Goal: Task Accomplishment & Management: Manage account settings

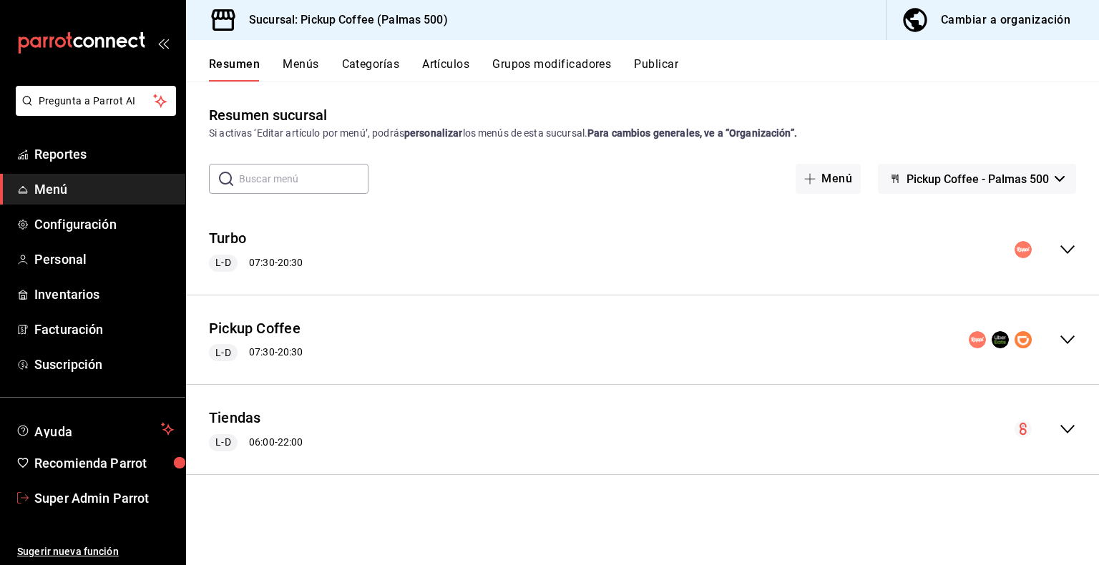
click at [87, 508] on link "Super Admin Parrot" at bounding box center [92, 498] width 185 height 31
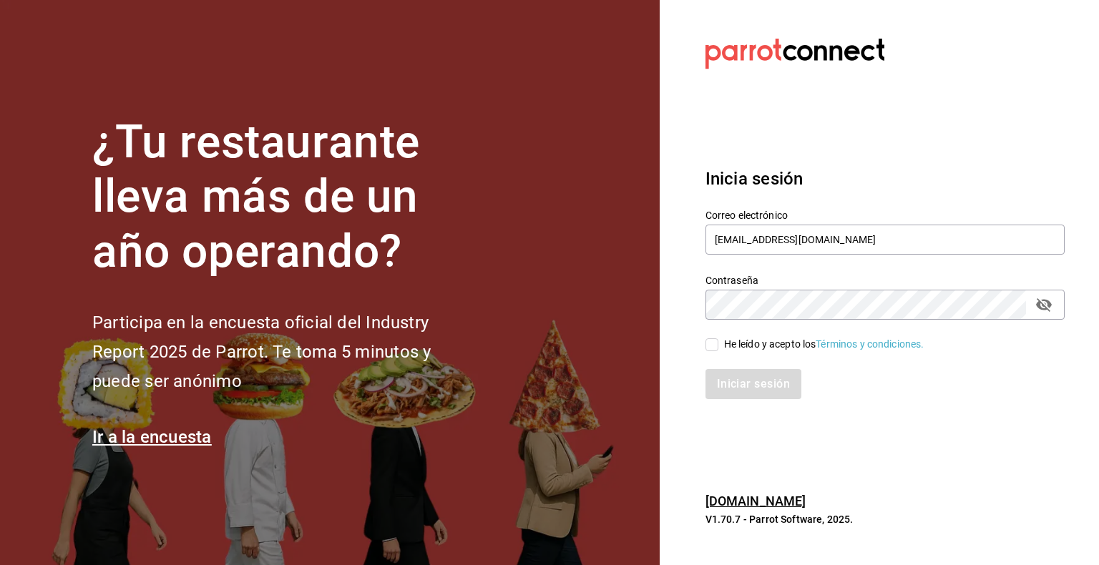
click at [814, 215] on label "Correo electrónico" at bounding box center [884, 215] width 359 height 10
click at [796, 246] on input "pickup@palmas500.com" at bounding box center [884, 240] width 359 height 30
paste input "los3chiflados@sanpedro"
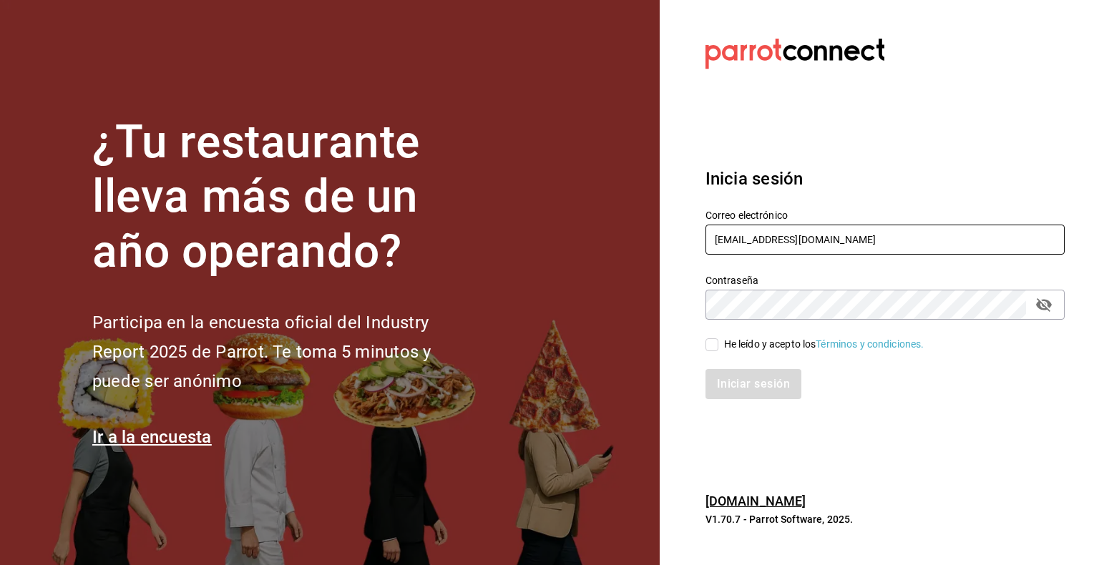
type input "los3chiflados@sanpedro.com"
click at [761, 351] on div "He leído y acepto los Términos y condiciones." at bounding box center [824, 344] width 200 height 15
click at [718, 351] on input "He leído y acepto los Términos y condiciones." at bounding box center [711, 344] width 13 height 13
checkbox input "true"
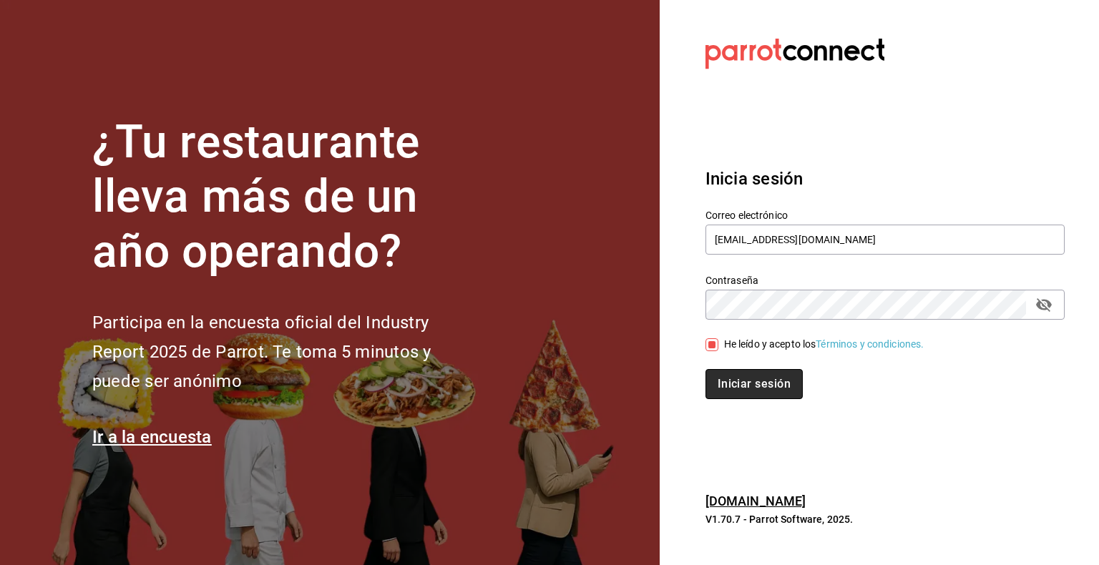
click at [780, 389] on button "Iniciar sesión" at bounding box center [753, 384] width 97 height 30
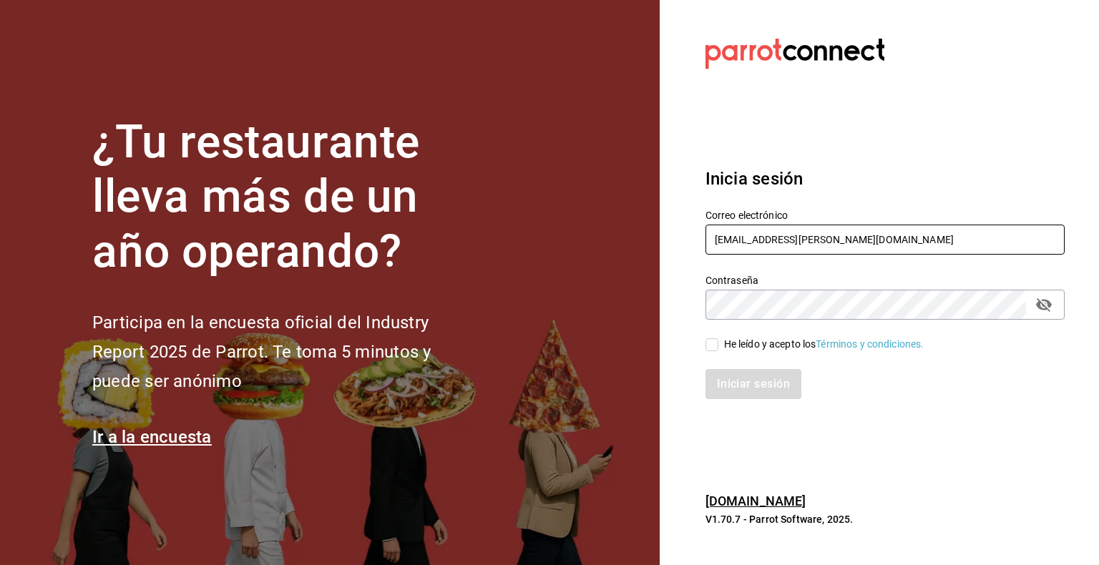
click at [806, 250] on input "[EMAIL_ADDRESS][DOMAIN_NAME]" at bounding box center [884, 240] width 359 height 30
paste input "mitras"
type input "los3chiflados@mitras.com"
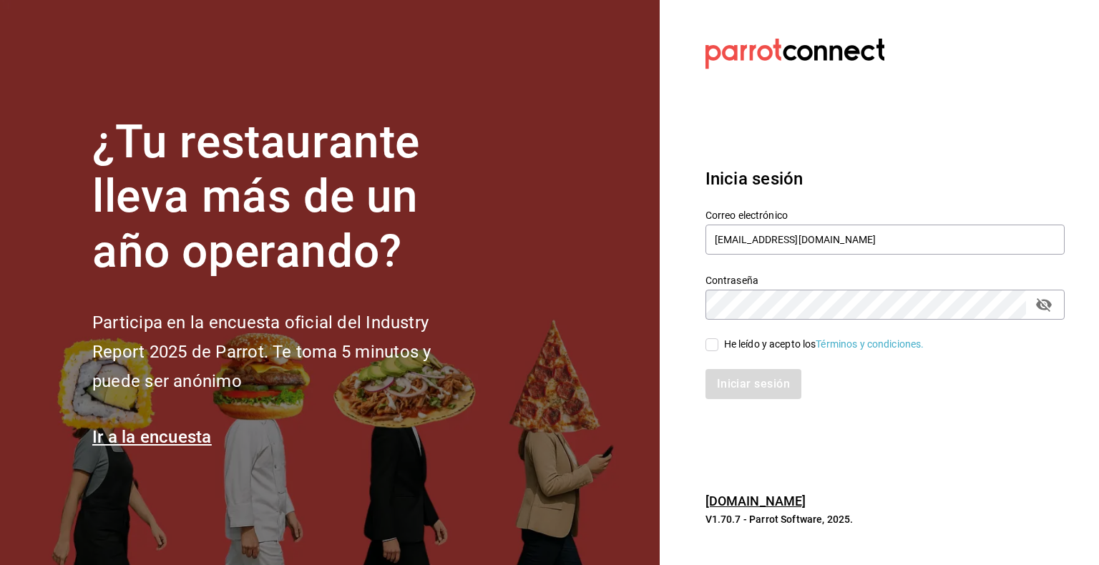
click at [761, 341] on div "He leído y acepto los Términos y condiciones." at bounding box center [824, 344] width 200 height 15
click at [718, 341] on input "He leído y acepto los Términos y condiciones." at bounding box center [711, 344] width 13 height 13
checkbox input "true"
click at [758, 381] on button "Iniciar sesión" at bounding box center [753, 384] width 97 height 30
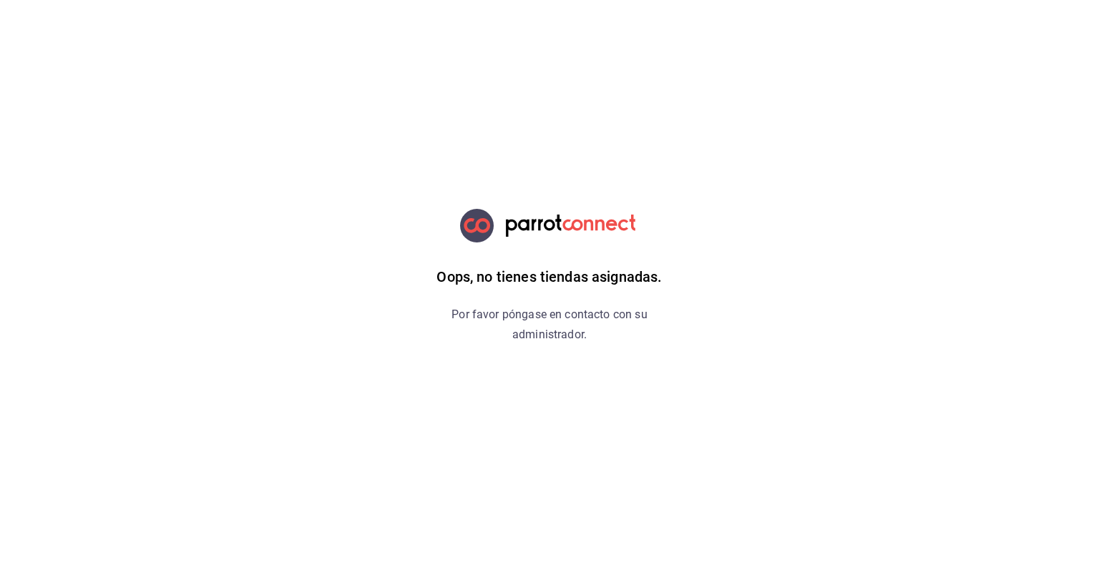
click at [651, 436] on div "Oops, no tienes tiendas asignadas. Por favor póngase en contacto con su adminis…" at bounding box center [549, 282] width 361 height 565
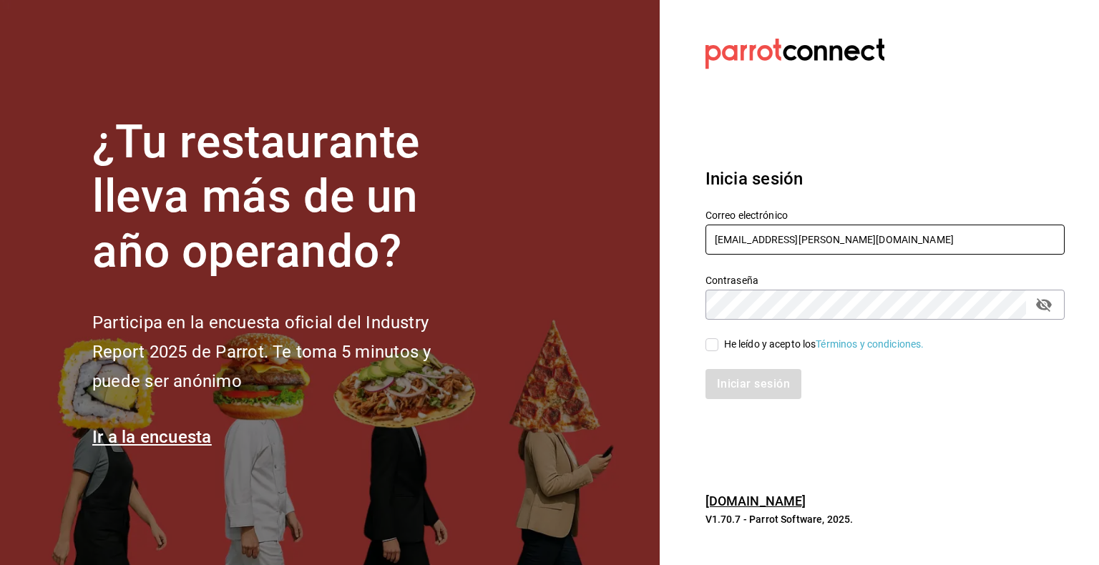
click at [756, 248] on input "[EMAIL_ADDRESS][DOMAIN_NAME]" at bounding box center [884, 240] width 359 height 30
paste input "casakaliserrania@mty"
type input "casakaliserrania@mty.com"
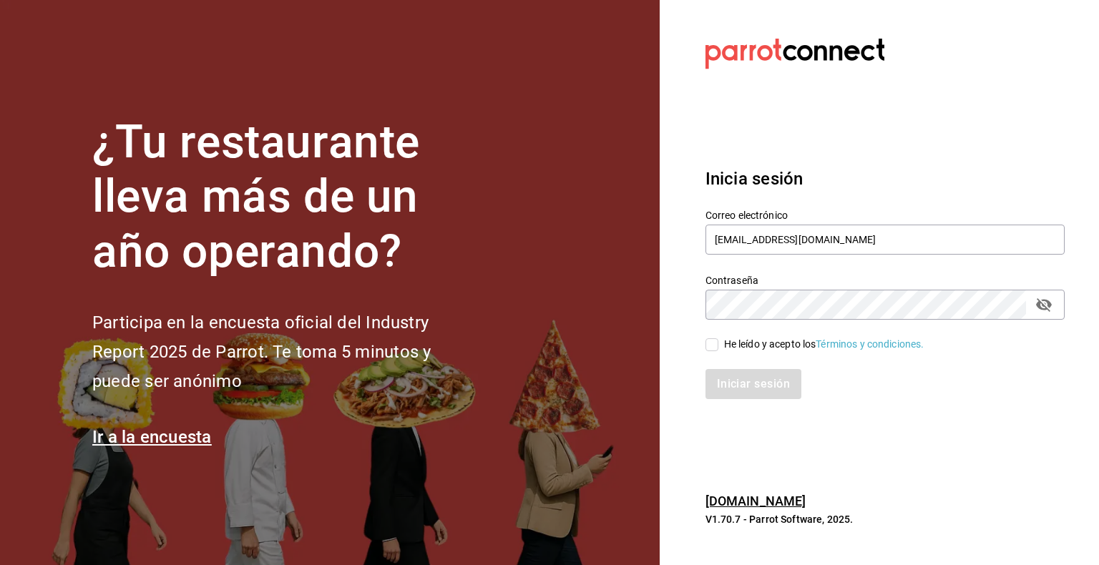
click at [745, 351] on div "He leído y acepto los Términos y condiciones." at bounding box center [824, 344] width 200 height 15
click at [718, 351] on input "He leído y acepto los Términos y condiciones." at bounding box center [711, 344] width 13 height 13
checkbox input "true"
click at [758, 376] on button "Iniciar sesión" at bounding box center [753, 384] width 97 height 30
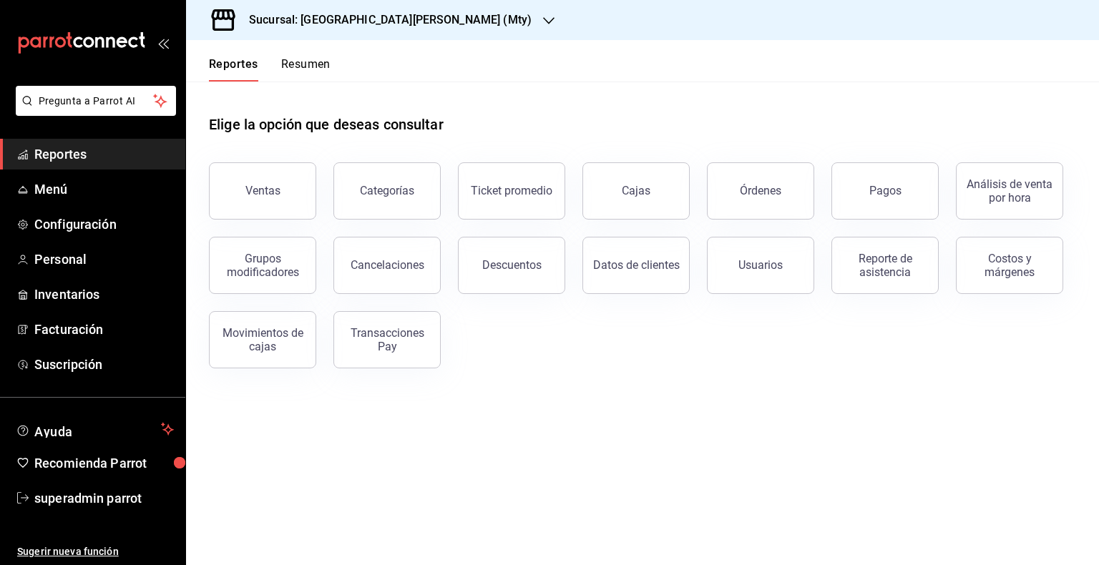
click at [393, 17] on h3 "Sucursal: [GEOGRAPHIC_DATA][PERSON_NAME] (Mty)" at bounding box center [385, 19] width 294 height 17
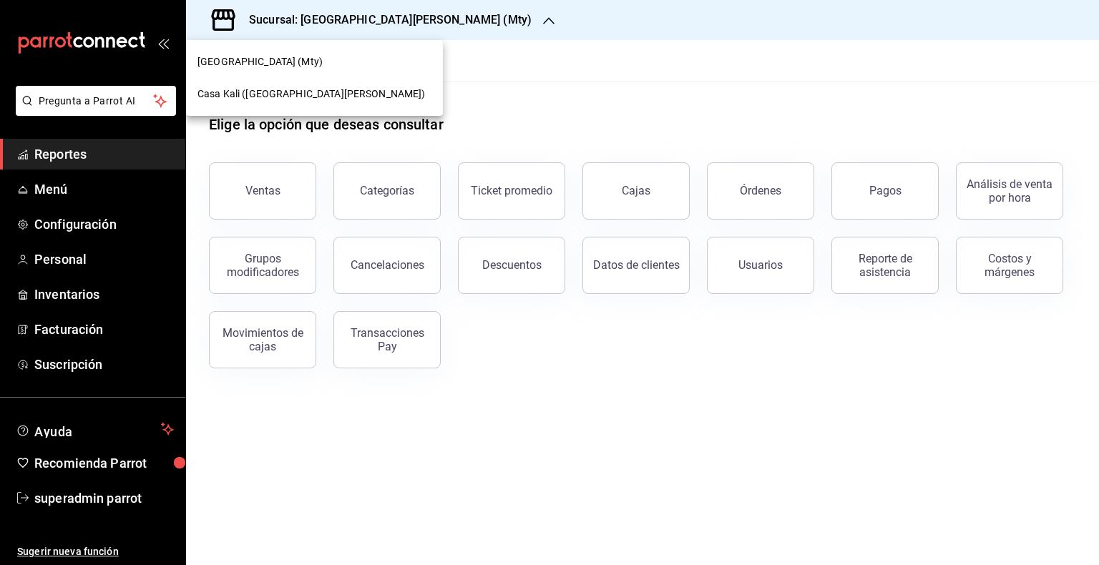
click at [485, 87] on div at bounding box center [549, 282] width 1099 height 565
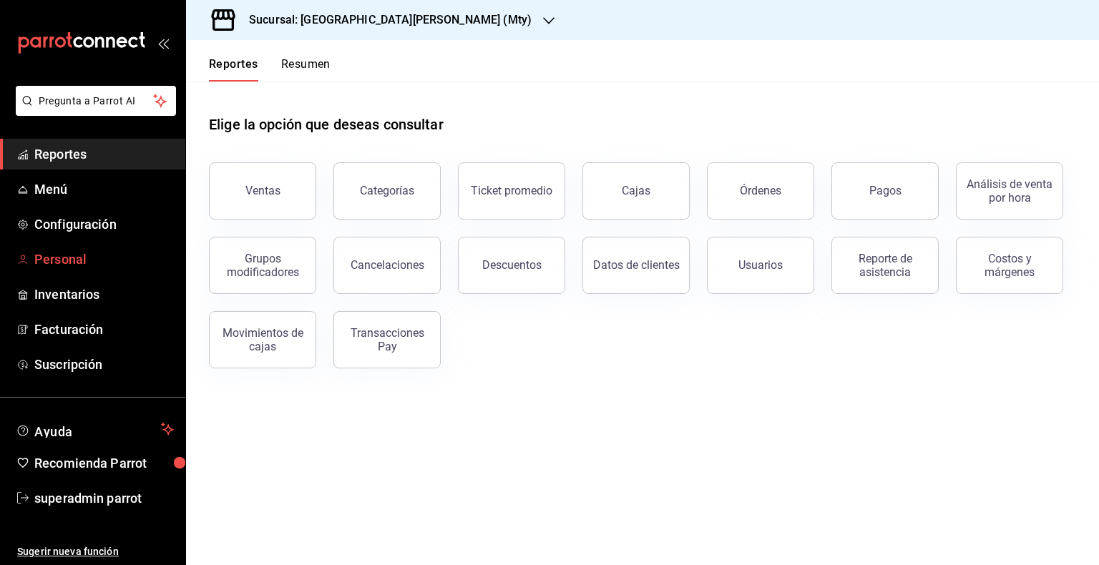
click at [69, 258] on span "Personal" at bounding box center [104, 259] width 140 height 19
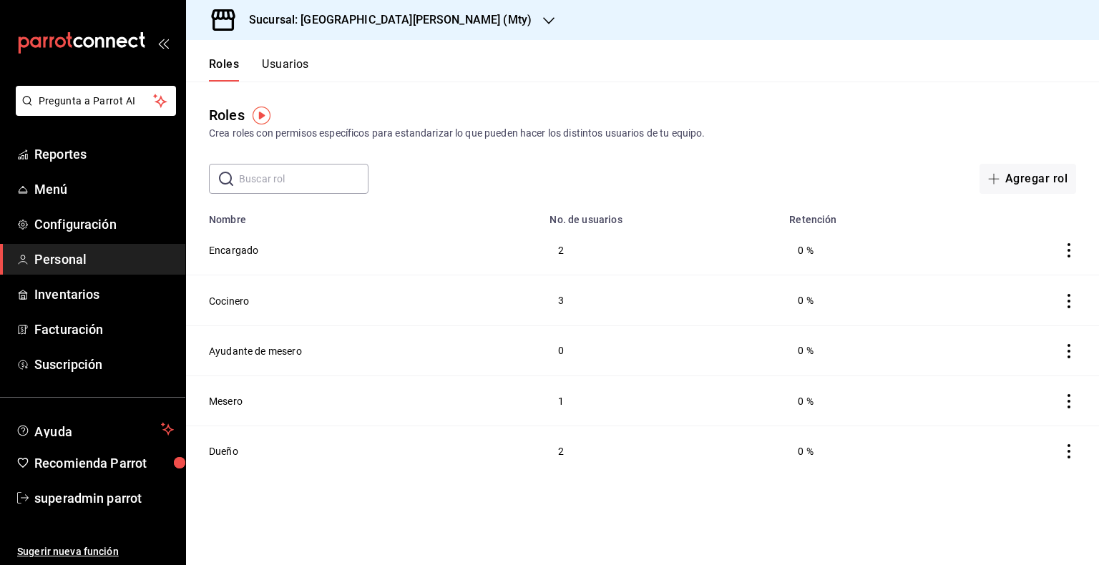
click at [281, 58] on button "Usuarios" at bounding box center [285, 69] width 47 height 24
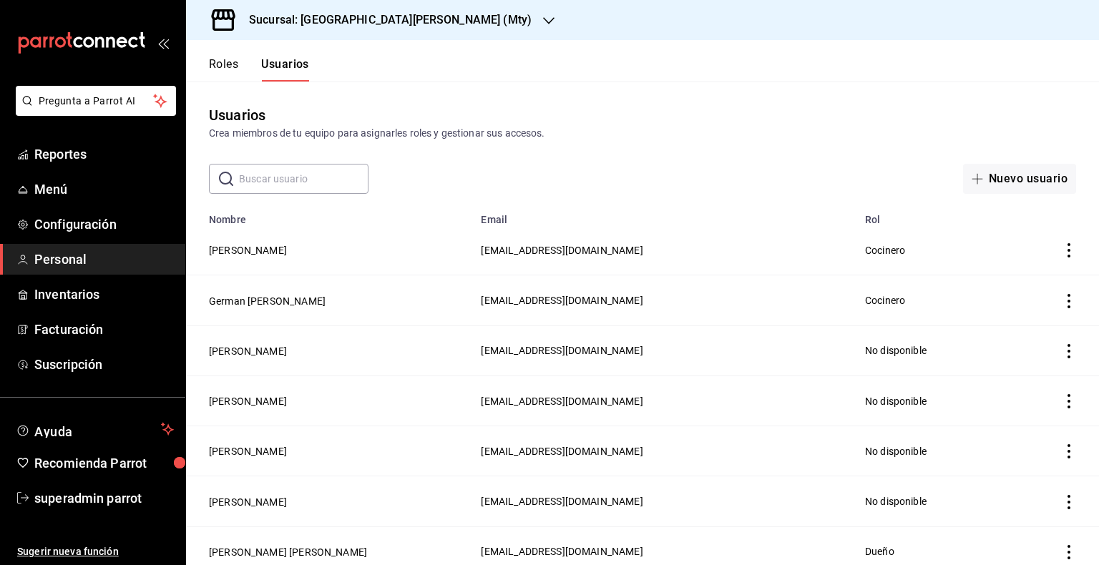
scroll to position [565, 0]
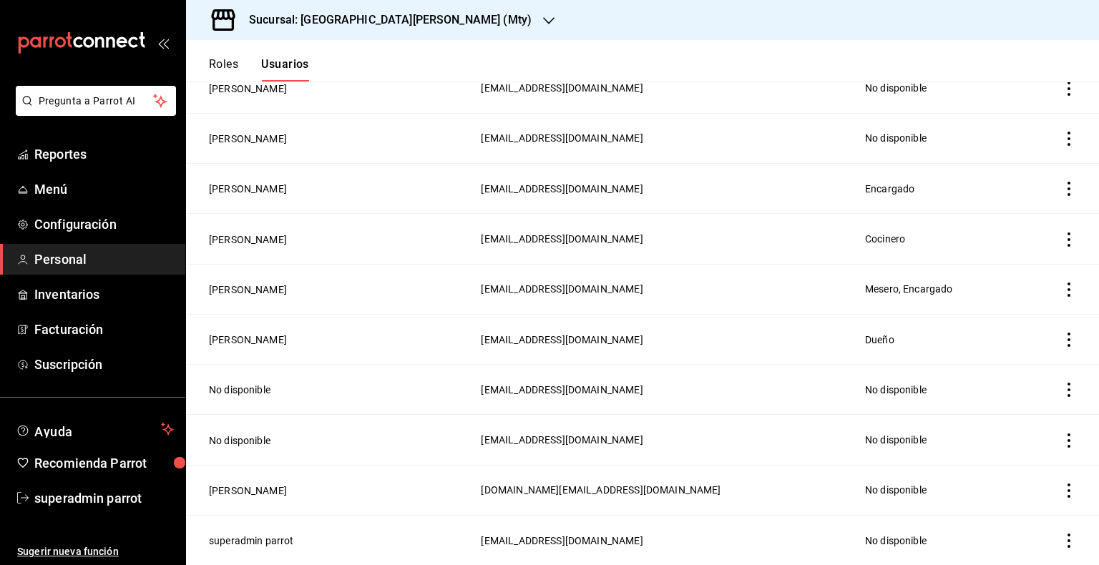
click at [399, 24] on h3 "Sucursal: Casa Kali Serranía (Mty)" at bounding box center [385, 19] width 294 height 17
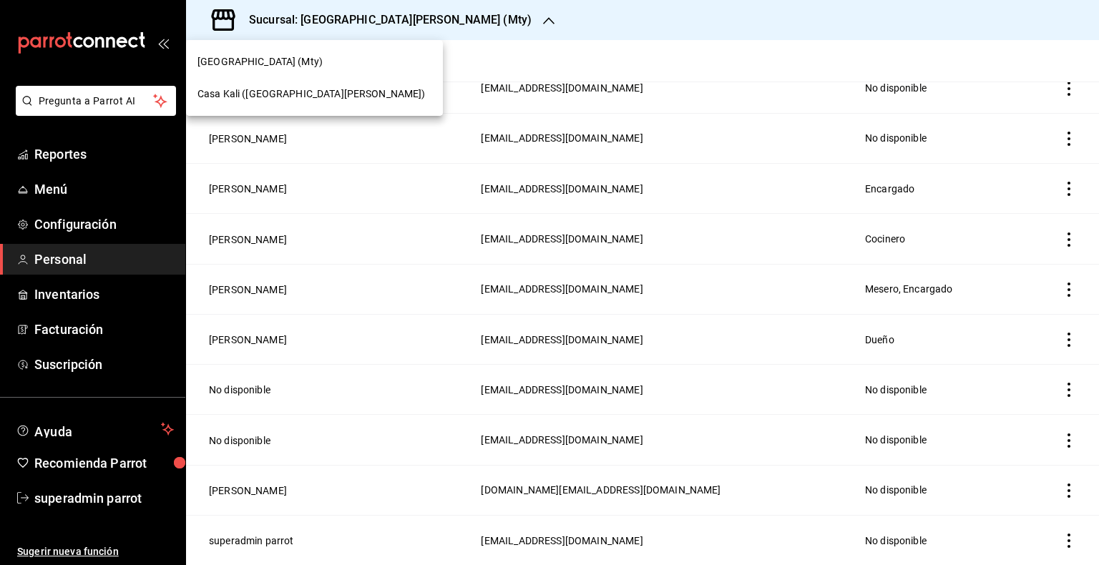
click at [104, 494] on div at bounding box center [549, 282] width 1099 height 565
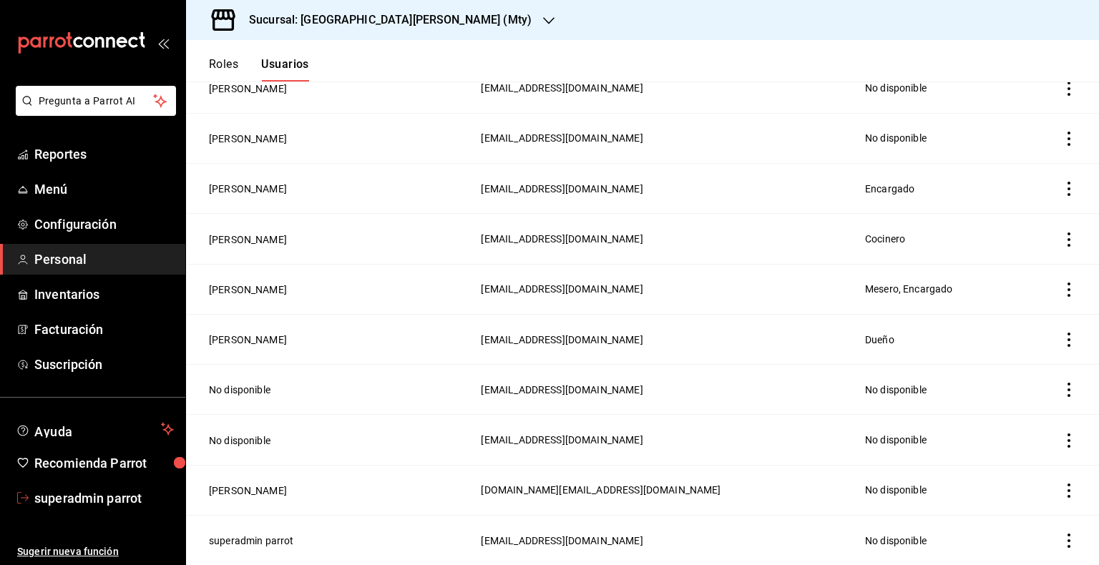
click at [104, 494] on span "superadmin parrot" at bounding box center [104, 498] width 140 height 19
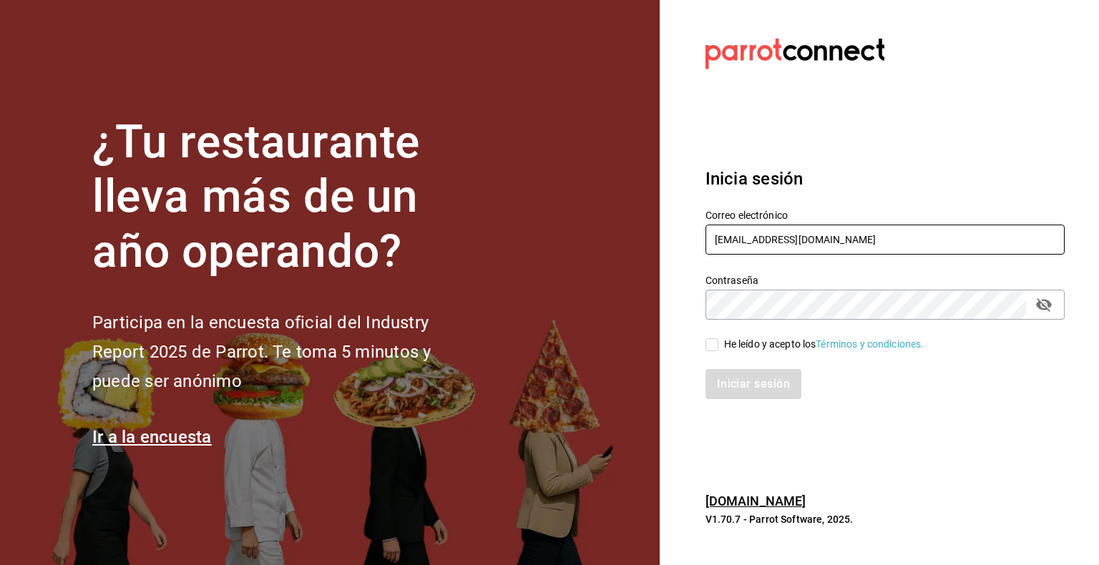
click at [773, 242] on input "casakaliserrania@mty.com" at bounding box center [884, 240] width 359 height 30
click at [770, 233] on input "casakal" at bounding box center [884, 240] width 359 height 30
type input "casakaliserrania@mty.com"
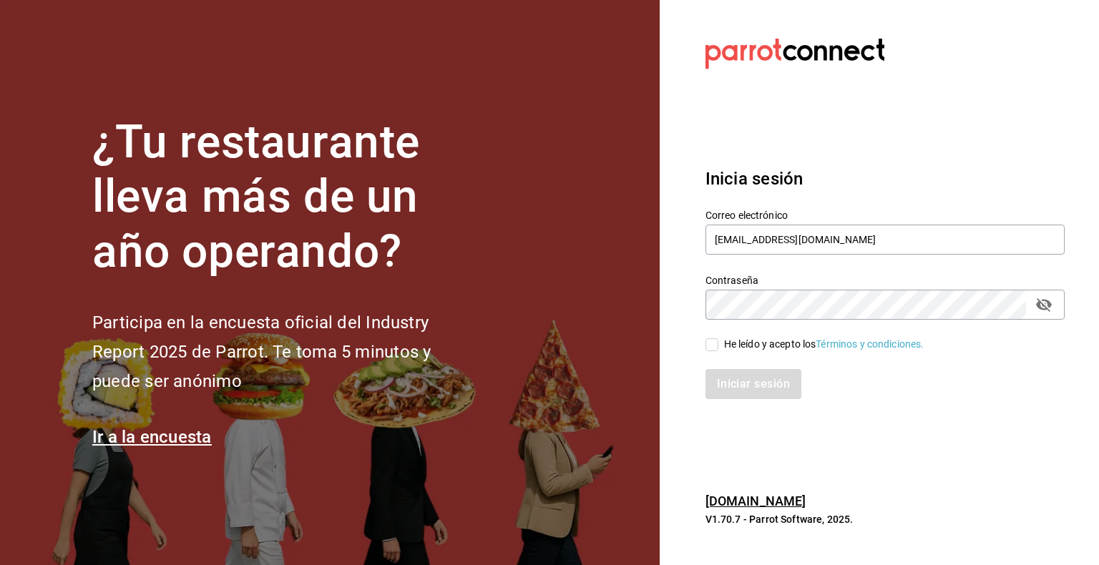
click at [747, 344] on div "He leído y acepto los Términos y condiciones." at bounding box center [824, 344] width 200 height 15
click at [718, 344] on input "He leído y acepto los Términos y condiciones." at bounding box center [711, 344] width 13 height 13
checkbox input "true"
click at [767, 392] on button "Iniciar sesión" at bounding box center [753, 384] width 97 height 30
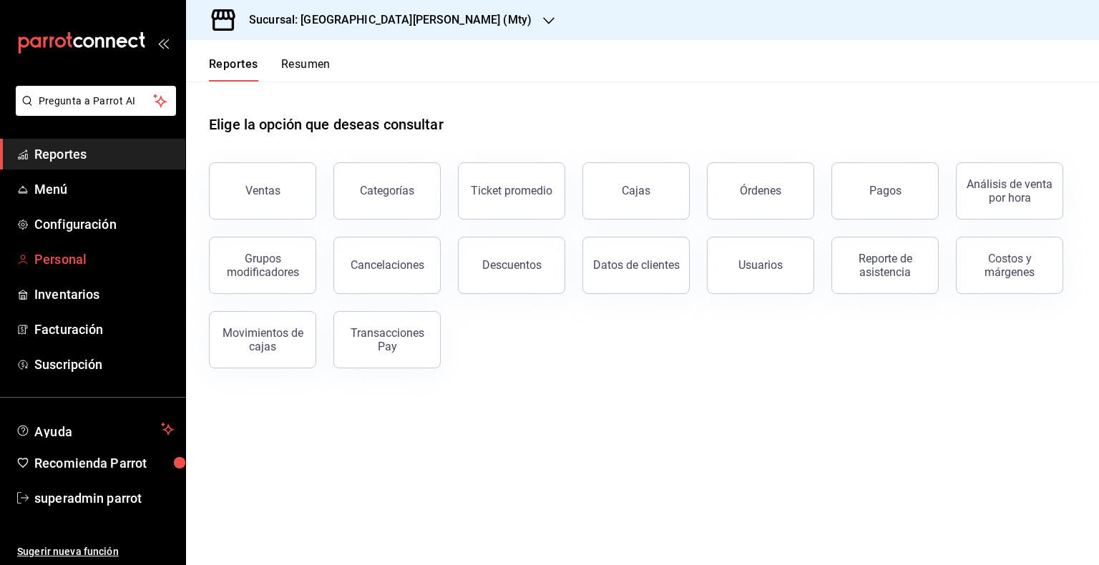
click at [74, 261] on span "Personal" at bounding box center [104, 259] width 140 height 19
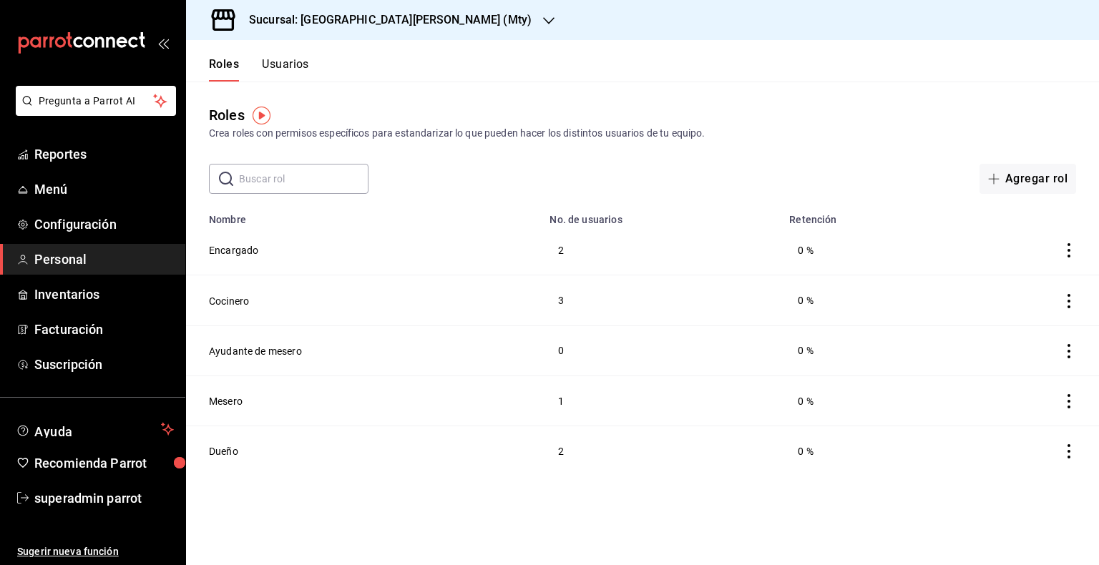
click at [290, 67] on button "Usuarios" at bounding box center [285, 69] width 47 height 24
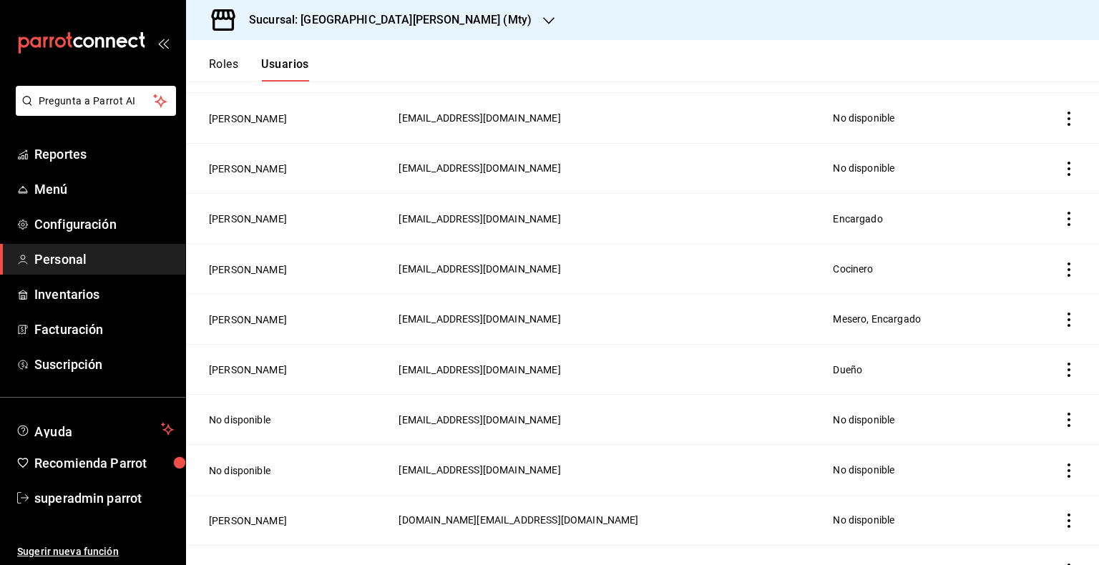
scroll to position [565, 0]
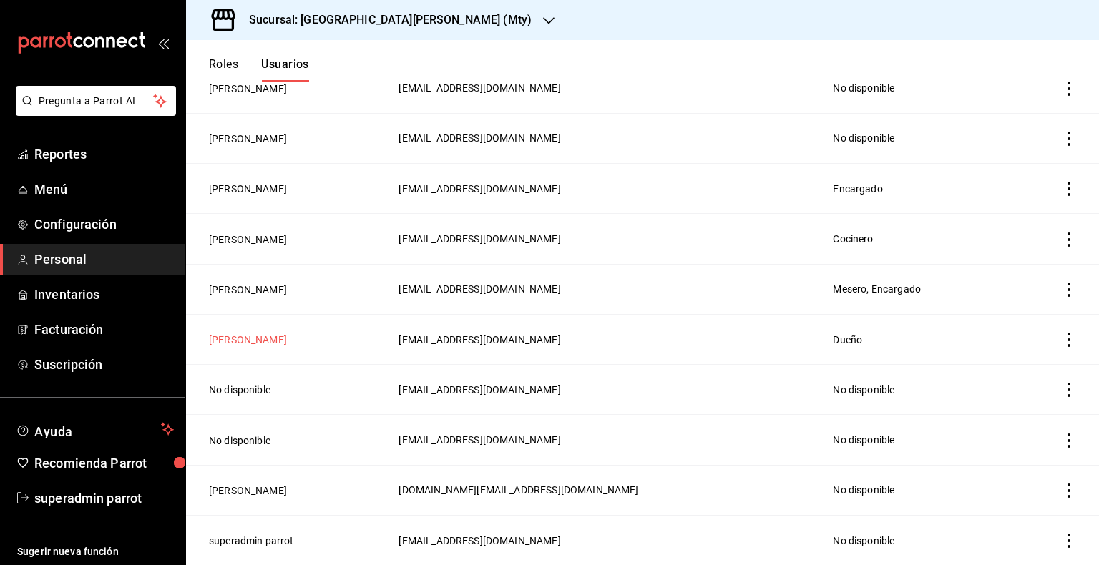
click at [278, 338] on button "Juan Pablo Delgado" at bounding box center [248, 340] width 78 height 14
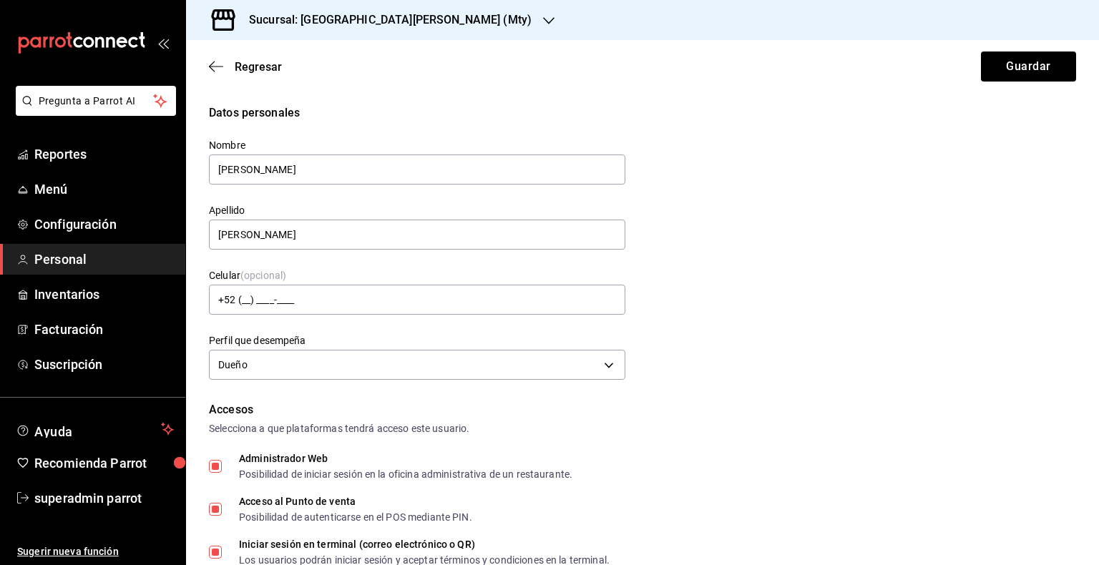
click at [367, 10] on div "Sucursal: Casa Kali Serranía (Mty)" at bounding box center [378, 20] width 363 height 40
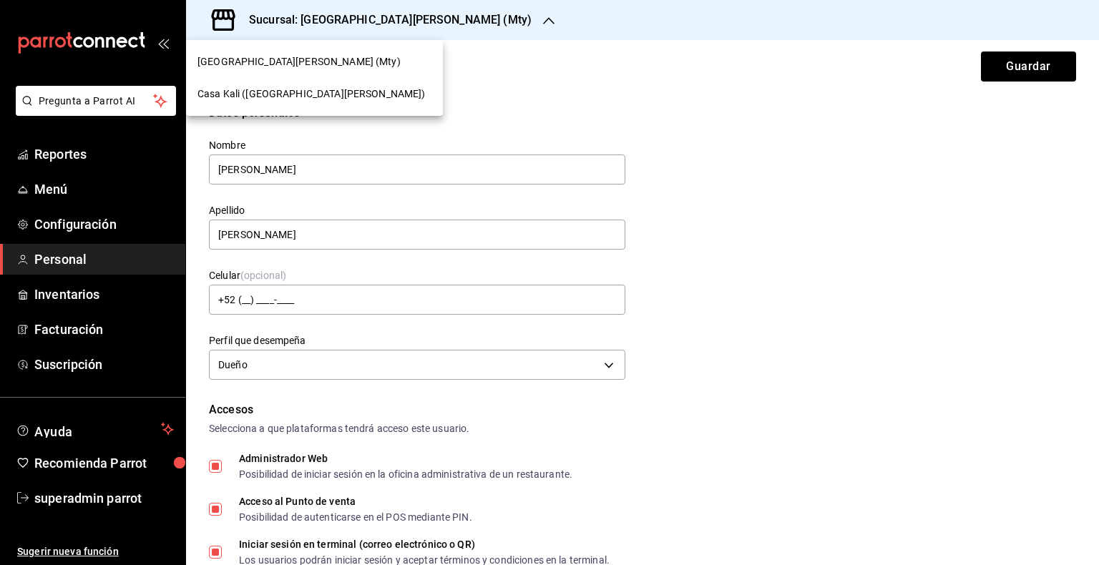
click at [309, 87] on span "Casa Kali (San Jerónimo)" at bounding box center [311, 94] width 228 height 15
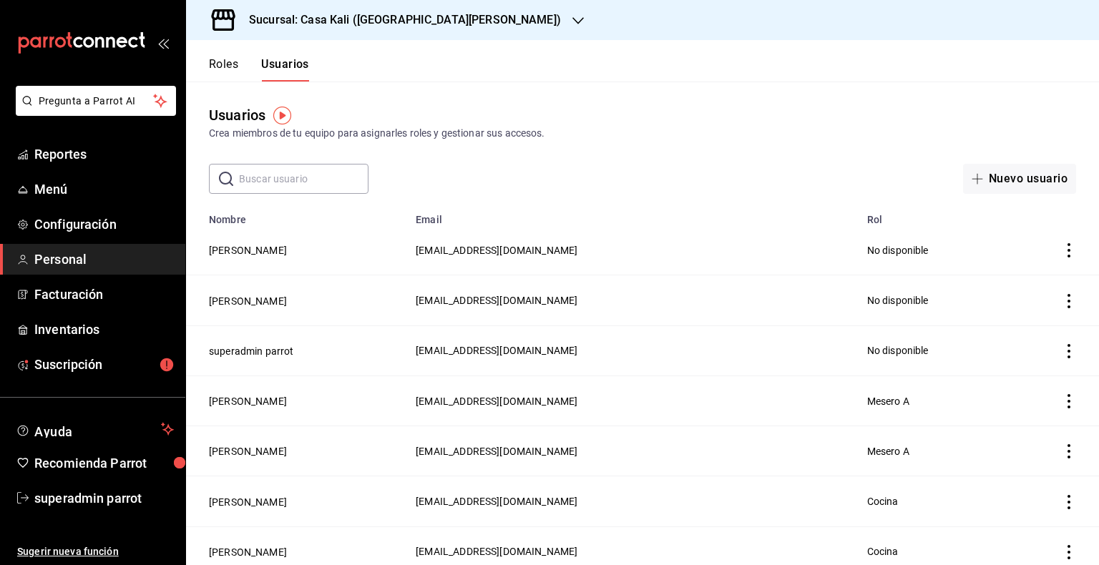
click at [72, 256] on span "Personal" at bounding box center [104, 259] width 140 height 19
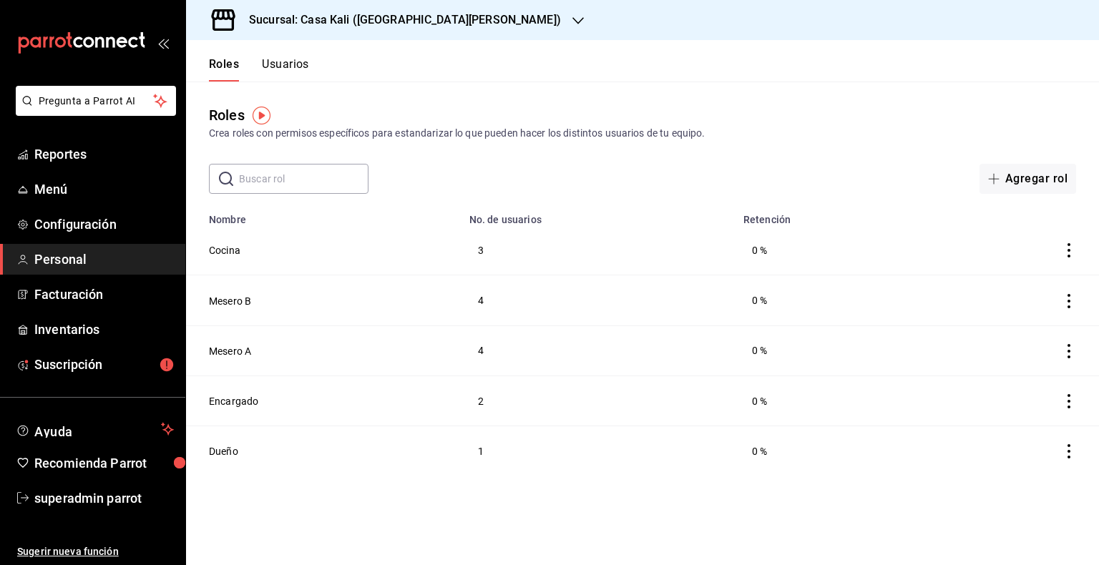
click at [303, 74] on button "Usuarios" at bounding box center [285, 69] width 47 height 24
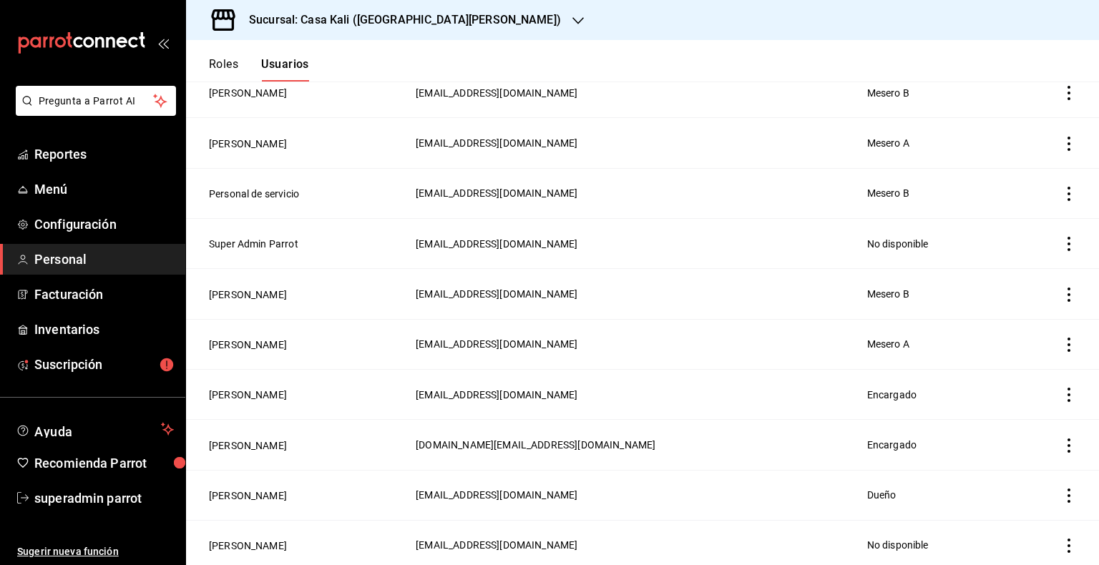
scroll to position [867, 0]
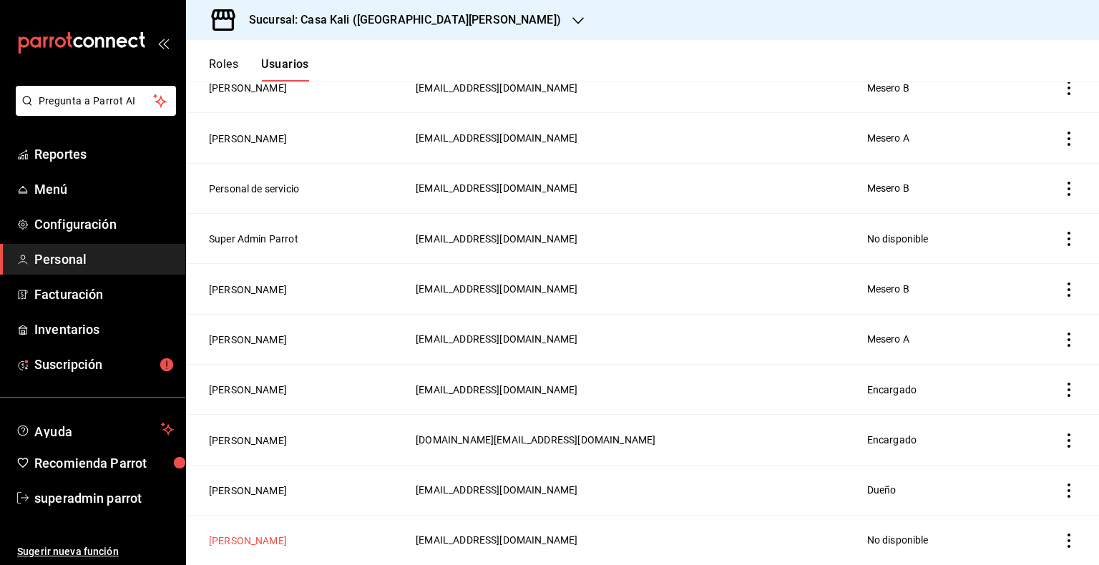
click at [263, 542] on button "Juan Pablo Delgado" at bounding box center [248, 541] width 78 height 14
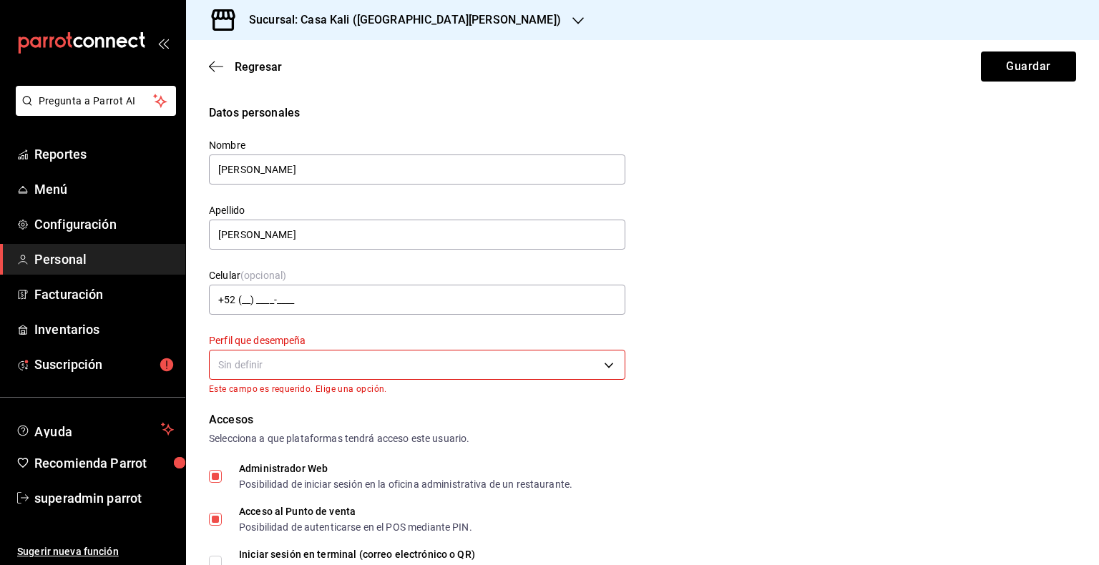
click at [402, 365] on body "Pregunta a Parrot AI Reportes Menú Configuración Personal Facturación Inventari…" at bounding box center [549, 282] width 1099 height 565
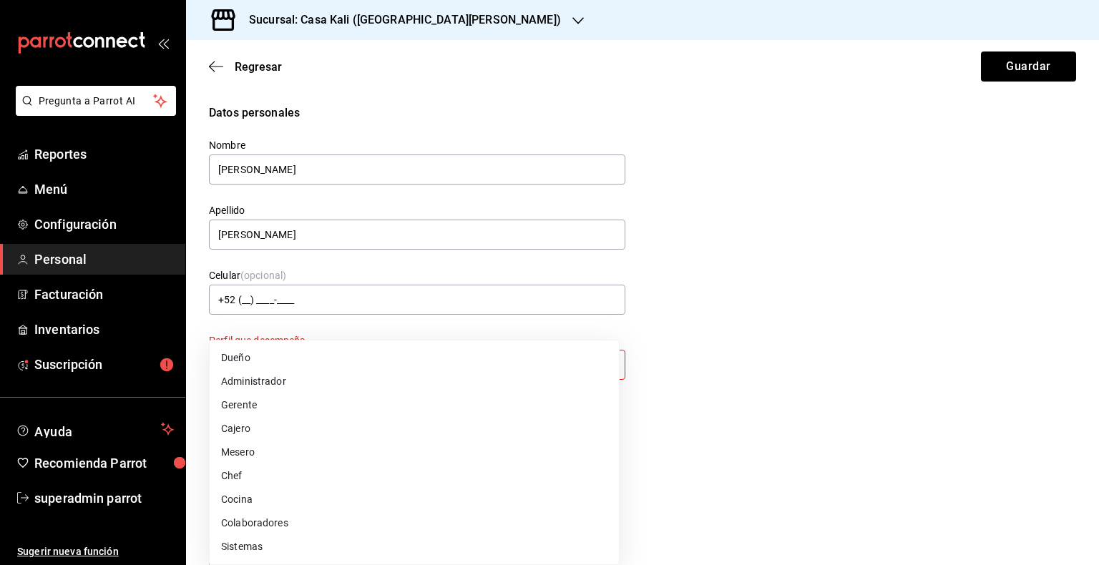
click at [315, 384] on li "Administrador" at bounding box center [414, 382] width 409 height 24
type input "ADMIN"
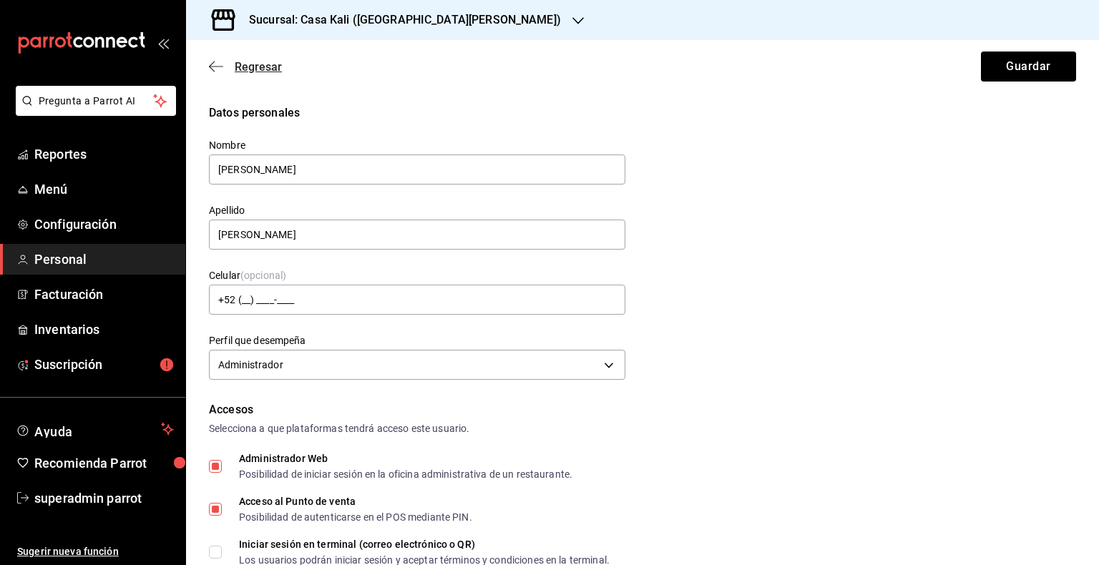
click at [219, 67] on icon "button" at bounding box center [216, 66] width 14 height 13
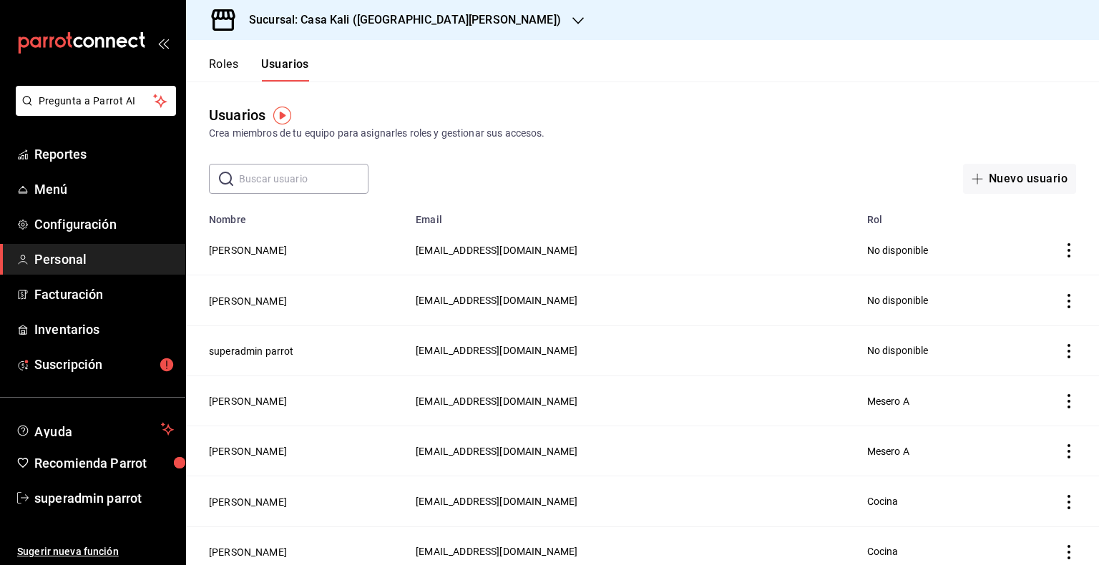
click at [86, 258] on span "Personal" at bounding box center [104, 259] width 140 height 19
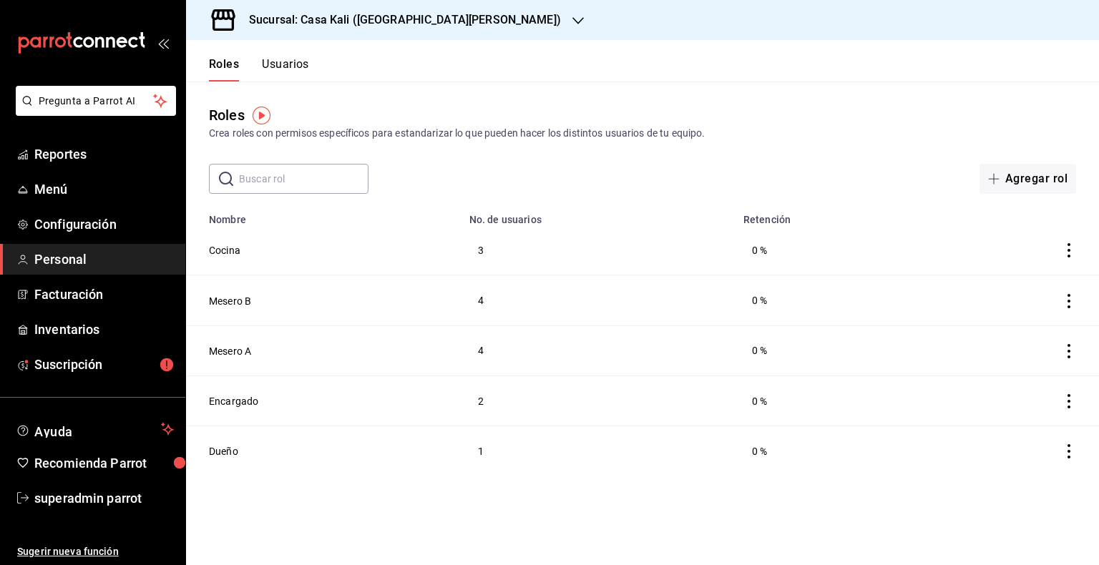
click at [292, 66] on button "Usuarios" at bounding box center [285, 69] width 47 height 24
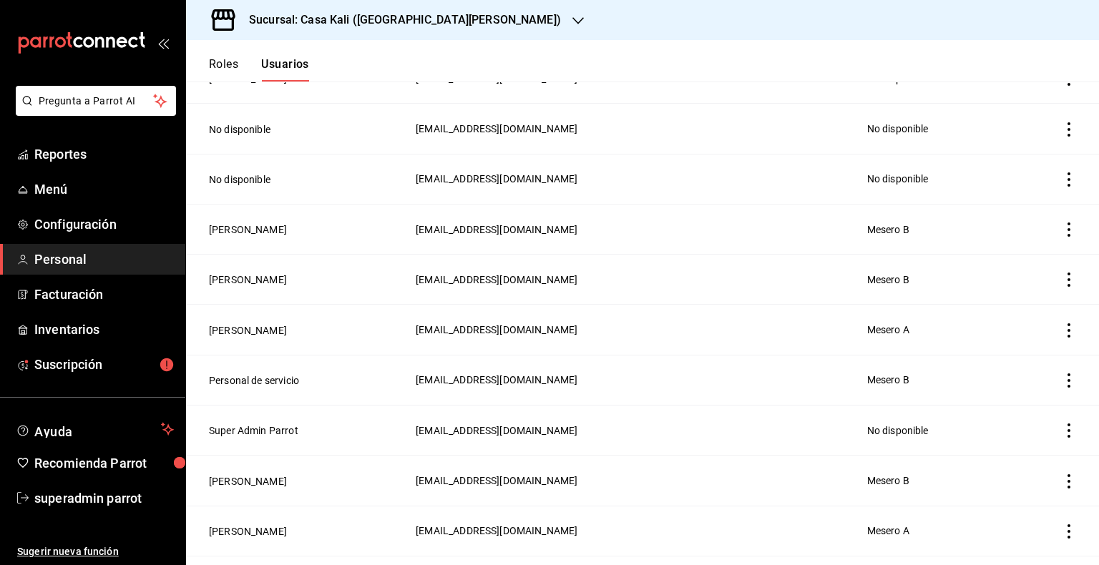
scroll to position [652, 0]
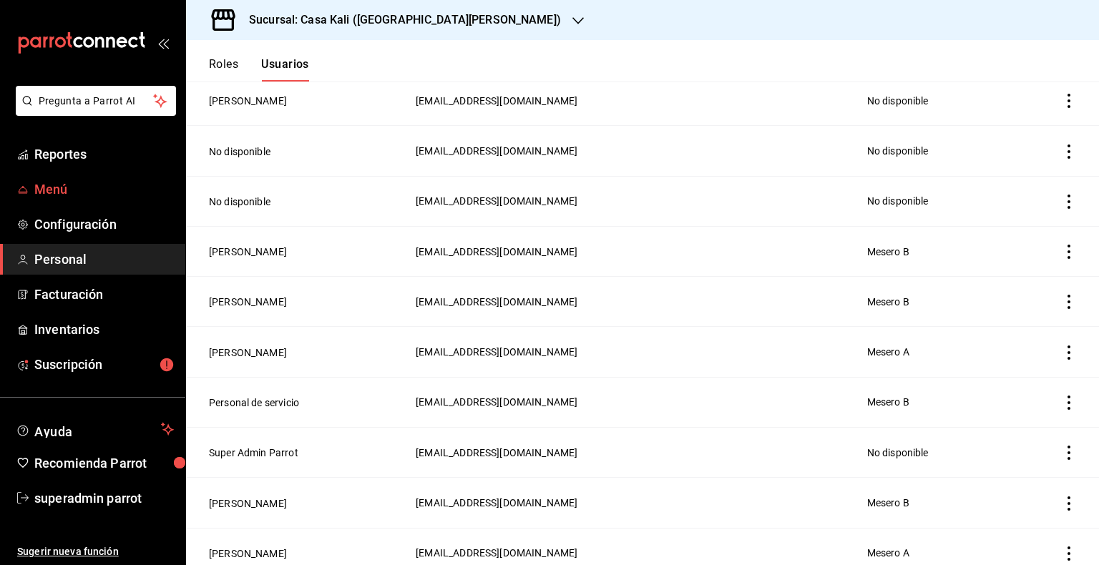
click at [49, 190] on span "Menú" at bounding box center [104, 189] width 140 height 19
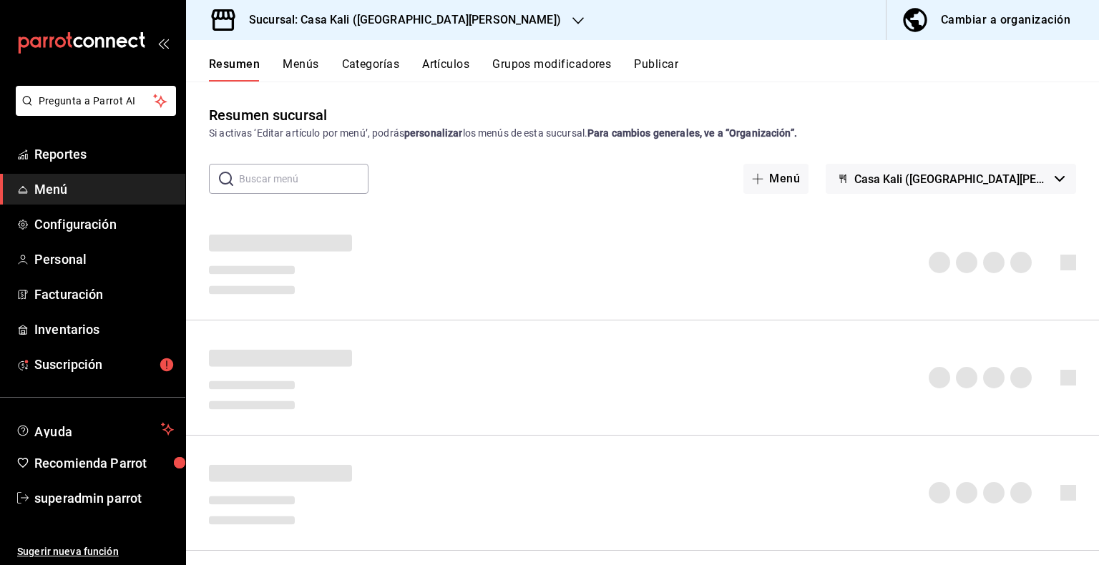
click at [957, 32] on button "Cambiar a organización" at bounding box center [986, 20] width 201 height 40
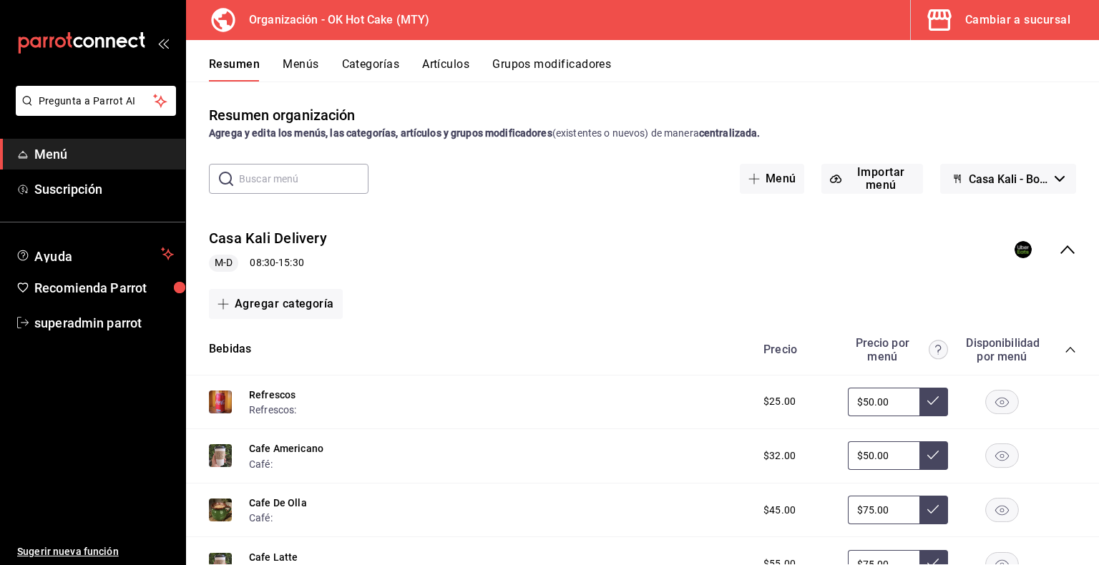
click at [1032, 19] on div "Cambiar a sucursal" at bounding box center [1017, 20] width 105 height 20
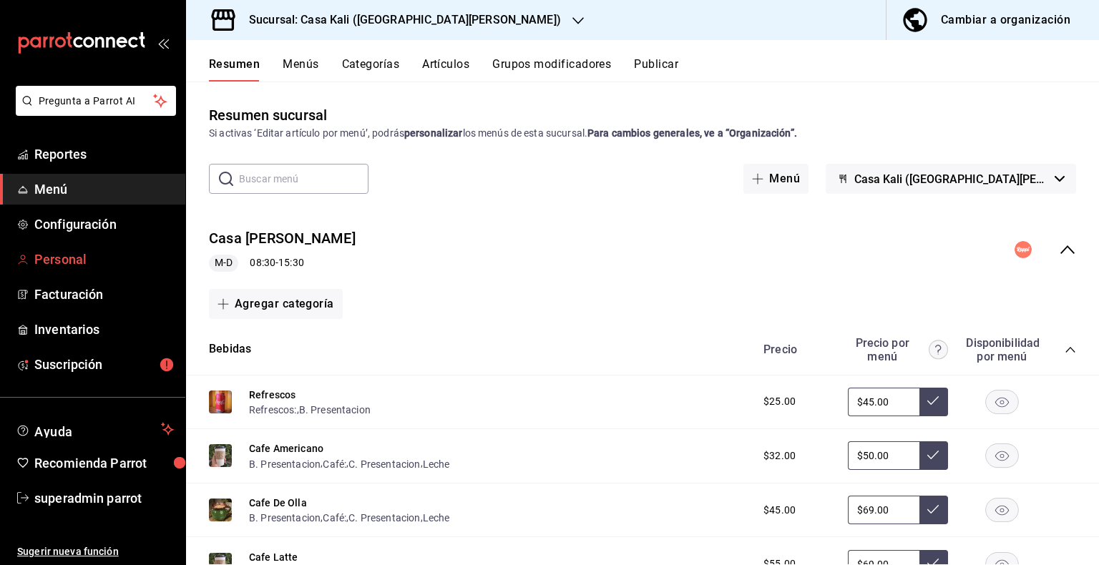
click at [60, 256] on span "Personal" at bounding box center [104, 259] width 140 height 19
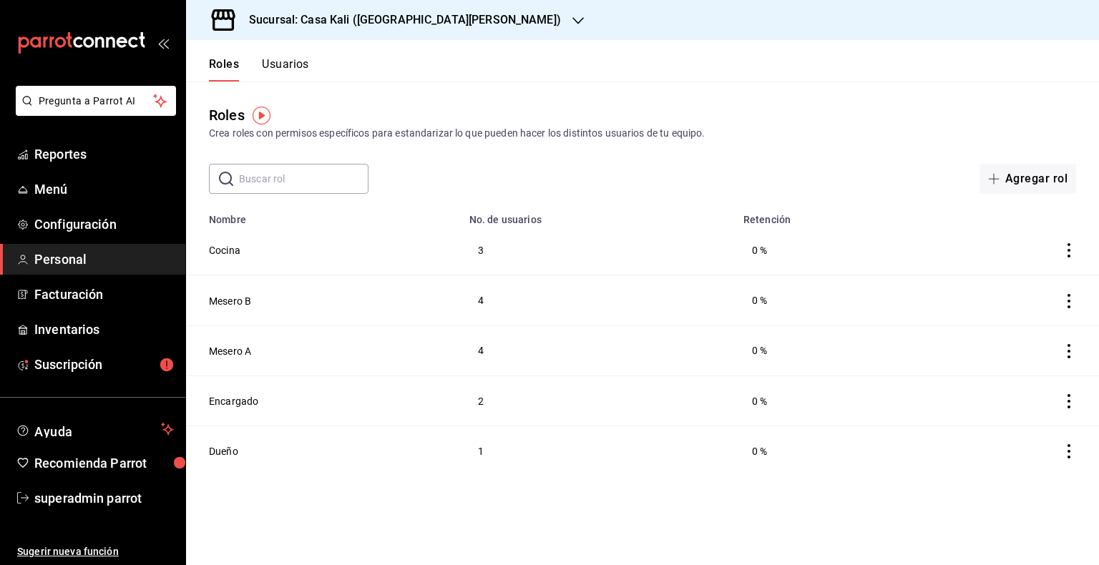
click at [280, 68] on button "Usuarios" at bounding box center [285, 69] width 47 height 24
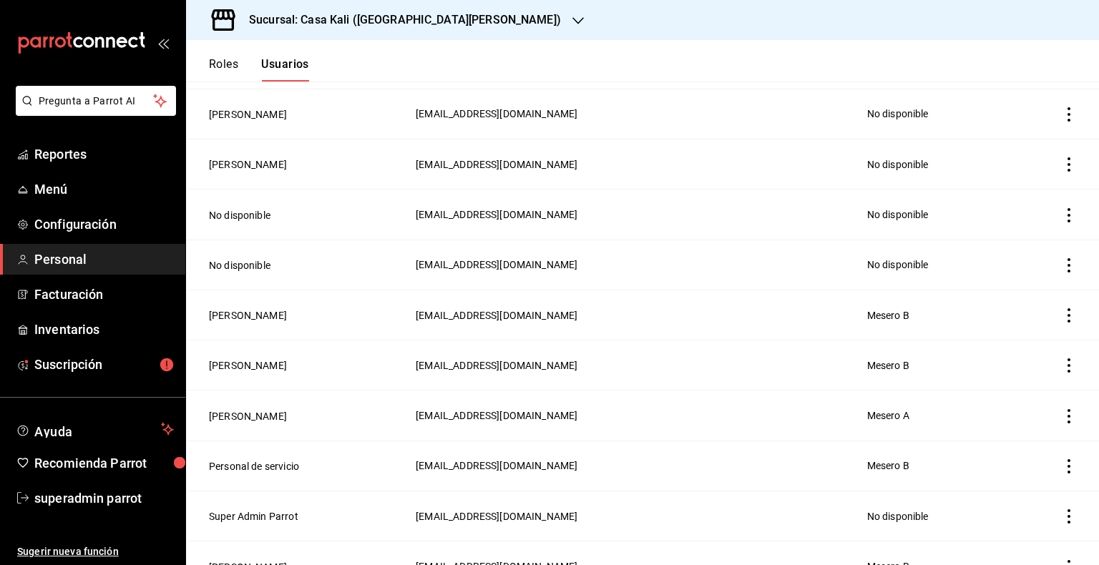
scroll to position [867, 0]
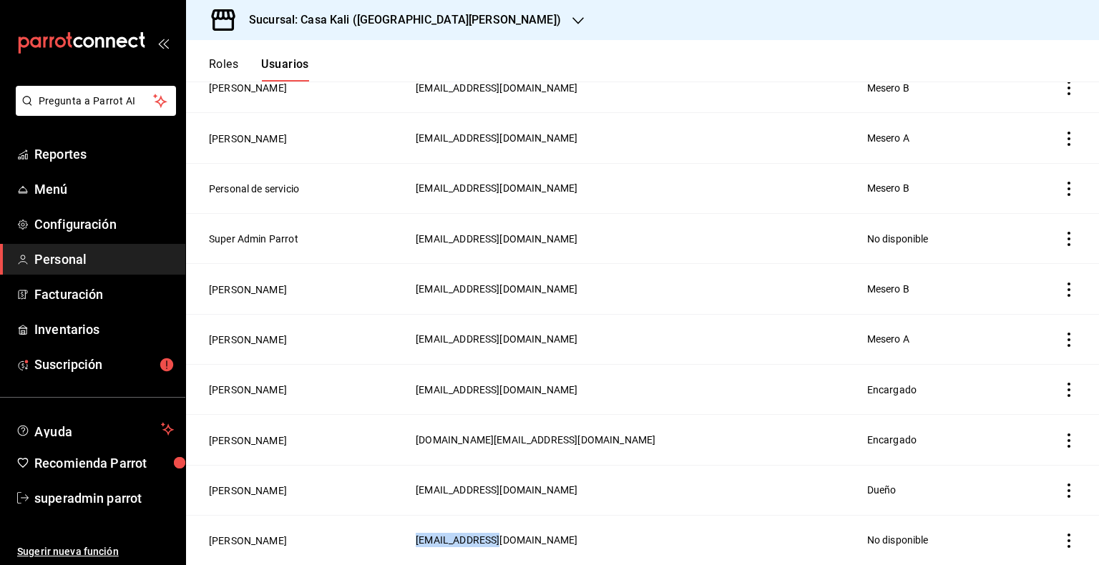
drag, startPoint x: 534, startPoint y: 534, endPoint x: 441, endPoint y: 545, distance: 93.7
click at [441, 545] on td "hotcake@mty.com" at bounding box center [632, 540] width 451 height 50
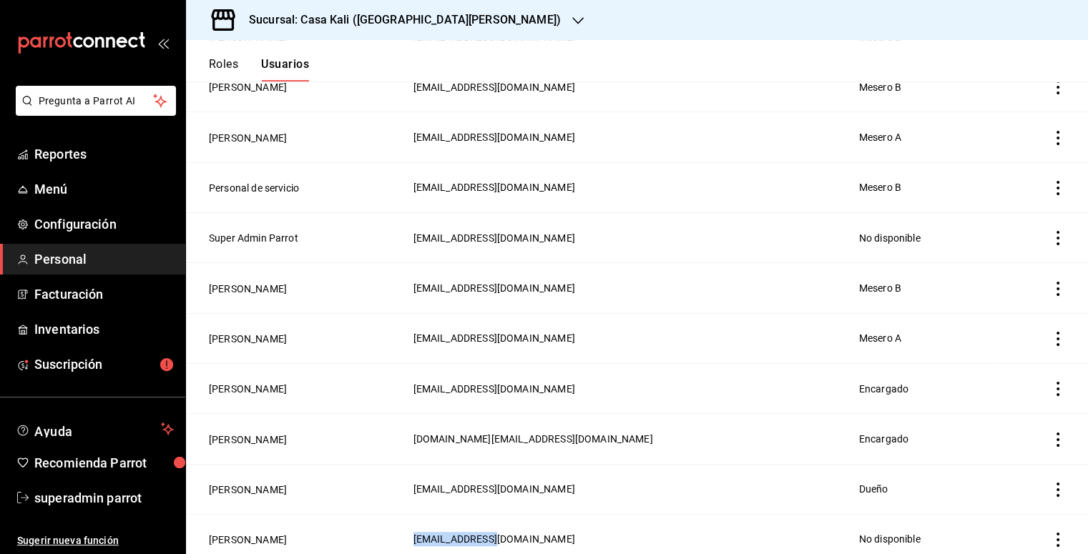
copy span "hotcake@mty.com"
click at [63, 263] on span "Personal" at bounding box center [104, 259] width 140 height 19
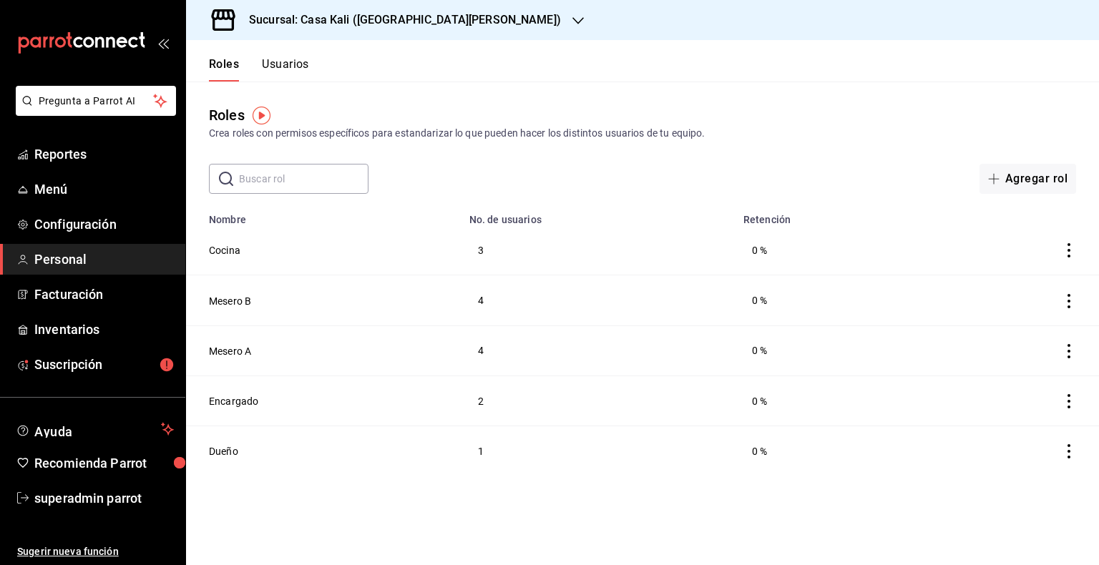
click at [1070, 249] on icon "actions" at bounding box center [1069, 250] width 14 height 14
click at [625, 519] on div at bounding box center [549, 282] width 1099 height 565
click at [269, 70] on button "Usuarios" at bounding box center [285, 69] width 47 height 24
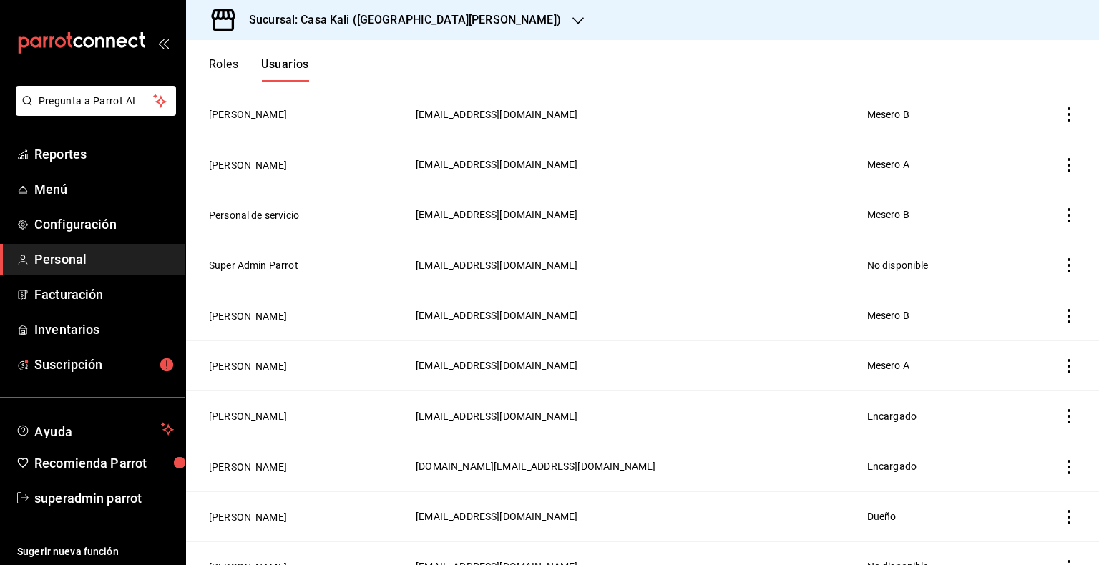
scroll to position [867, 0]
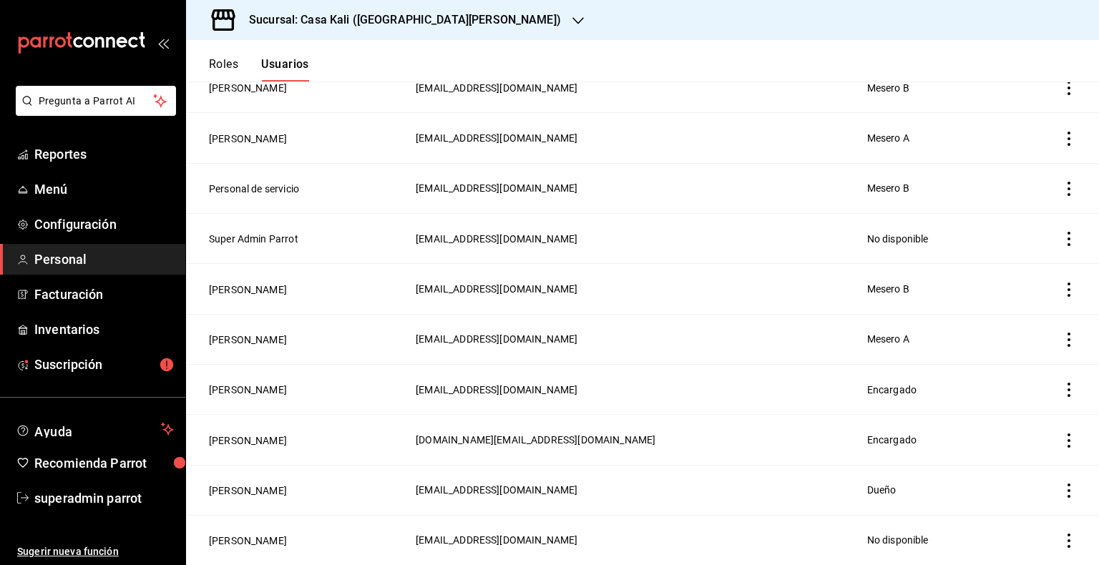
click at [1062, 544] on icon "actions" at bounding box center [1069, 541] width 14 height 14
click at [527, 525] on div at bounding box center [549, 282] width 1099 height 565
click at [275, 539] on button "Juan Pablo Delgado" at bounding box center [248, 541] width 78 height 14
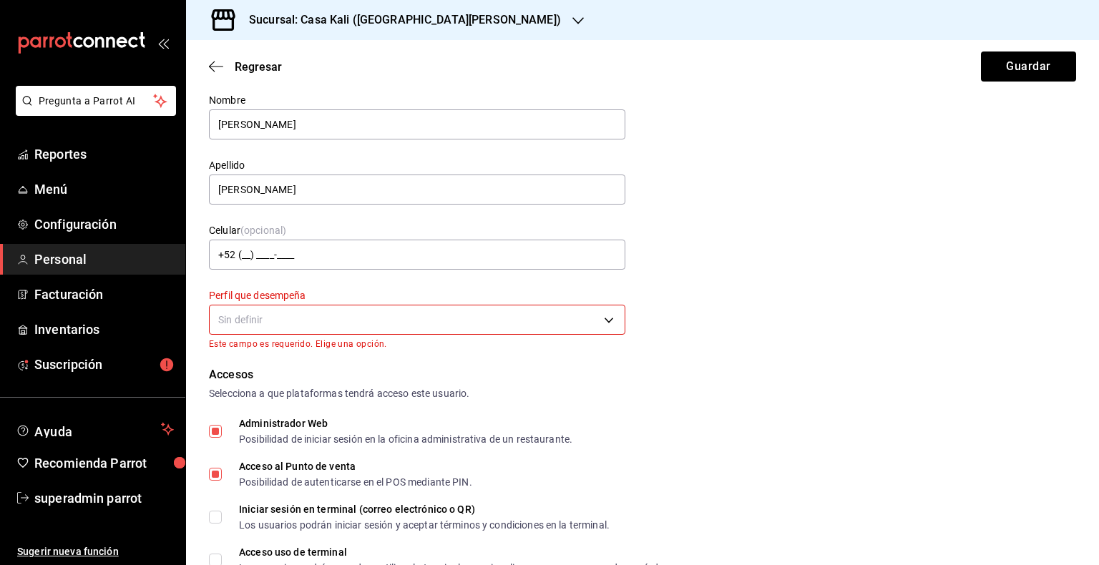
scroll to position [84, 0]
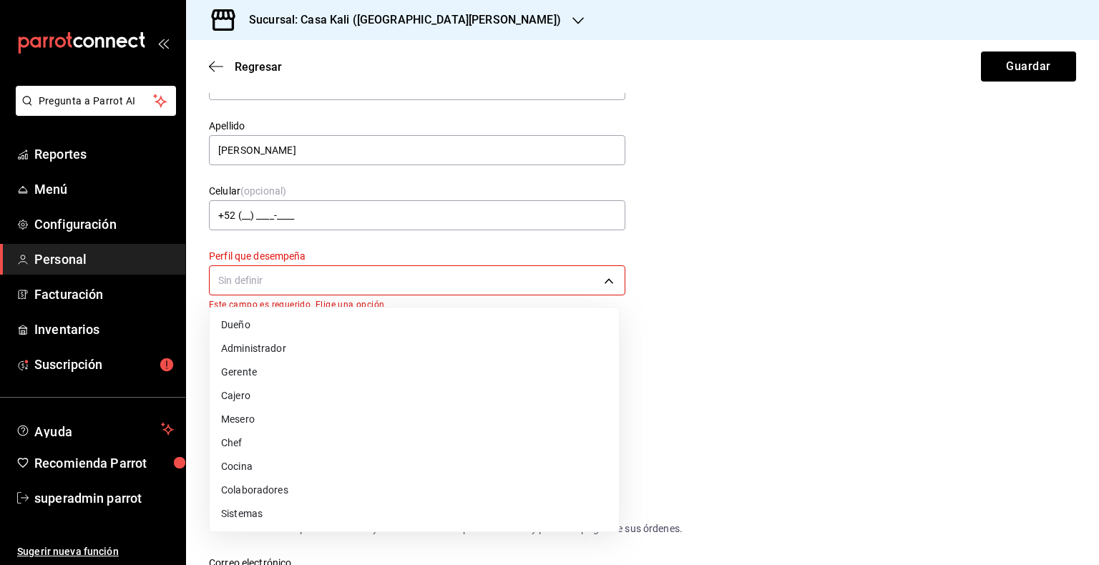
click at [416, 276] on body "Pregunta a Parrot AI Reportes Menú Configuración Personal Facturación Inventari…" at bounding box center [549, 282] width 1099 height 565
click at [283, 343] on li "Administrador" at bounding box center [414, 349] width 409 height 24
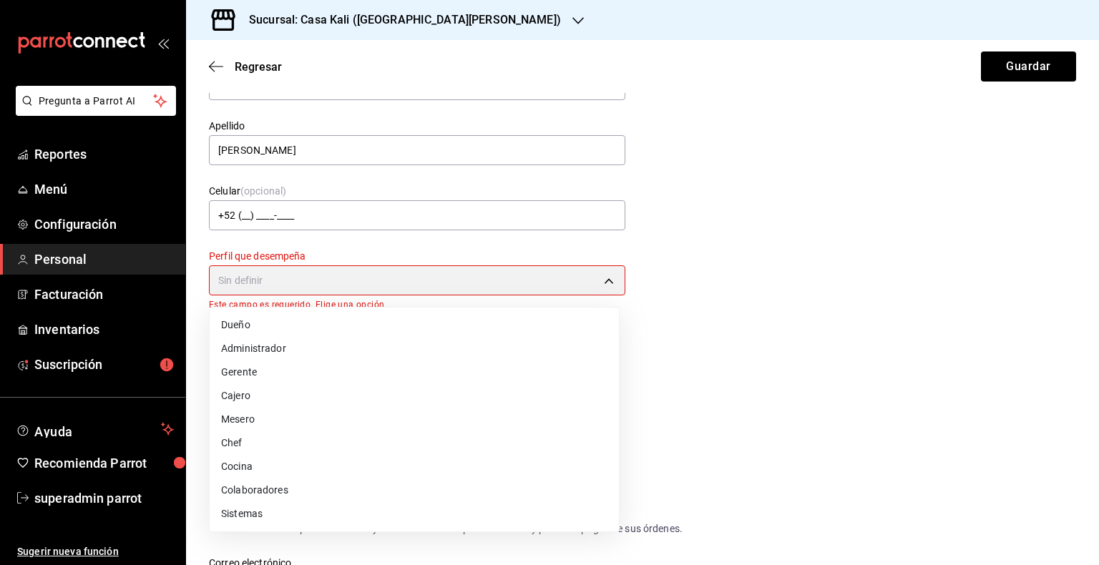
type input "ADMIN"
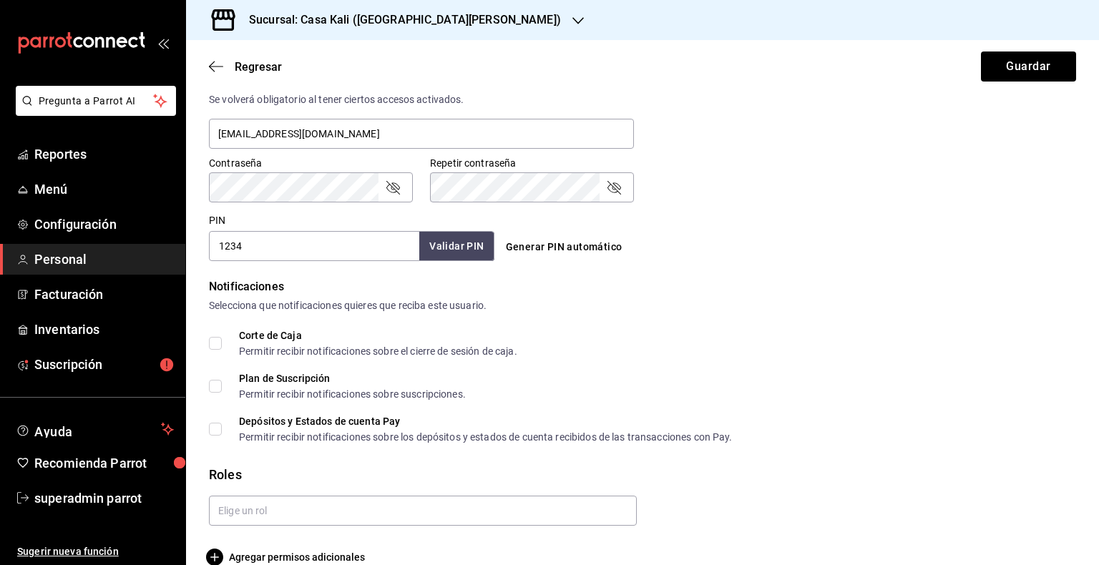
scroll to position [578, 0]
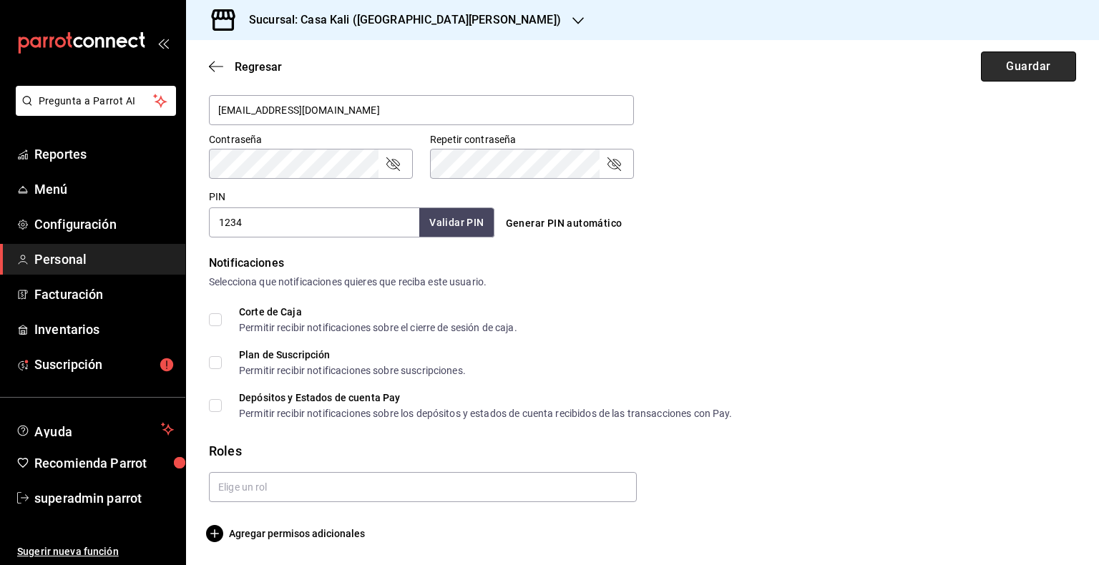
click at [1035, 68] on button "Guardar" at bounding box center [1028, 67] width 95 height 30
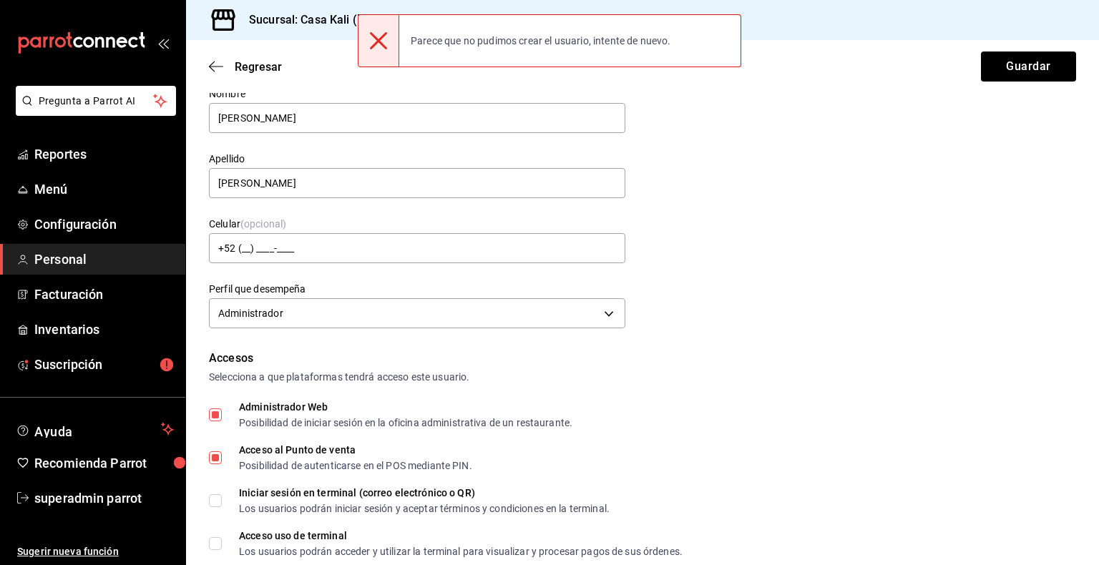
scroll to position [0, 0]
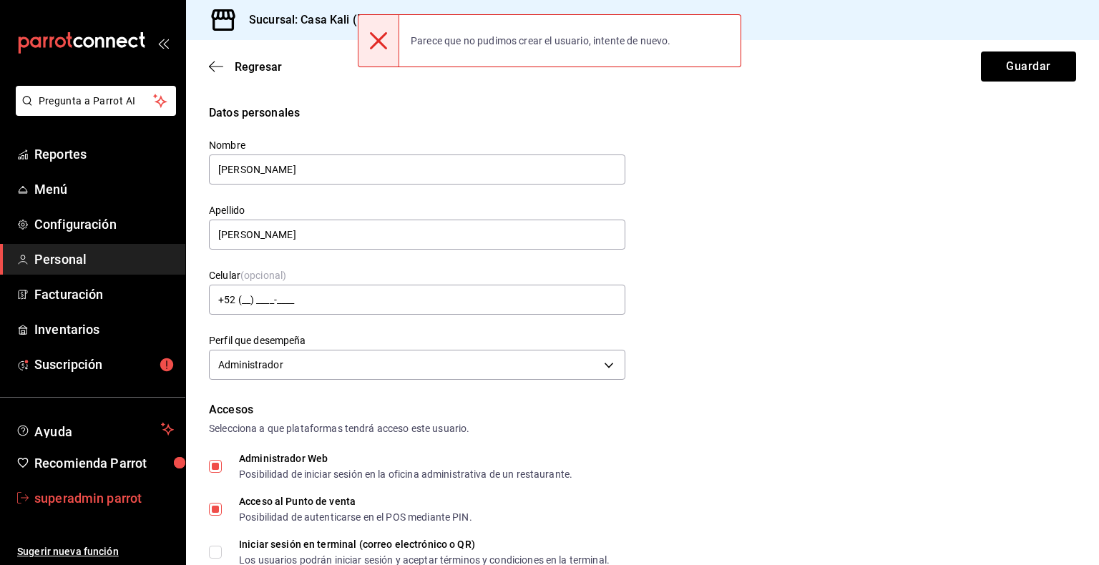
click at [99, 509] on link "superadmin parrot" at bounding box center [92, 498] width 185 height 31
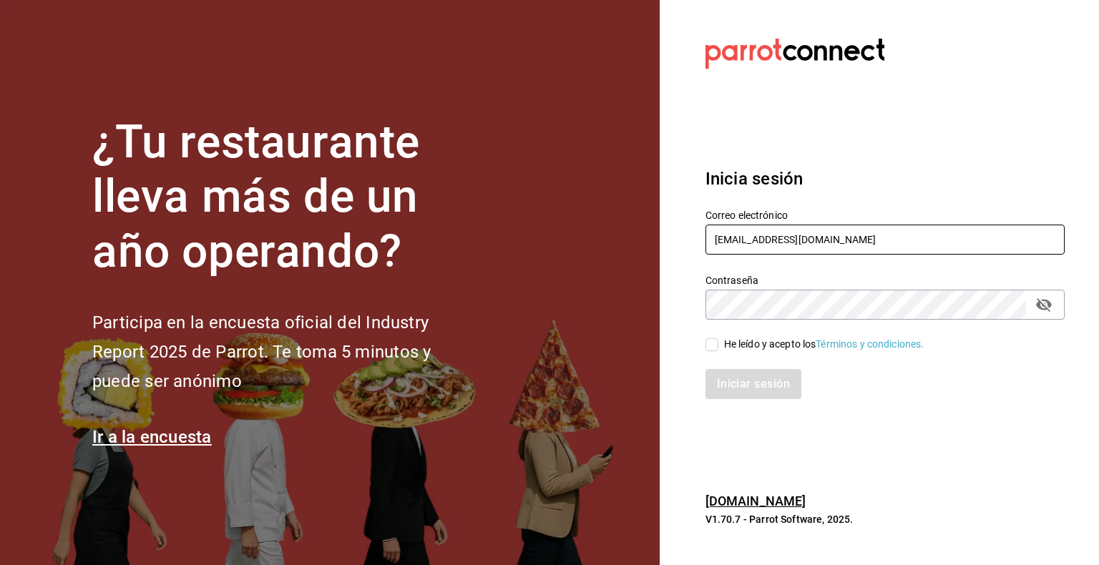
click at [823, 248] on input "casakaliserrania@mty.com" at bounding box center [884, 240] width 359 height 30
paste input "rnitas@losmonos"
type input "carnitas@losmonos.com"
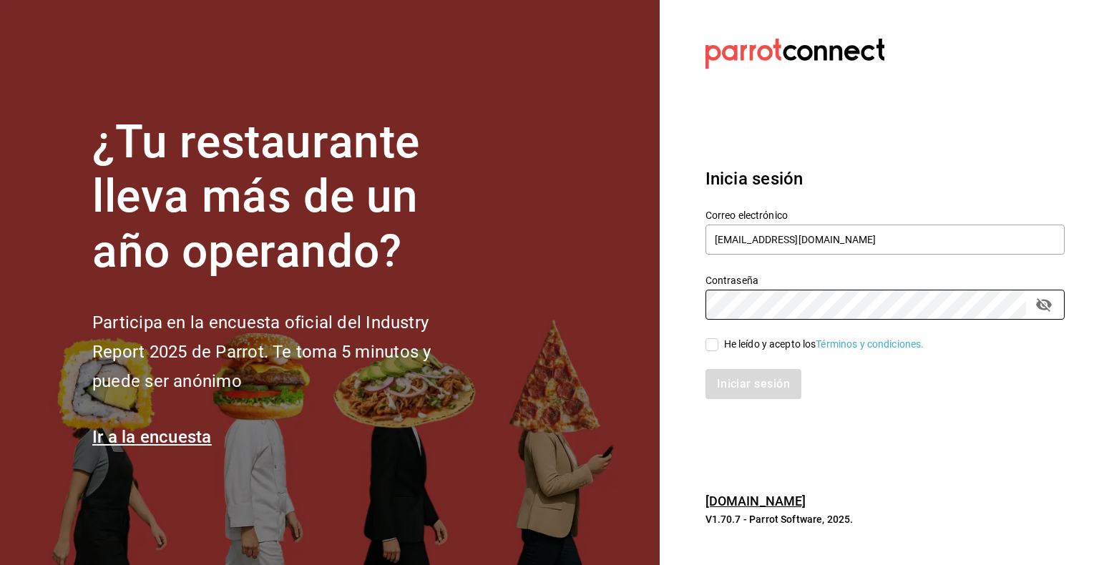
click at [740, 351] on div "He leído y acepto los Términos y condiciones." at bounding box center [824, 344] width 200 height 15
click at [718, 351] on input "He leído y acepto los Términos y condiciones." at bounding box center [711, 344] width 13 height 13
checkbox input "true"
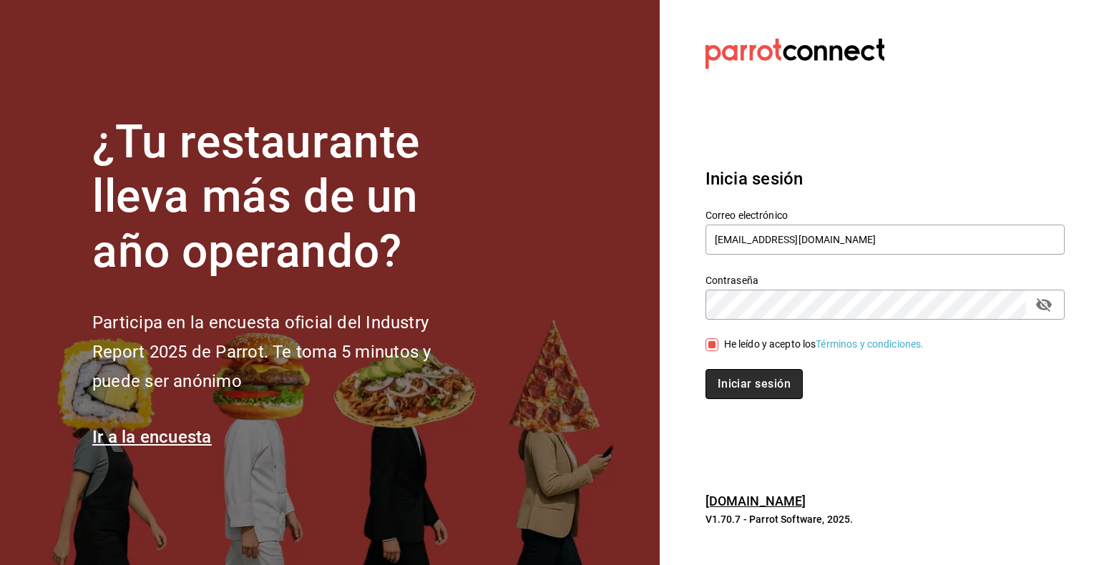
click at [764, 385] on button "Iniciar sesión" at bounding box center [753, 384] width 97 height 30
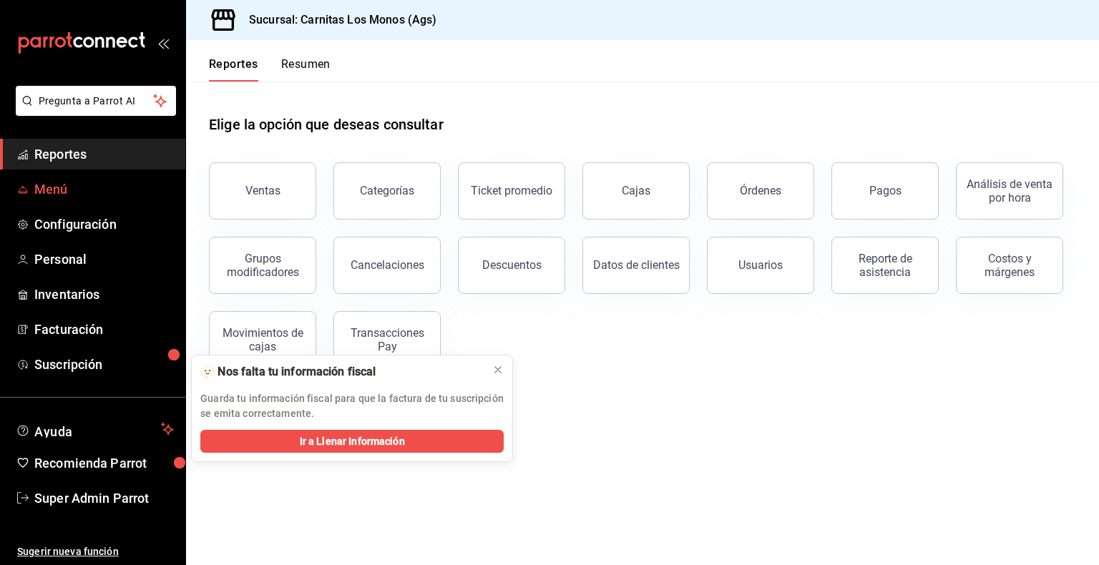
click at [62, 199] on link "Menú" at bounding box center [92, 189] width 185 height 31
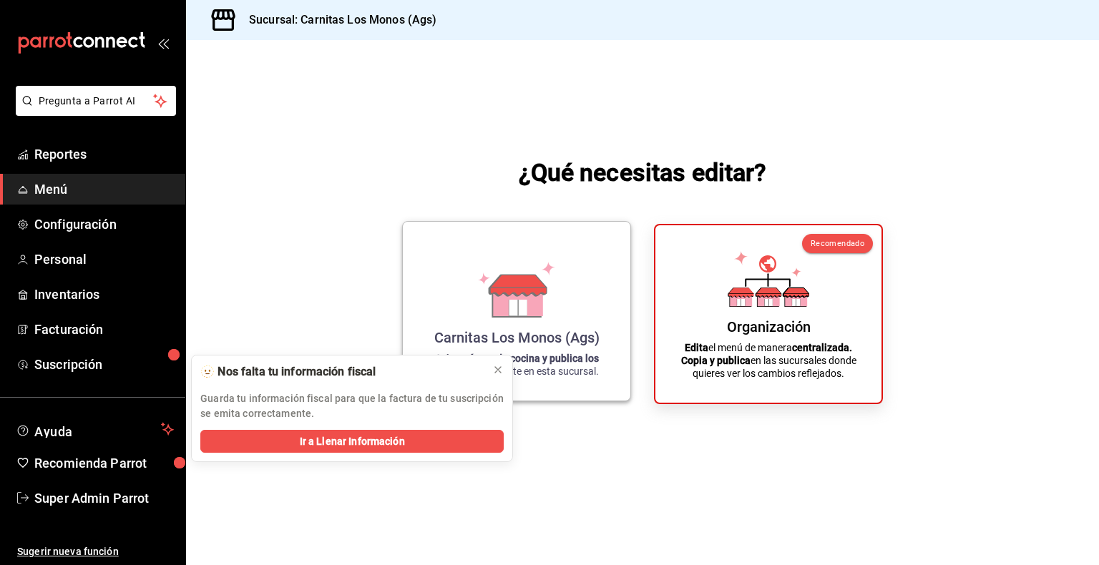
click at [527, 280] on icon at bounding box center [518, 285] width 57 height 21
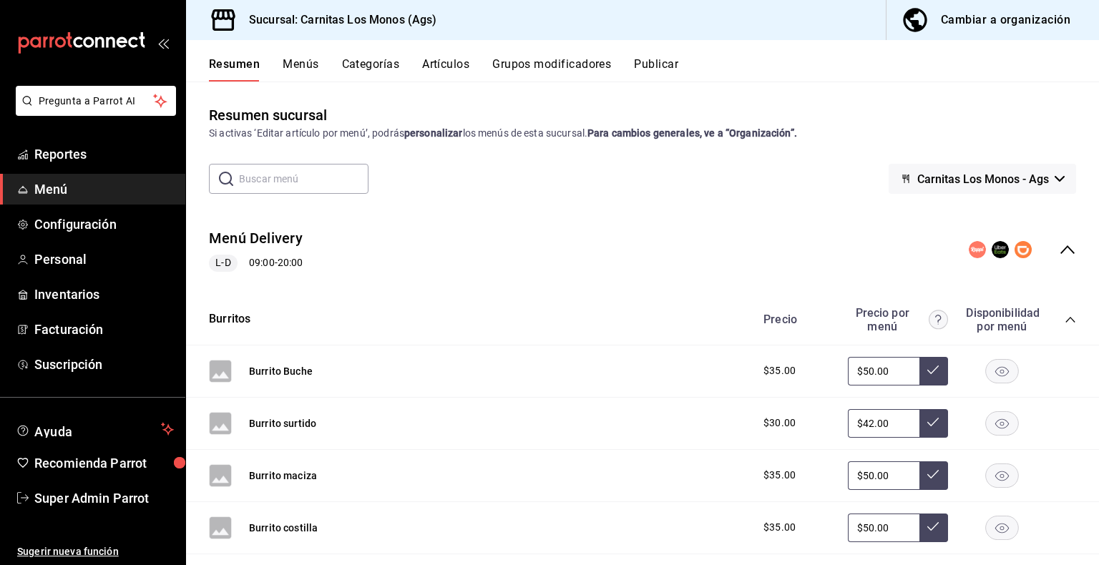
click at [1059, 253] on icon "collapse-menu-row" at bounding box center [1067, 249] width 17 height 17
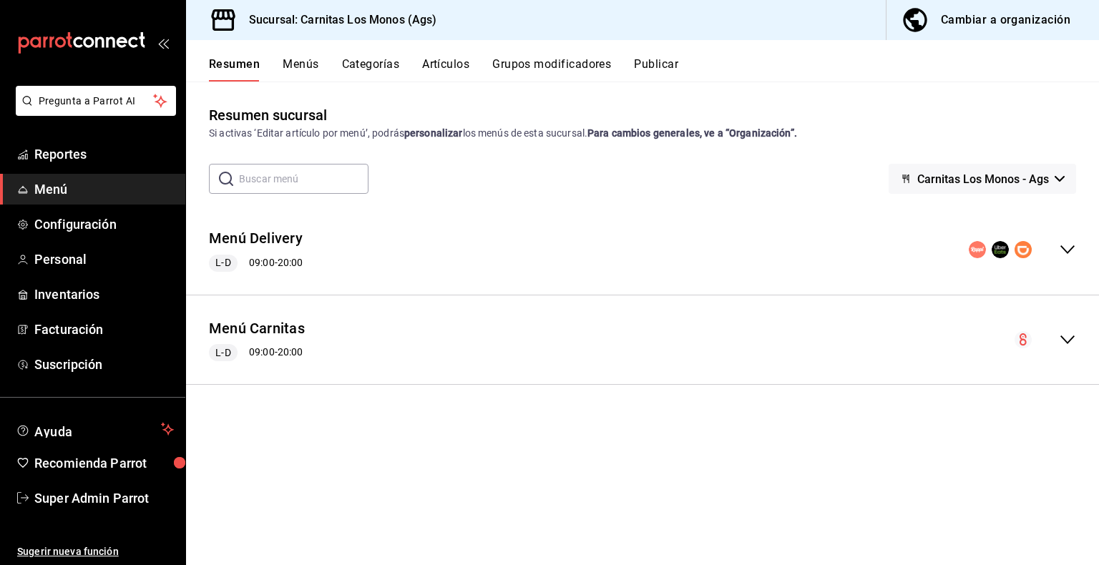
click at [1055, 250] on div "collapse-menu-row" at bounding box center [1022, 249] width 107 height 17
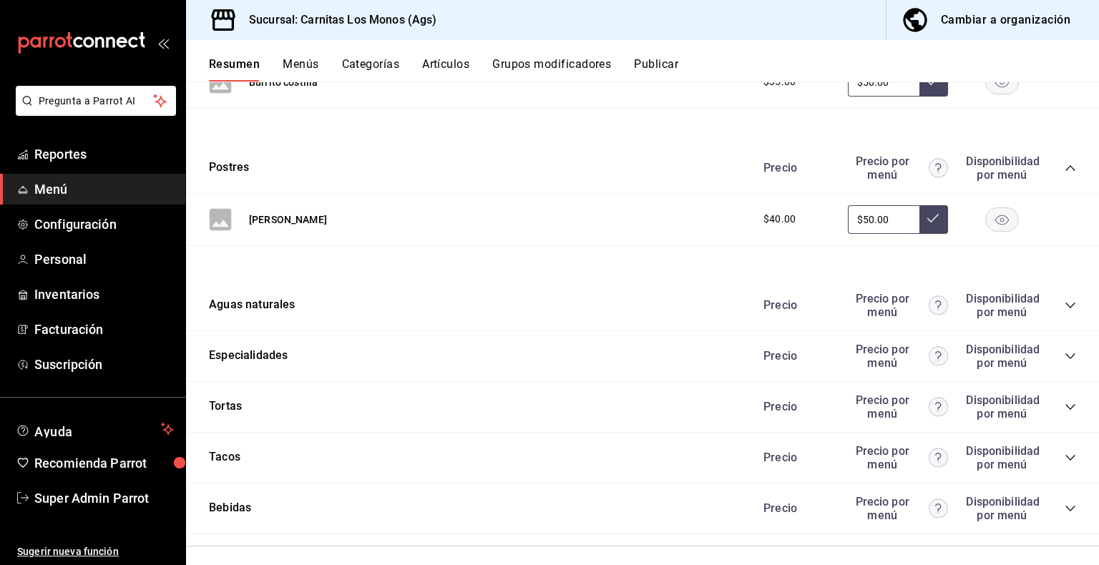
scroll to position [545, 0]
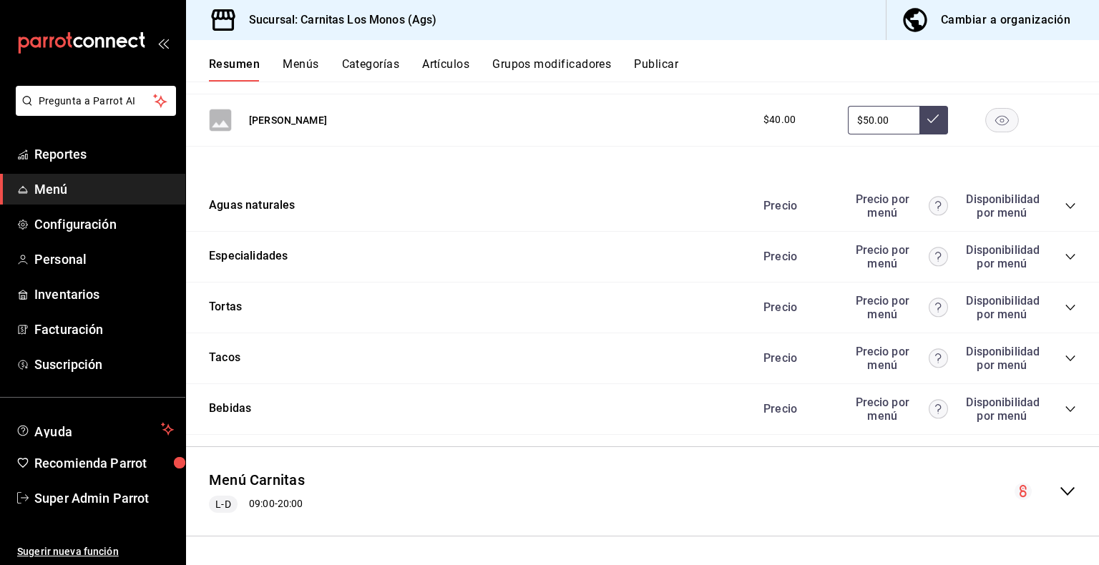
click at [1065, 206] on icon "collapse-category-row" at bounding box center [1069, 206] width 9 height 6
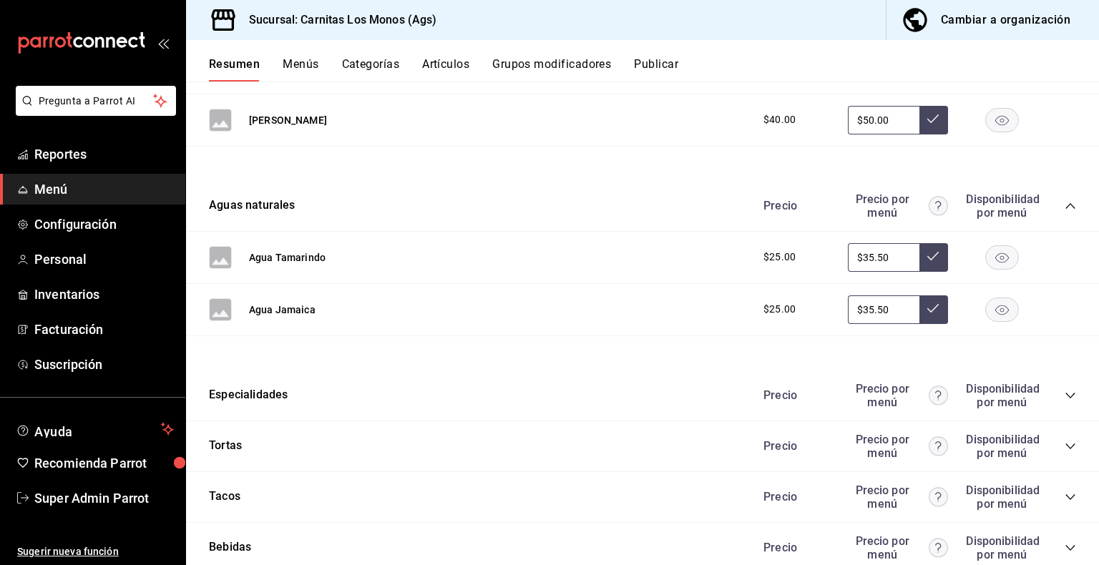
scroll to position [684, 0]
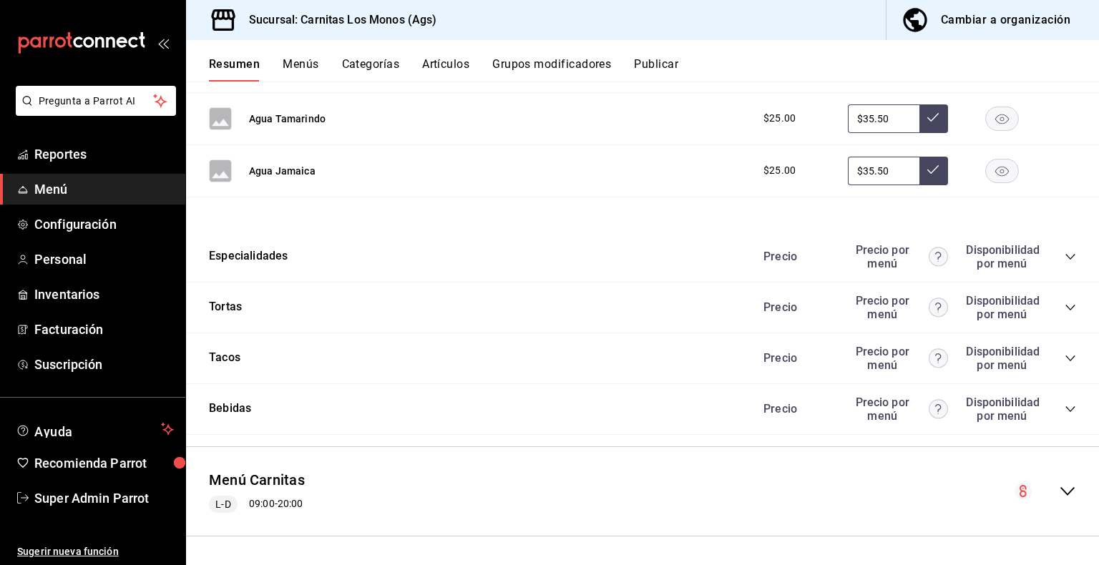
click at [1065, 257] on icon "collapse-category-row" at bounding box center [1069, 257] width 9 height 6
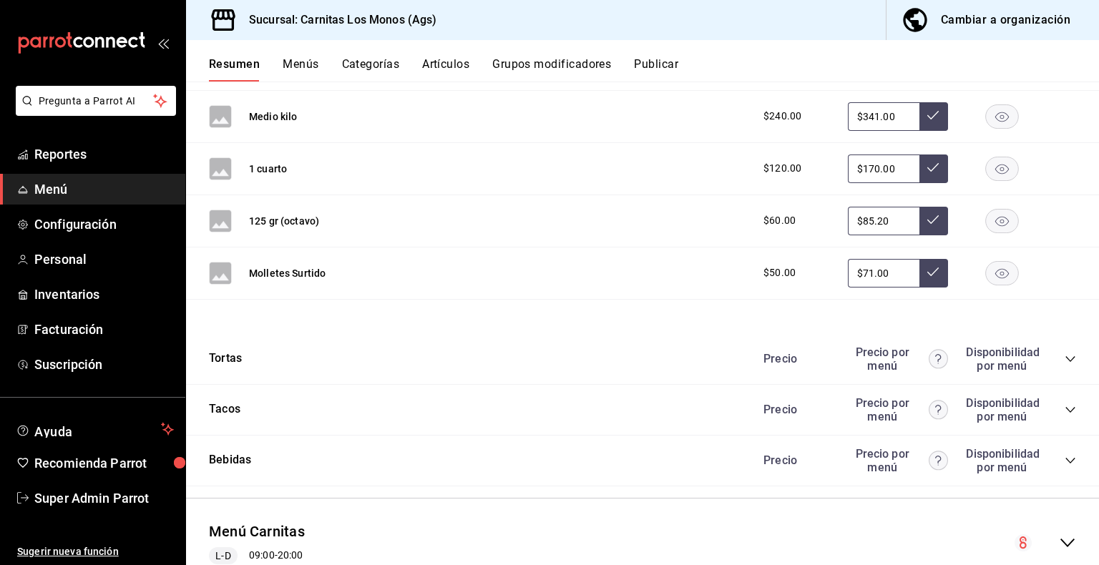
scroll to position [1190, 0]
click at [1065, 353] on icon "collapse-category-row" at bounding box center [1070, 357] width 11 height 11
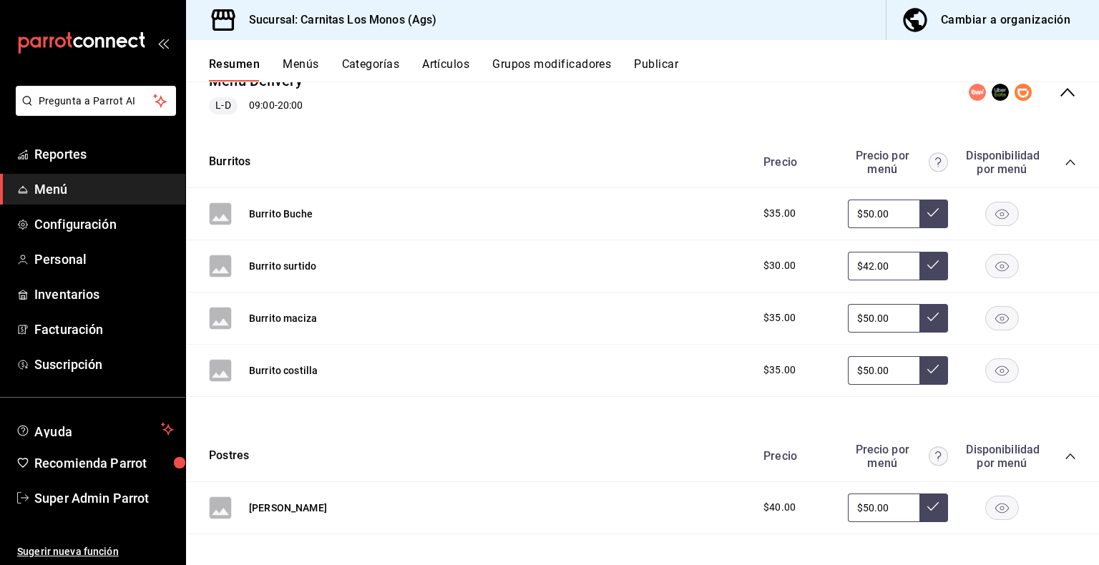
scroll to position [0, 0]
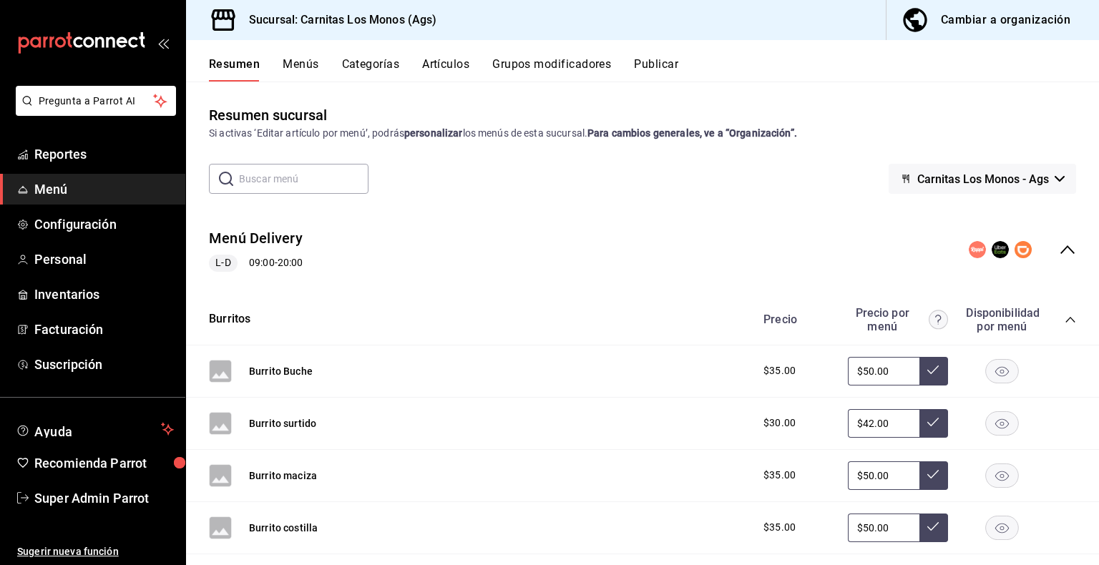
click at [1059, 251] on icon "collapse-menu-row" at bounding box center [1067, 249] width 17 height 17
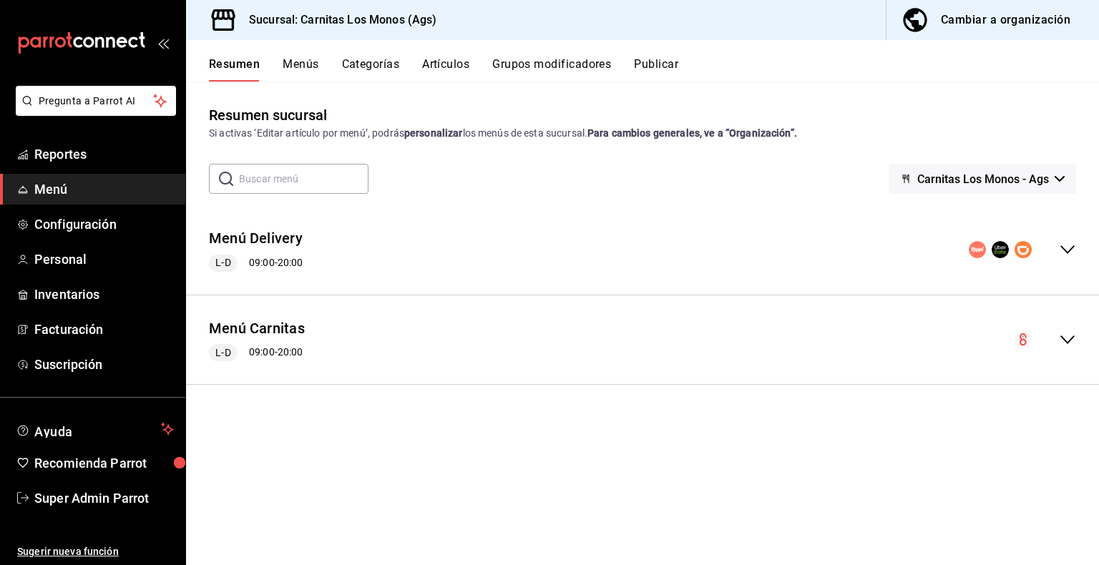
click at [1022, 185] on span "Carnitas Los Monos - Ags" at bounding box center [983, 179] width 132 height 14
click at [766, 168] on div at bounding box center [549, 282] width 1099 height 565
click at [280, 240] on button "Menú Delivery" at bounding box center [256, 238] width 94 height 21
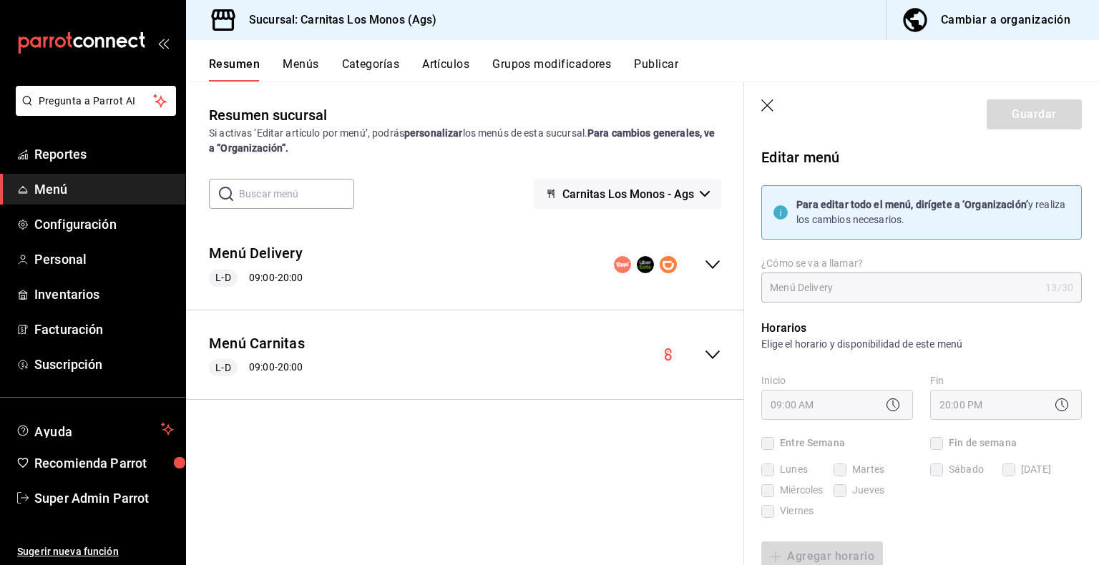
checkbox input "true"
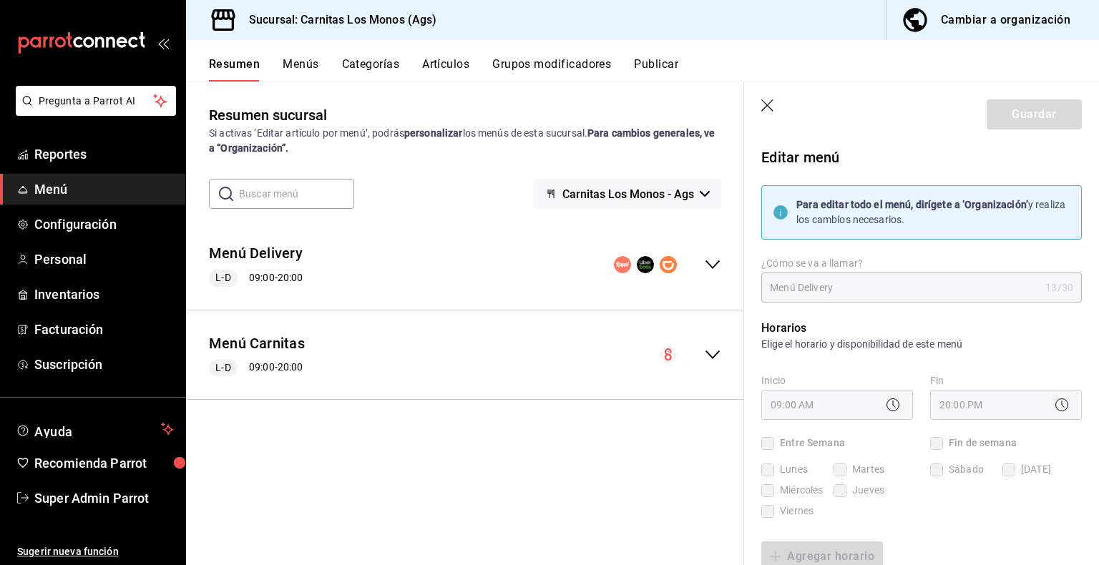
checkbox input "true"
click at [665, 59] on button "Publicar" at bounding box center [656, 69] width 44 height 24
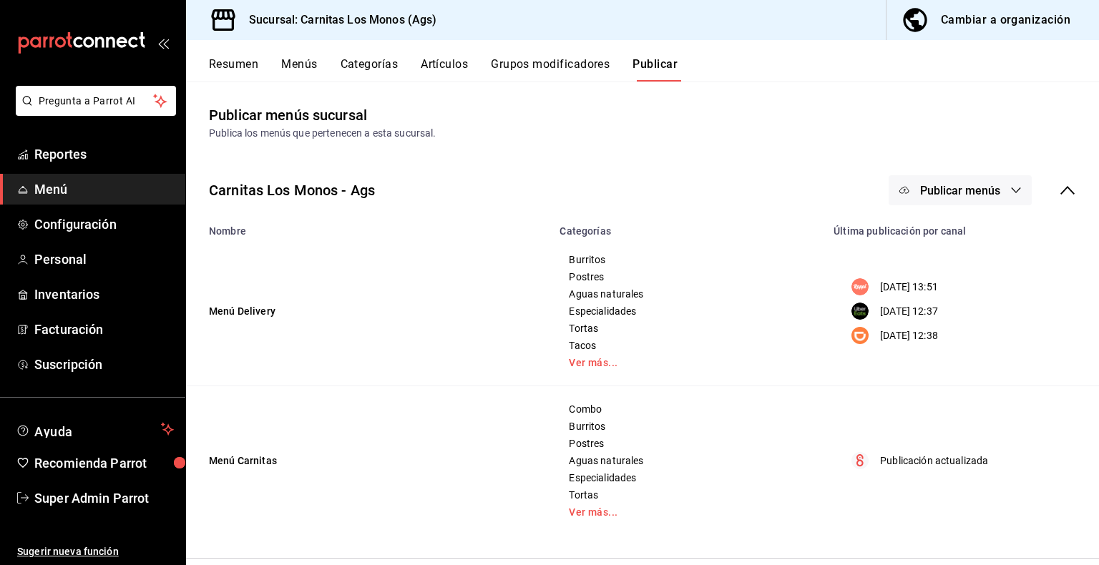
click at [95, 195] on span "Menú" at bounding box center [104, 189] width 140 height 19
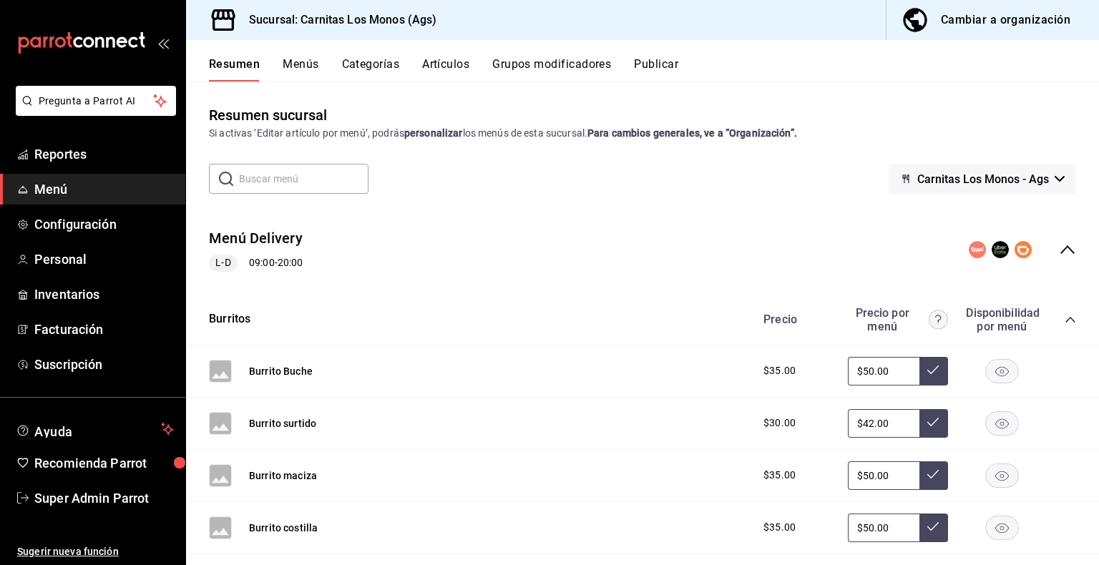
click at [975, 26] on div "Cambiar a organización" at bounding box center [1005, 20] width 129 height 20
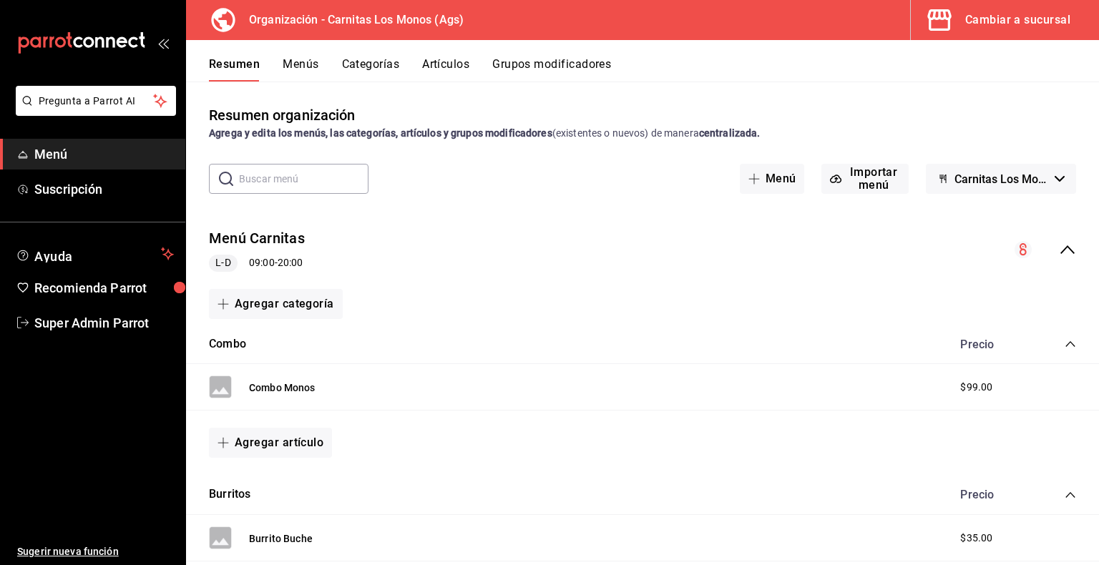
click at [1066, 255] on div "Menú Carnitas L-D 09:00 - 20:00" at bounding box center [642, 250] width 913 height 67
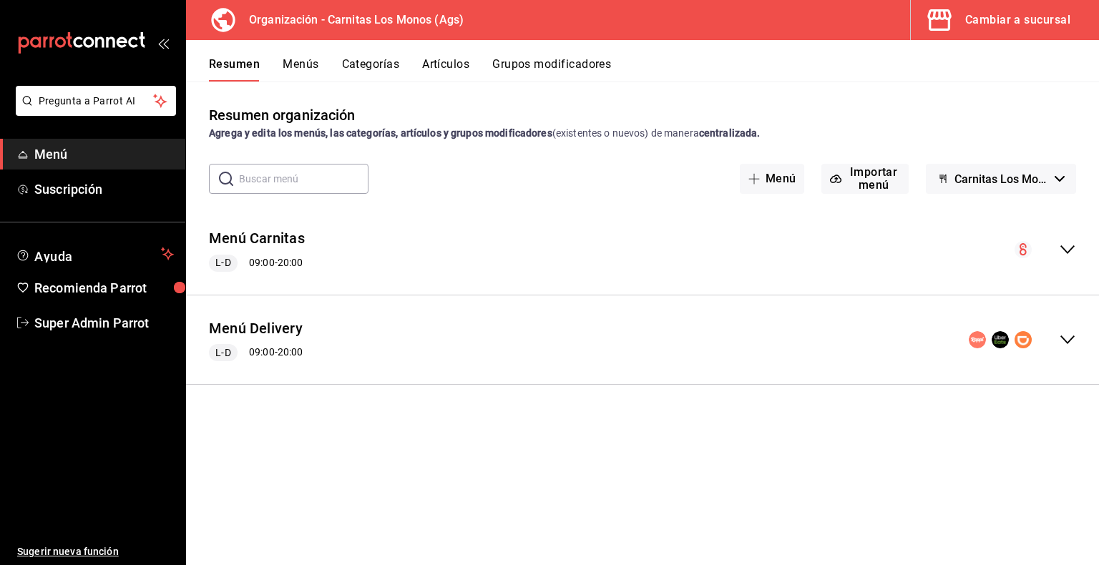
click at [1064, 337] on icon "collapse-menu-row" at bounding box center [1067, 339] width 17 height 17
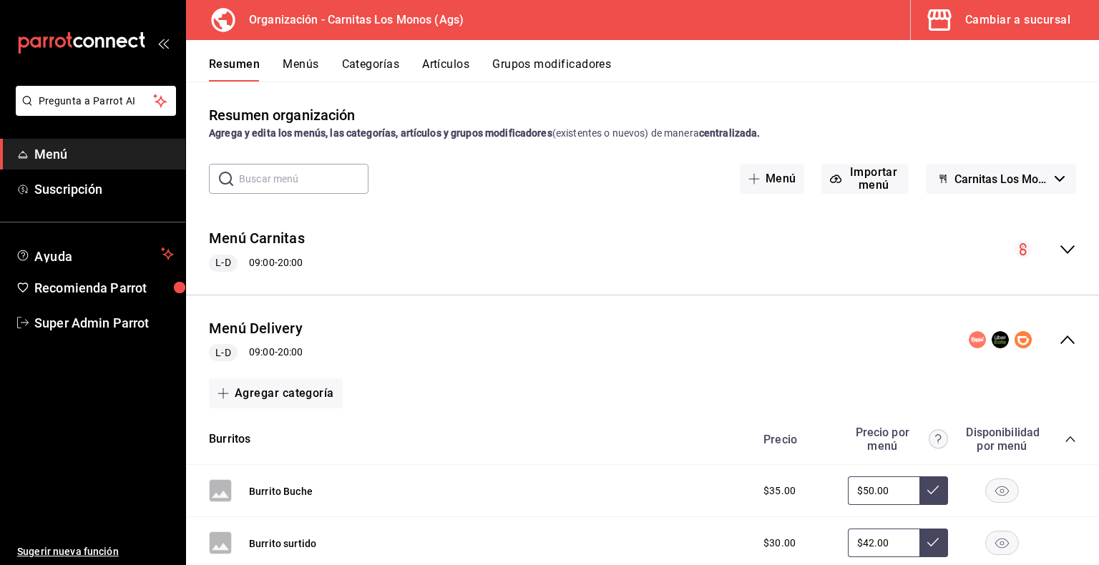
click at [1059, 343] on icon "collapse-menu-row" at bounding box center [1067, 339] width 17 height 17
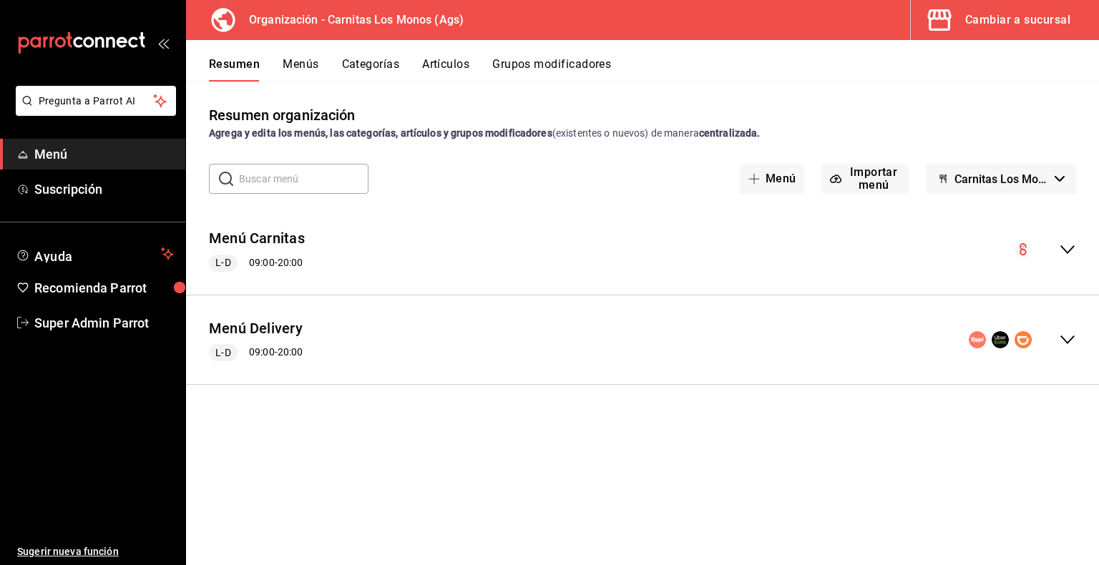
click at [1057, 343] on div "collapse-menu-row" at bounding box center [1022, 339] width 107 height 17
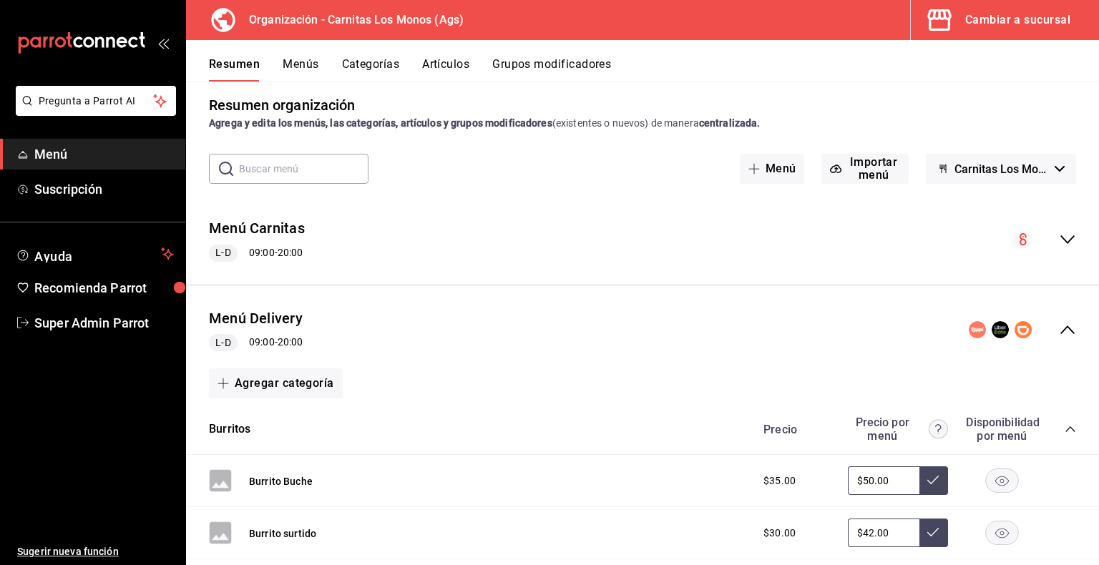
scroll to position [9, 0]
click at [1059, 237] on icon "collapse-menu-row" at bounding box center [1067, 241] width 17 height 17
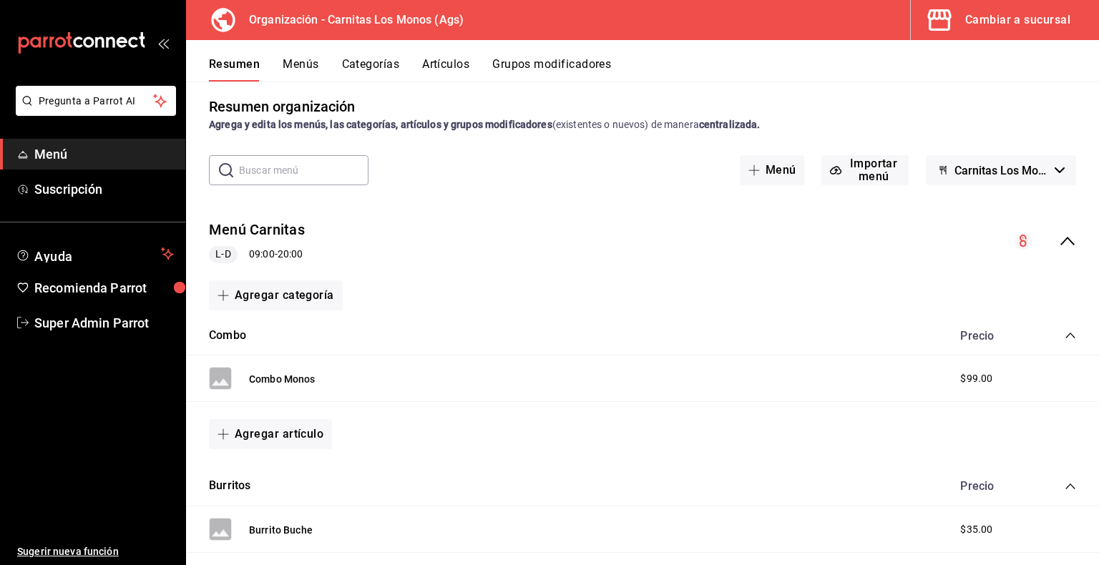
click at [1059, 237] on icon "collapse-menu-row" at bounding box center [1067, 241] width 17 height 17
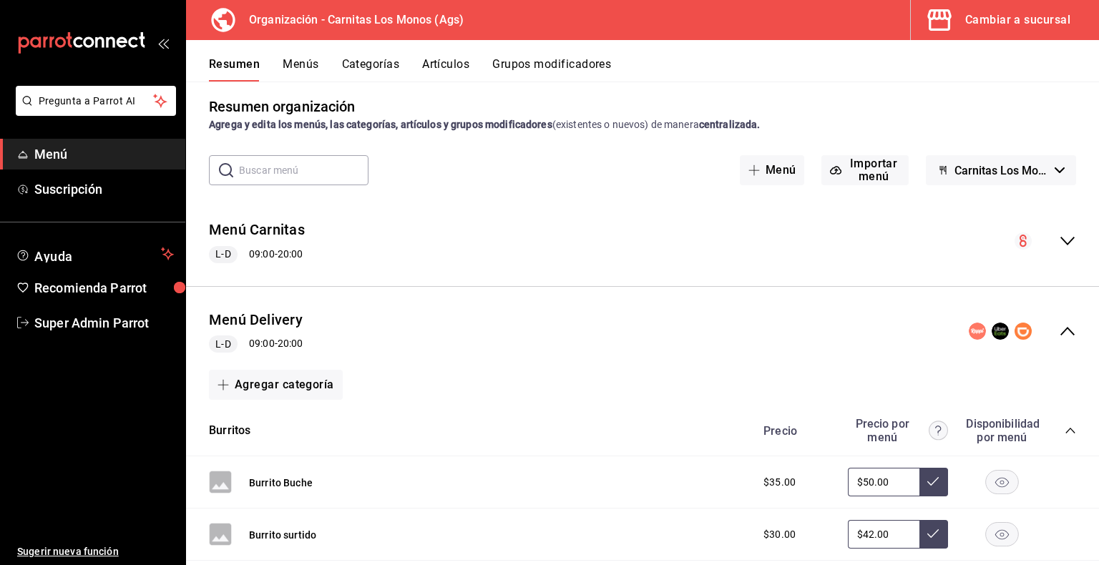
click at [1062, 336] on icon "collapse-menu-row" at bounding box center [1067, 331] width 17 height 17
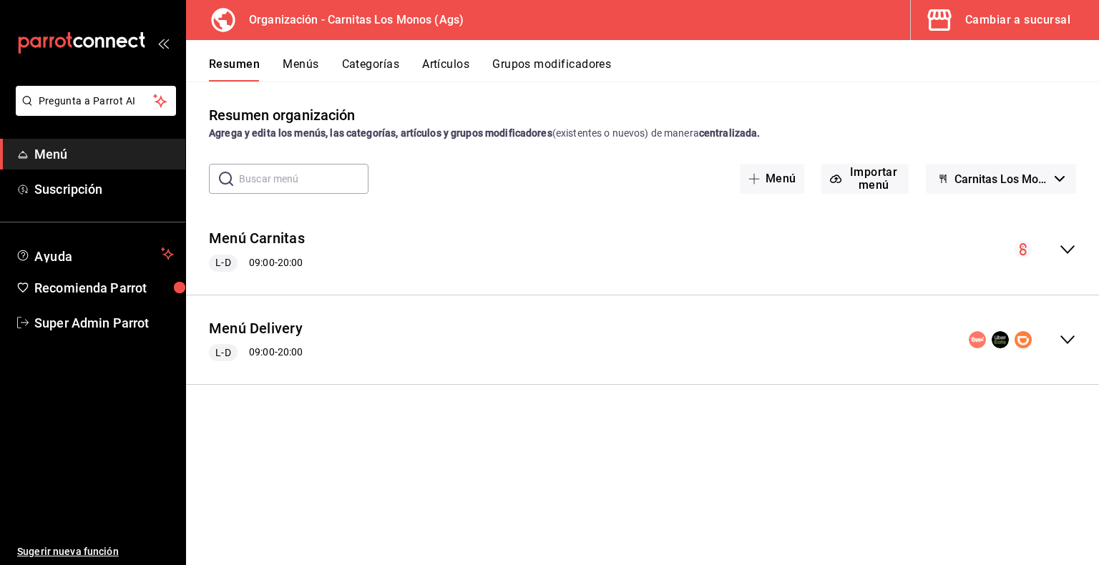
scroll to position [0, 0]
click at [1062, 336] on icon "collapse-menu-row" at bounding box center [1067, 339] width 17 height 17
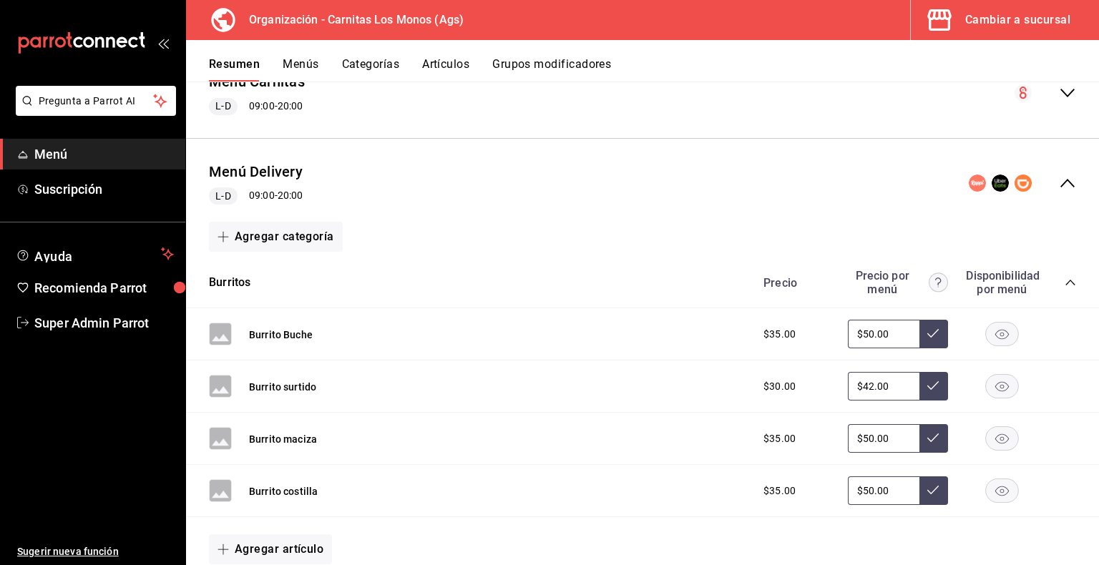
scroll to position [191, 0]
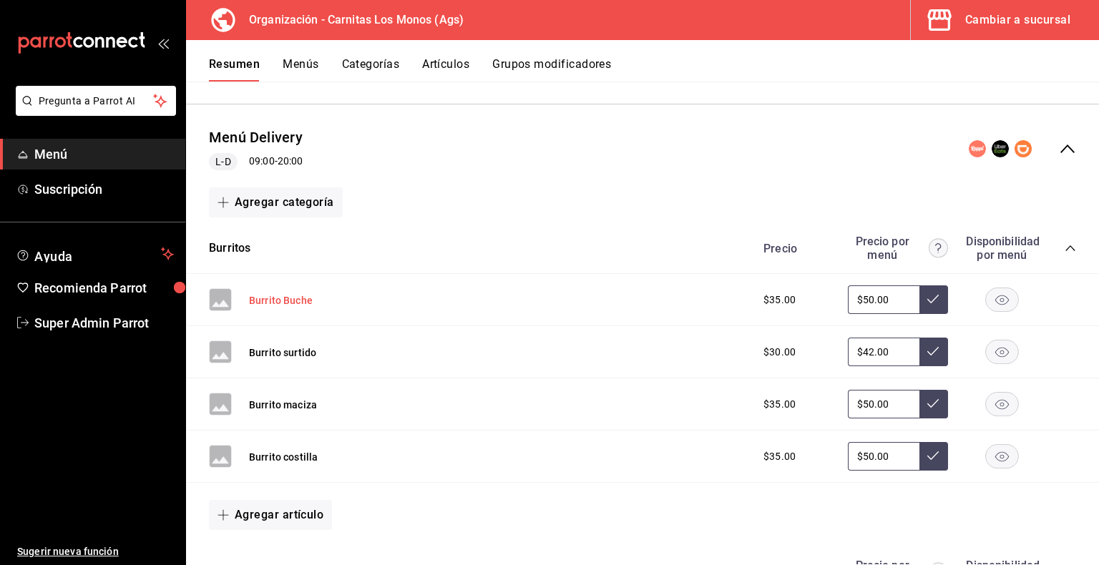
click at [291, 301] on button "Burrito Buche" at bounding box center [281, 300] width 64 height 14
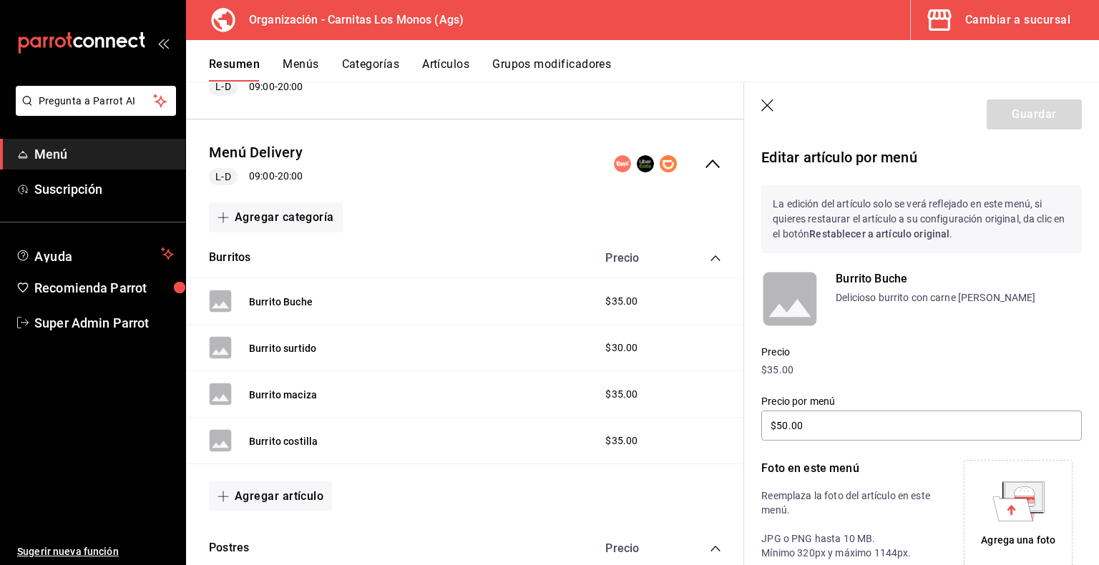
click at [810, 298] on rect at bounding box center [789, 298] width 57 height 57
click at [763, 110] on icon "button" at bounding box center [768, 106] width 14 height 14
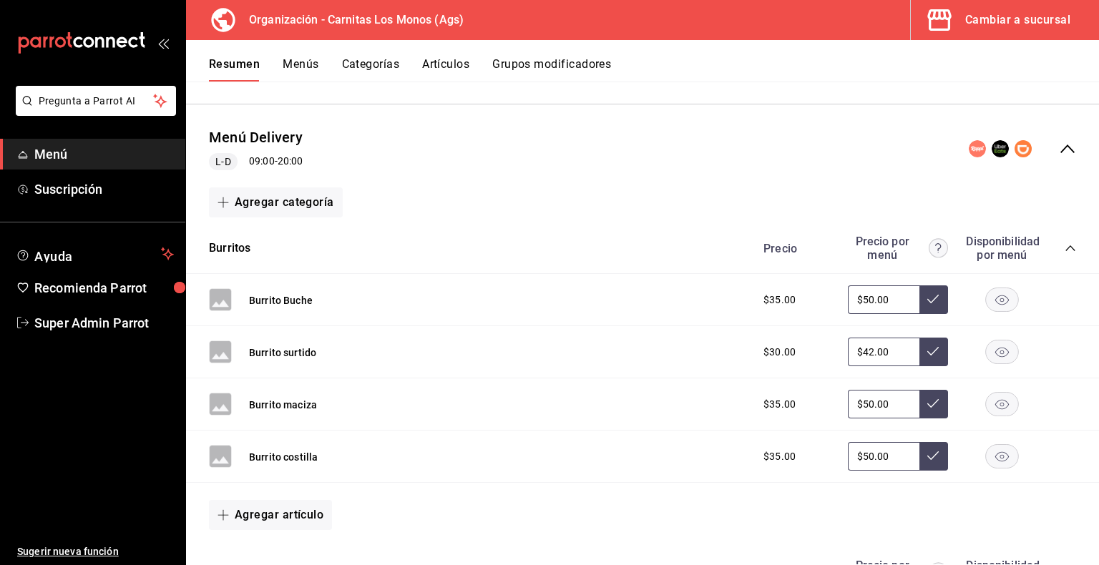
click at [446, 69] on button "Artículos" at bounding box center [445, 69] width 47 height 24
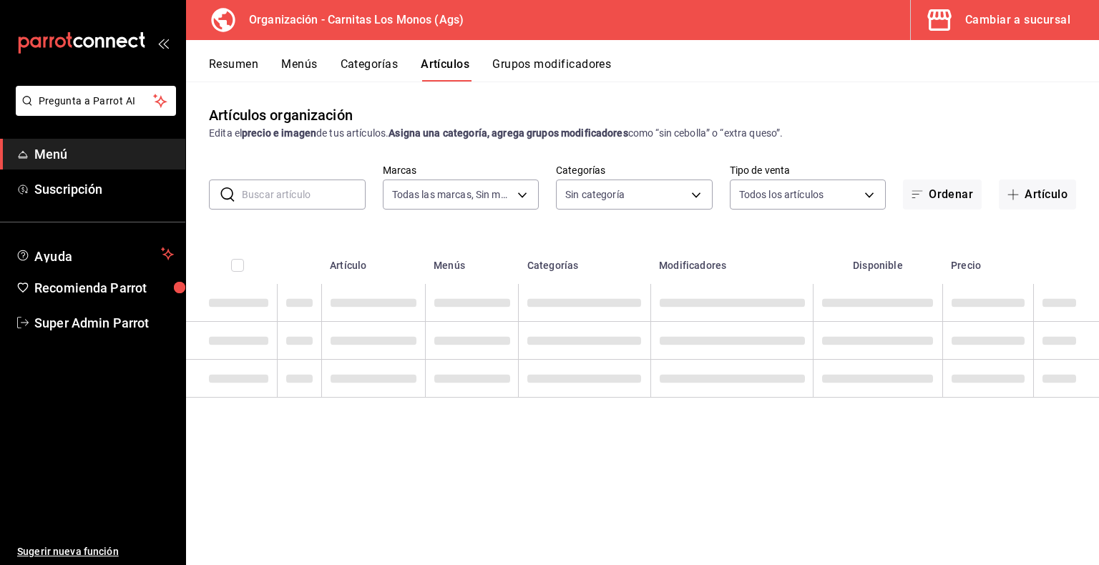
type input "b683126d-130a-4d97-8023-6e1eaf1ccd23"
type input "1afcc669-f4ed-4725-8bc8-408ada8422ef,859c7ffc-35fa-4154-9c3b-74ef0c53fb45,3b63e…"
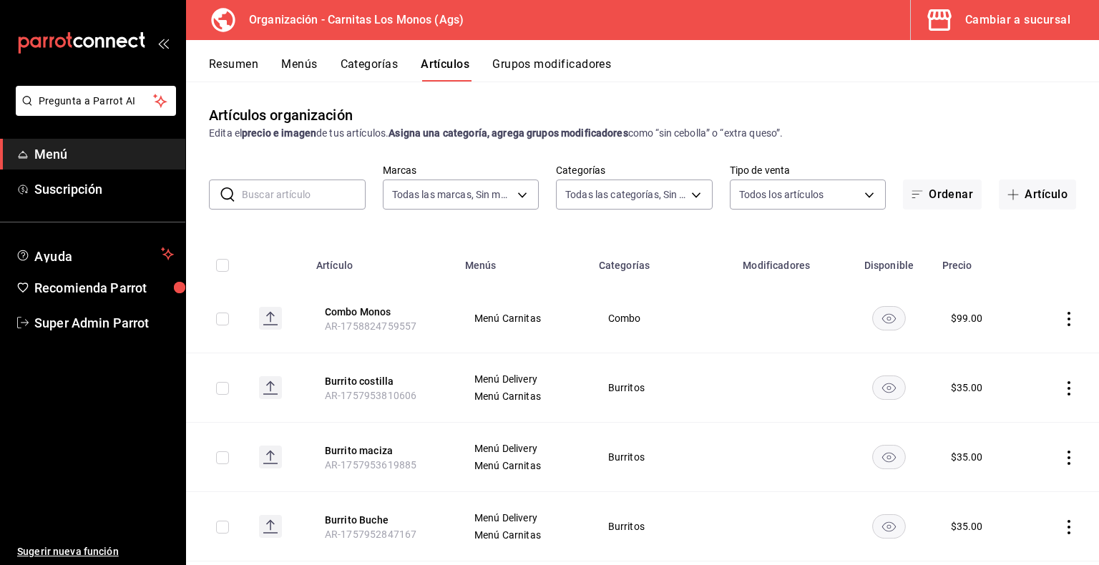
click at [315, 191] on input "text" at bounding box center [304, 194] width 124 height 29
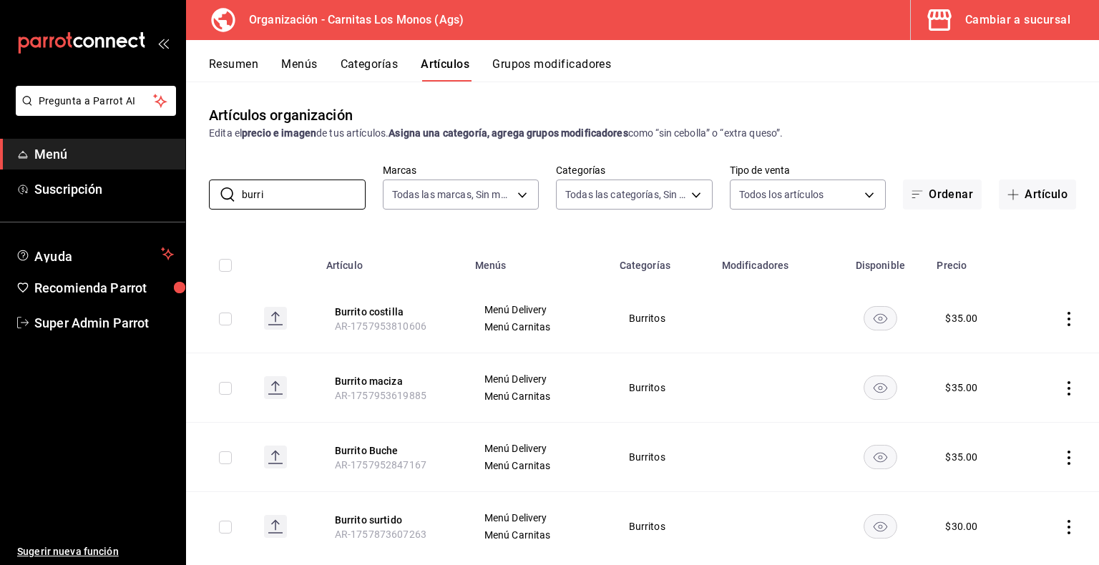
scroll to position [29, 0]
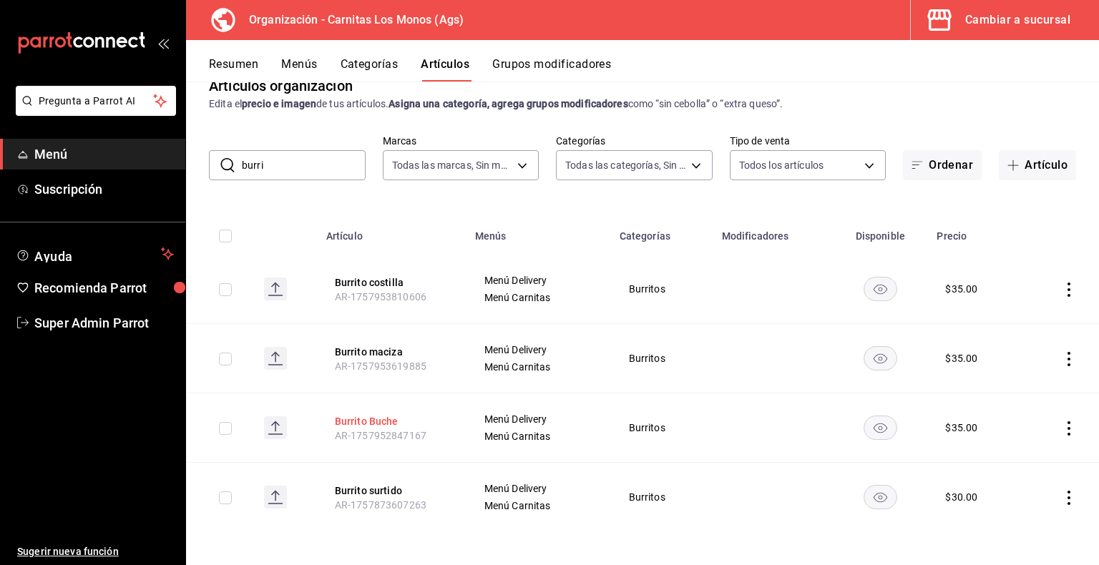
click at [378, 419] on button "Burrito Buche" at bounding box center [392, 421] width 114 height 14
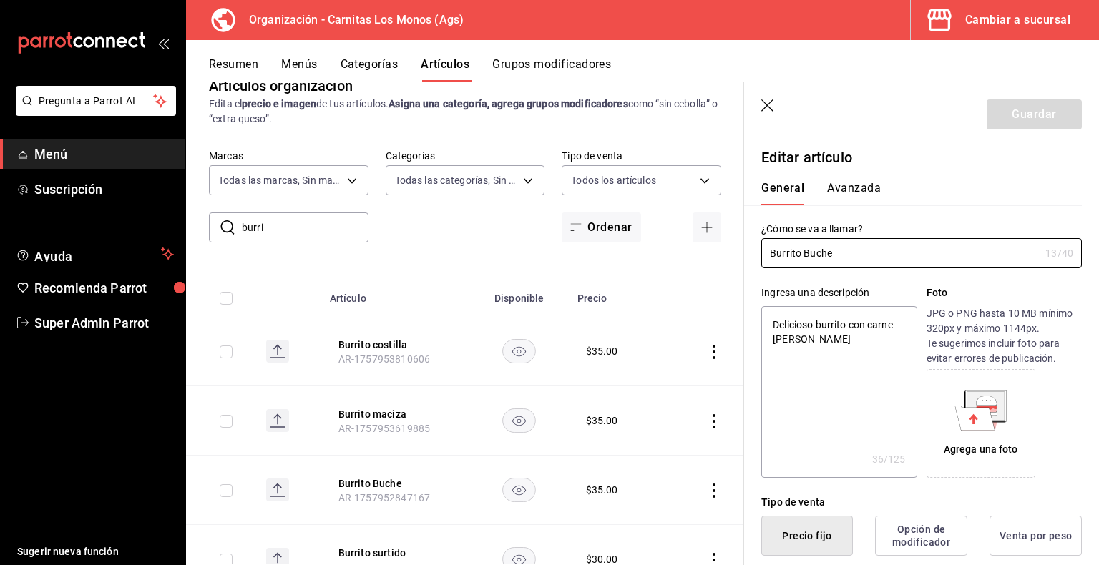
click at [768, 110] on icon "button" at bounding box center [768, 106] width 14 height 14
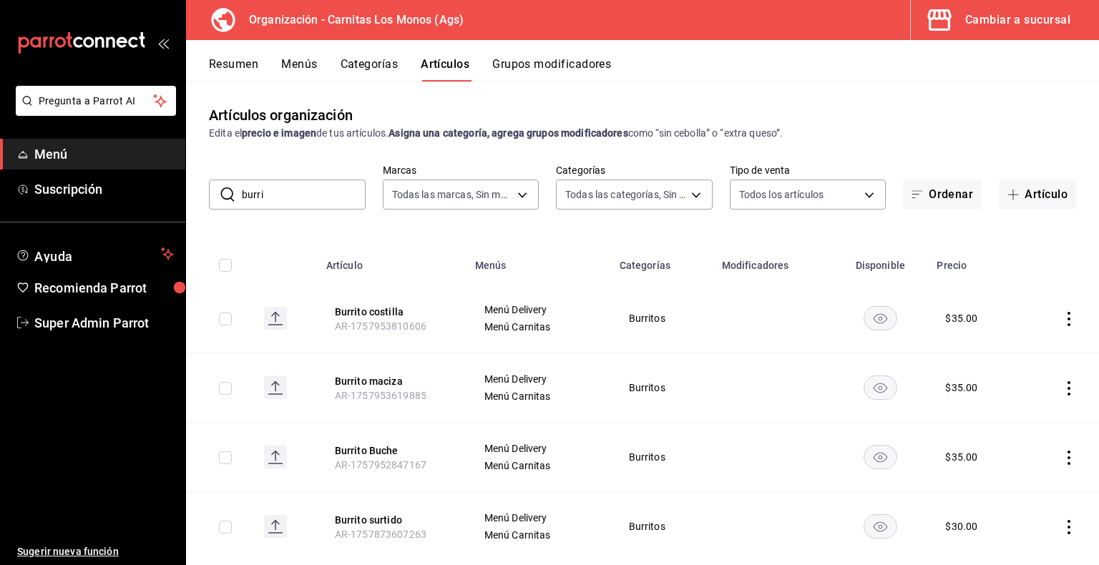
click at [300, 195] on input "burri" at bounding box center [304, 194] width 124 height 29
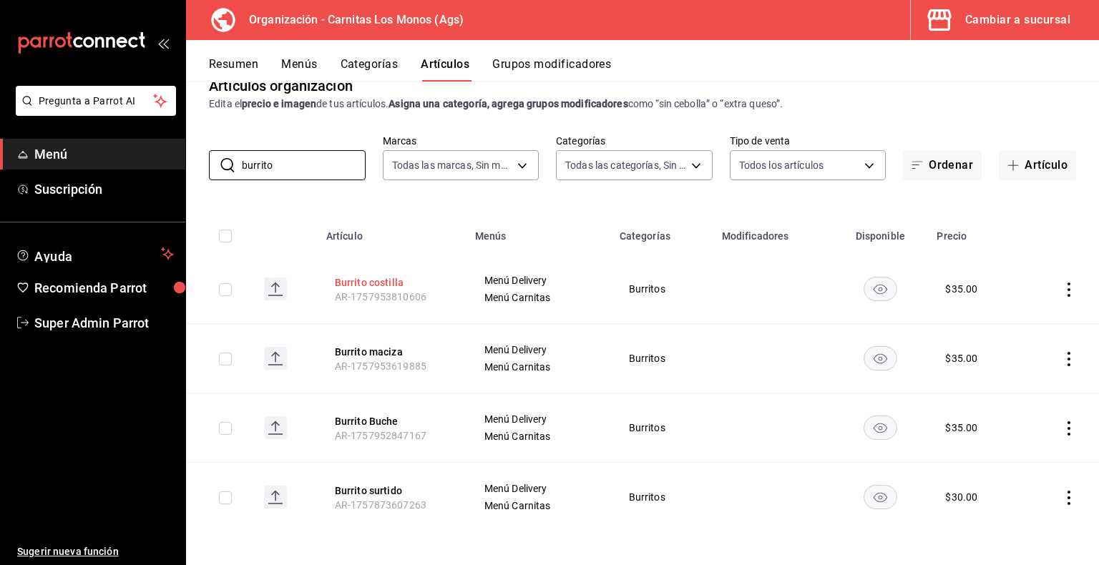
type input "burrito"
click at [379, 284] on button "Burrito costilla" at bounding box center [392, 282] width 114 height 14
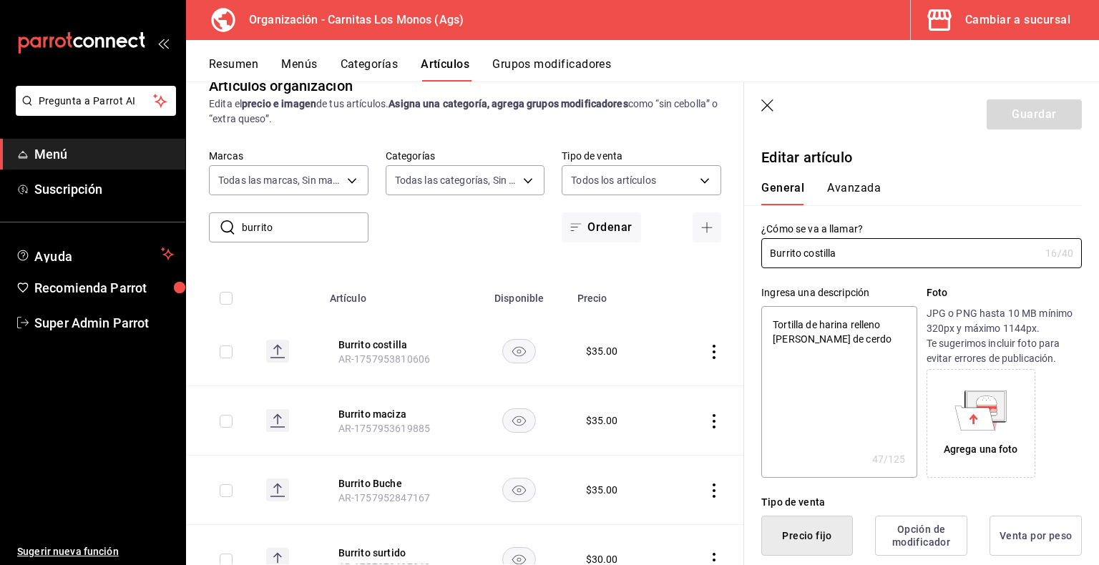
type textarea "x"
type input "$35.00"
click at [1004, 414] on div "Agrega una foto" at bounding box center [981, 424] width 102 height 102
click at [762, 106] on icon "button" at bounding box center [768, 106] width 14 height 14
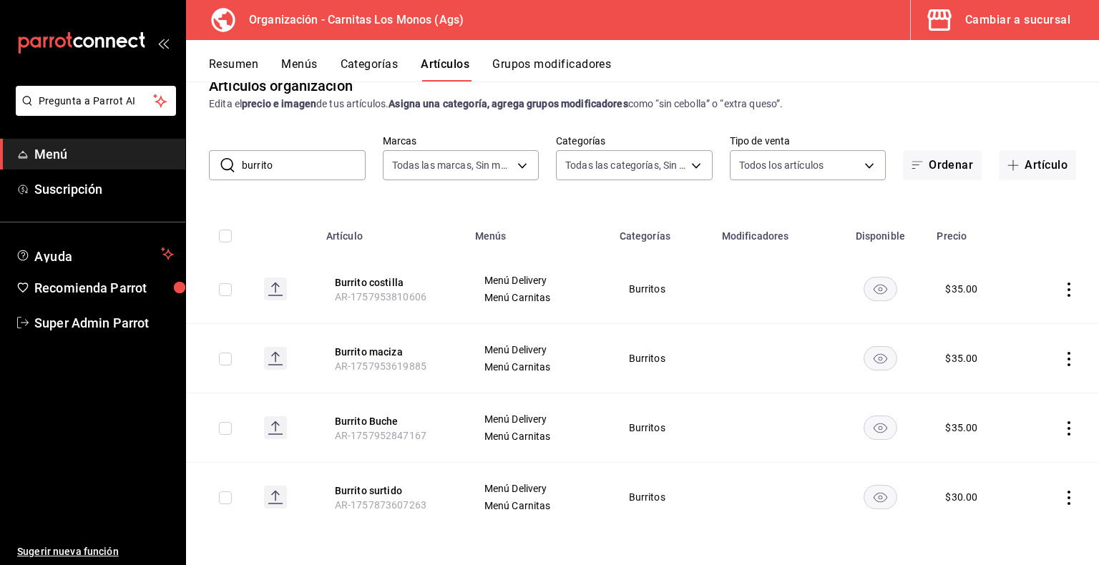
click at [291, 66] on button "Menús" at bounding box center [299, 69] width 36 height 24
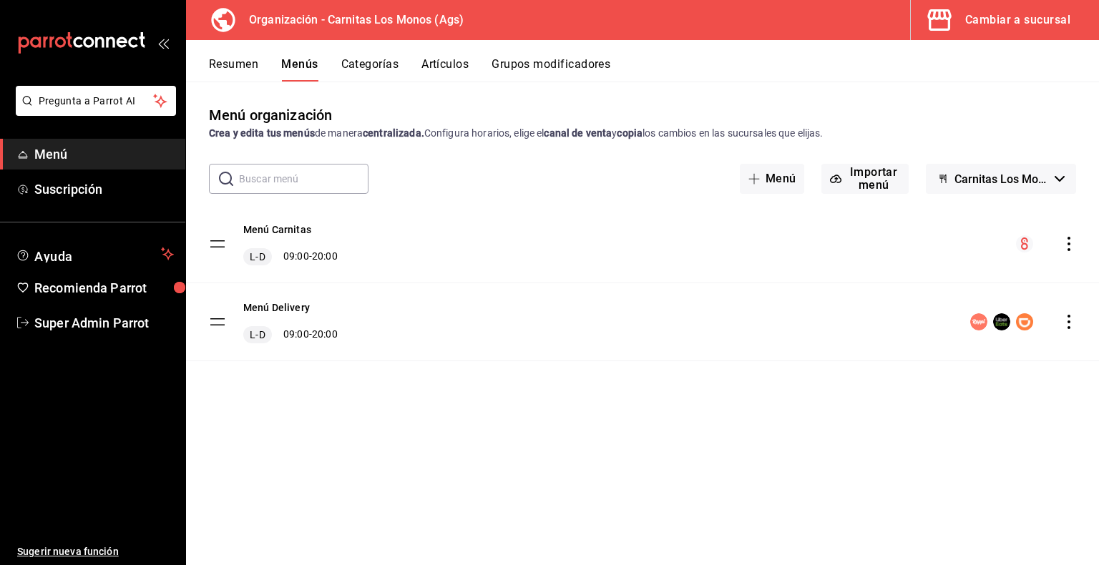
click at [1002, 19] on div "Cambiar a sucursal" at bounding box center [1017, 20] width 105 height 20
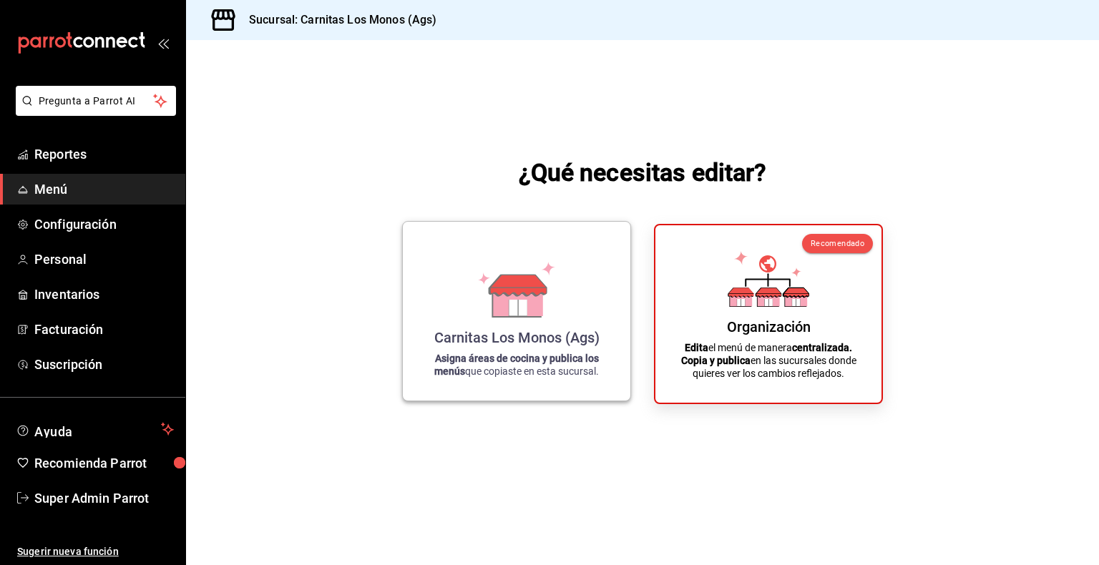
click at [449, 294] on div "Carnitas Los Monos (Ags) Asigna áreas de cocina y publica los menús que copiast…" at bounding box center [516, 311] width 193 height 156
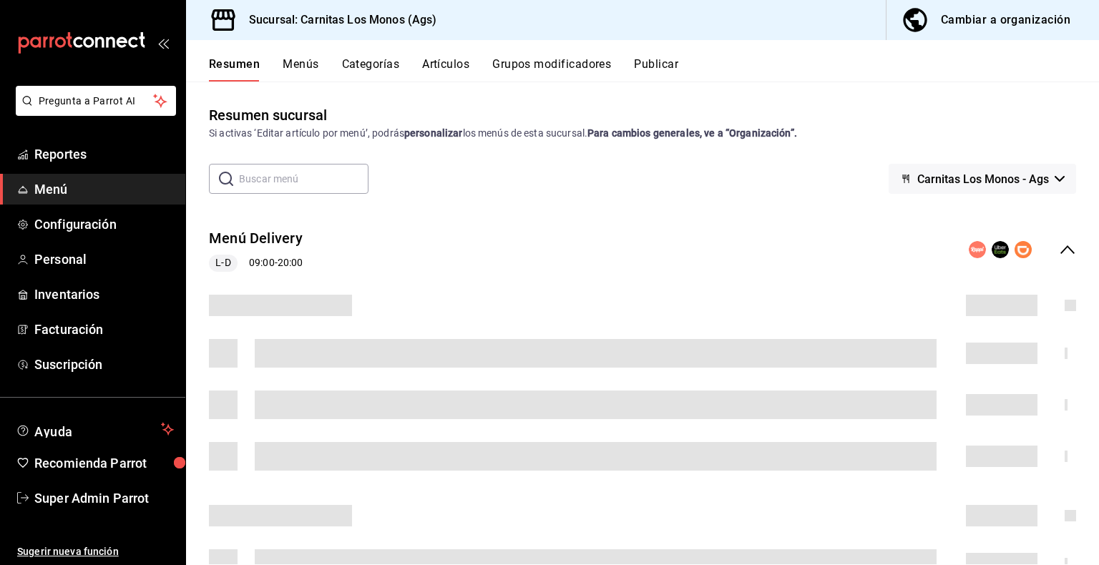
click at [670, 62] on button "Publicar" at bounding box center [656, 69] width 44 height 24
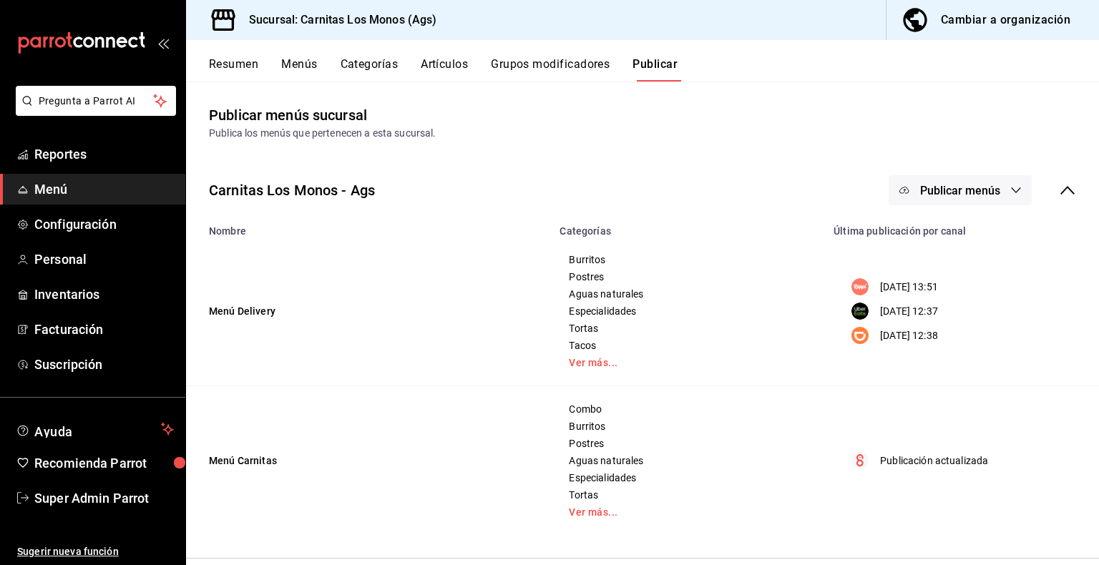
click at [949, 181] on button "Publicar menús" at bounding box center [960, 190] width 143 height 30
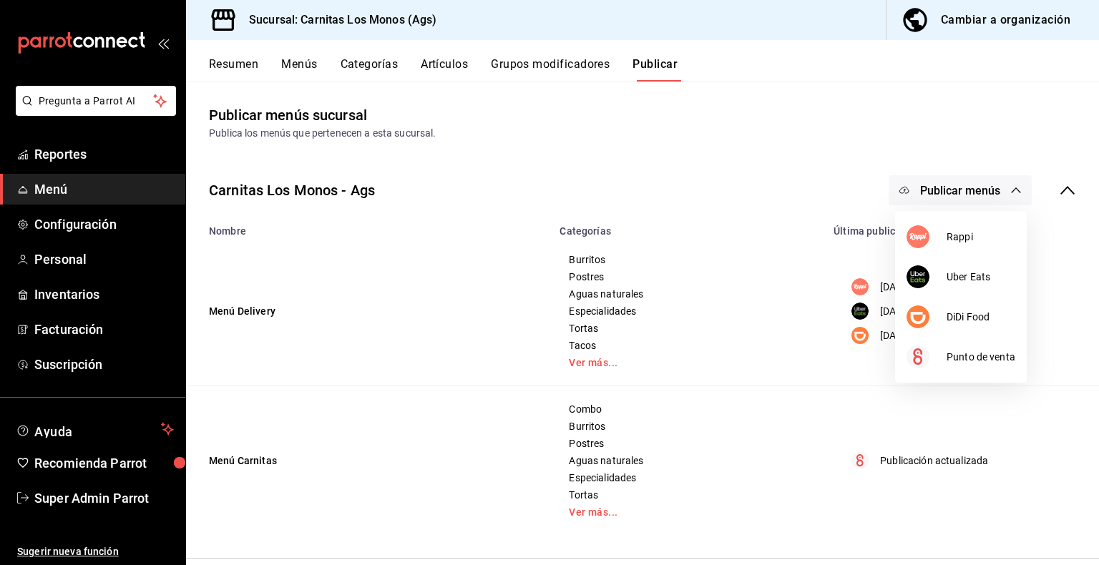
click at [858, 156] on div at bounding box center [549, 282] width 1099 height 565
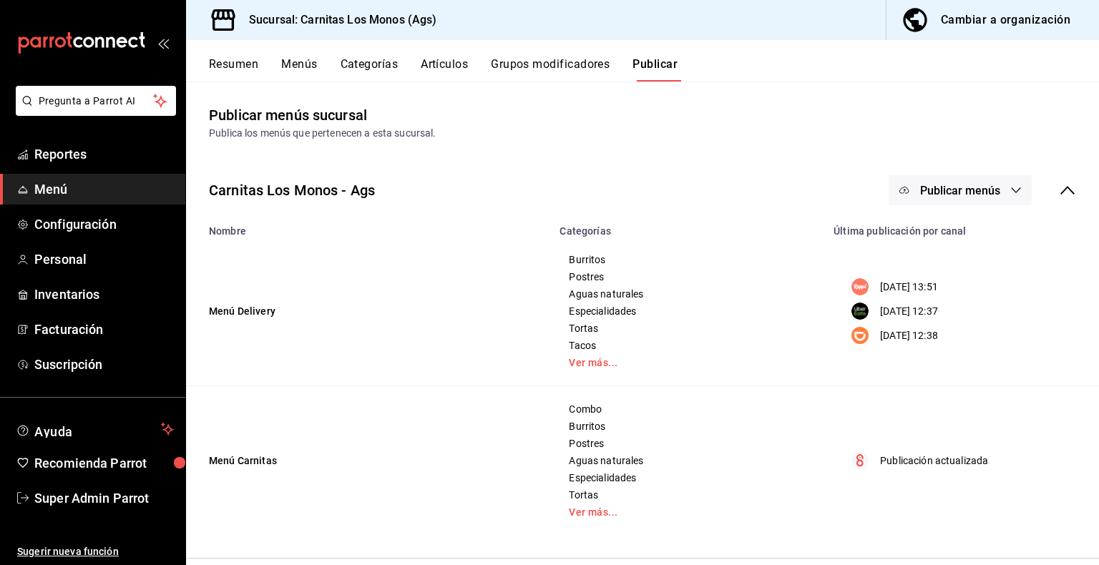
click at [858, 156] on div "Carnitas Los Monos - Ags Publicar menús Nombre Categorías Última publicación po…" at bounding box center [642, 355] width 913 height 406
click at [1010, 36] on button "Cambiar a organización" at bounding box center [986, 20] width 201 height 40
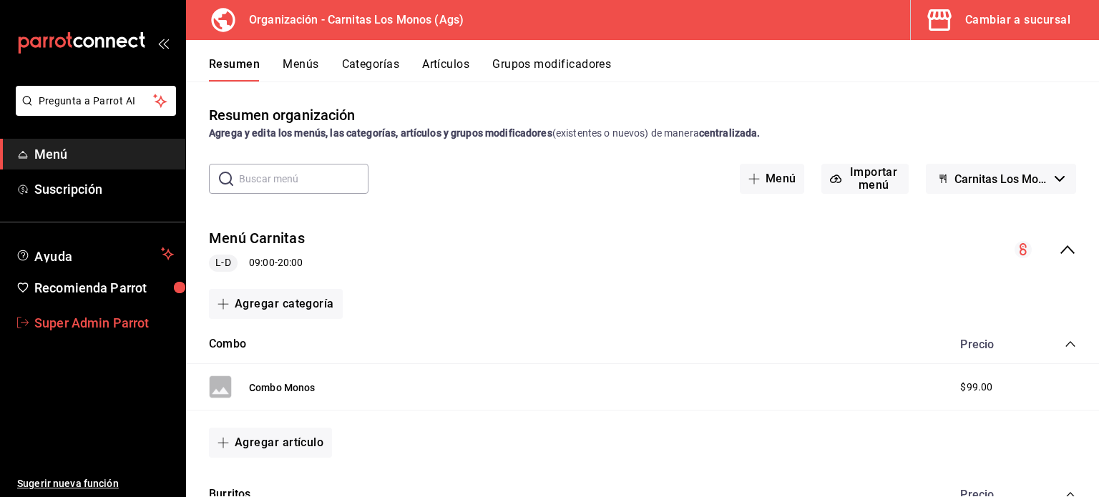
click at [53, 326] on span "Super Admin Parrot" at bounding box center [104, 322] width 140 height 19
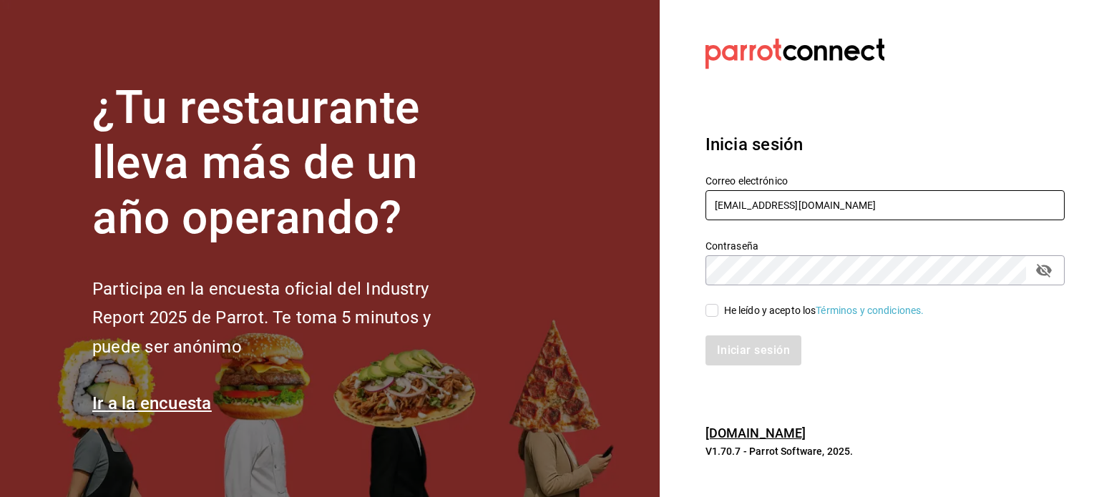
click at [752, 210] on input "carnitas@losmonos.com" at bounding box center [884, 205] width 359 height 30
paste input "text"
click at [758, 209] on input "text" at bounding box center [884, 205] width 359 height 30
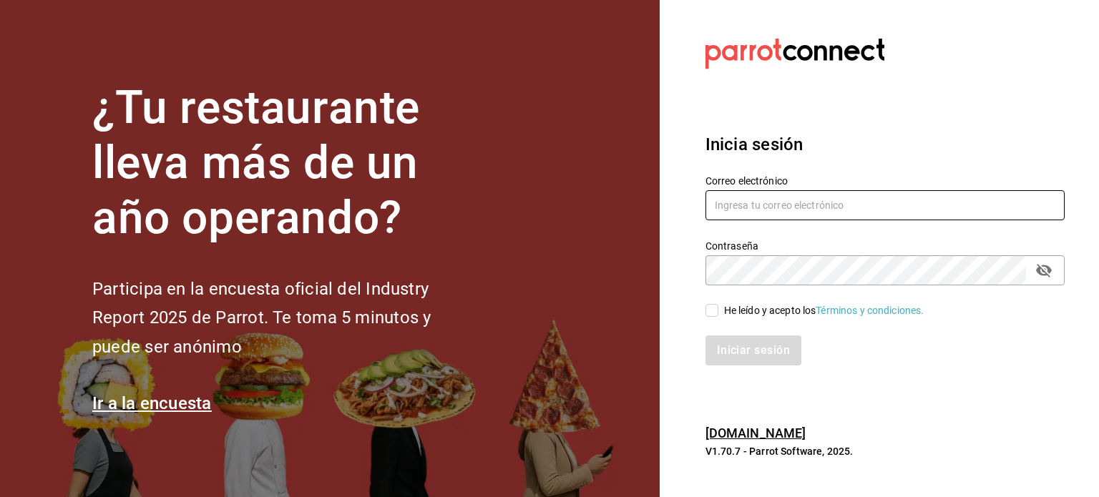
paste input "text"
click at [831, 200] on input "text" at bounding box center [884, 205] width 359 height 30
paste input "shawarmaakbar@cdmx.com"
type input "shawarmaakbar@cdmx.com"
click at [770, 318] on div "Iniciar sesión" at bounding box center [876, 341] width 376 height 47
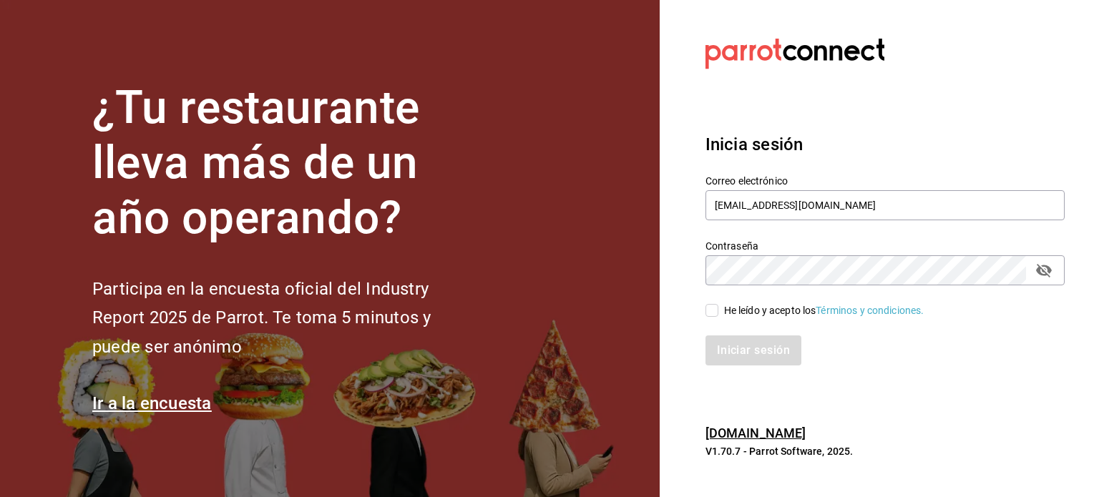
click at [737, 316] on div "He leído y acepto los Términos y condiciones." at bounding box center [824, 310] width 200 height 15
click at [718, 316] on input "He leído y acepto los Términos y condiciones." at bounding box center [711, 310] width 13 height 13
checkbox input "true"
click at [753, 341] on button "Iniciar sesión" at bounding box center [753, 351] width 97 height 30
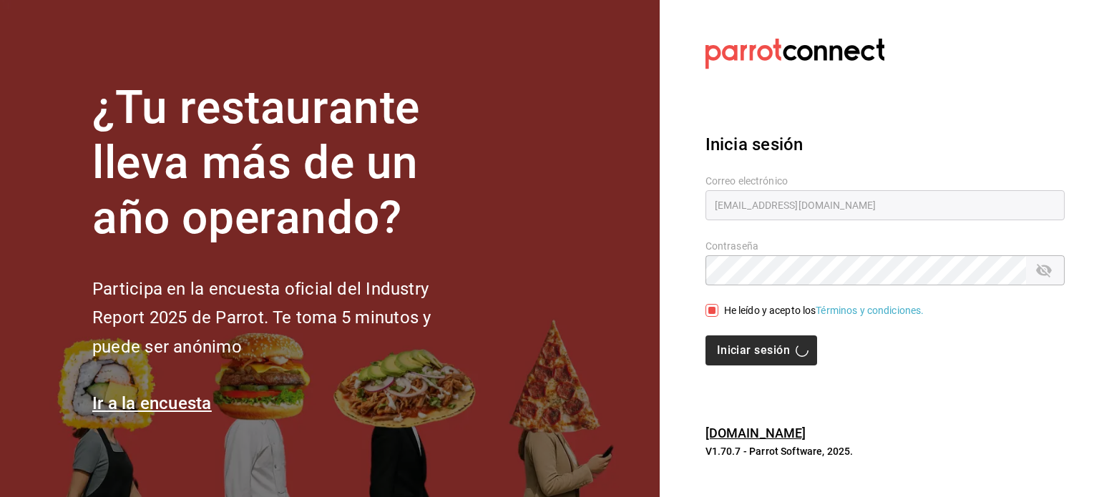
click at [753, 341] on div "Iniciar sesión" at bounding box center [884, 351] width 359 height 30
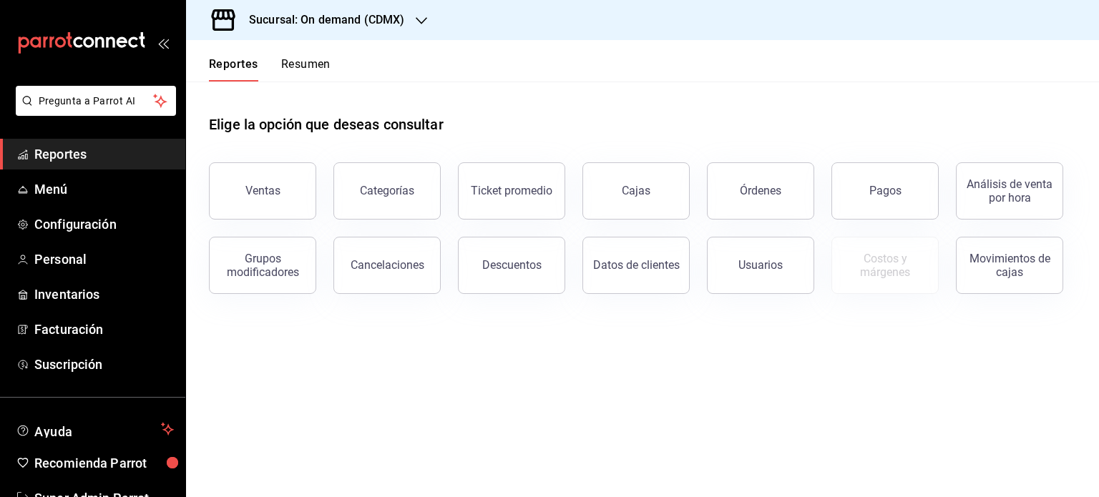
click at [376, 28] on h3 "Sucursal: On demand (CDMX)" at bounding box center [321, 19] width 167 height 17
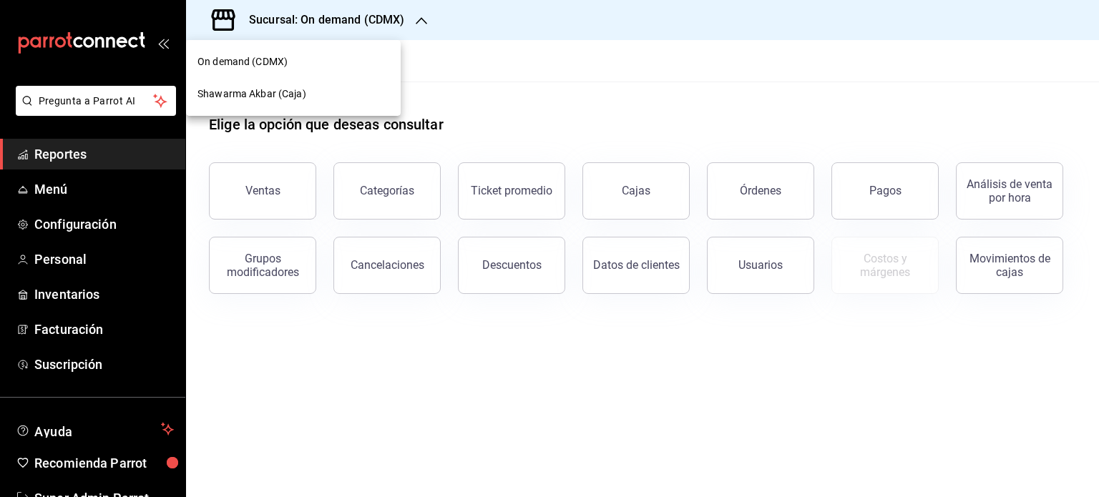
click at [66, 264] on div at bounding box center [549, 248] width 1099 height 497
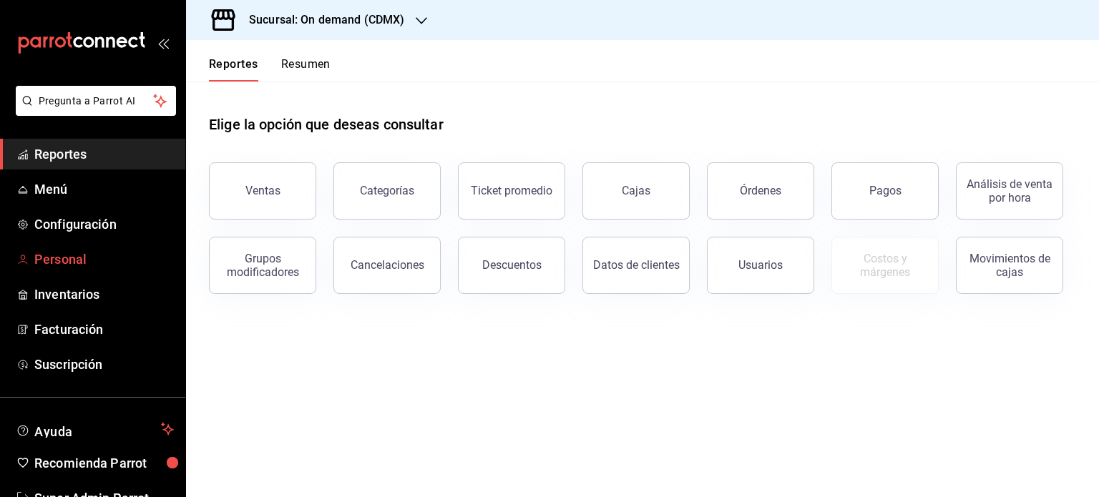
click at [66, 264] on span "Personal" at bounding box center [104, 259] width 140 height 19
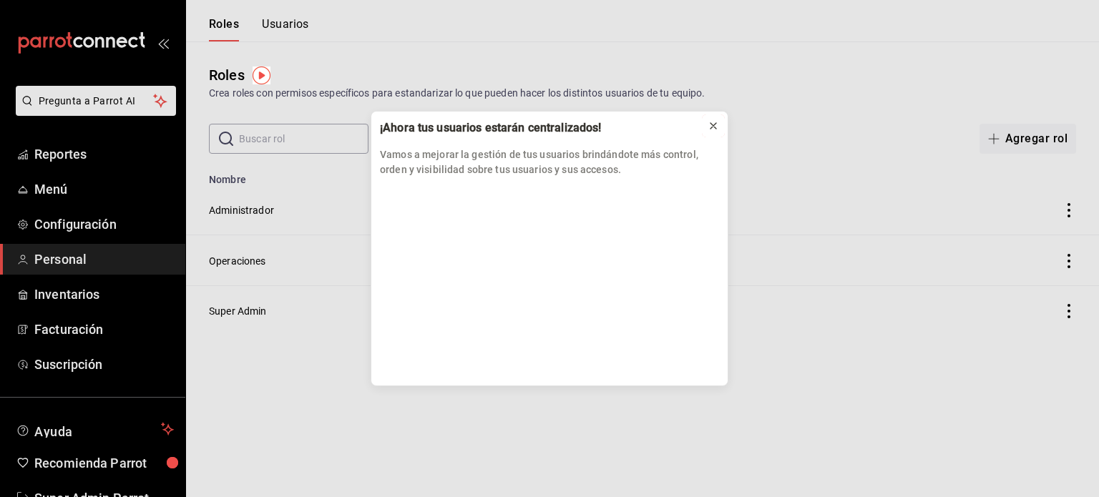
click at [713, 123] on icon at bounding box center [713, 125] width 11 height 11
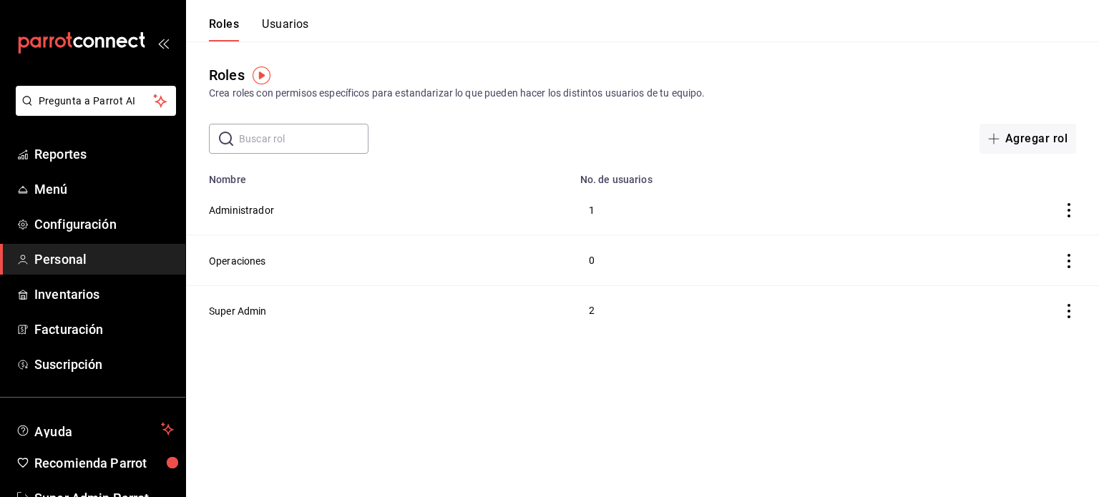
click at [291, 29] on button "Usuarios" at bounding box center [285, 29] width 47 height 24
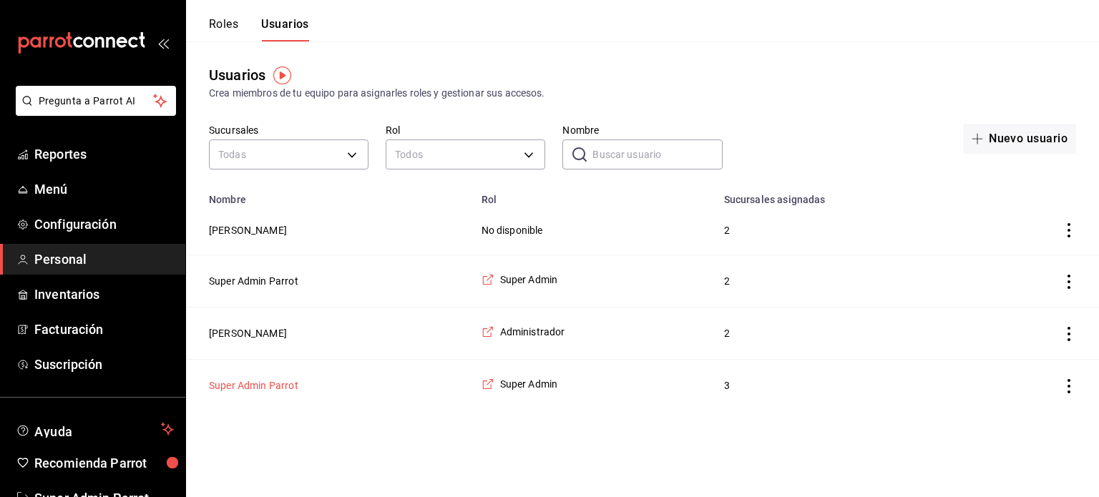
click at [248, 380] on button "Super Admin Parrot" at bounding box center [253, 385] width 89 height 14
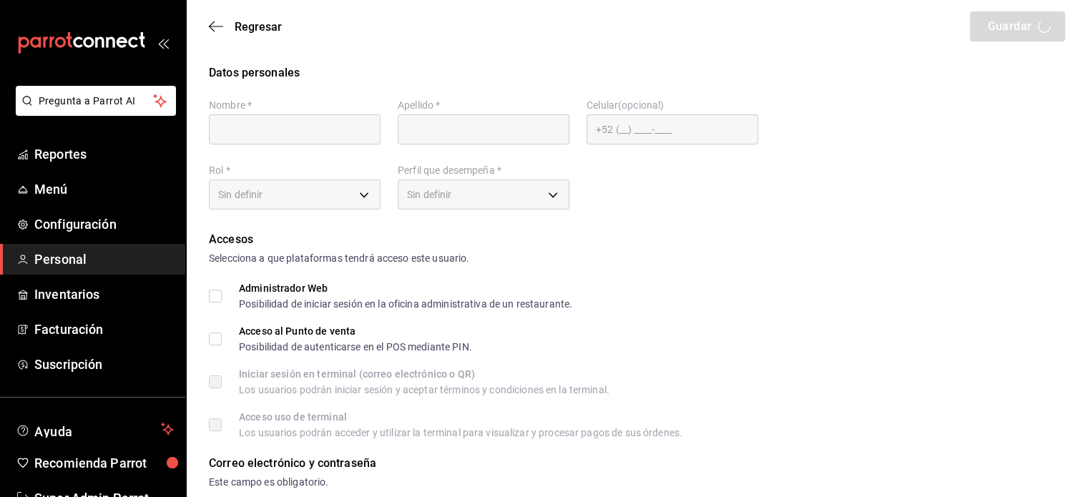
type input "Super Admin"
type input "Parrot"
checkbox input "true"
type input "shawarmaakbar@cdmx.com"
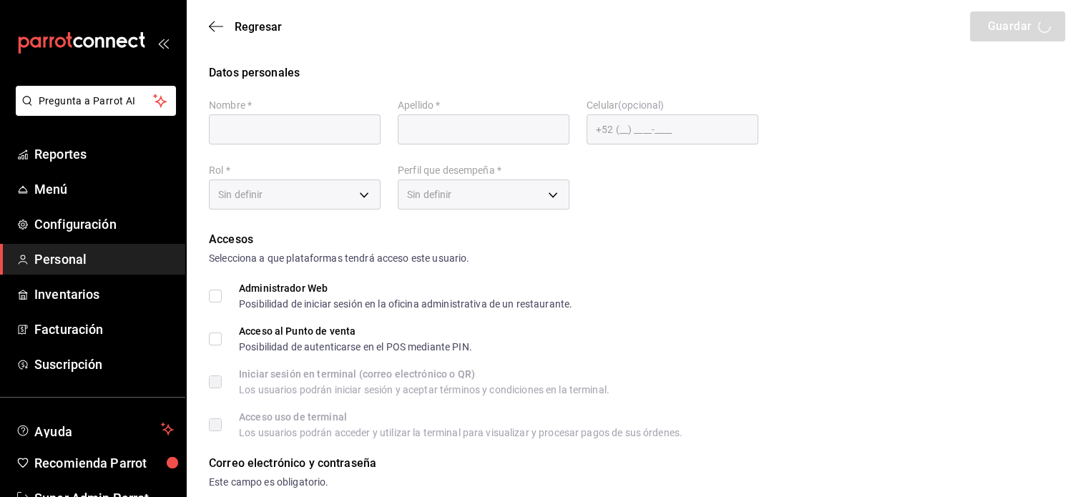
type input "1234"
type input "365acb2a-6e3a-48dc-8ce6-c3e93753ec52"
type input "ADMIN"
checkbox input "true"
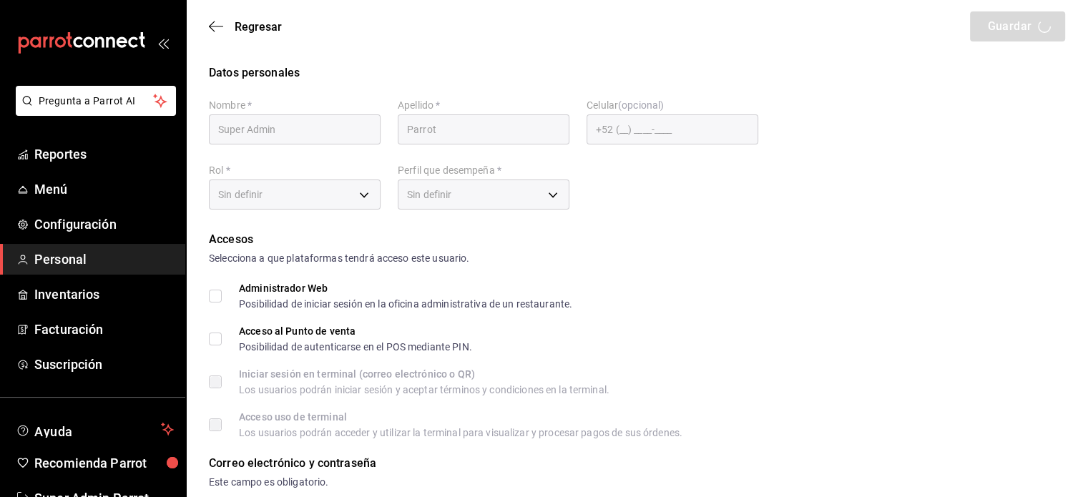
checkbox input "true"
click at [213, 29] on icon "button" at bounding box center [216, 26] width 14 height 13
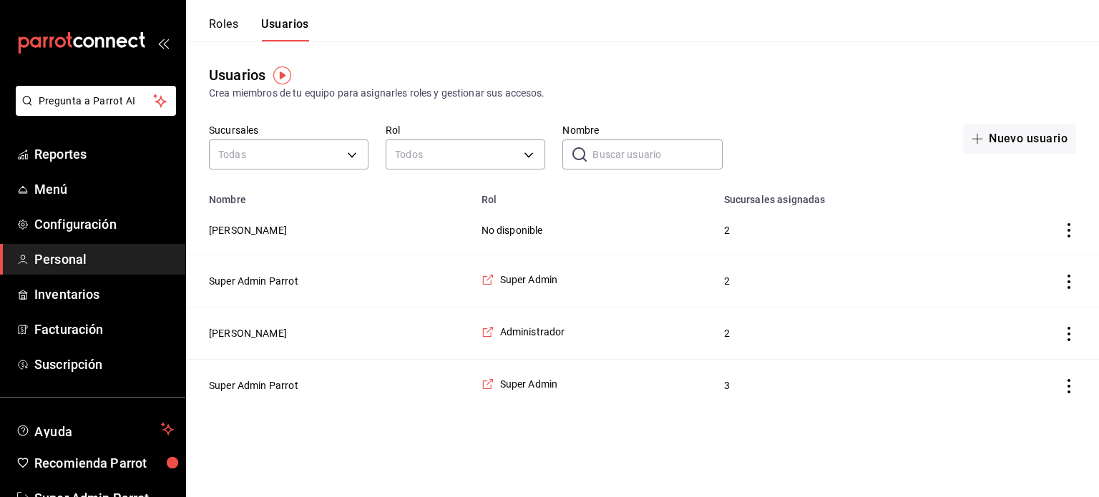
click at [69, 263] on span "Personal" at bounding box center [104, 259] width 140 height 19
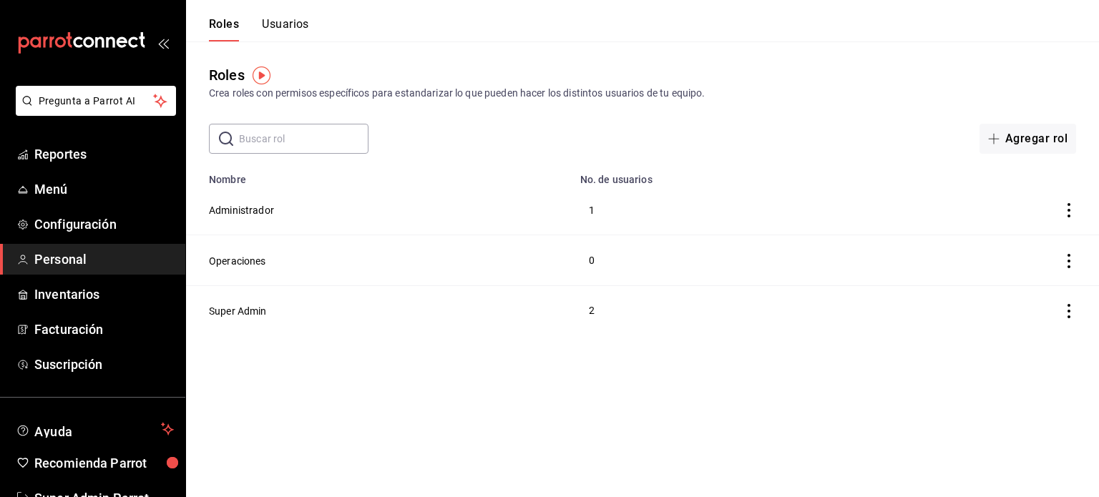
click at [73, 256] on span "Personal" at bounding box center [104, 259] width 140 height 19
click at [65, 200] on link "Menú" at bounding box center [92, 189] width 185 height 31
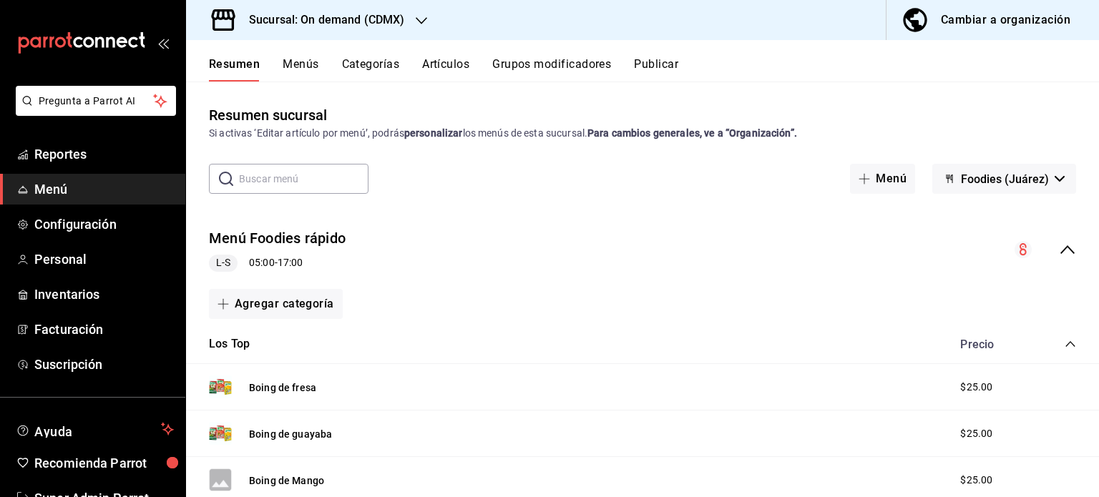
click at [327, 29] on div "Sucursal: On demand (CDMX)" at bounding box center [314, 20] width 235 height 40
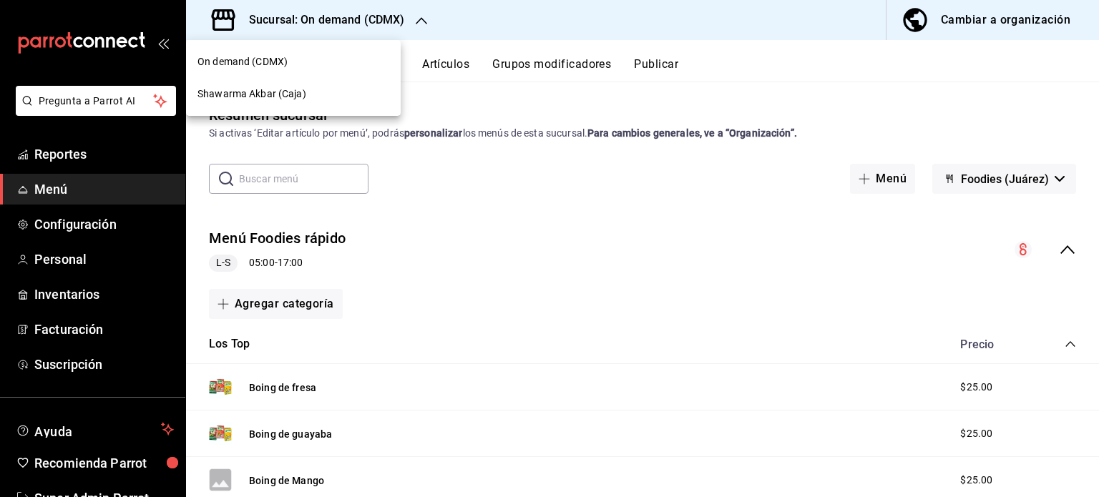
click at [311, 97] on div "Shawarma Akbar (Caja)" at bounding box center [293, 94] width 192 height 15
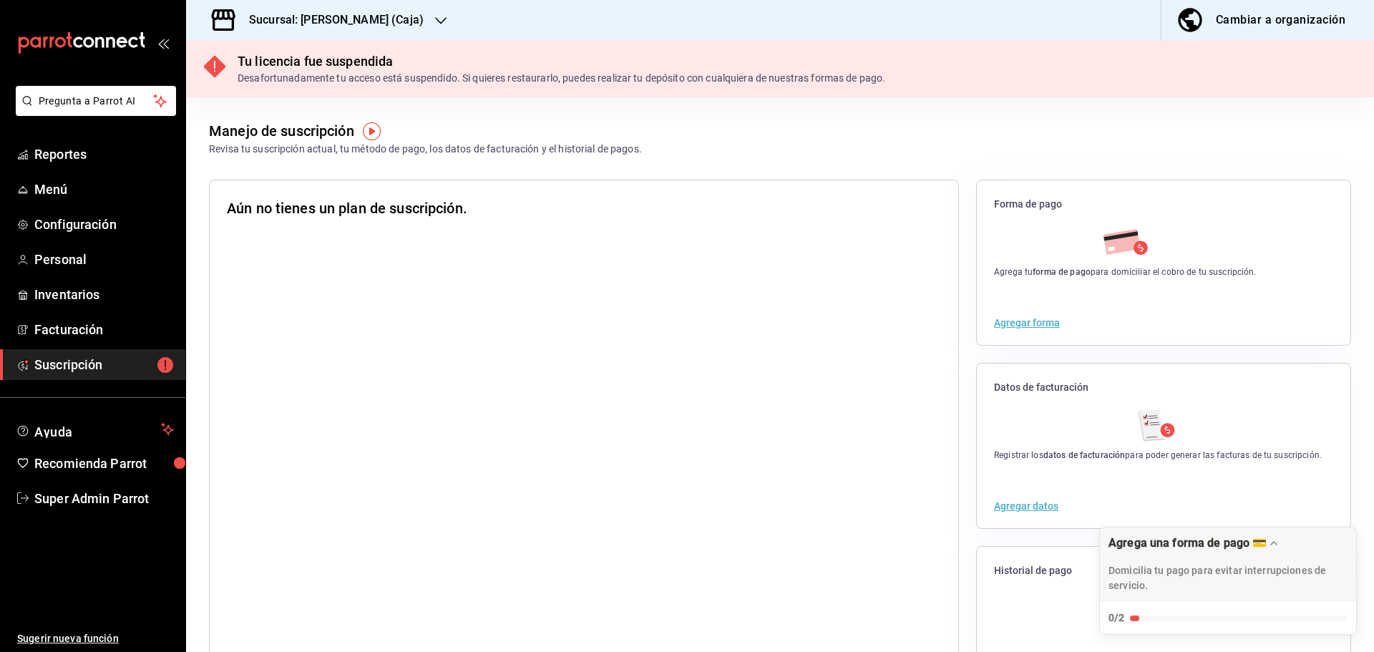
drag, startPoint x: 423, startPoint y: 21, endPoint x: 302, endPoint y: 17, distance: 121.0
click at [302, 17] on h3 "Sucursal: Shawarma Akbar (Caja)" at bounding box center [331, 19] width 186 height 17
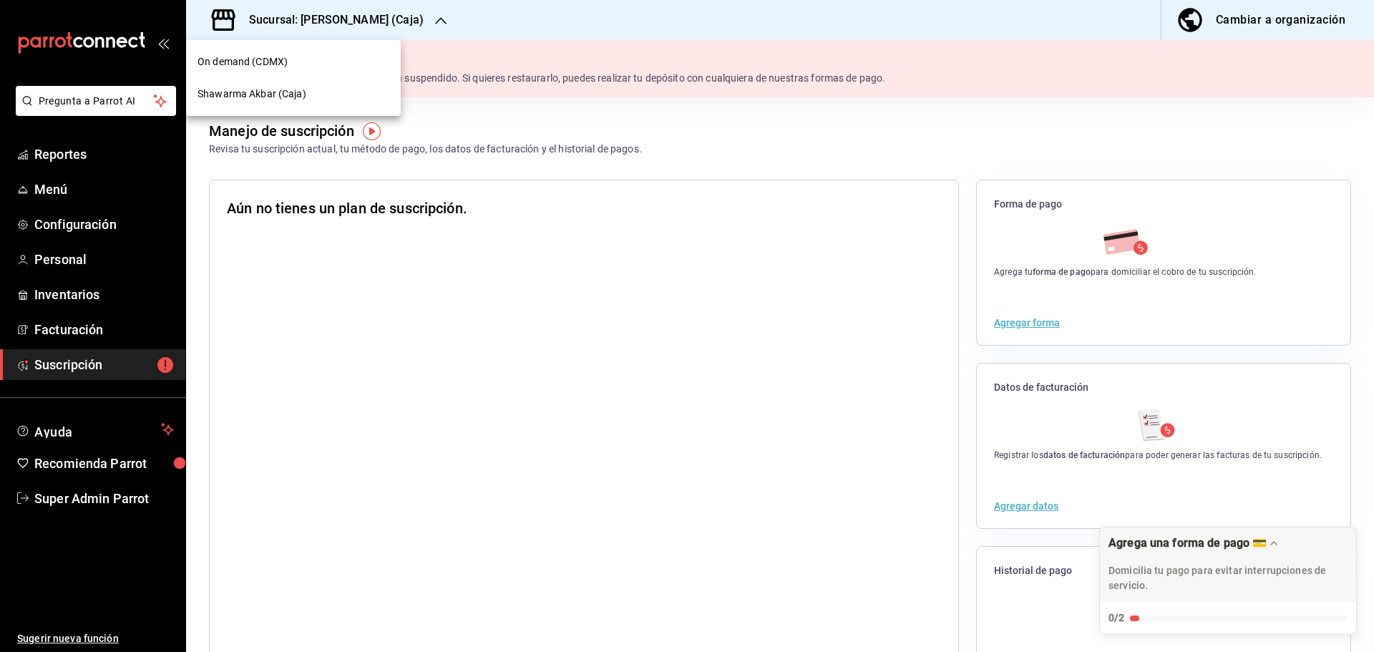
copy h3 "Shawarma Akbar (Caja)"
click at [411, 14] on div at bounding box center [687, 326] width 1374 height 652
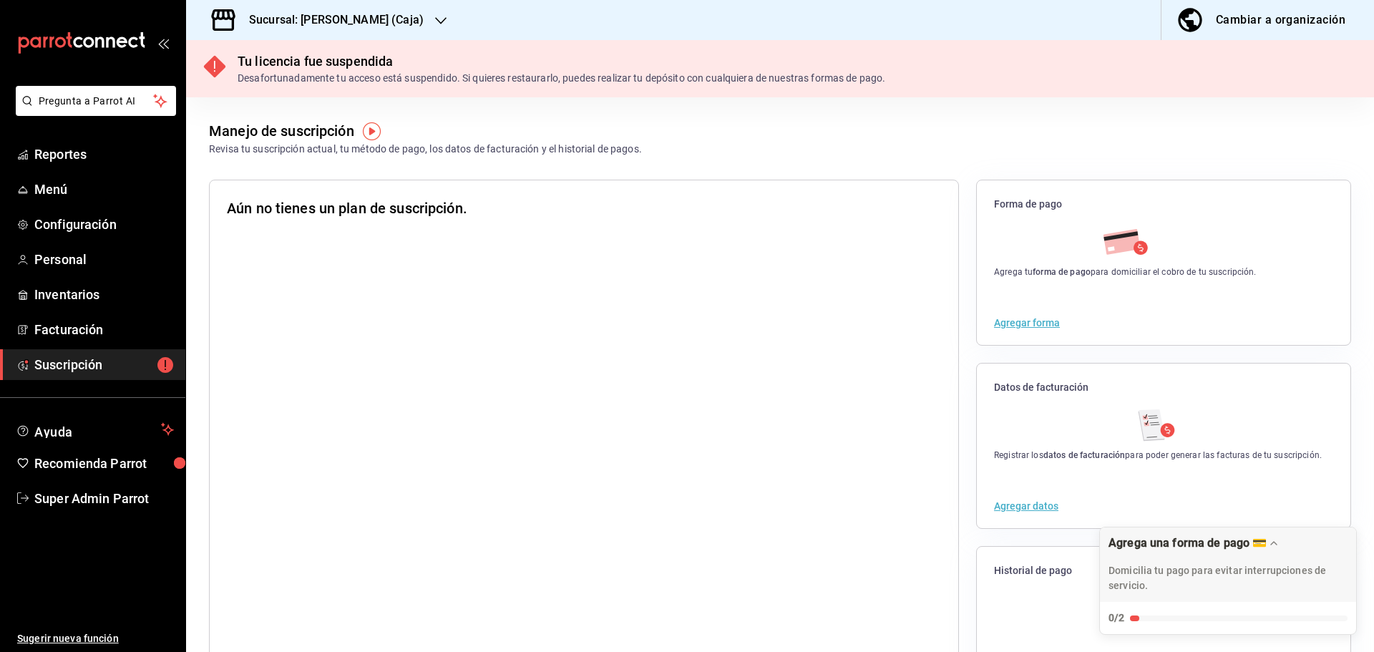
click at [422, 19] on h3 "Sucursal: Shawarma Akbar (Caja)" at bounding box center [331, 19] width 186 height 17
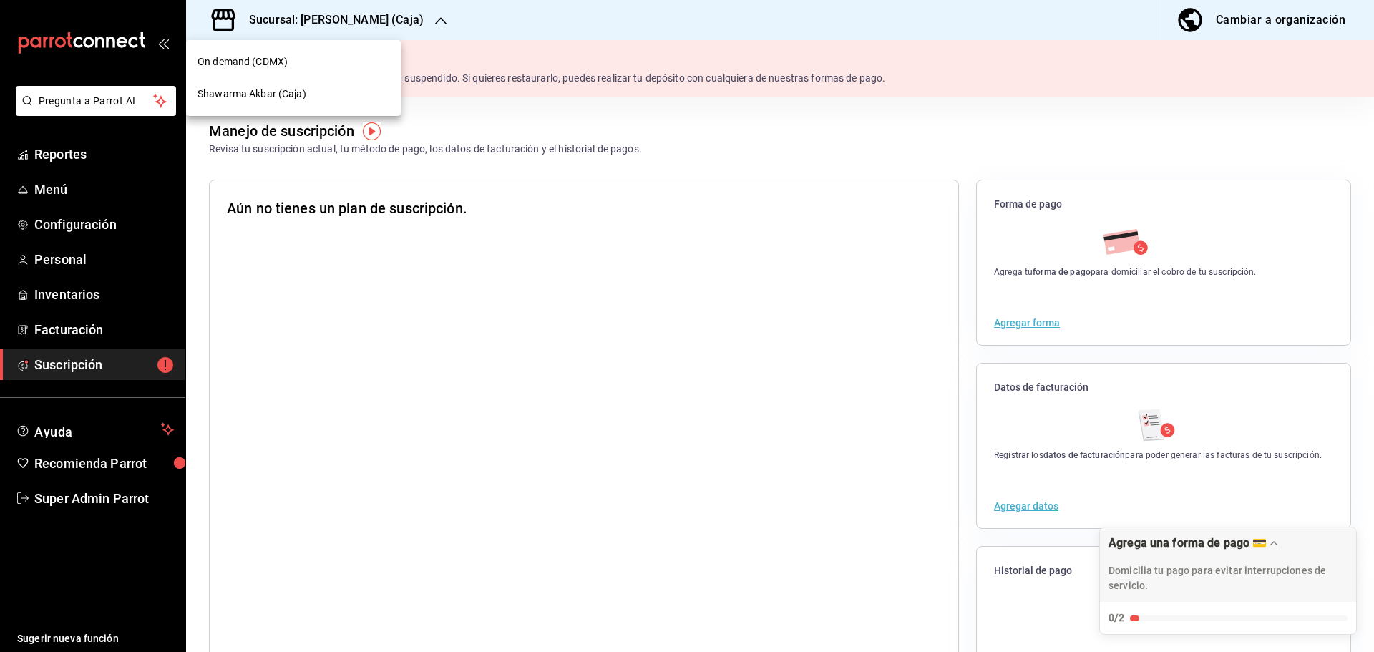
click at [250, 69] on span "On demand (CDMX)" at bounding box center [242, 61] width 90 height 15
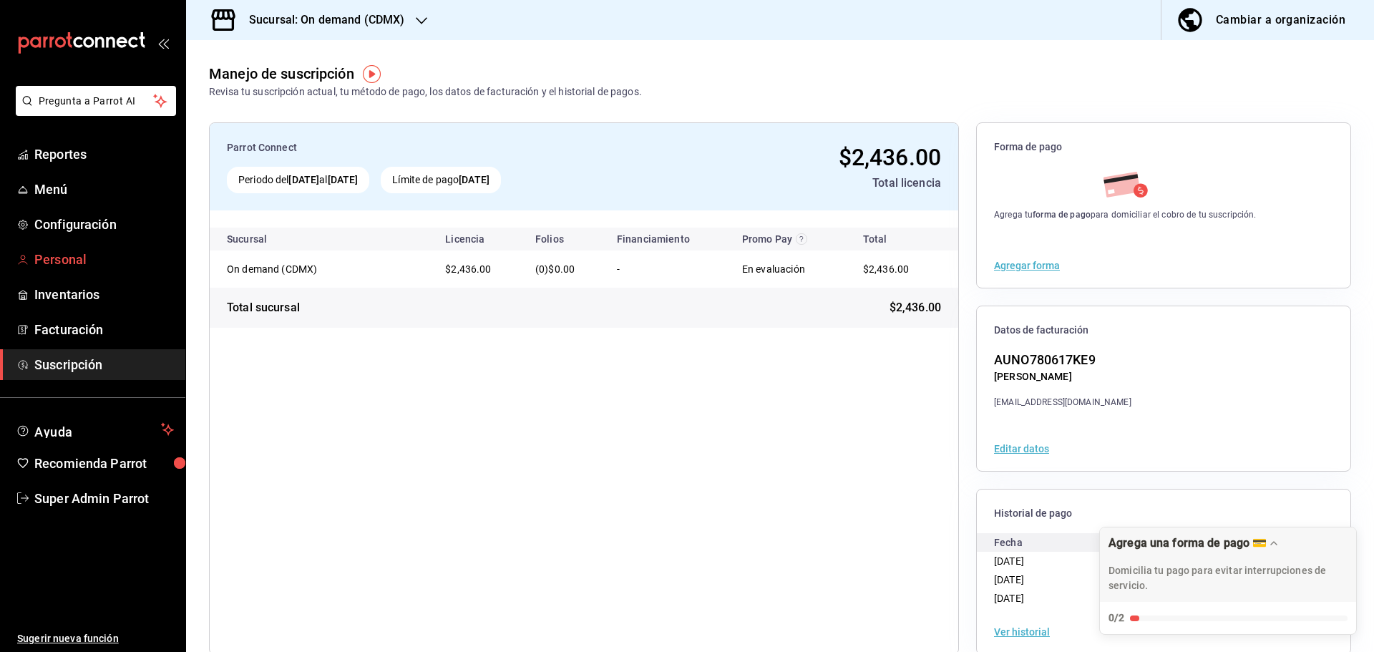
click at [81, 255] on span "Personal" at bounding box center [104, 259] width 140 height 19
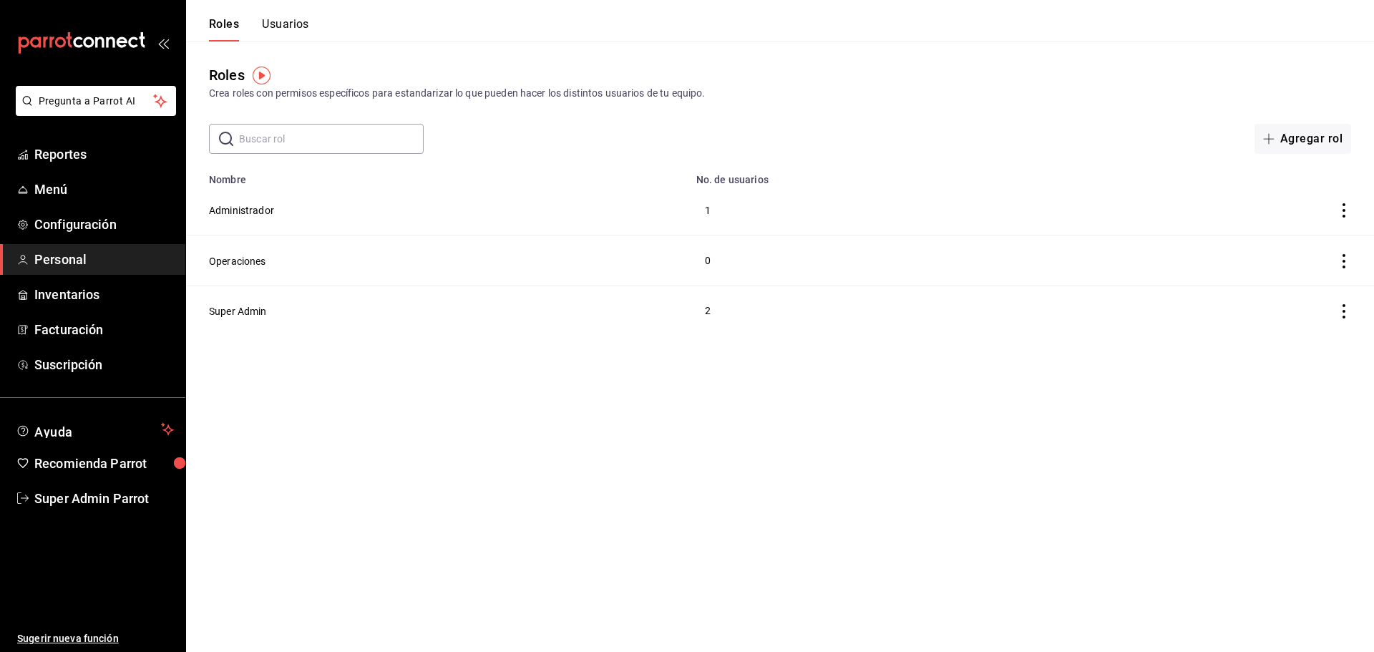
click at [292, 17] on button "Usuarios" at bounding box center [285, 29] width 47 height 24
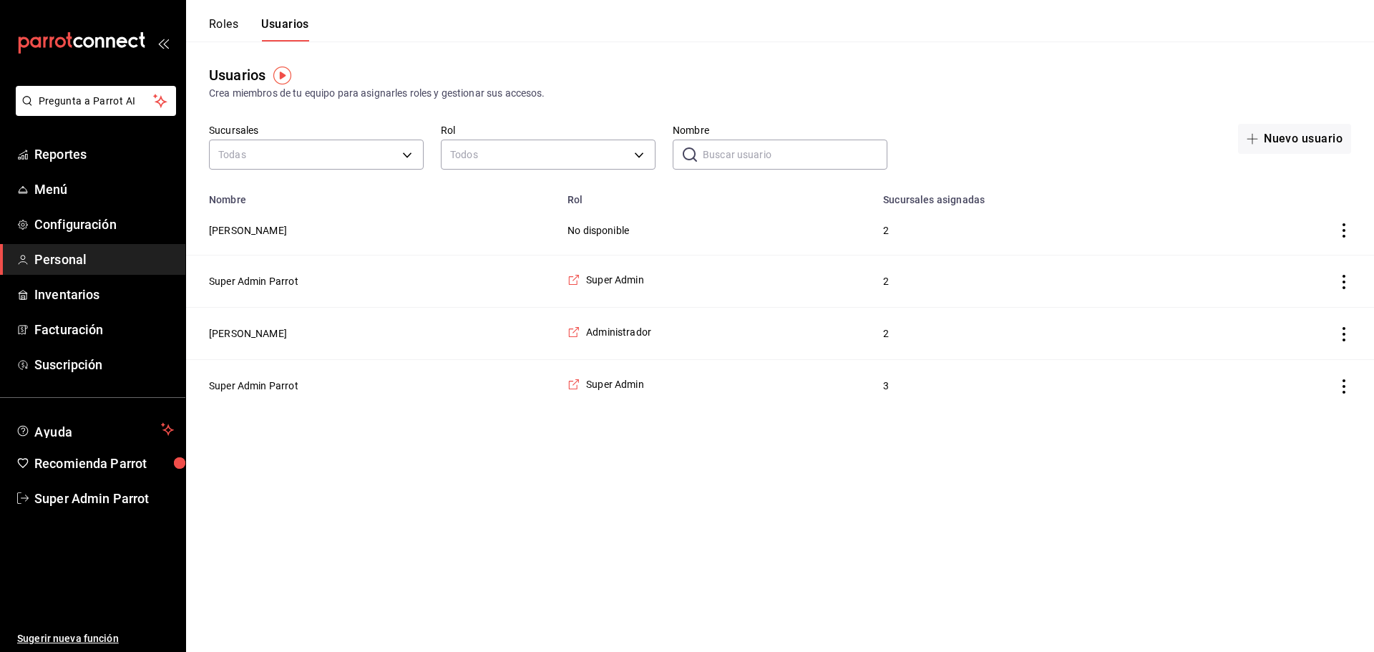
click at [653, 411] on html "Pregunta a Parrot AI Reportes Menú Configuración Personal Inventarios Facturaci…" at bounding box center [687, 205] width 1374 height 411
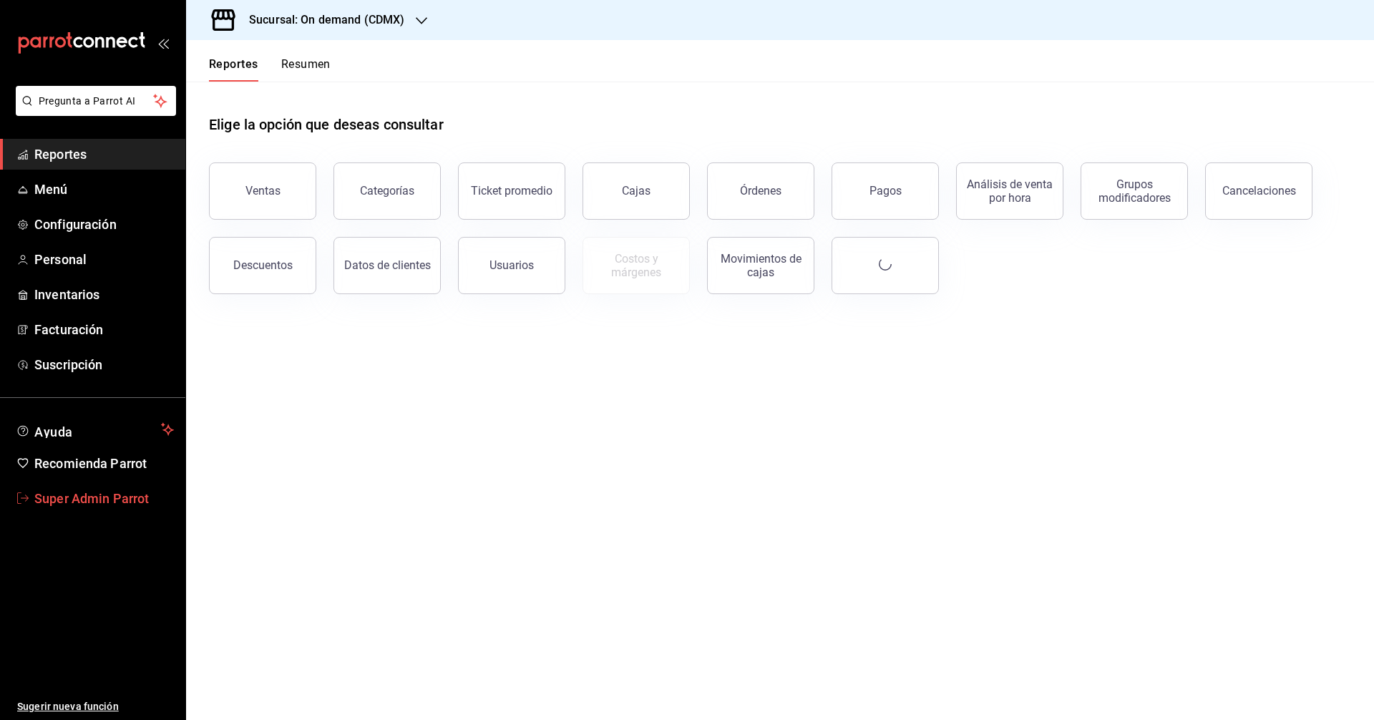
click at [122, 491] on span "Super Admin Parrot" at bounding box center [104, 498] width 140 height 19
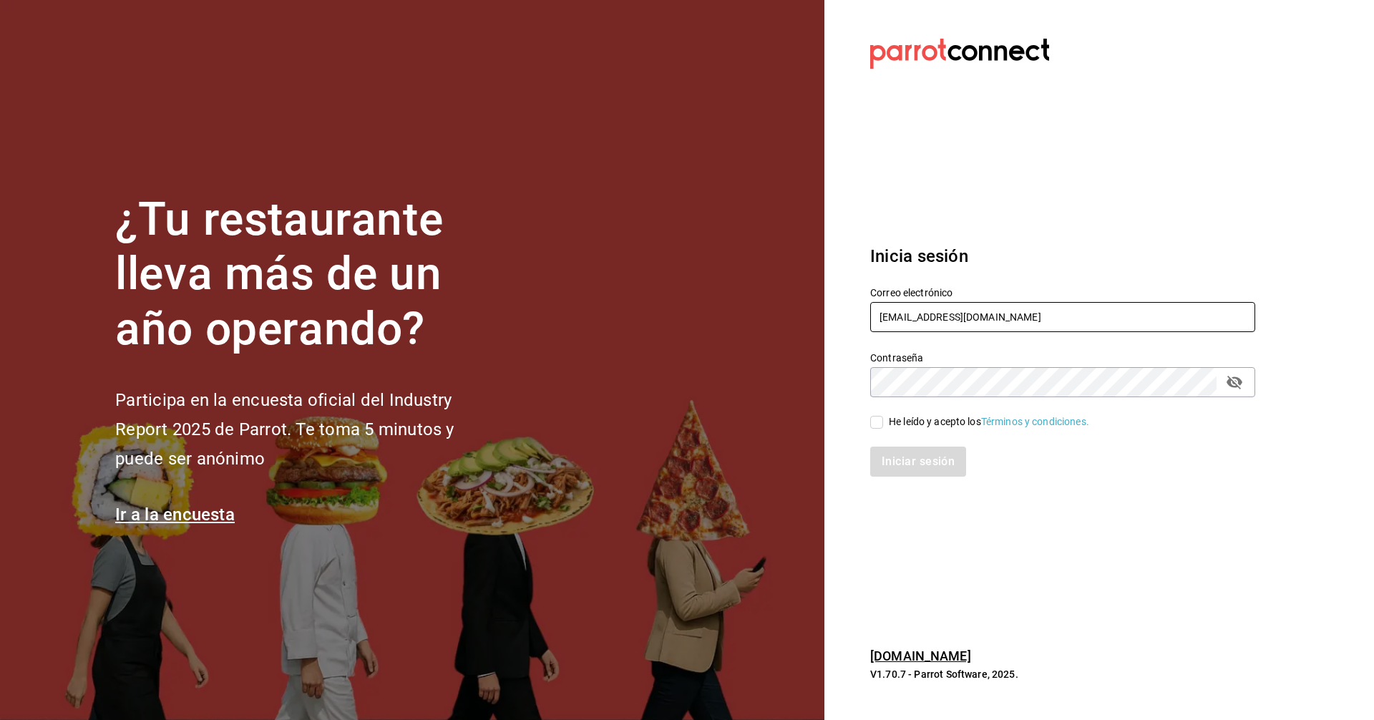
click at [911, 326] on input "[EMAIL_ADDRESS][DOMAIN_NAME]" at bounding box center [1062, 317] width 385 height 30
paste input "papizzas@[PERSON_NAME]"
type input "[EMAIL_ADDRESS][PERSON_NAME][DOMAIN_NAME]"
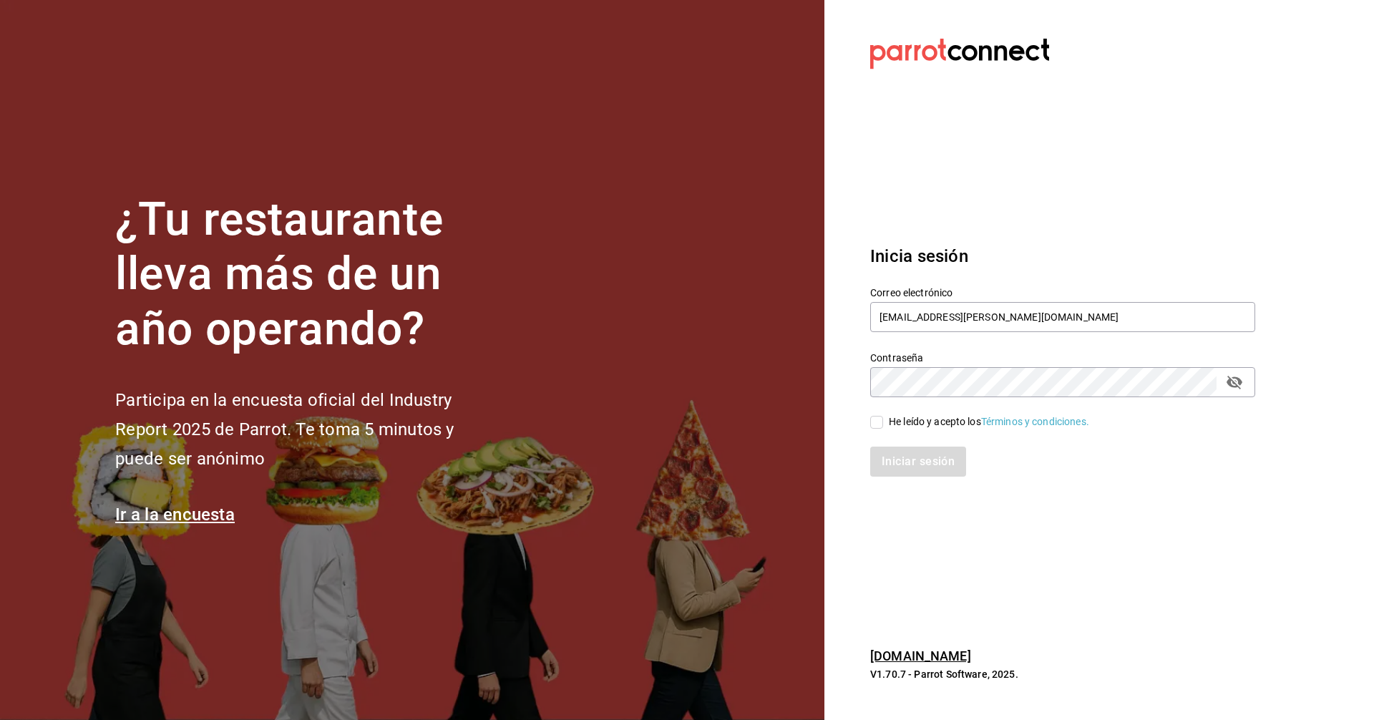
click at [921, 420] on div "He leído y acepto los Términos y condiciones." at bounding box center [989, 421] width 200 height 15
click at [883, 420] on input "He leído y acepto los Términos y condiciones." at bounding box center [876, 422] width 13 height 13
checkbox input "true"
click at [920, 450] on button "Iniciar sesión" at bounding box center [918, 461] width 97 height 30
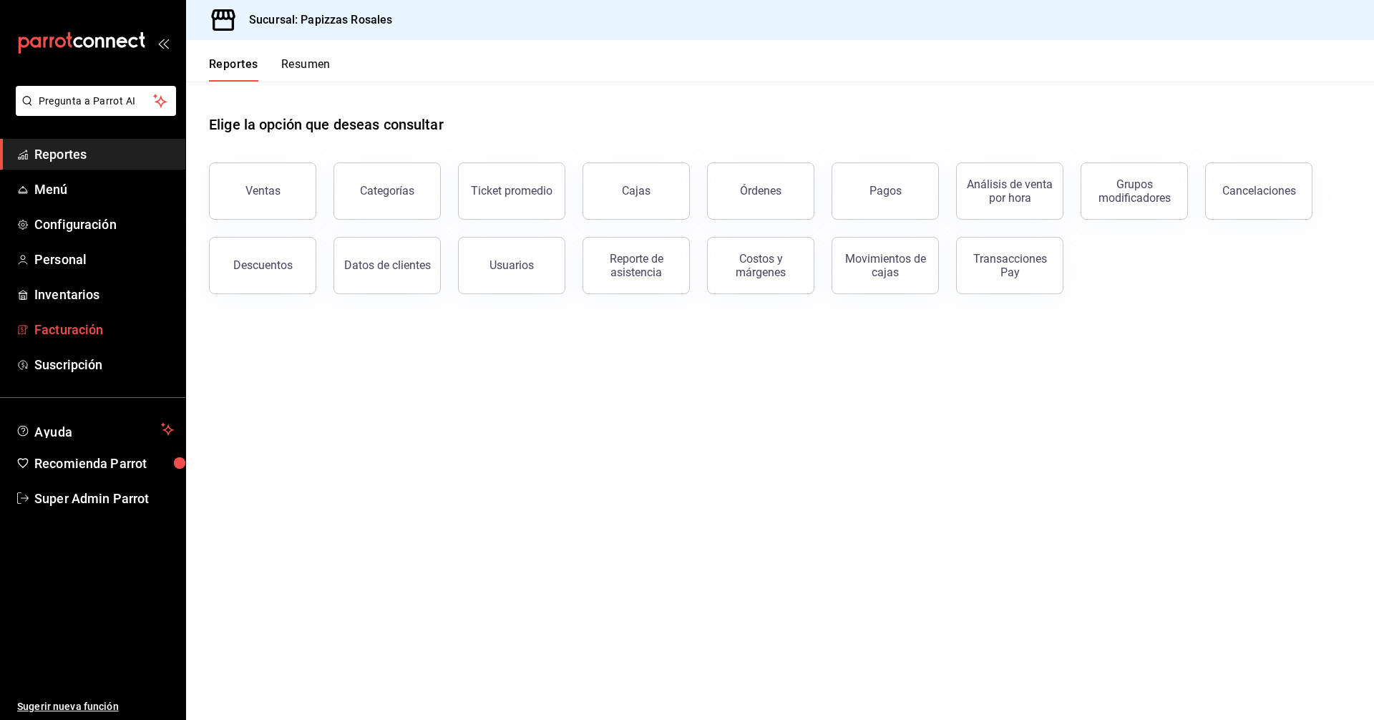
click at [60, 316] on link "Facturación" at bounding box center [92, 329] width 185 height 31
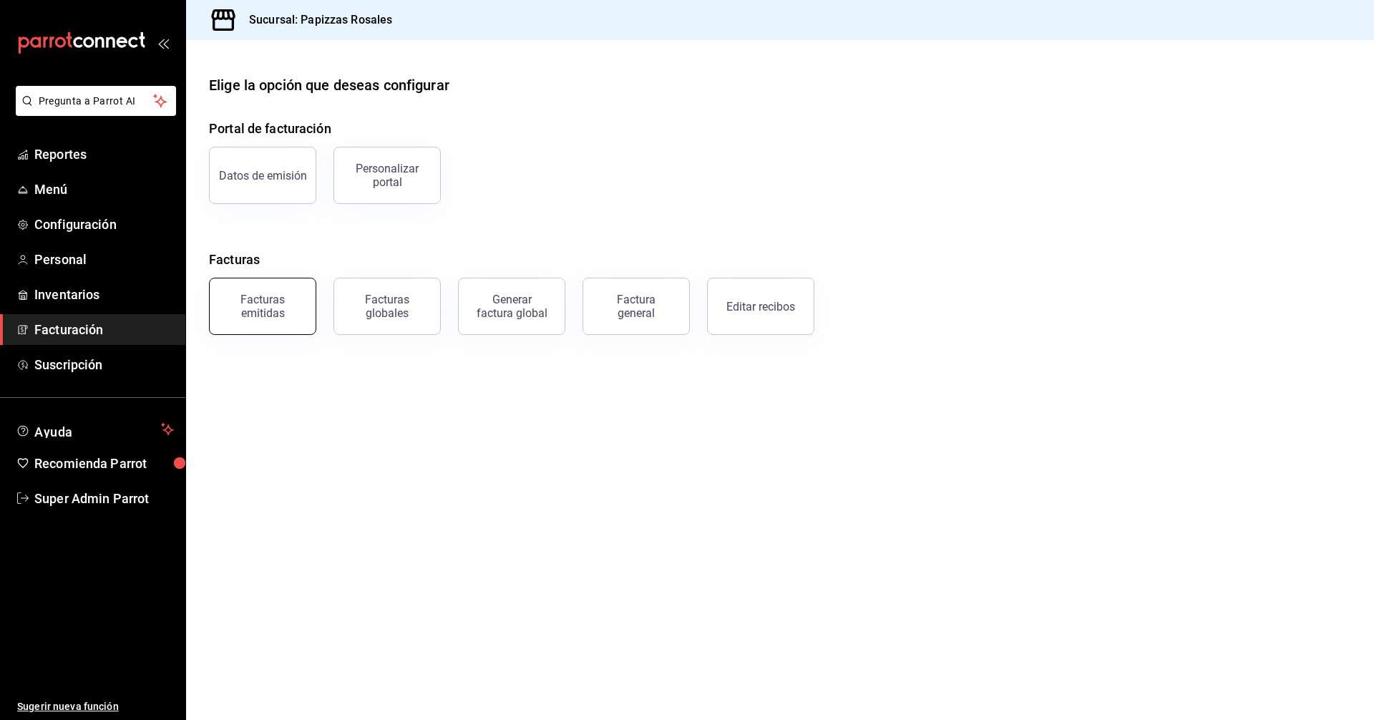
click at [283, 296] on div "Facturas emitidas" at bounding box center [262, 306] width 89 height 27
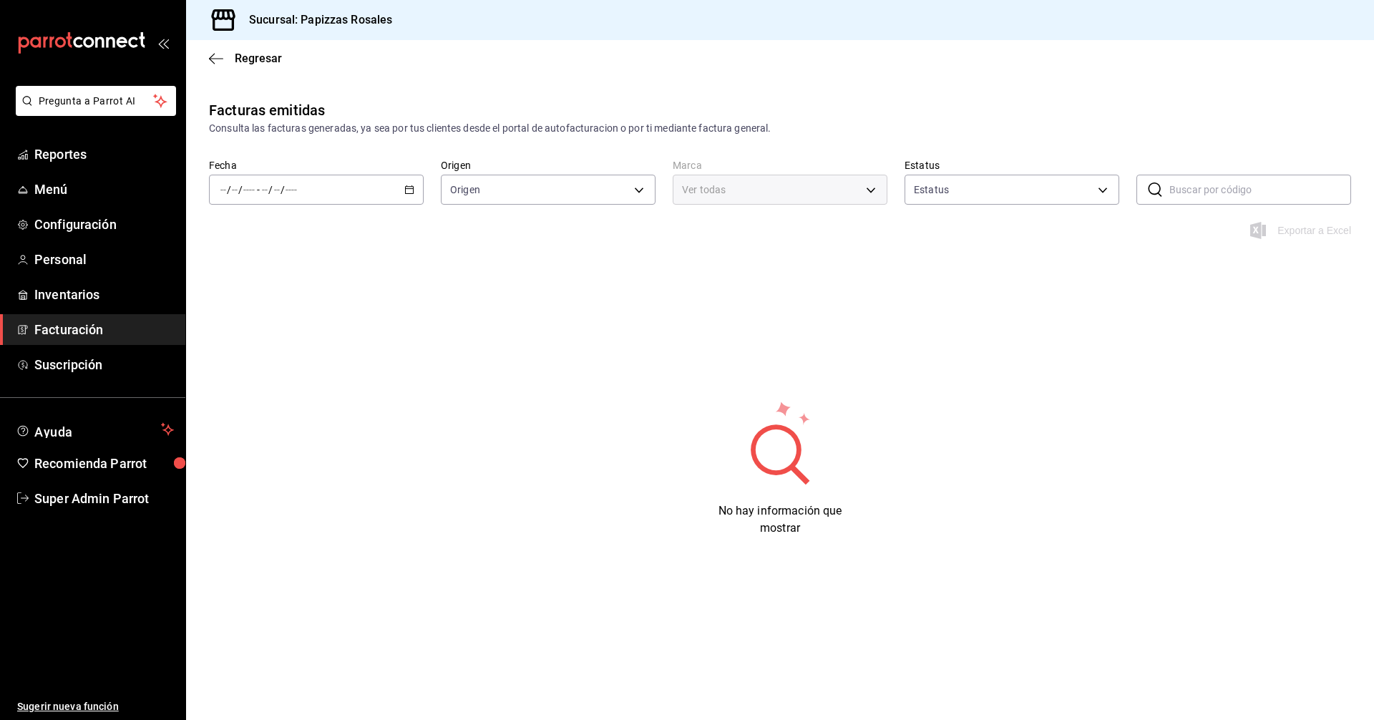
type input "ORDER_INVOICE,GENERAL_INVOICE"
type input "ACTIVE,PENDING_CANCELLATION,CANCELLED,PRE_CANCELLED"
type input "95716d80-e0d5-4762-8449-f5761bb08d9d"
click at [993, 182] on body "Pregunta a Parrot AI Reportes Menú Configuración Personal Inventarios Facturaci…" at bounding box center [687, 360] width 1374 height 720
click at [928, 387] on label at bounding box center [923, 389] width 19 height 13
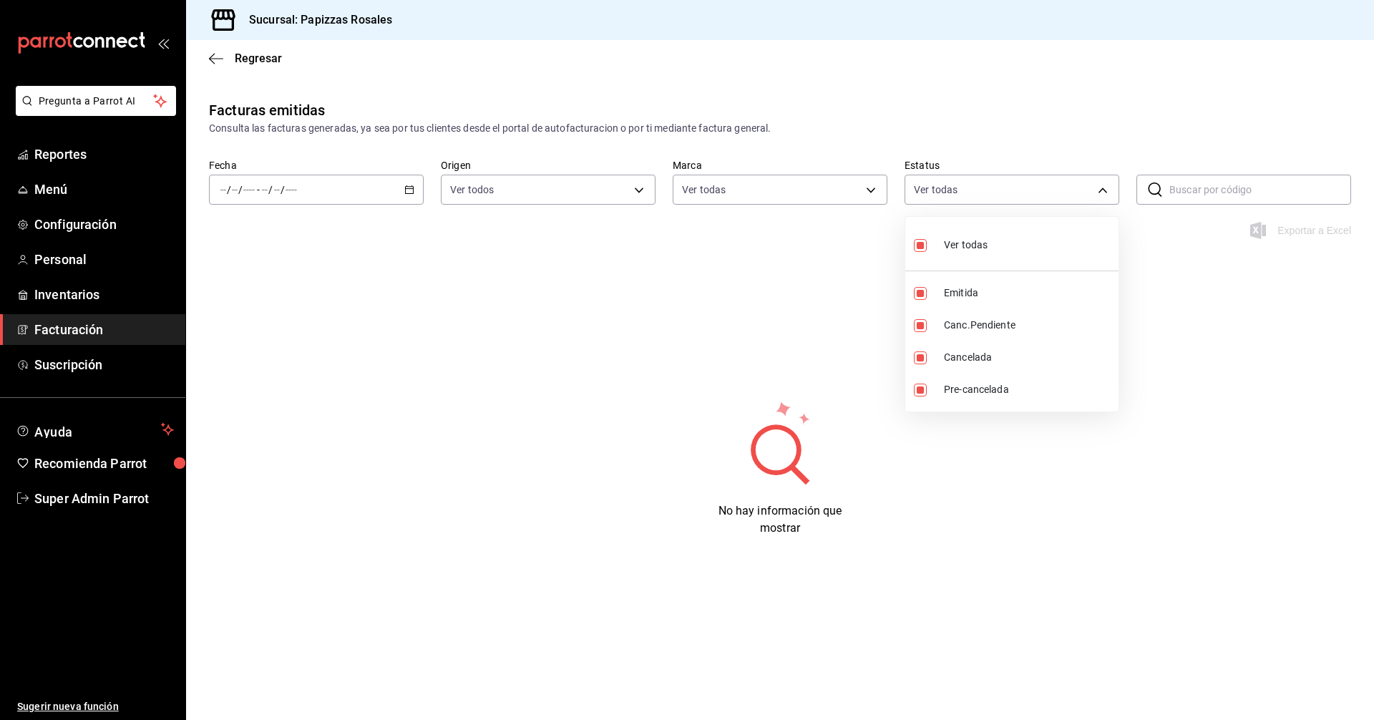
click at [926, 387] on input "checkbox" at bounding box center [920, 389] width 13 height 13
checkbox input "true"
type input "ACTIVE,PENDING_CANCELLATION,CANCELLED,PRE_CANCELLED"
checkbox input "true"
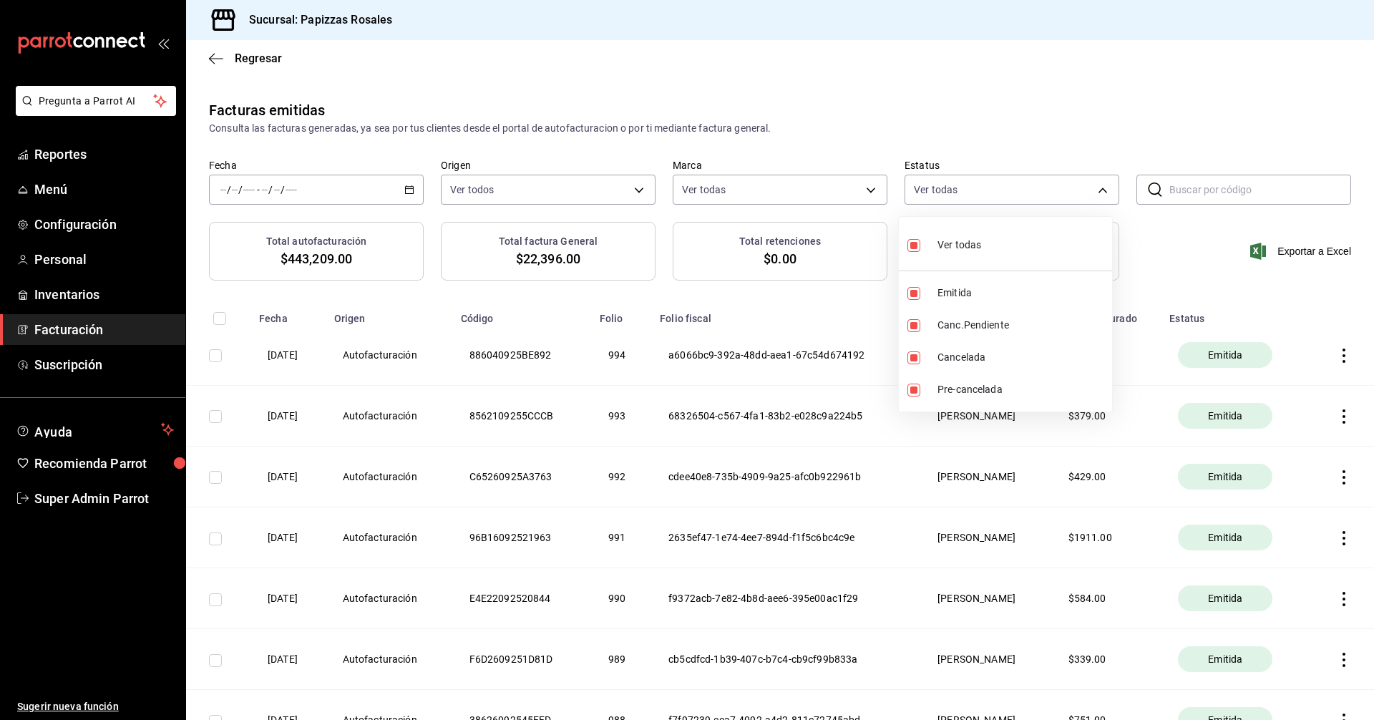
click at [575, 406] on div at bounding box center [687, 360] width 1374 height 720
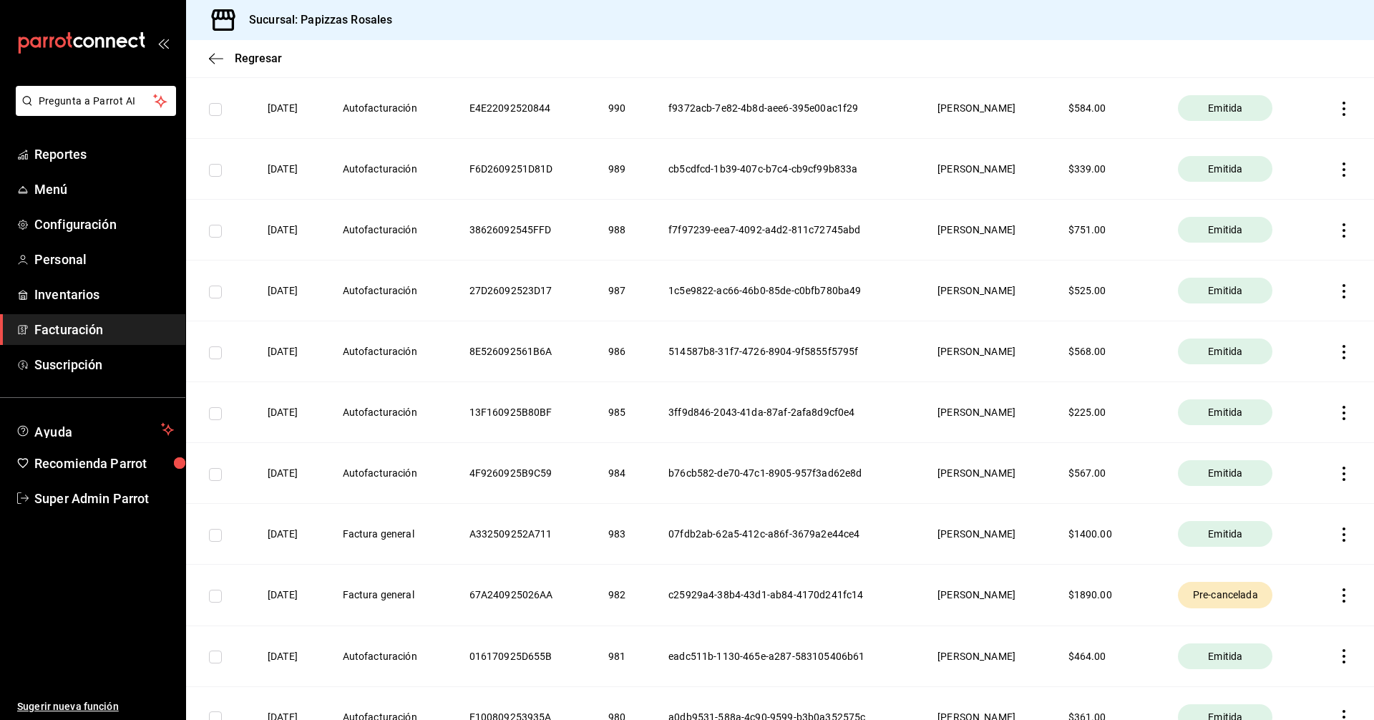
scroll to position [572, 0]
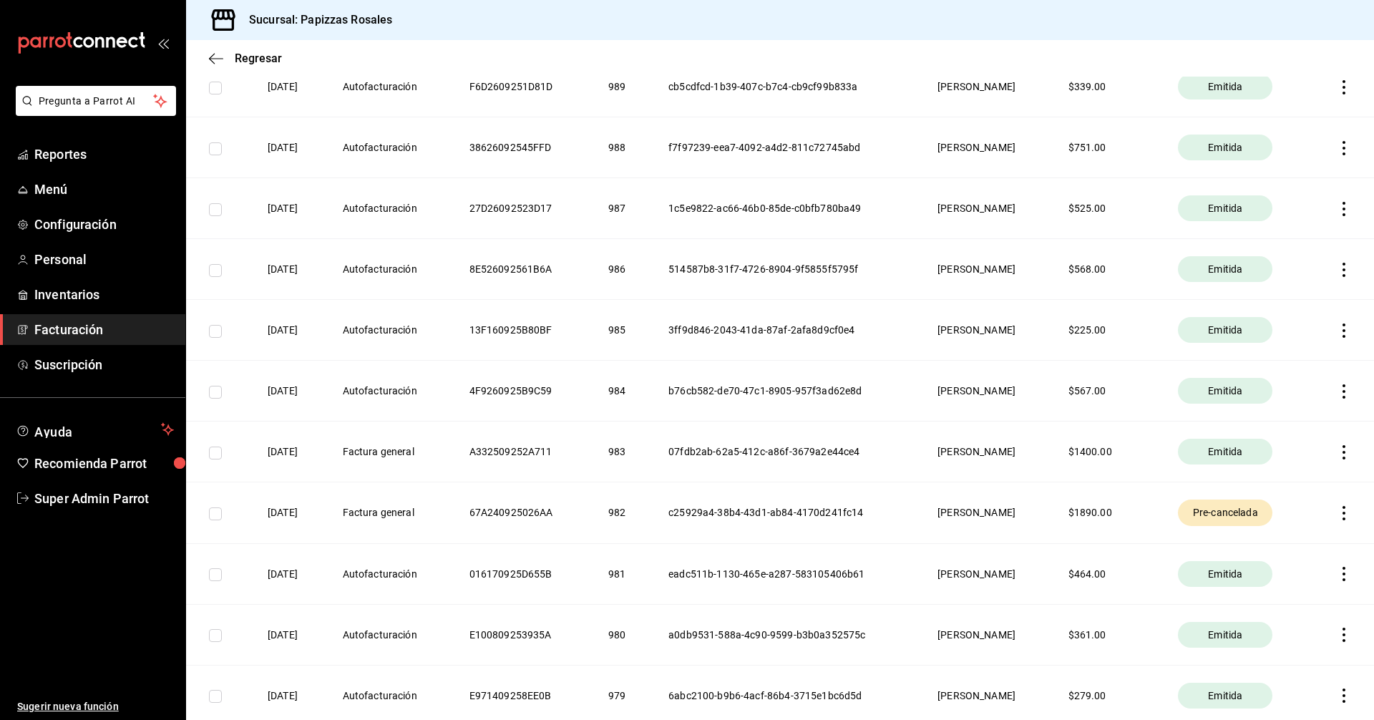
click at [1336, 514] on icon "button" at bounding box center [1343, 513] width 14 height 14
click at [1081, 517] on div at bounding box center [687, 360] width 1374 height 720
click at [1336, 518] on icon "button" at bounding box center [1343, 513] width 14 height 14
click at [1248, 554] on li "Cancelar factura" at bounding box center [1243, 549] width 194 height 34
click at [1216, 512] on span "Pre-cancelada" at bounding box center [1225, 512] width 77 height 14
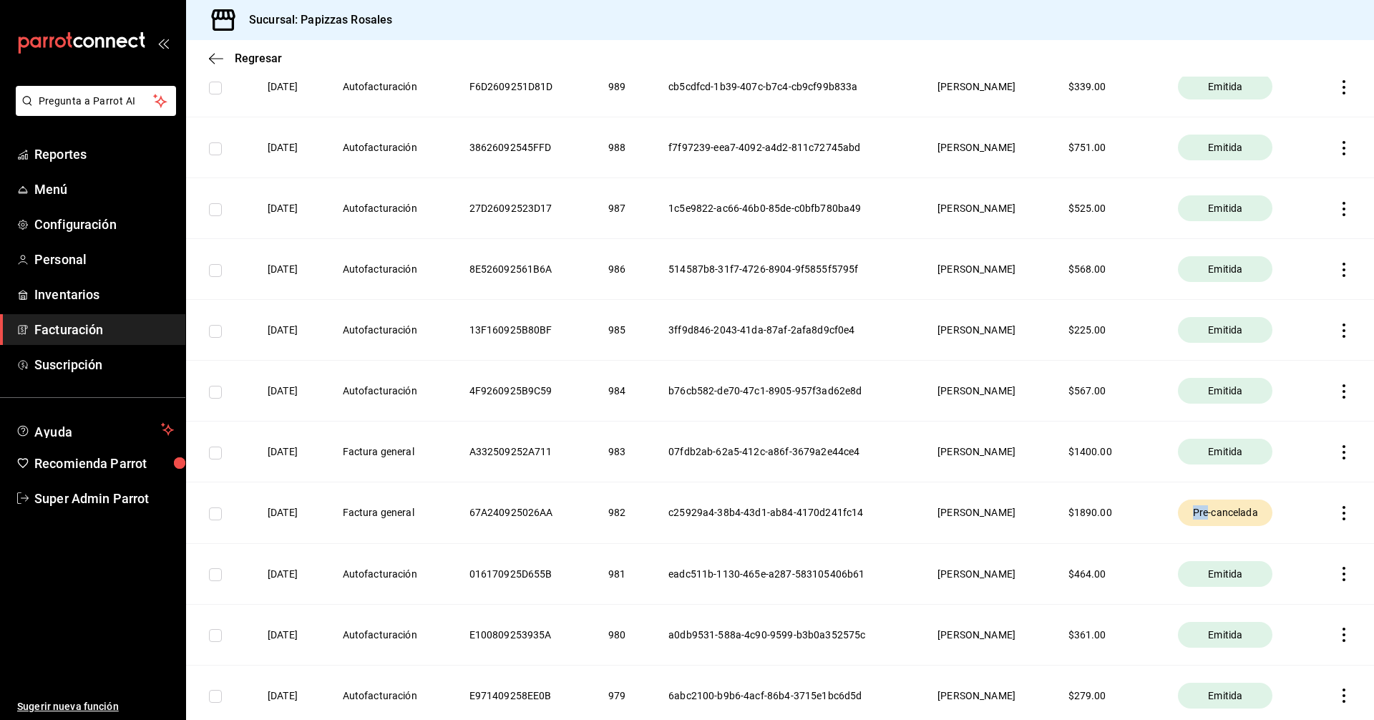
click at [1216, 512] on span "Pre-cancelada" at bounding box center [1225, 512] width 77 height 14
click at [1143, 521] on th "$ 1890.00" at bounding box center [1106, 512] width 110 height 61
click at [1336, 578] on icon "button" at bounding box center [1343, 574] width 14 height 14
click at [1348, 502] on div at bounding box center [687, 360] width 1374 height 720
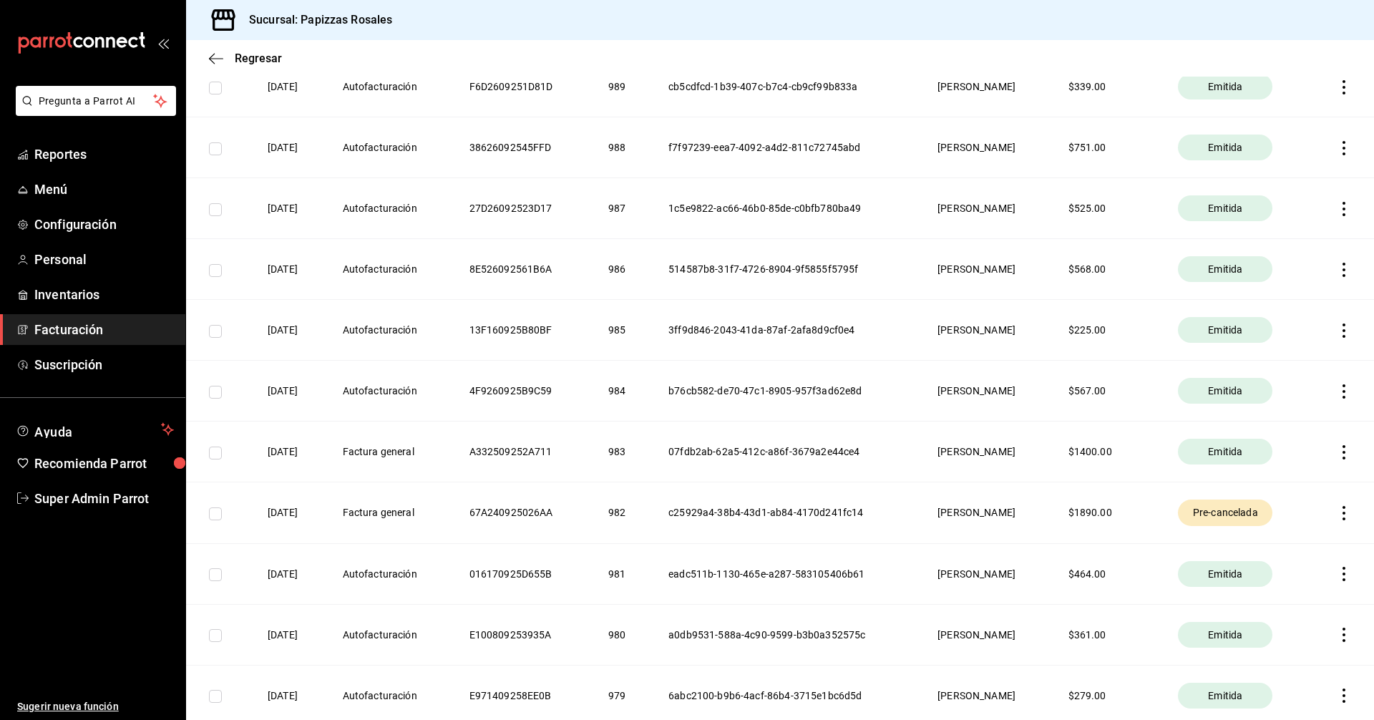
click at [493, 508] on th "67A240925026AA" at bounding box center [521, 512] width 139 height 61
click at [391, 504] on th "Factura general" at bounding box center [389, 512] width 127 height 61
click at [67, 327] on span "Facturación" at bounding box center [104, 329] width 140 height 19
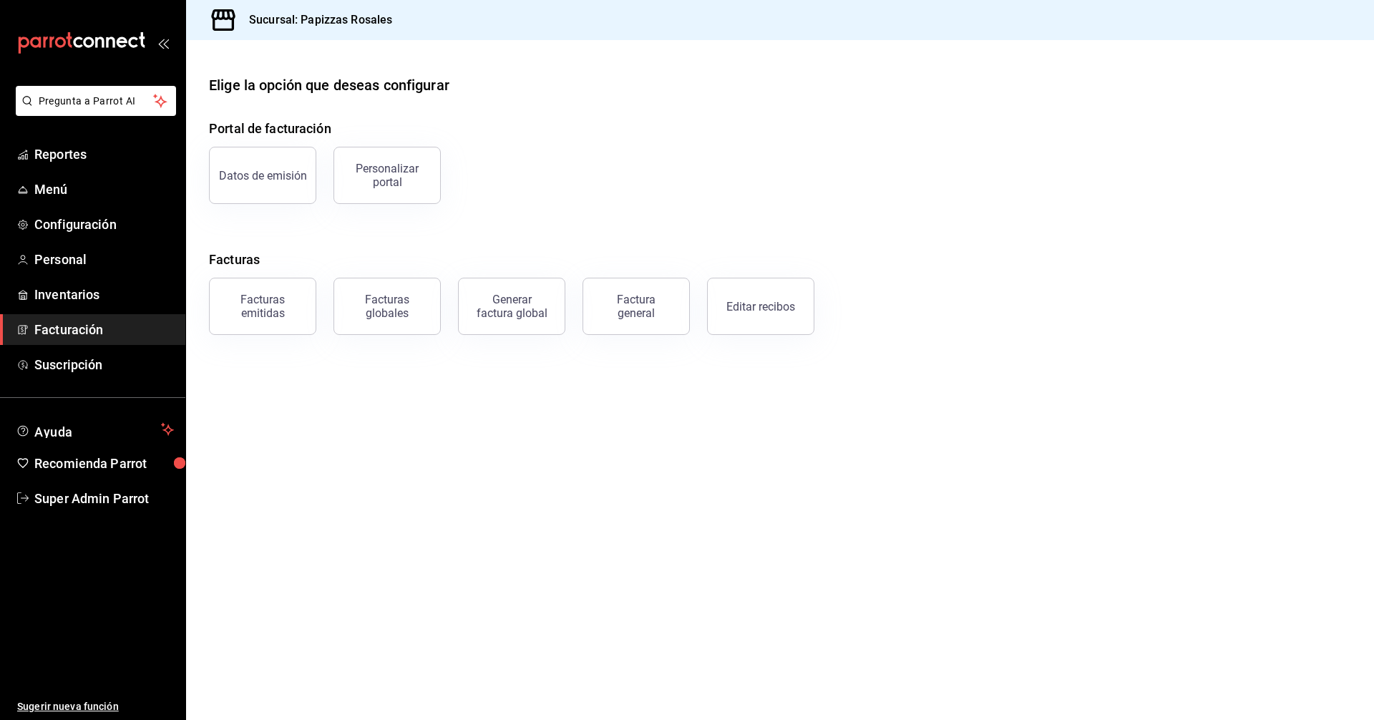
click at [84, 325] on span "Facturación" at bounding box center [104, 329] width 140 height 19
click at [252, 177] on div "Datos de emisión" at bounding box center [263, 176] width 88 height 14
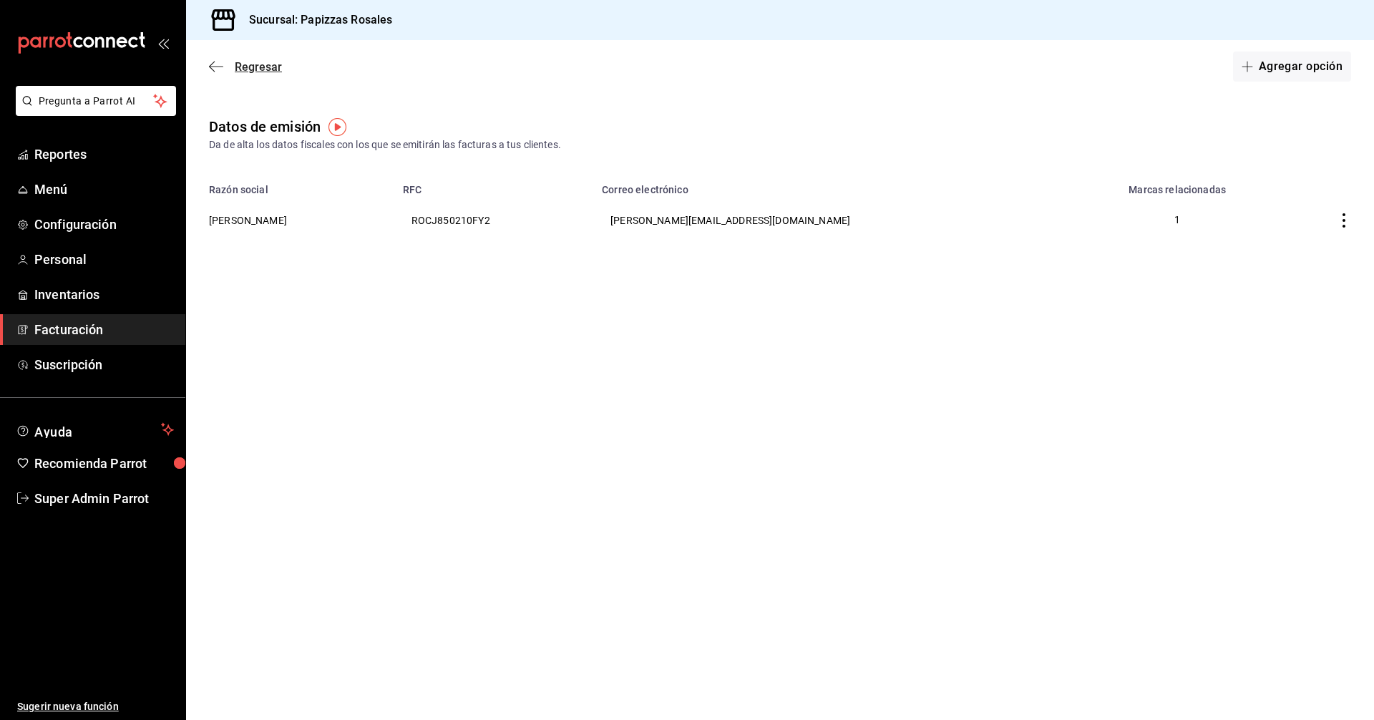
click at [210, 66] on icon "button" at bounding box center [212, 67] width 6 height 11
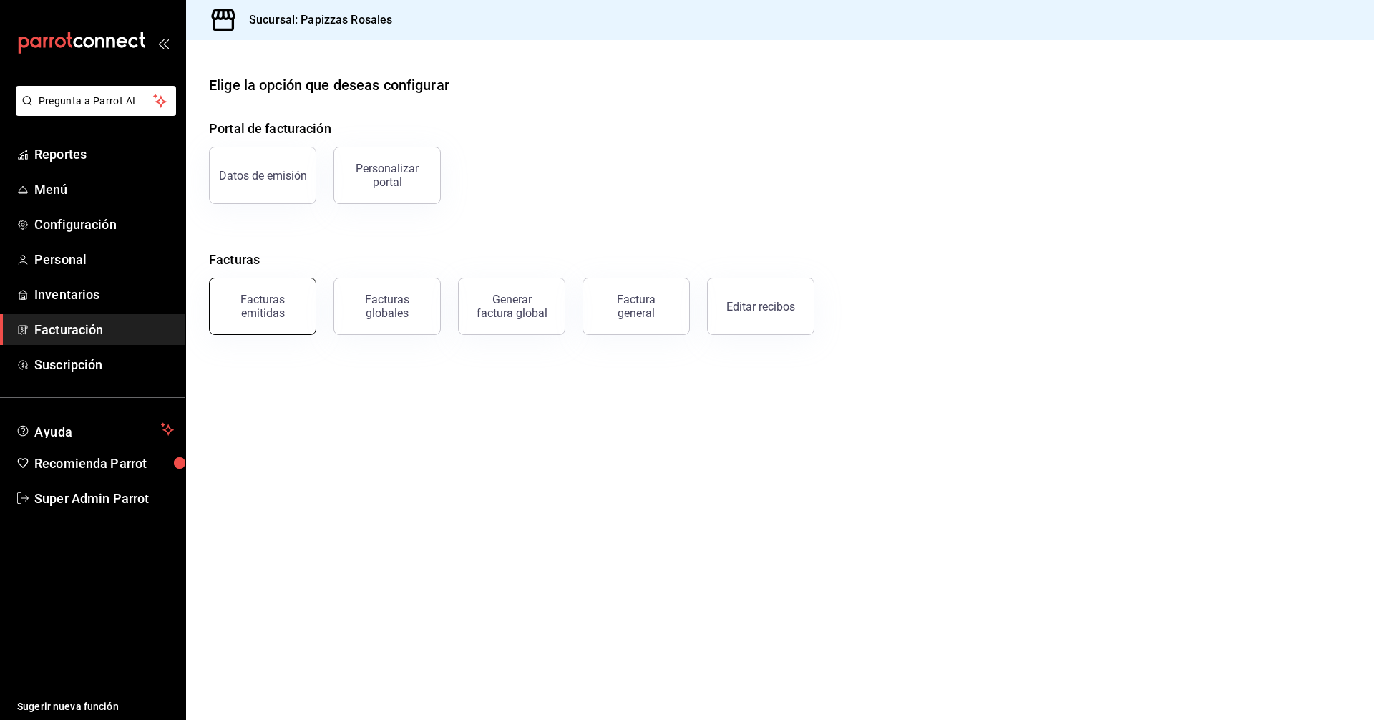
click at [255, 321] on button "Facturas emitidas" at bounding box center [262, 306] width 107 height 57
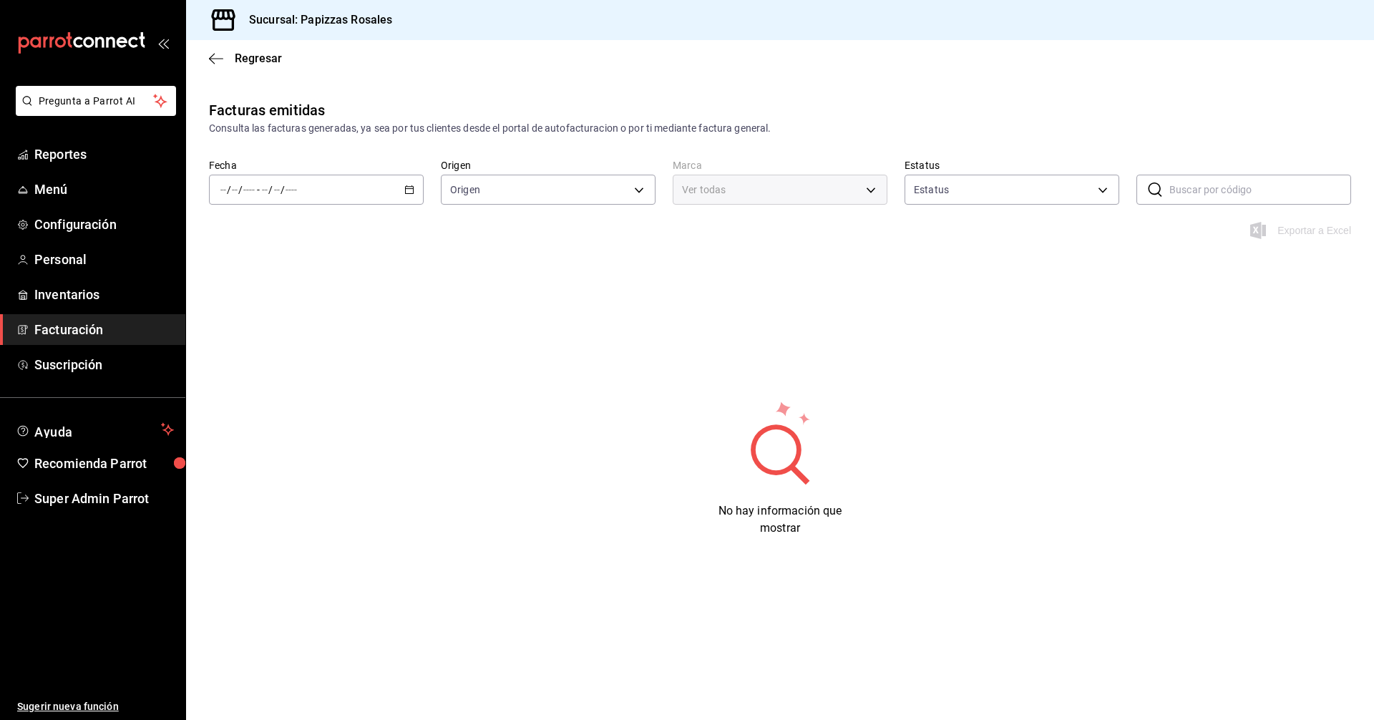
type input "ORDER_INVOICE,GENERAL_INVOICE"
type input "ACTIVE,PENDING_CANCELLATION,CANCELLED,PRE_CANCELLED"
type input "95716d80-e0d5-4762-8449-f5761bb08d9d"
click at [419, 193] on div "/ / - / /" at bounding box center [316, 190] width 215 height 30
click at [234, 278] on li "Ayer" at bounding box center [277, 265] width 134 height 32
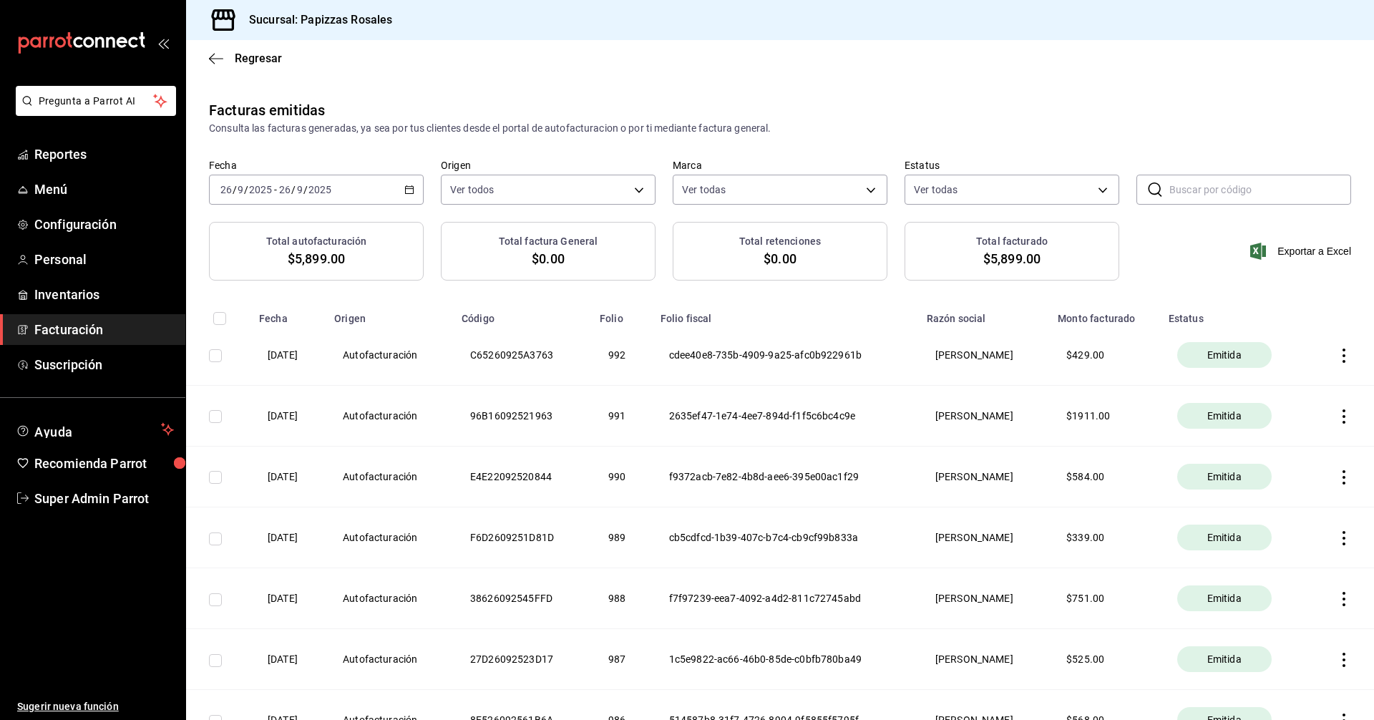
click at [400, 192] on div "2025-09-26 26 / 9 / 2025 - 2025-09-26 26 / 9 / 2025" at bounding box center [316, 190] width 215 height 30
click at [272, 236] on span "Hoy" at bounding box center [276, 232] width 111 height 15
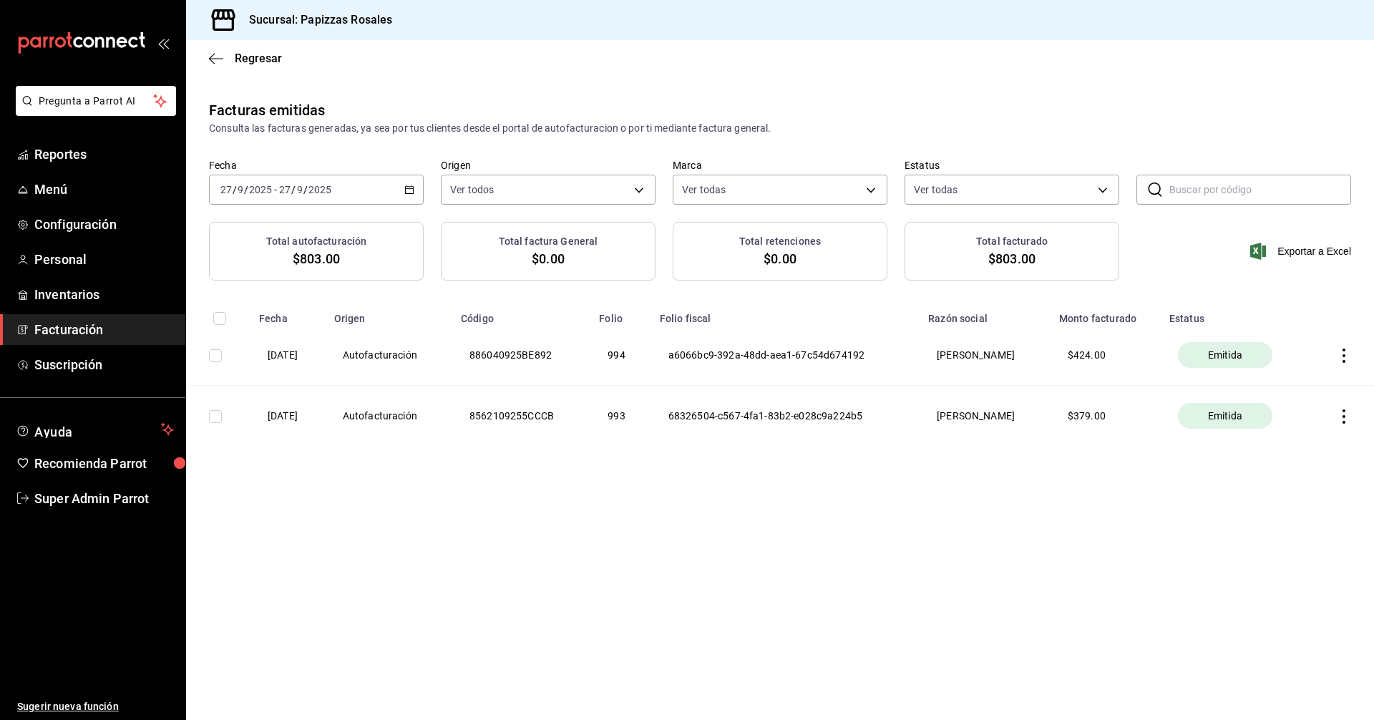
click at [412, 187] on icon "button" at bounding box center [409, 190] width 10 height 10
click at [263, 329] on span "Mes actual" at bounding box center [276, 329] width 111 height 15
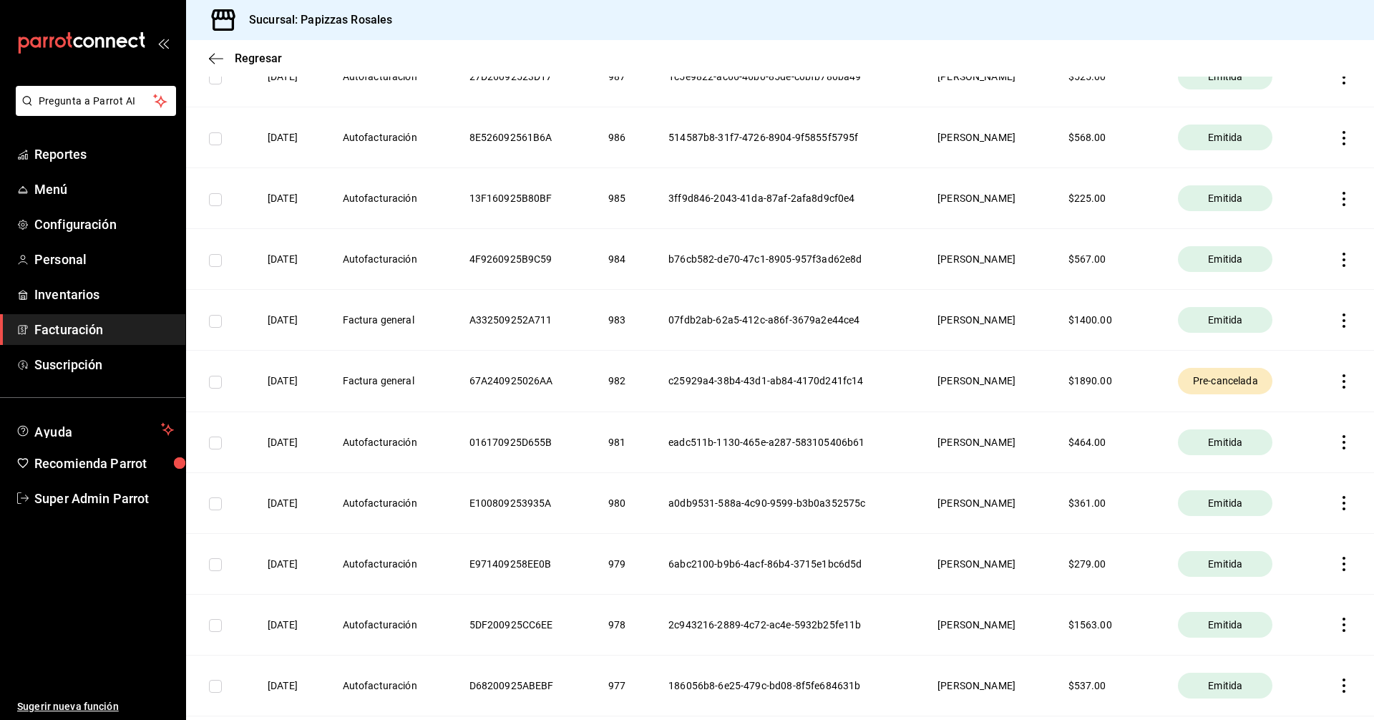
scroll to position [572, 0]
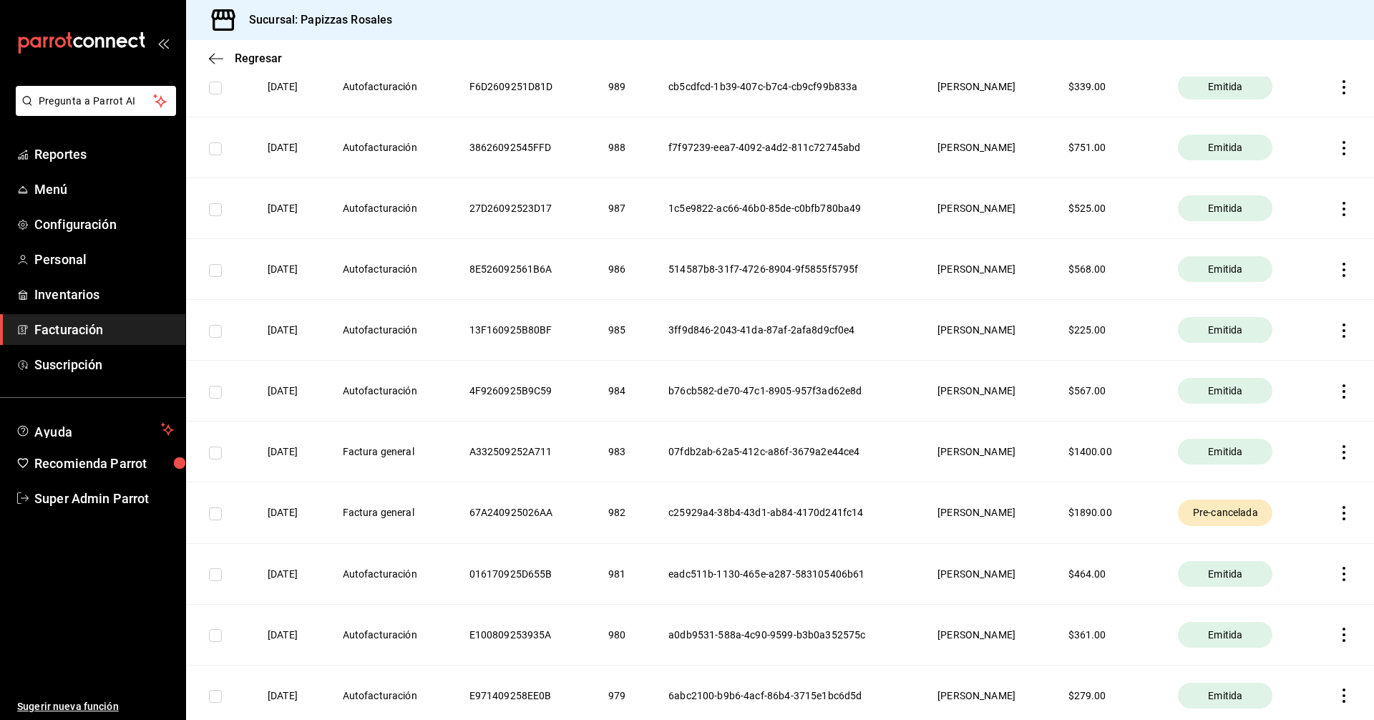
click at [1114, 515] on th "$ 1890.00" at bounding box center [1106, 512] width 110 height 61
click at [1050, 515] on th "JUAN PABLO RODRIGUEZ CUADRAS" at bounding box center [985, 512] width 130 height 61
click at [506, 511] on th "67A240925026AA" at bounding box center [521, 512] width 139 height 61
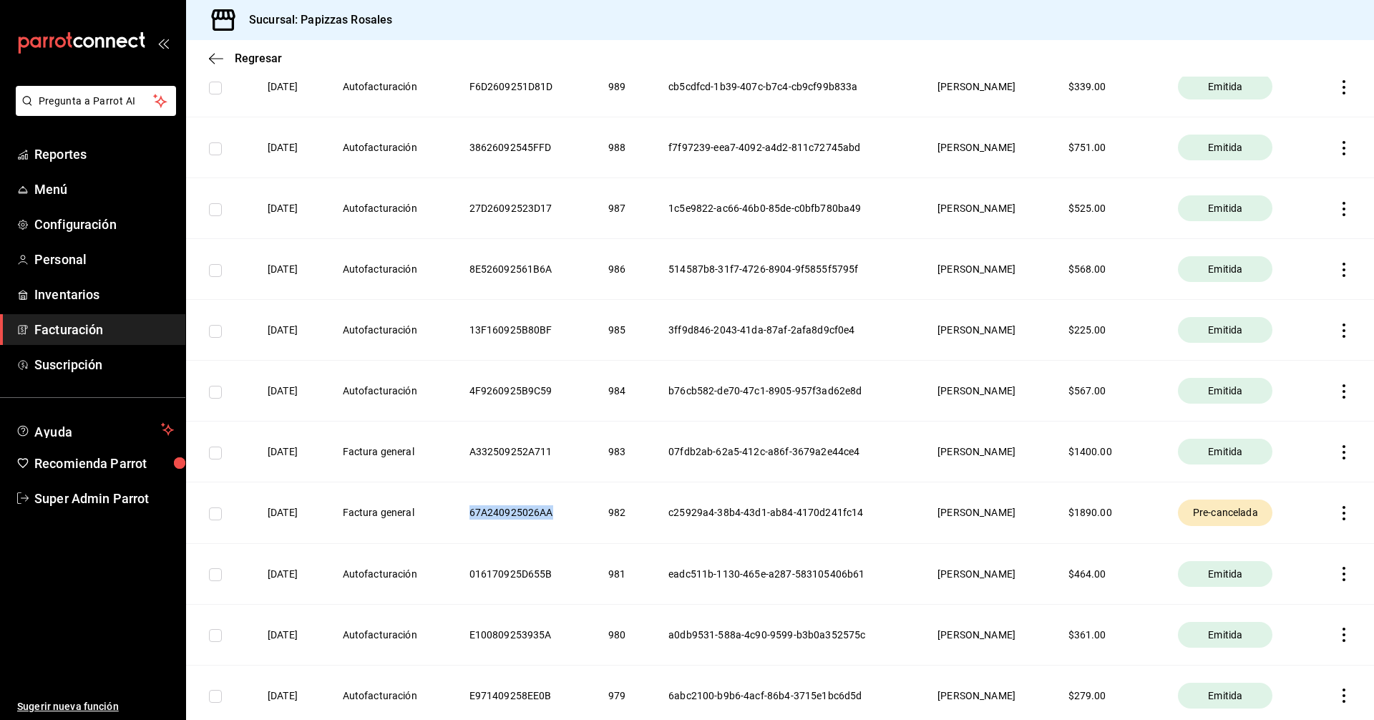
copy th "67A240925026AA"
click at [47, 315] on link "Facturación" at bounding box center [92, 329] width 185 height 31
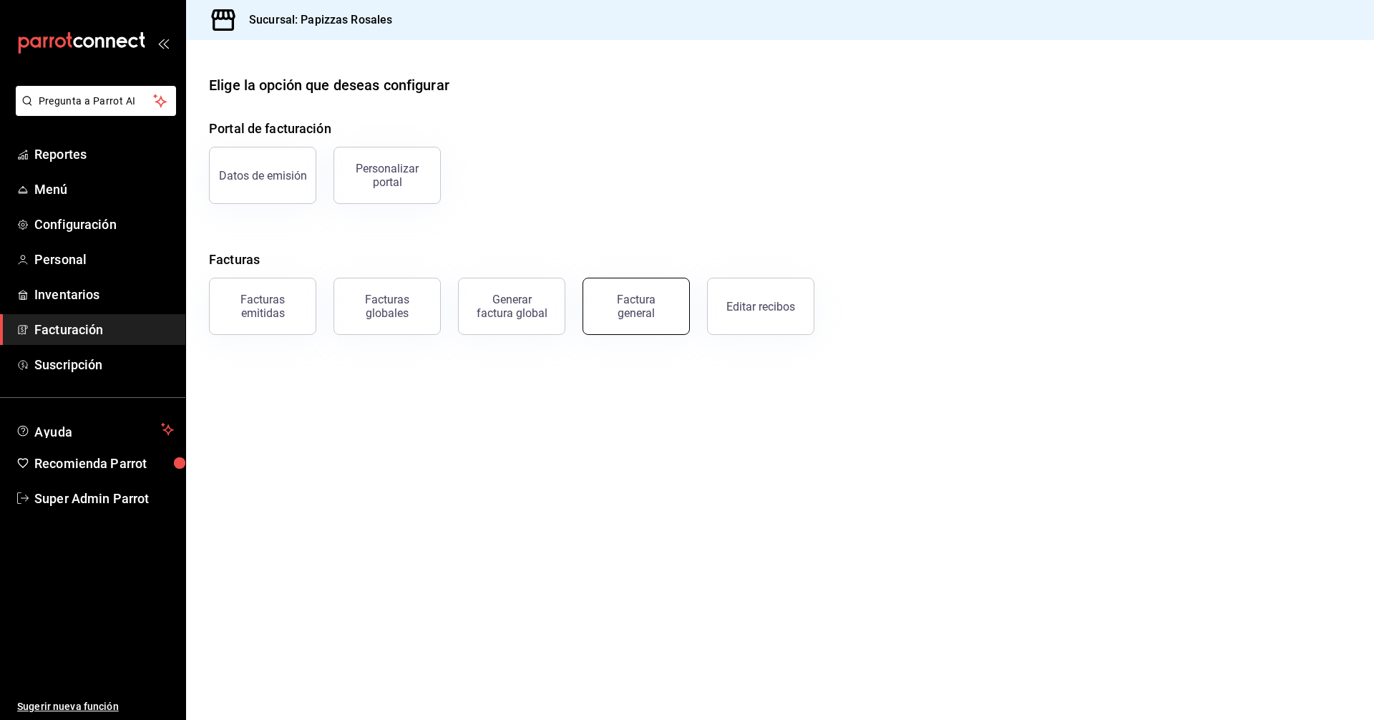
click at [636, 305] on div "Factura general" at bounding box center [636, 306] width 72 height 27
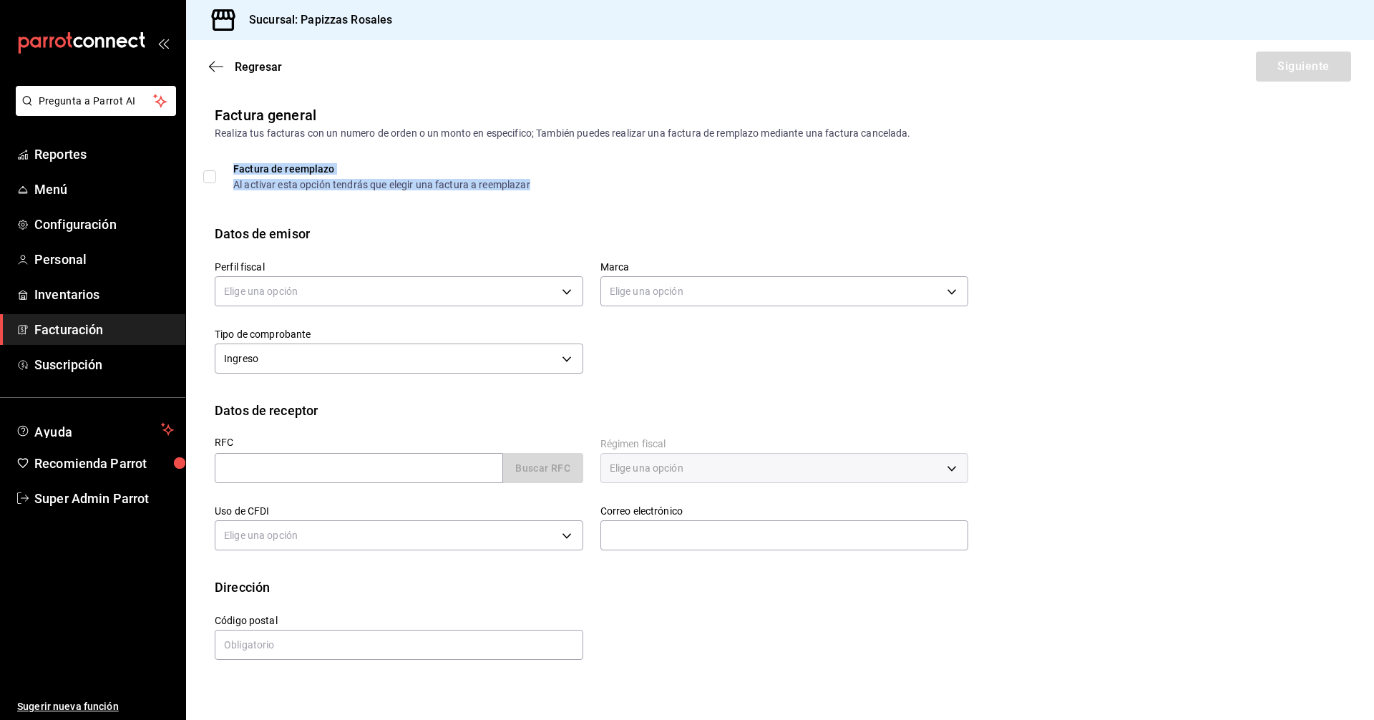
click at [325, 184] on div "Al activar esta opción tendrás que elegir una factura a reemplazar" at bounding box center [381, 185] width 297 height 10
click at [215, 191] on div "Factura de reemplazo Al activar esta opción tendrás que elegir una factura a re…" at bounding box center [582, 182] width 771 height 37
click at [210, 175] on input "Factura de reemplazo Al activar esta opción tendrás que elegir una factura a re…" at bounding box center [209, 176] width 13 height 13
checkbox input "true"
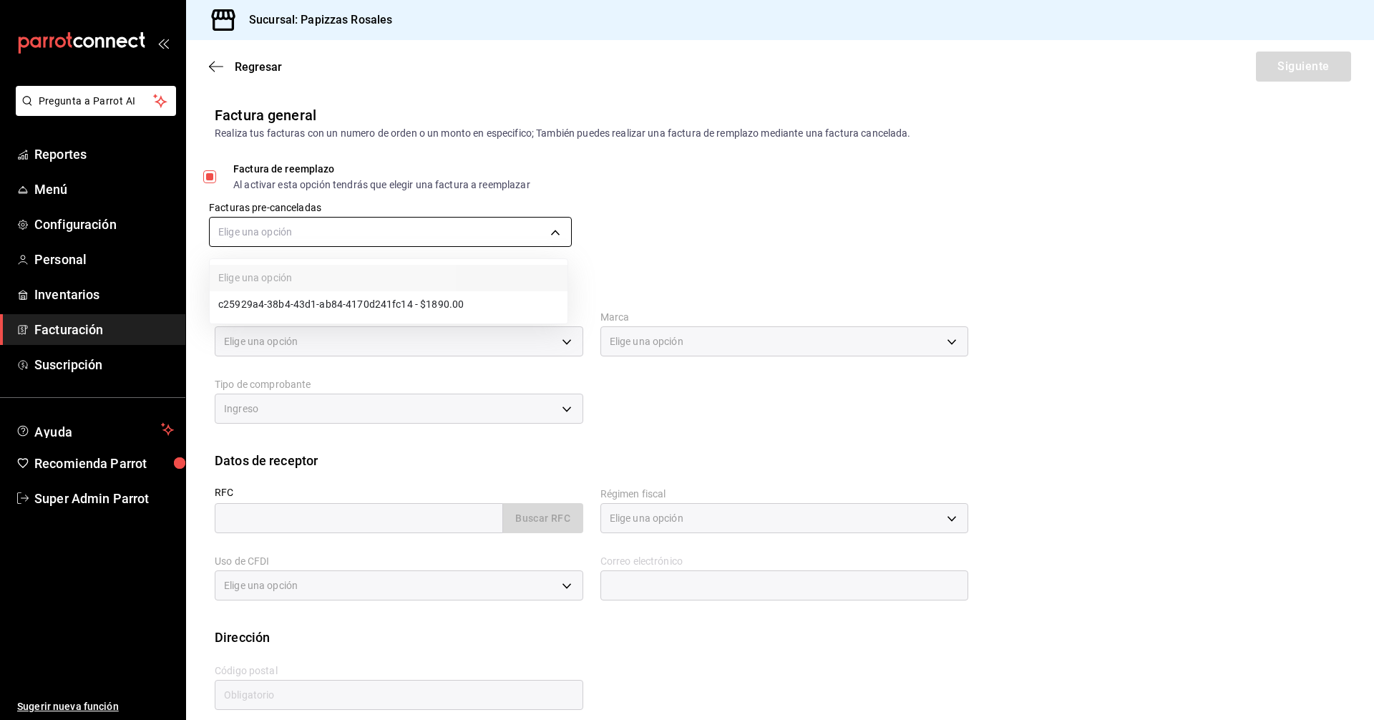
click at [266, 235] on body "Pregunta a Parrot AI Reportes Menú Configuración Personal Inventarios Facturaci…" at bounding box center [687, 360] width 1374 height 720
click at [325, 299] on li "c25929a4-38b4-43d1-ab84-4170d241fc14 - $1890.00" at bounding box center [389, 304] width 358 height 26
type input "67adc907-2408-418a-af53-2f58a6c026aa"
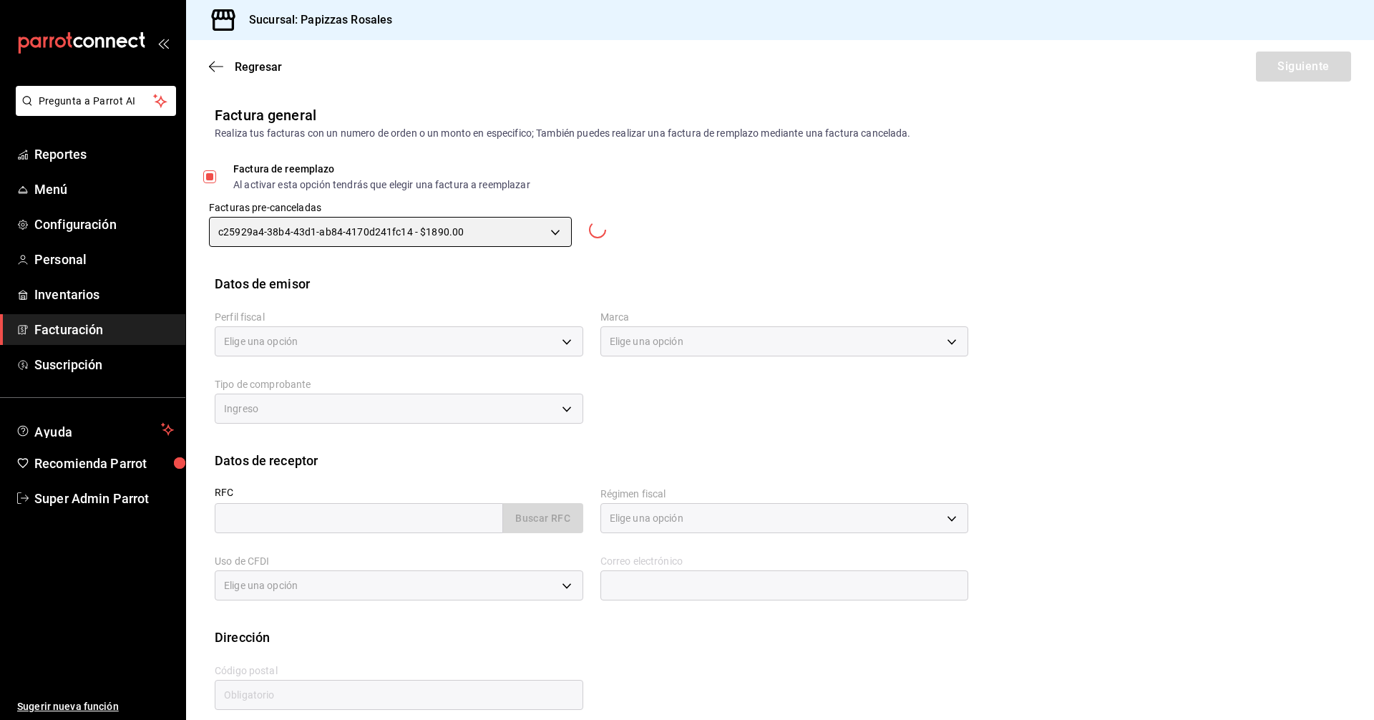
type input "dleyva@imcaiap.org.mx"
type input "81200"
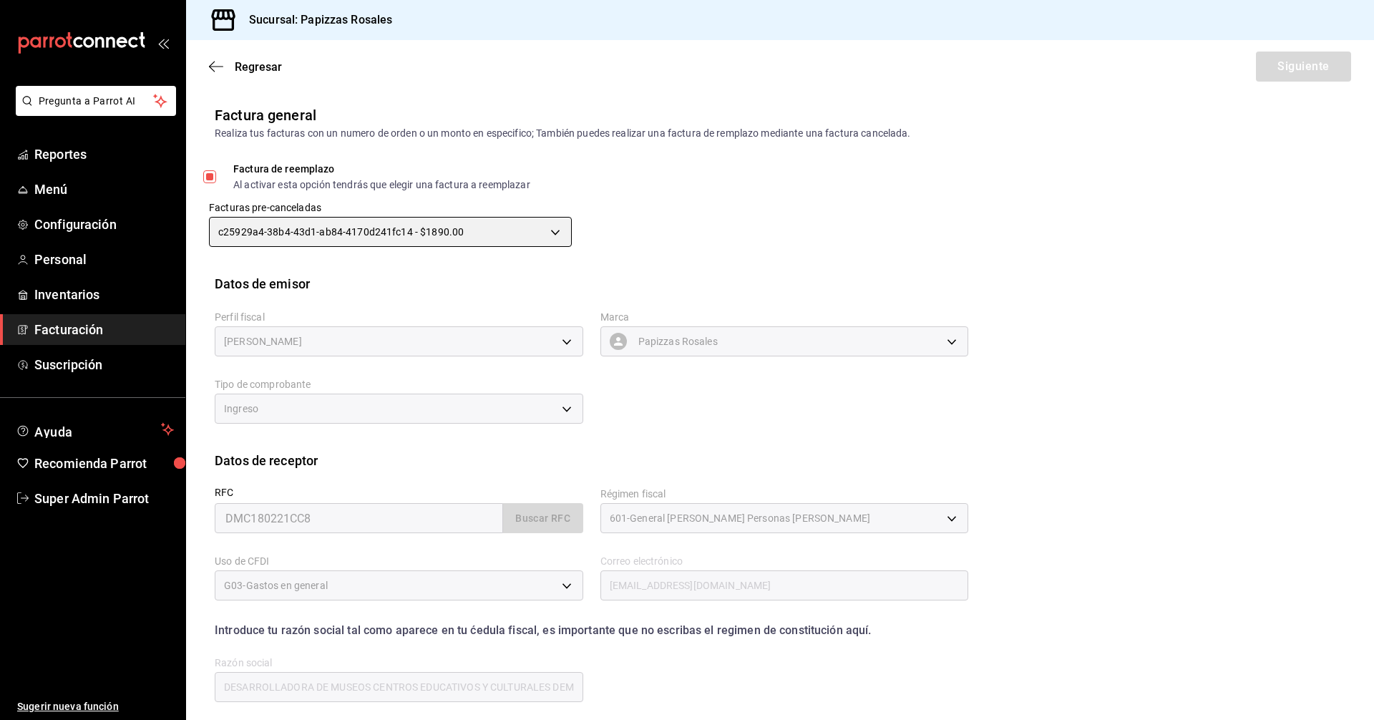
type input "60d0cd0e-8933-4c45-a815-a879b37687f9"
type input "95716d80-e0d5-4762-8449-f5761bb08d9d"
type input "I"
type input "DMC180221CC8"
type input "601"
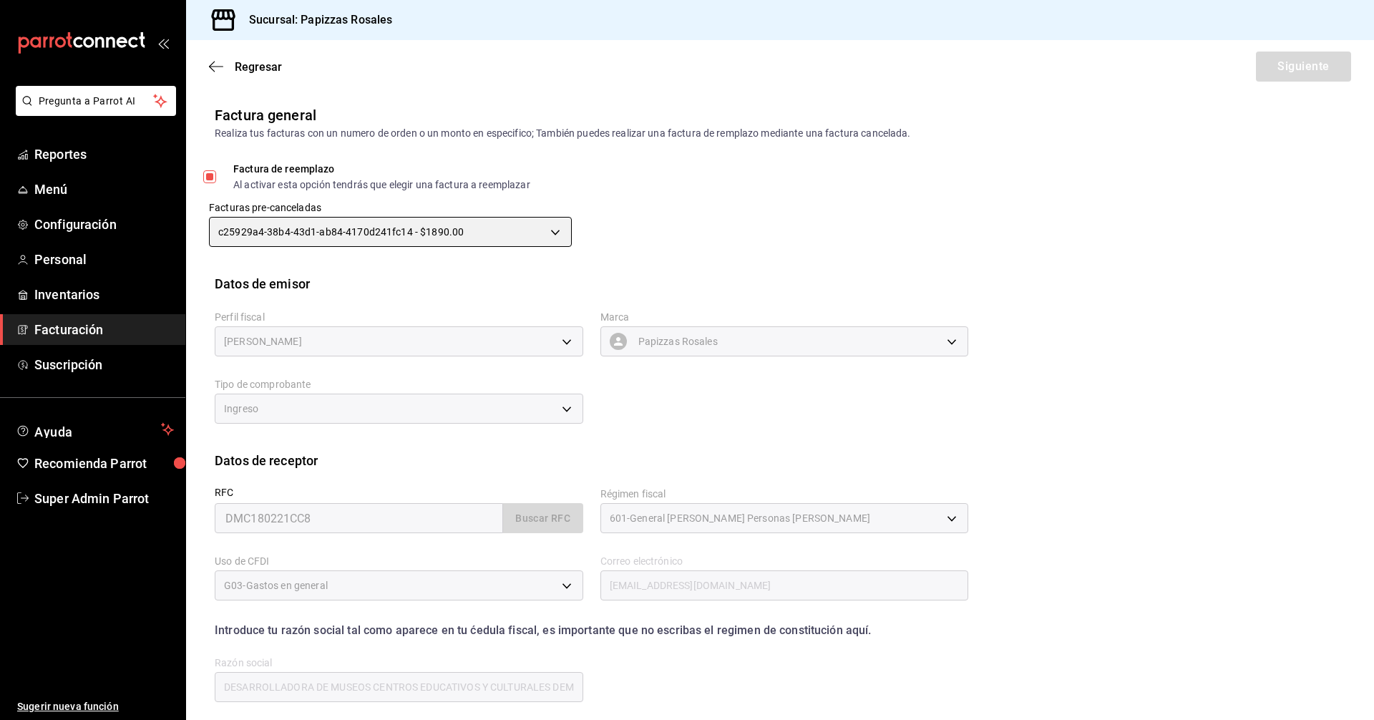
type input "G03"
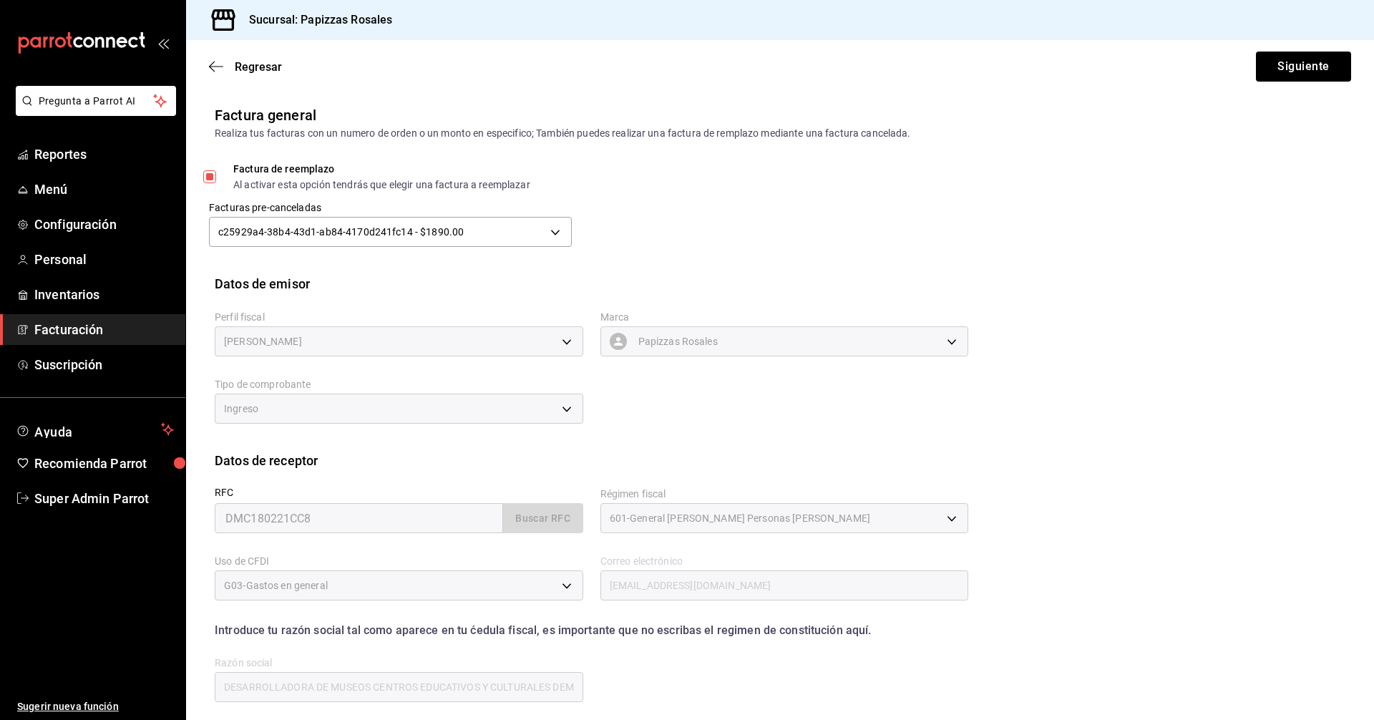
click at [1207, 156] on div "Factura general Realiza tus facturas con un numero de orden o un monto en espec…" at bounding box center [780, 469] width 1188 height 730
click at [1309, 65] on button "Siguiente" at bounding box center [1303, 67] width 95 height 30
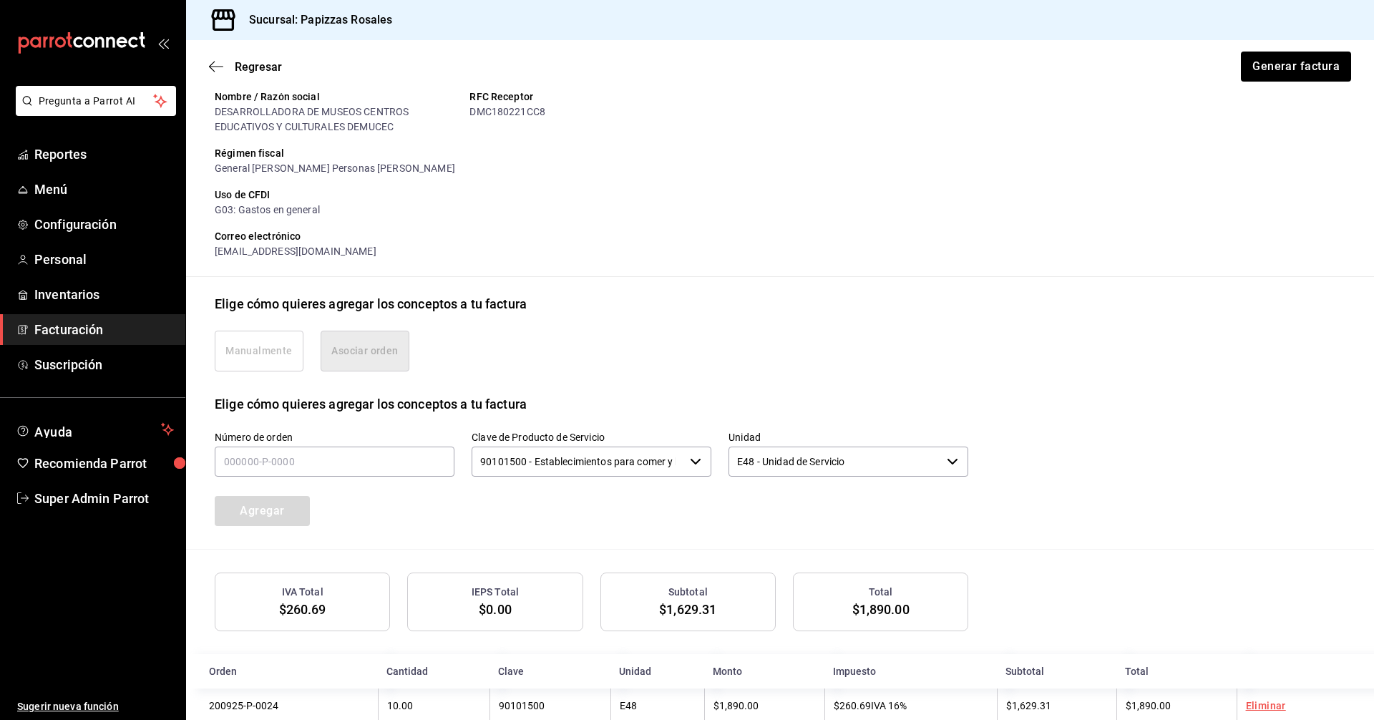
scroll to position [187, 0]
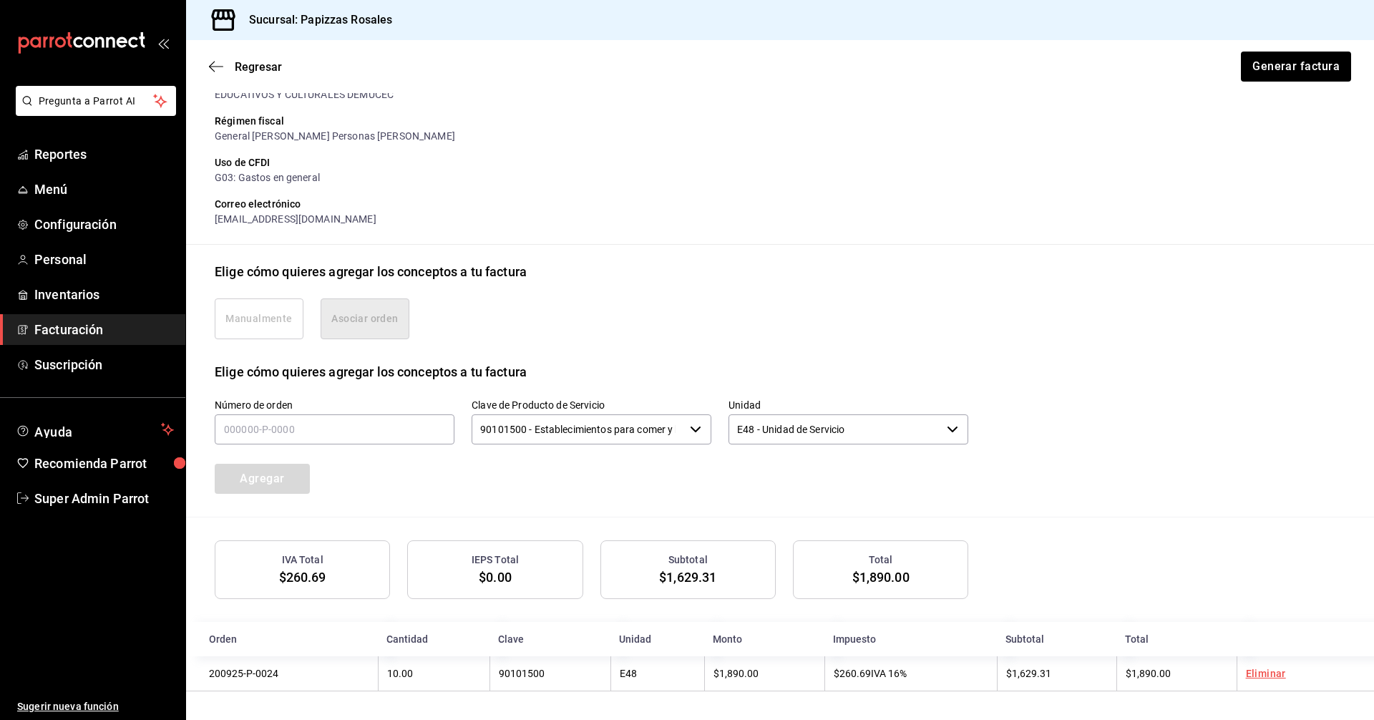
click at [64, 332] on span "Facturación" at bounding box center [104, 329] width 140 height 19
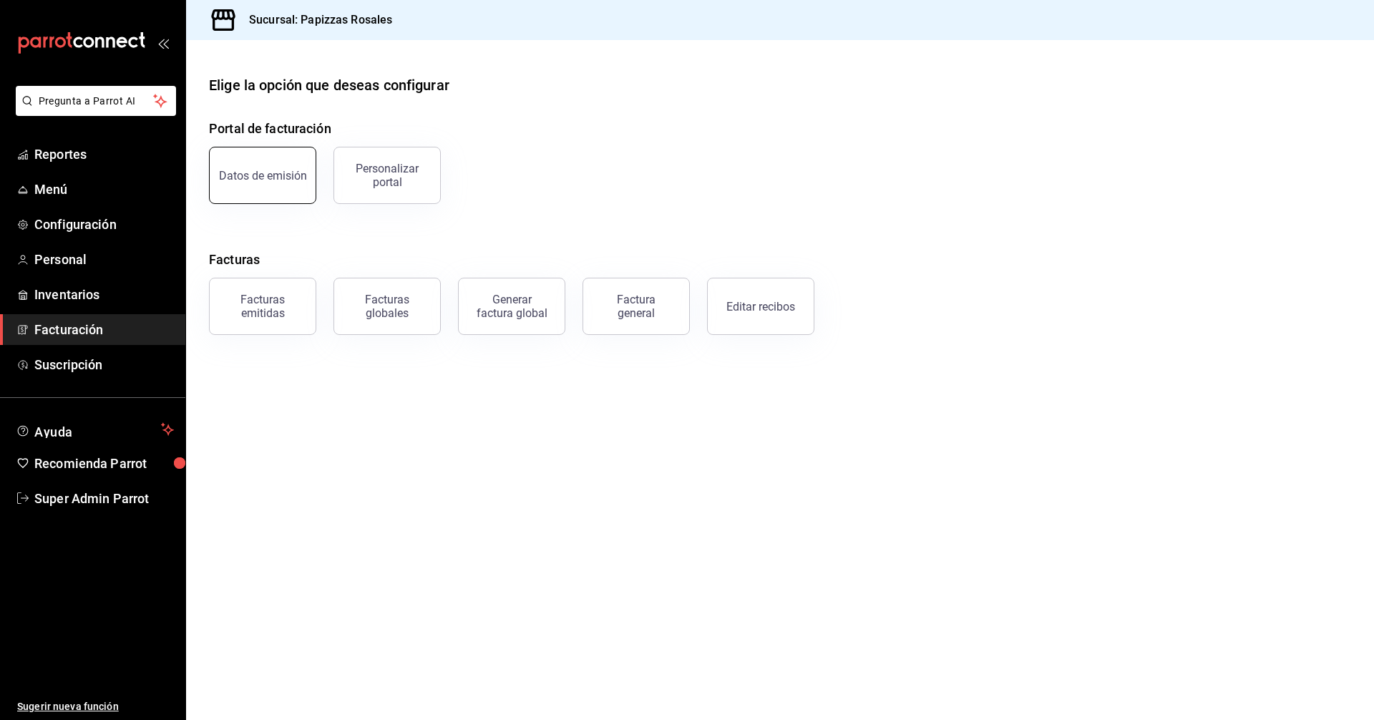
click at [277, 183] on button "Datos de emisión" at bounding box center [262, 175] width 107 height 57
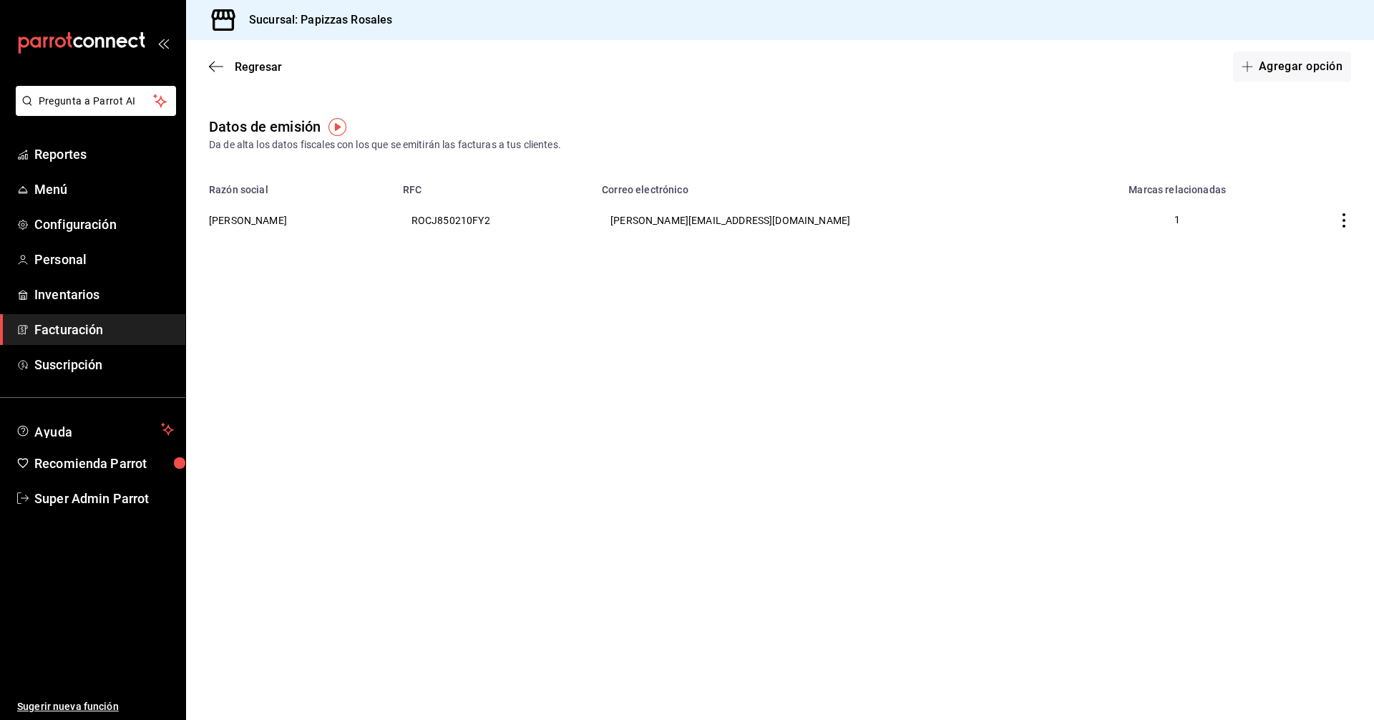
click at [69, 323] on span "Facturación" at bounding box center [104, 329] width 140 height 19
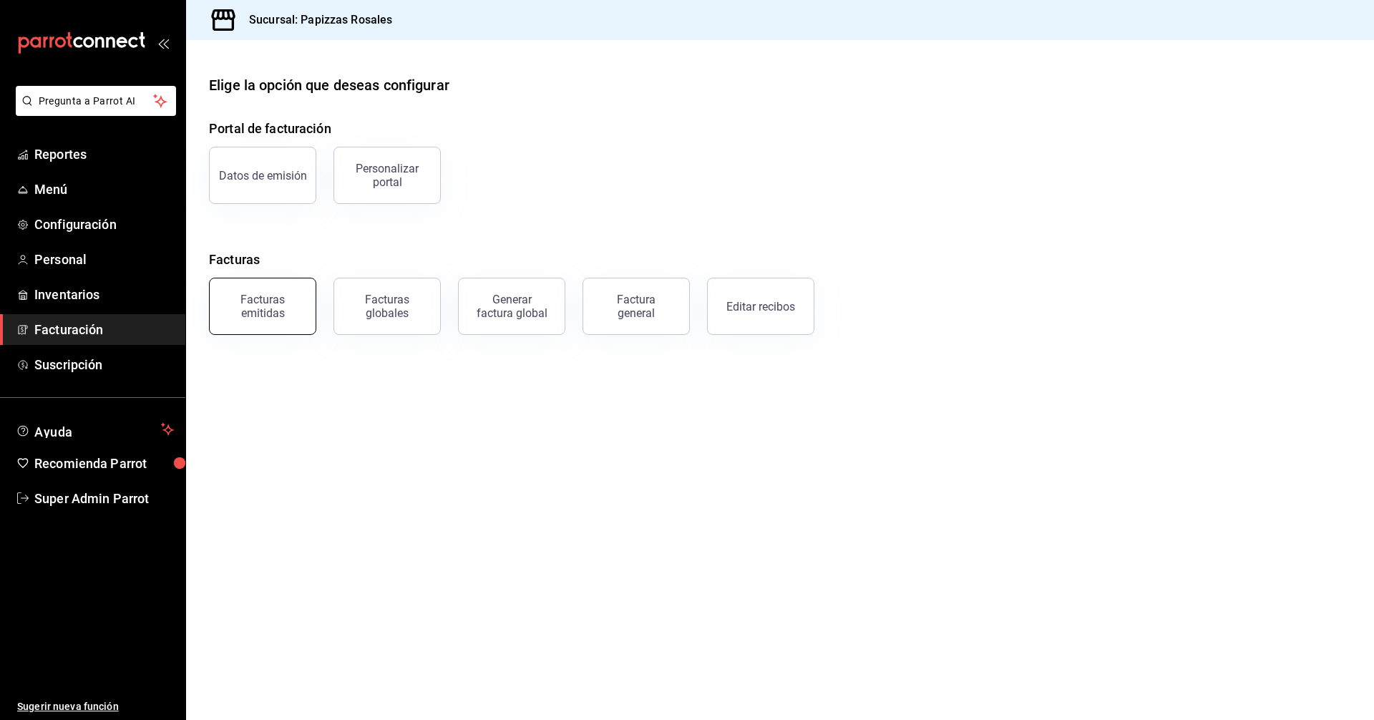
click at [280, 295] on div "Facturas emitidas" at bounding box center [262, 306] width 89 height 27
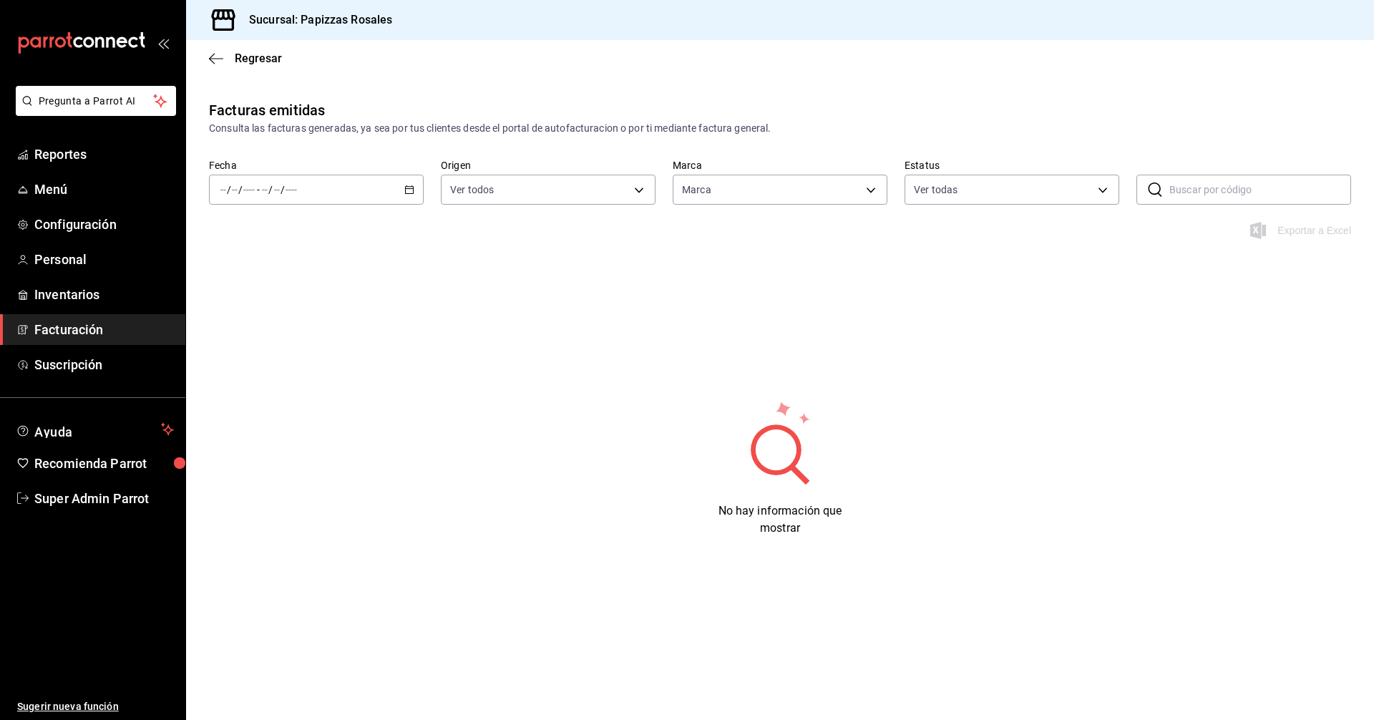
type input "95716d80-e0d5-4762-8449-f5761bb08d9d"
click at [394, 192] on div "/ / - / /" at bounding box center [316, 190] width 215 height 30
click at [285, 233] on span "Hoy" at bounding box center [276, 232] width 111 height 15
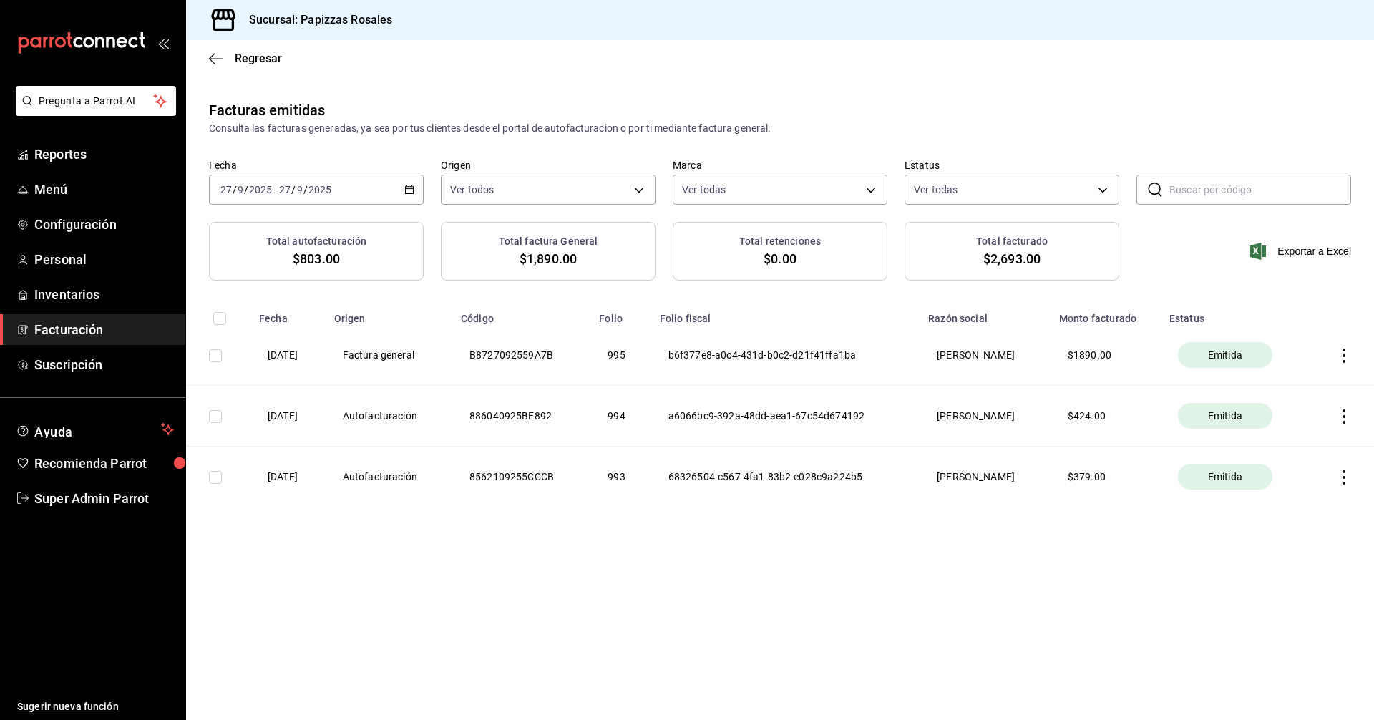
click at [1341, 361] on icon "button" at bounding box center [1343, 355] width 14 height 14
click at [1296, 391] on div "Cancelar factura" at bounding box center [1279, 391] width 74 height 11
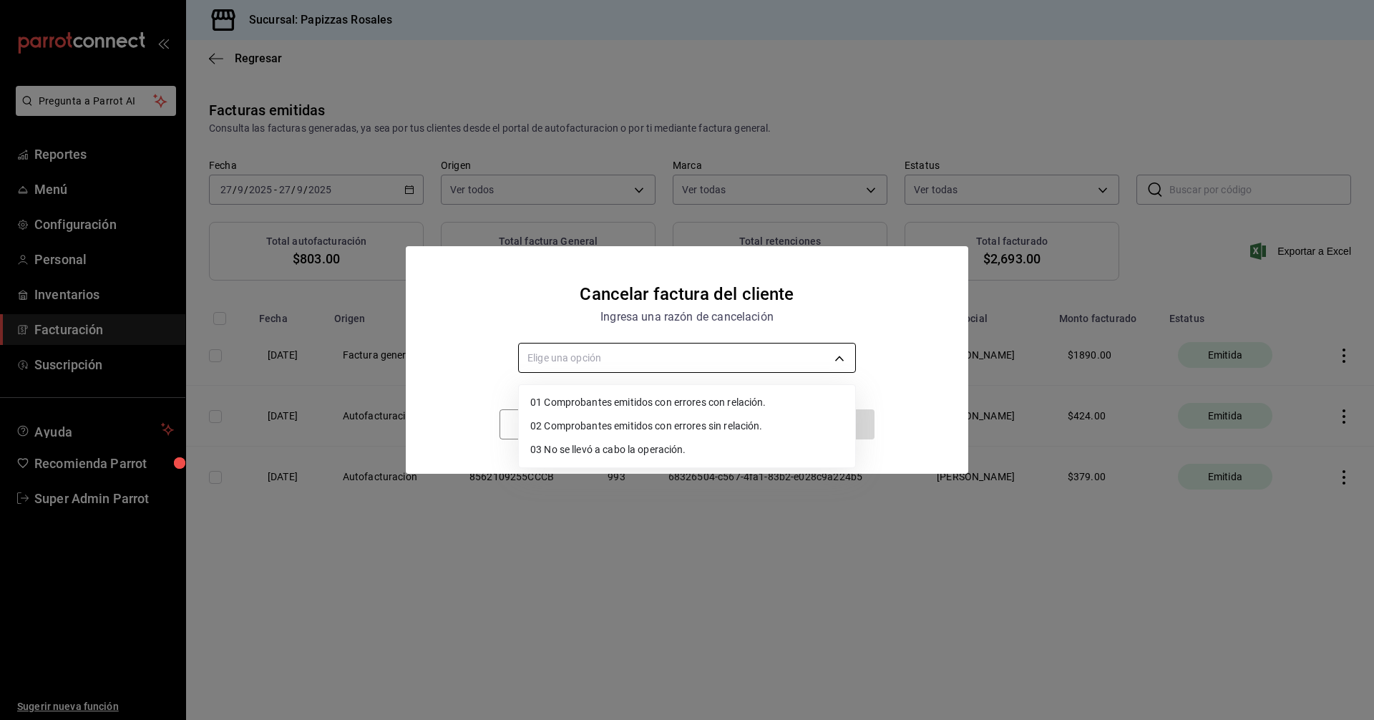
click at [786, 358] on body "Pregunta a Parrot AI Reportes Menú Configuración Personal Inventarios Facturaci…" at bounding box center [687, 360] width 1374 height 720
drag, startPoint x: 695, startPoint y: 424, endPoint x: 686, endPoint y: 424, distance: 8.6
click at [695, 424] on li "02 Comprobantes emitidos con errores sin relación." at bounding box center [687, 426] width 336 height 24
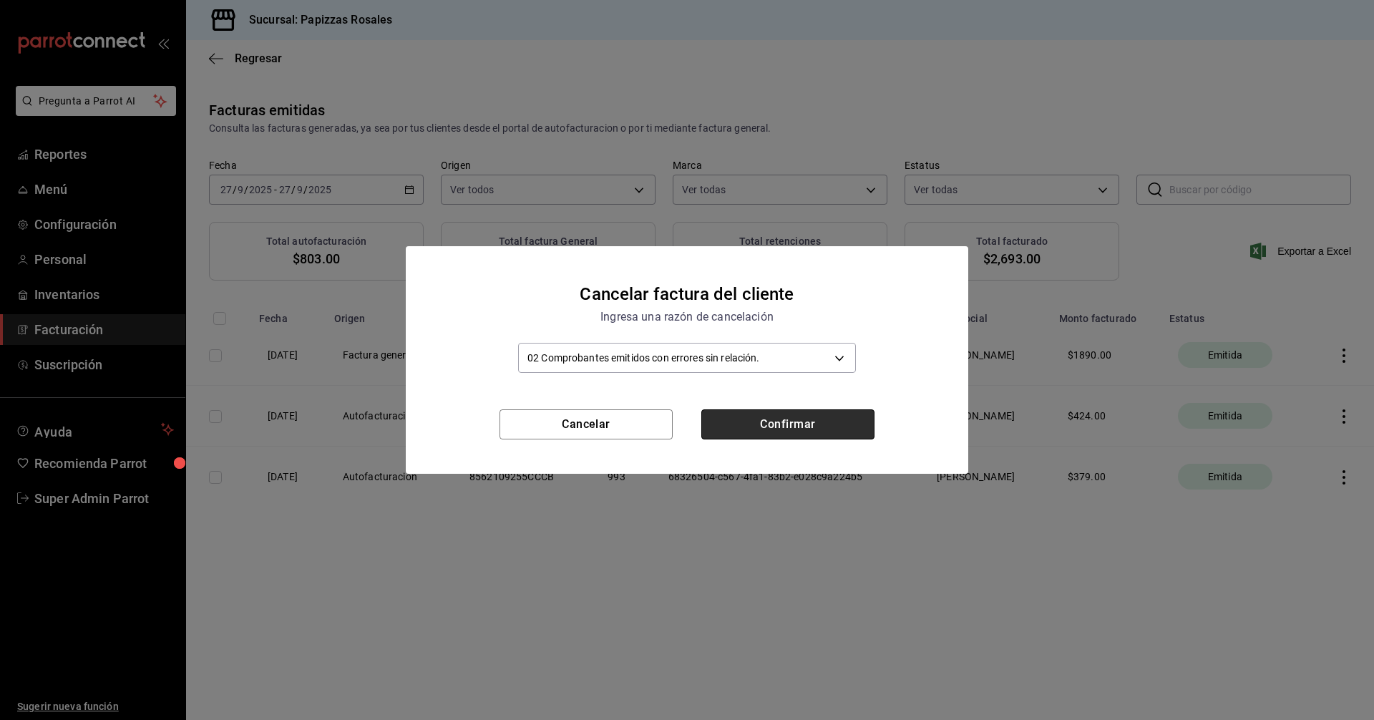
click at [745, 417] on button "Confirmar" at bounding box center [787, 424] width 173 height 30
click at [687, 366] on body "Pregunta a Parrot AI Reportes Menú Configuración Personal Inventarios Facturaci…" at bounding box center [687, 360] width 1374 height 720
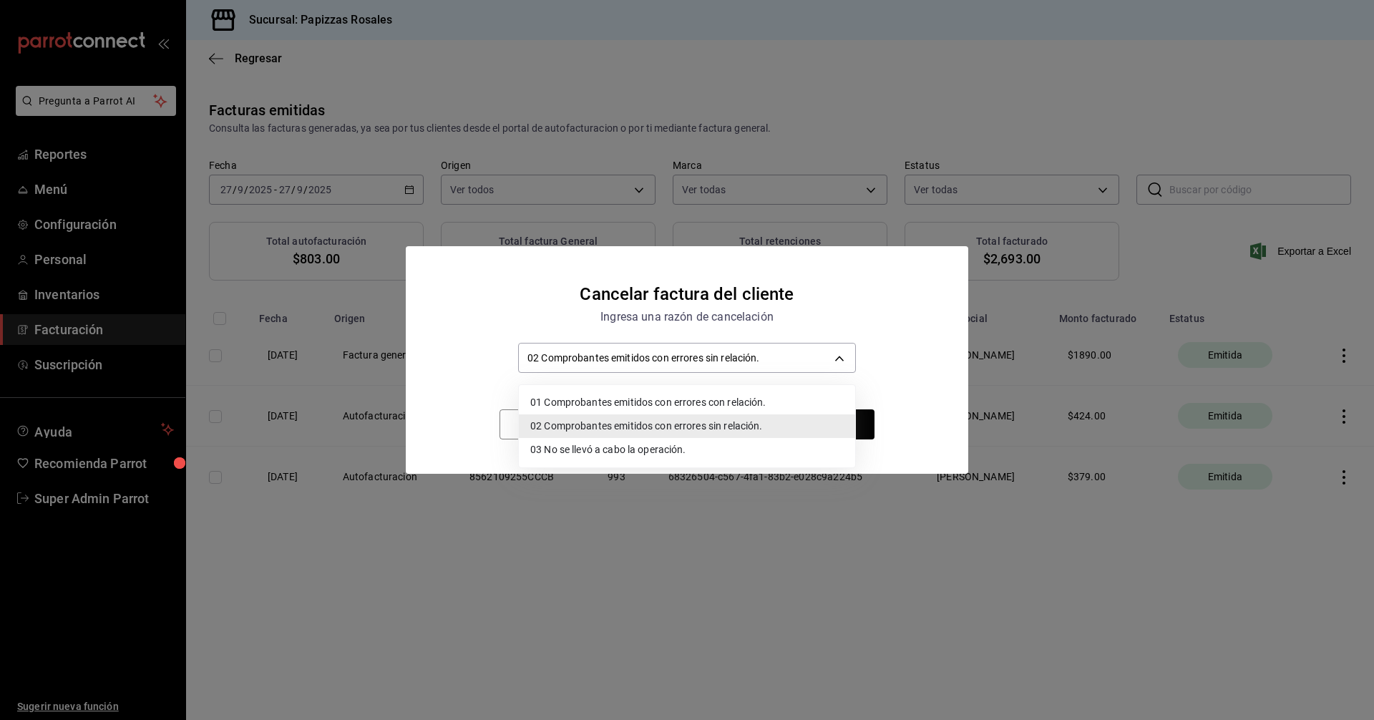
click at [678, 444] on li "03 No se llevó a cabo la operación." at bounding box center [687, 450] width 336 height 24
type input "INCOMPLETE_OPERATION"
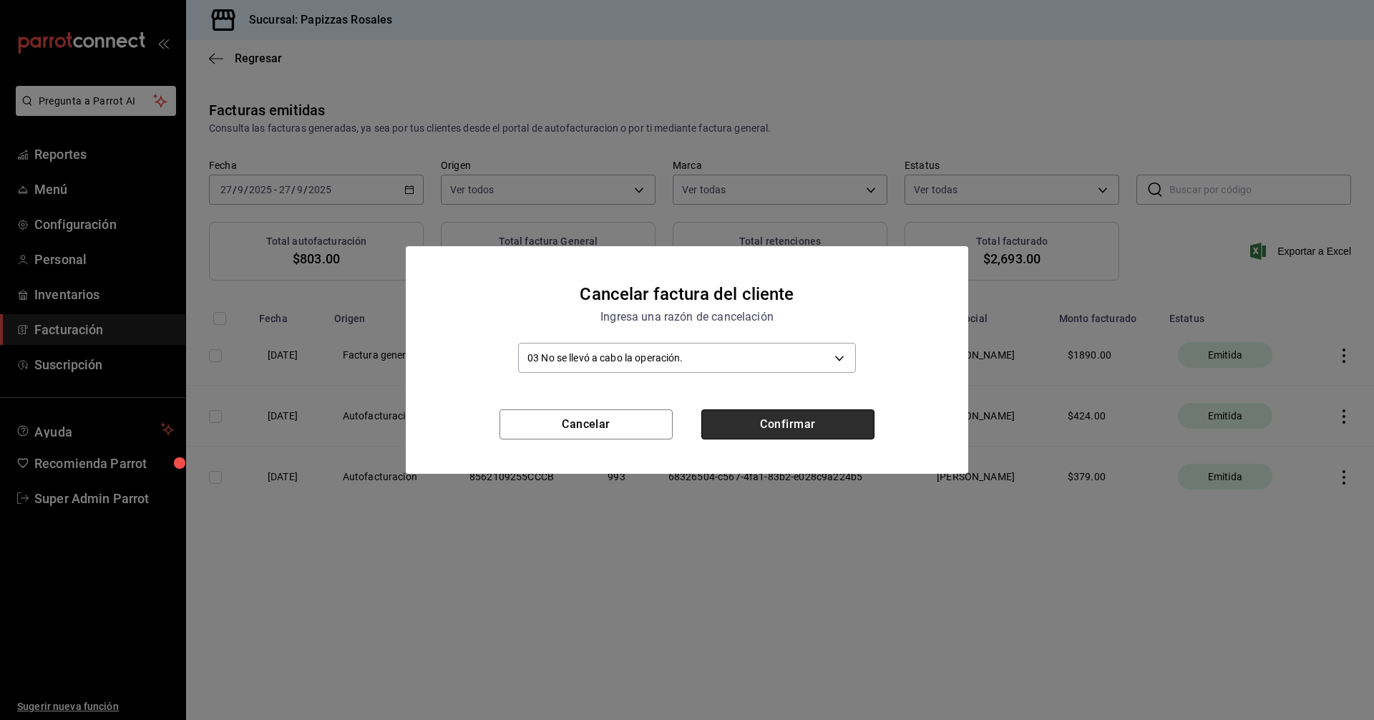
click at [736, 426] on button "Confirmar" at bounding box center [787, 424] width 173 height 30
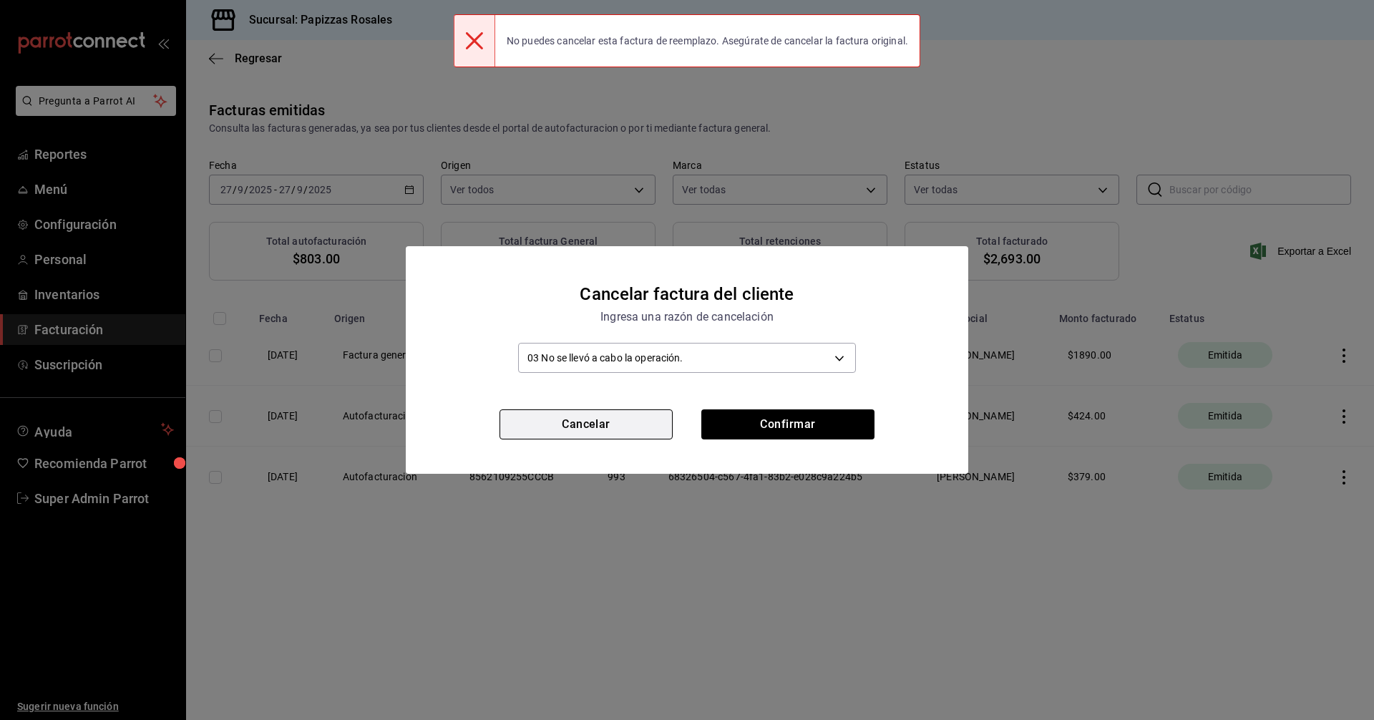
click at [645, 428] on button "Cancelar" at bounding box center [585, 424] width 173 height 30
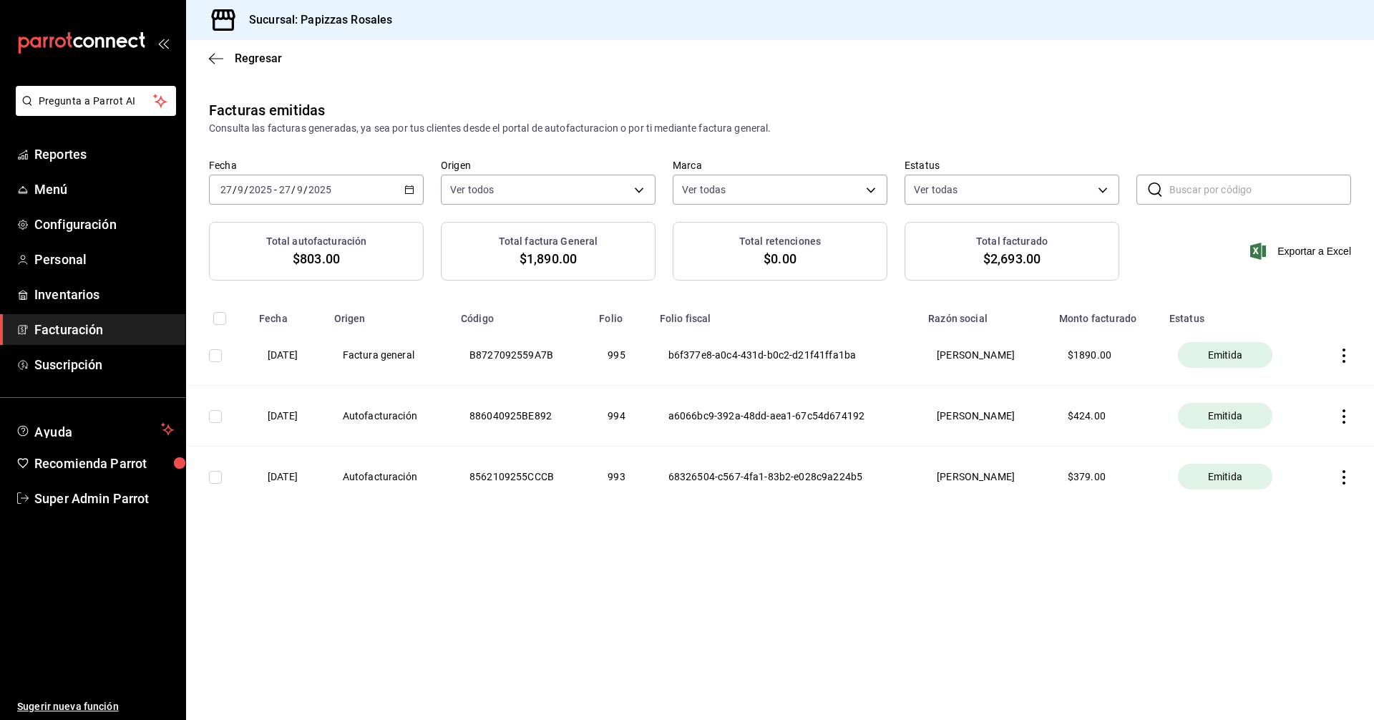
click at [316, 192] on input "2025" at bounding box center [320, 189] width 24 height 11
click at [414, 191] on div "2025-09-27 27 / 9 / 2025 - 2025-09-27 27 / 9 / 2025" at bounding box center [316, 190] width 215 height 30
click at [261, 334] on span "Mes actual" at bounding box center [276, 329] width 111 height 15
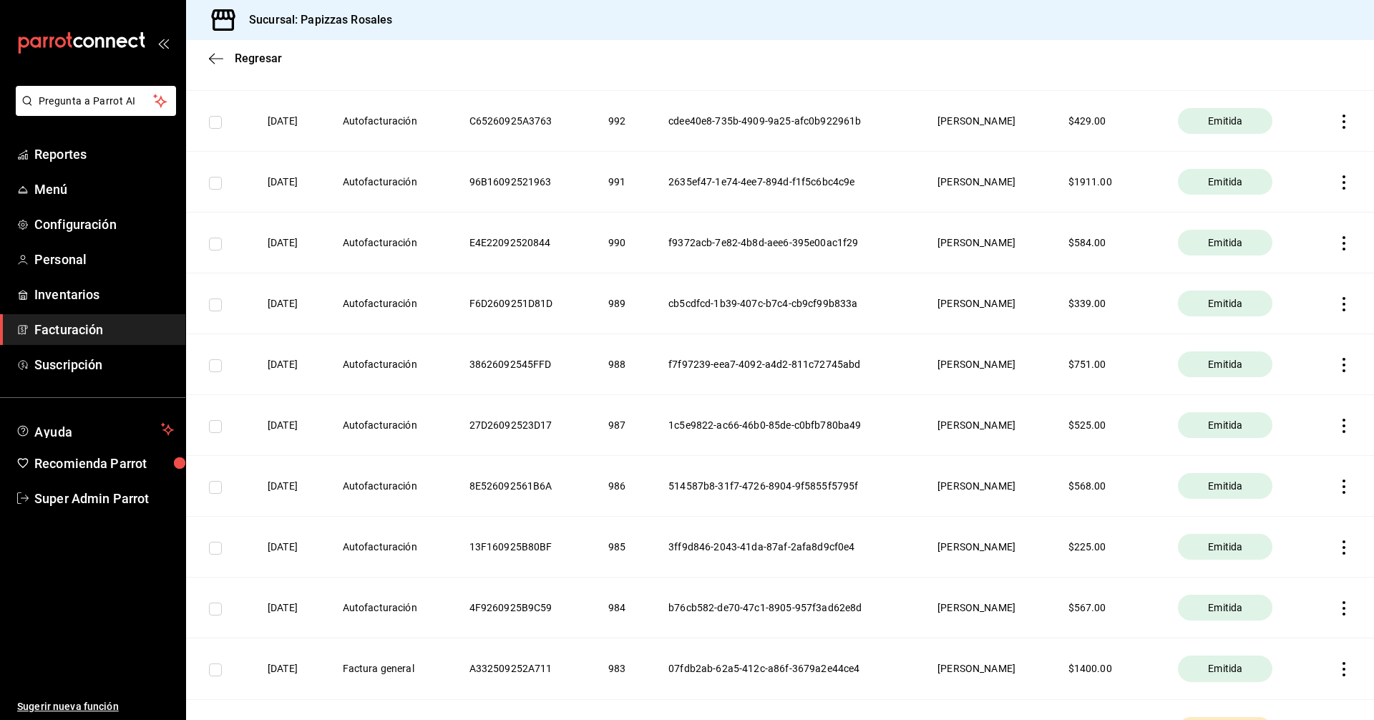
scroll to position [787, 0]
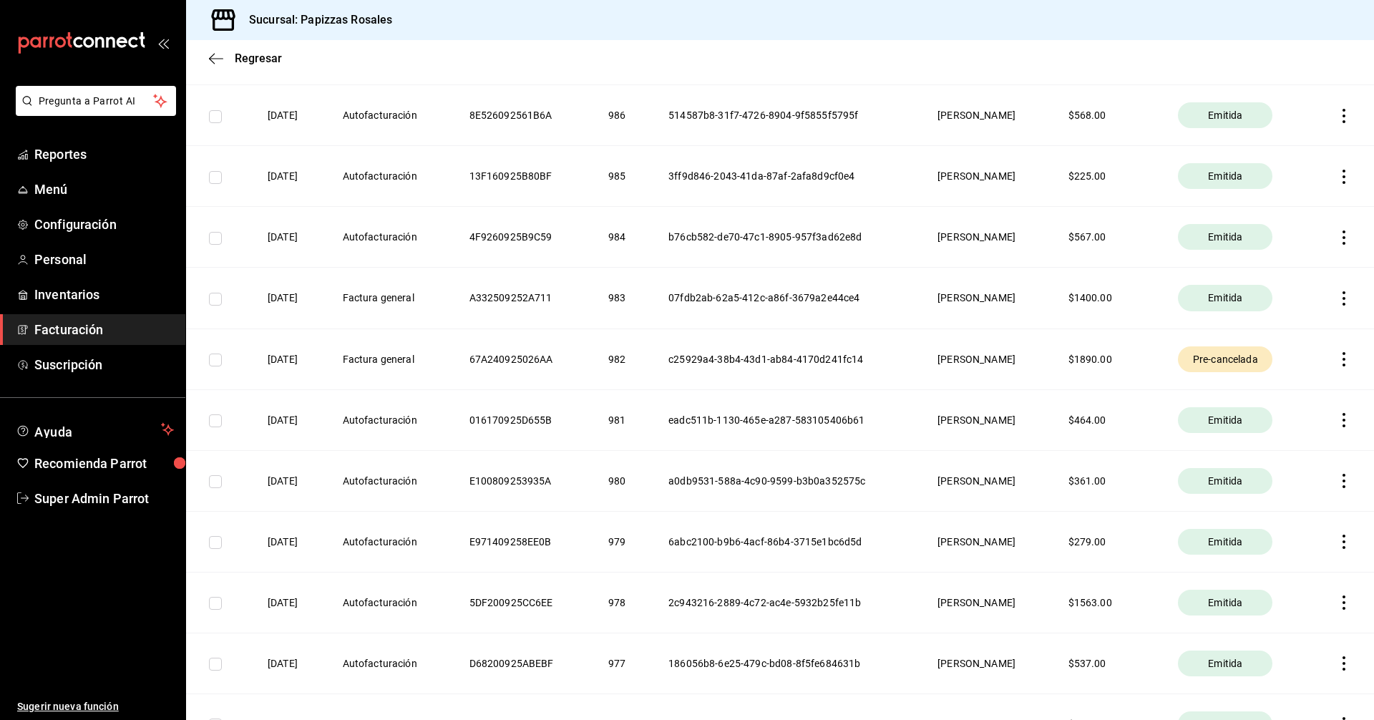
click at [1339, 355] on icon "button" at bounding box center [1343, 359] width 14 height 14
click at [1237, 399] on li "Cancelar factura" at bounding box center [1243, 395] width 194 height 34
click at [1336, 358] on icon "button" at bounding box center [1343, 359] width 14 height 14
click at [1233, 392] on div "Cancelar factura" at bounding box center [1200, 395] width 74 height 11
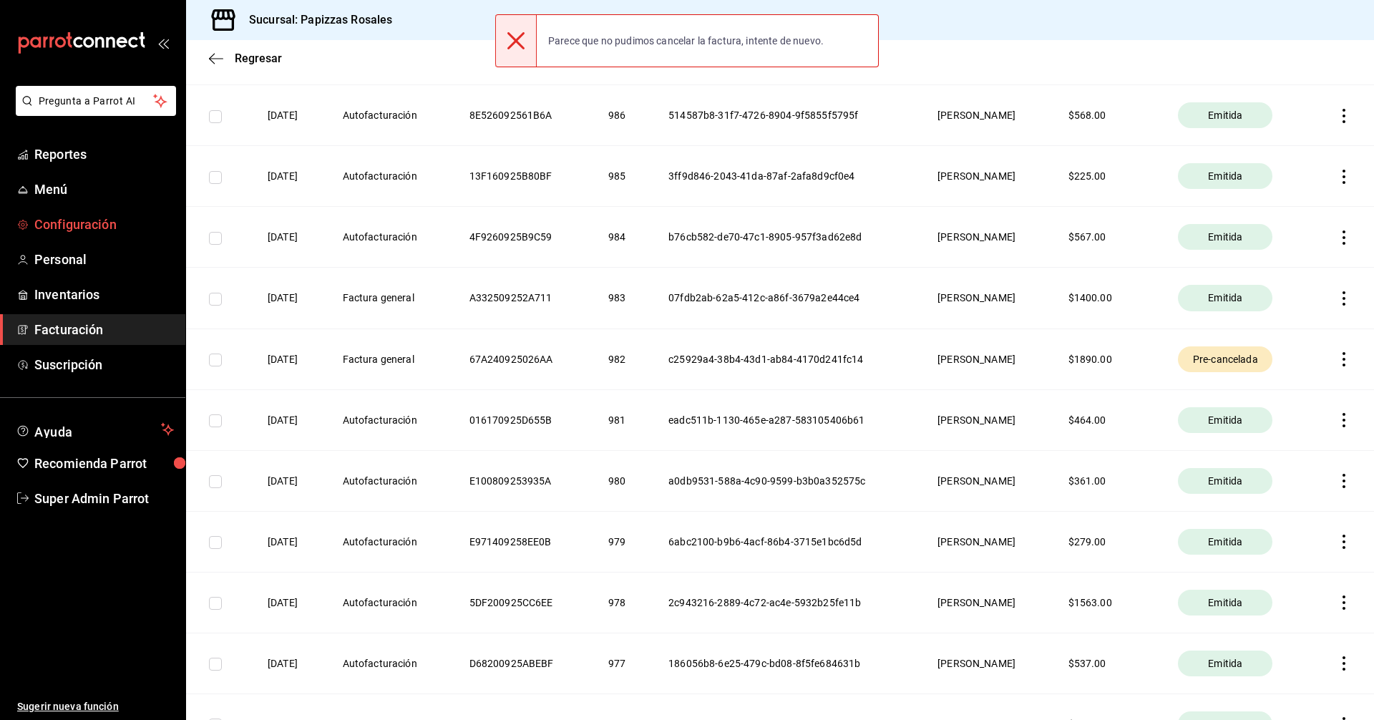
click at [89, 225] on span "Configuración" at bounding box center [104, 224] width 140 height 19
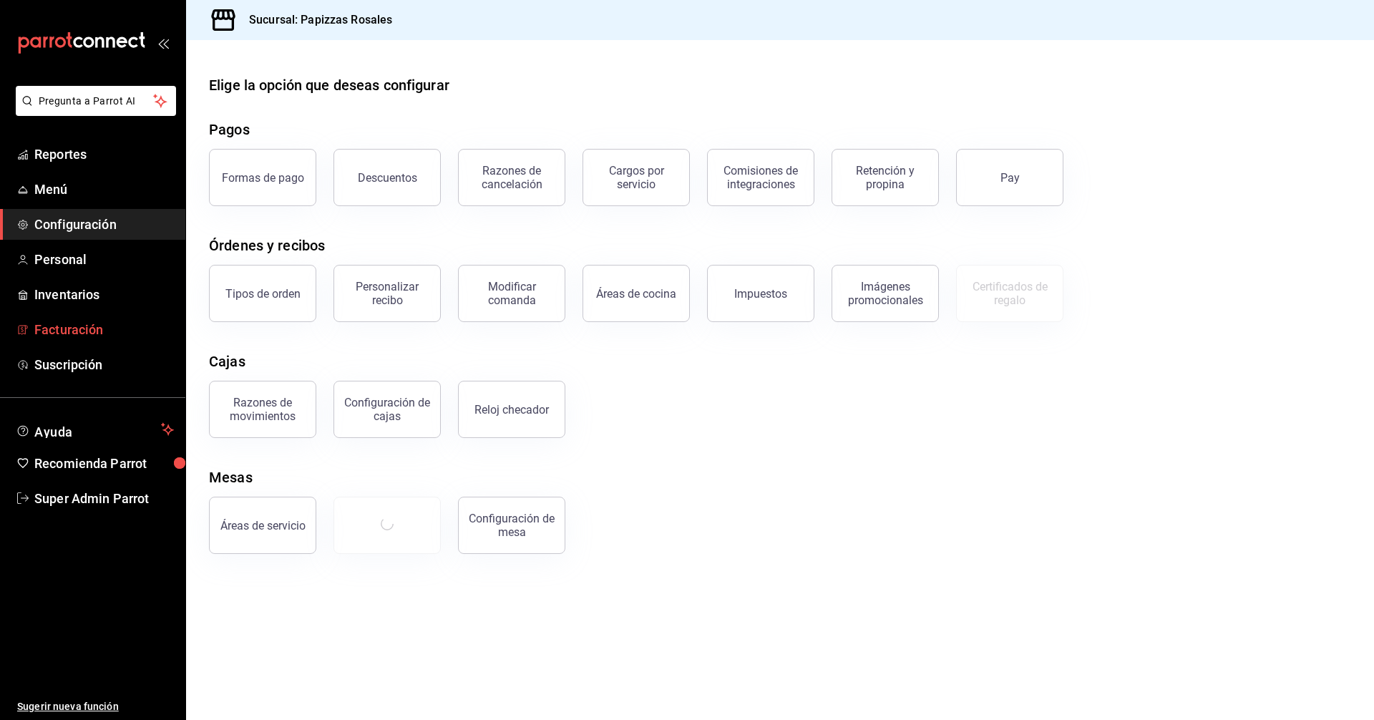
click at [76, 321] on span "Facturación" at bounding box center [104, 329] width 140 height 19
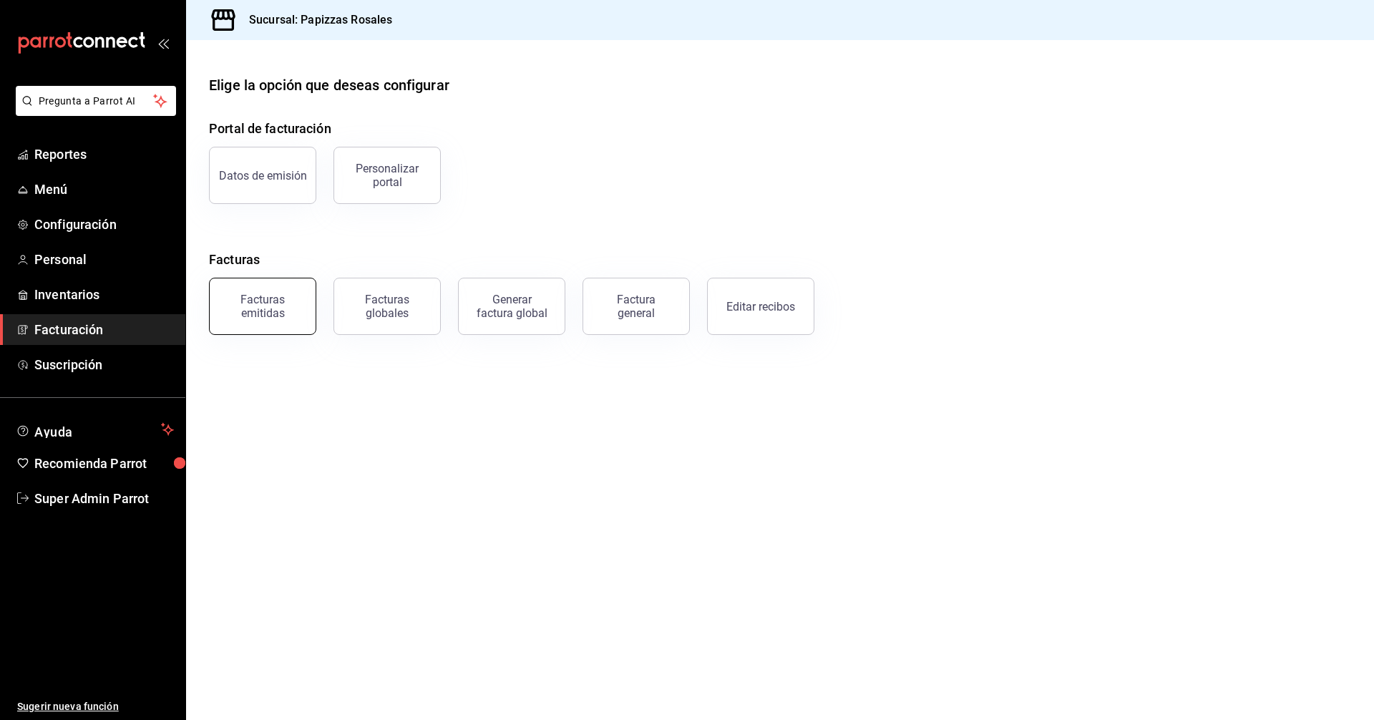
click at [263, 285] on button "Facturas emitidas" at bounding box center [262, 306] width 107 height 57
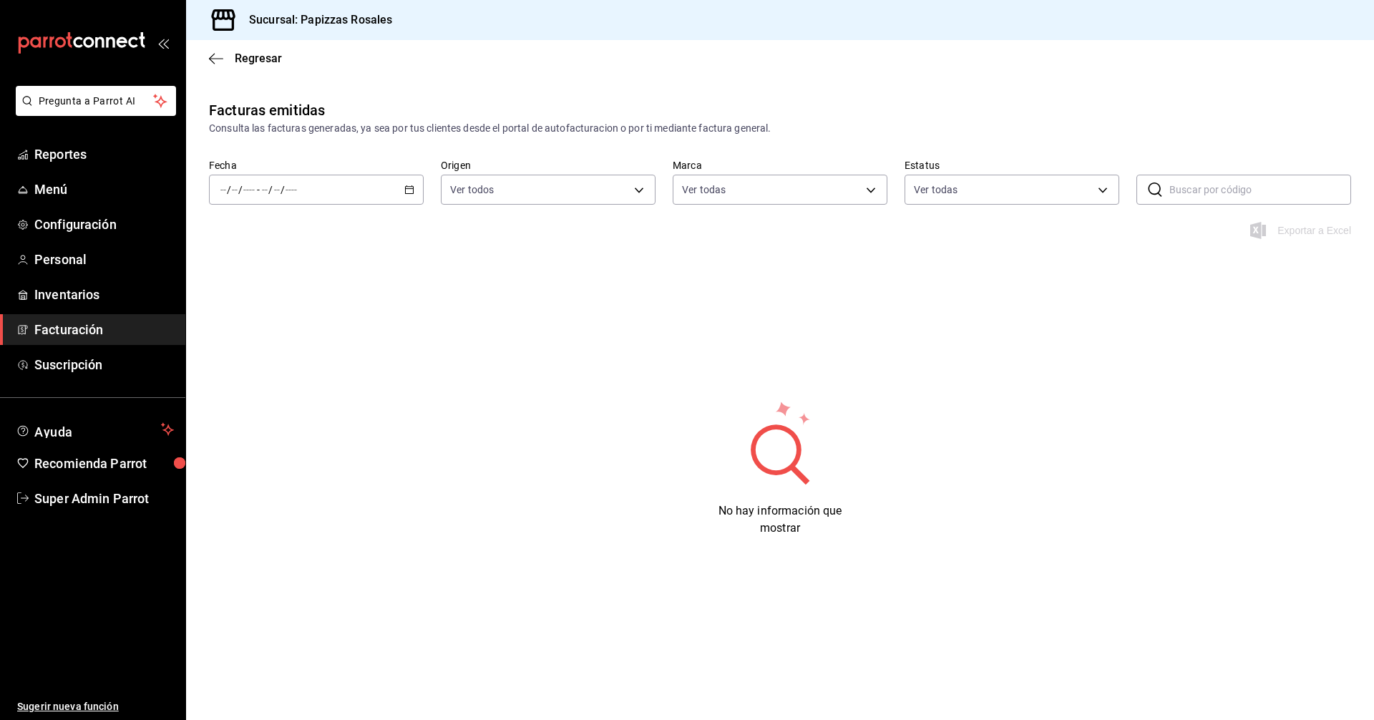
type input "95716d80-e0d5-4762-8449-f5761bb08d9d"
click at [979, 184] on body "Pregunta a Parrot AI Reportes Menú Configuración Personal Inventarios Facturaci…" at bounding box center [687, 360] width 1374 height 720
click at [924, 244] on input "checkbox" at bounding box center [920, 245] width 13 height 13
checkbox input "false"
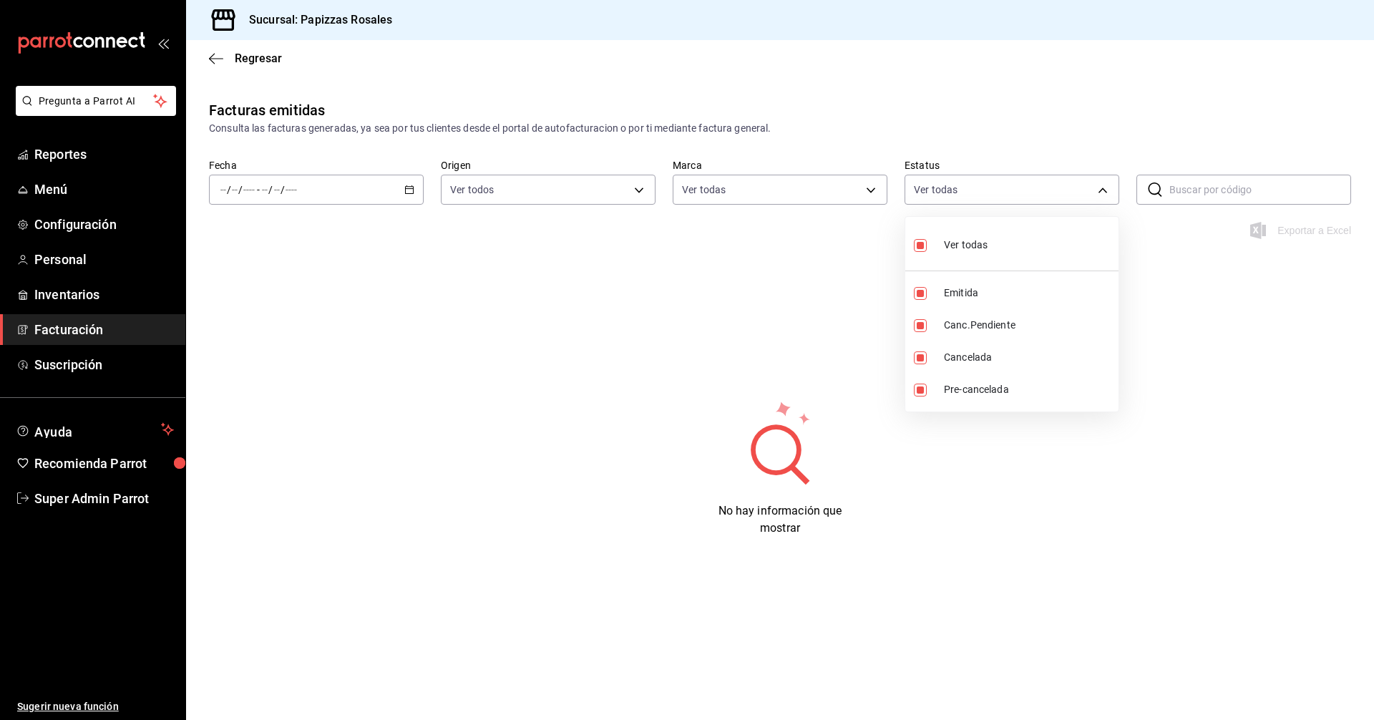
checkbox input "false"
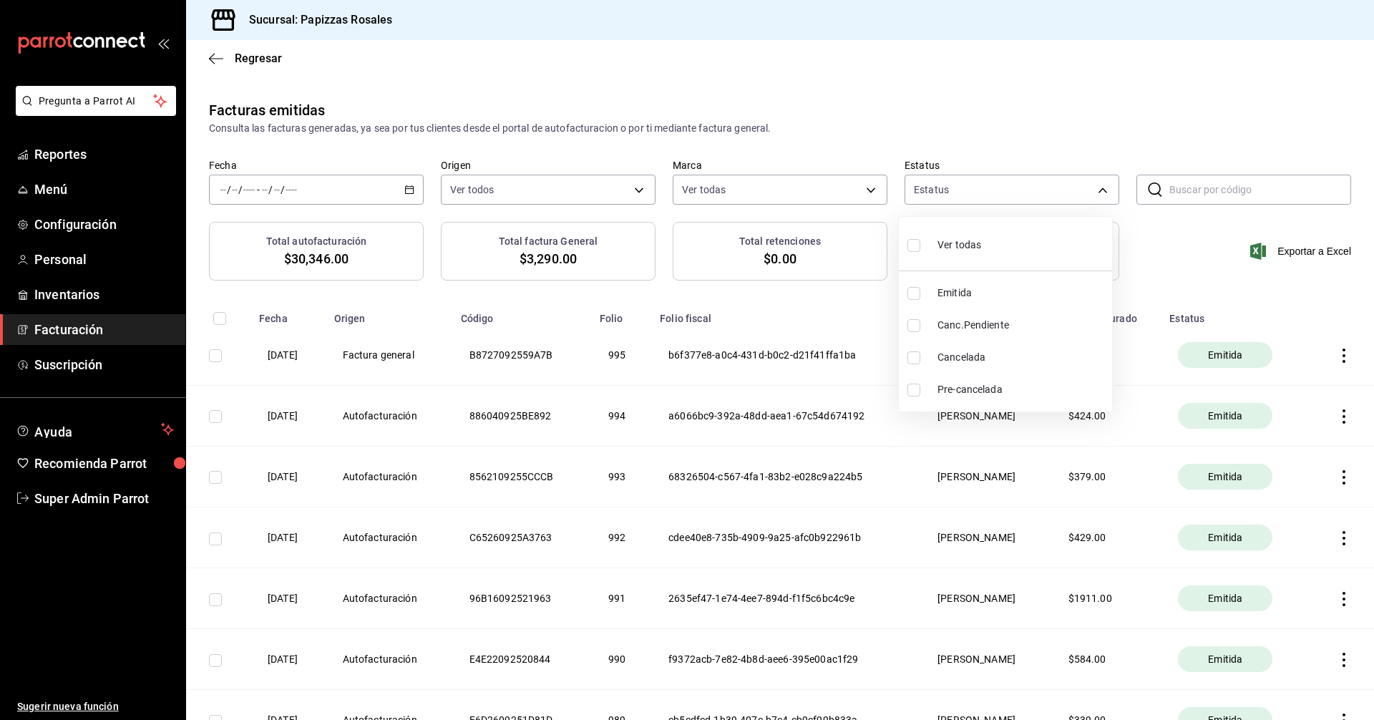
click at [916, 388] on input "checkbox" at bounding box center [913, 389] width 13 height 13
checkbox input "true"
type input "PRE_CANCELLED"
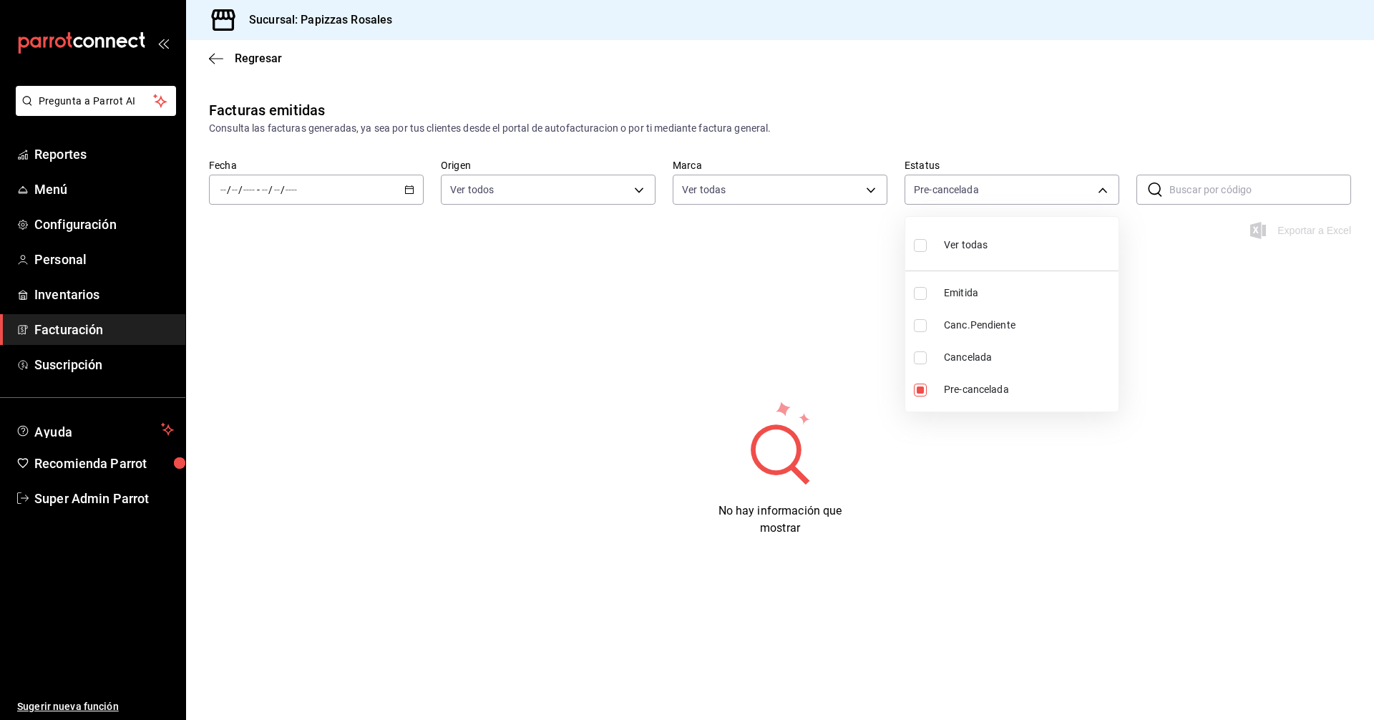
click at [939, 454] on div at bounding box center [687, 360] width 1374 height 720
click at [58, 324] on span "Facturación" at bounding box center [104, 329] width 140 height 19
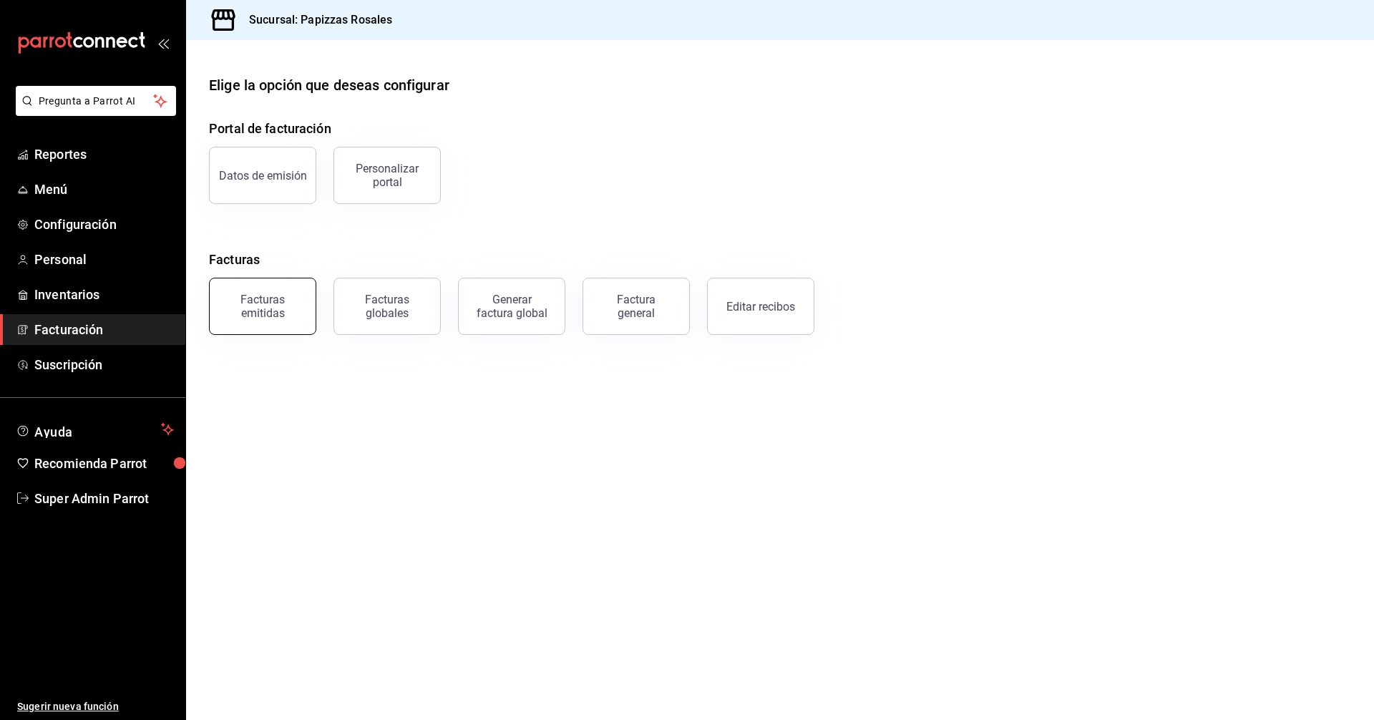
click at [274, 296] on div "Facturas emitidas" at bounding box center [262, 306] width 89 height 27
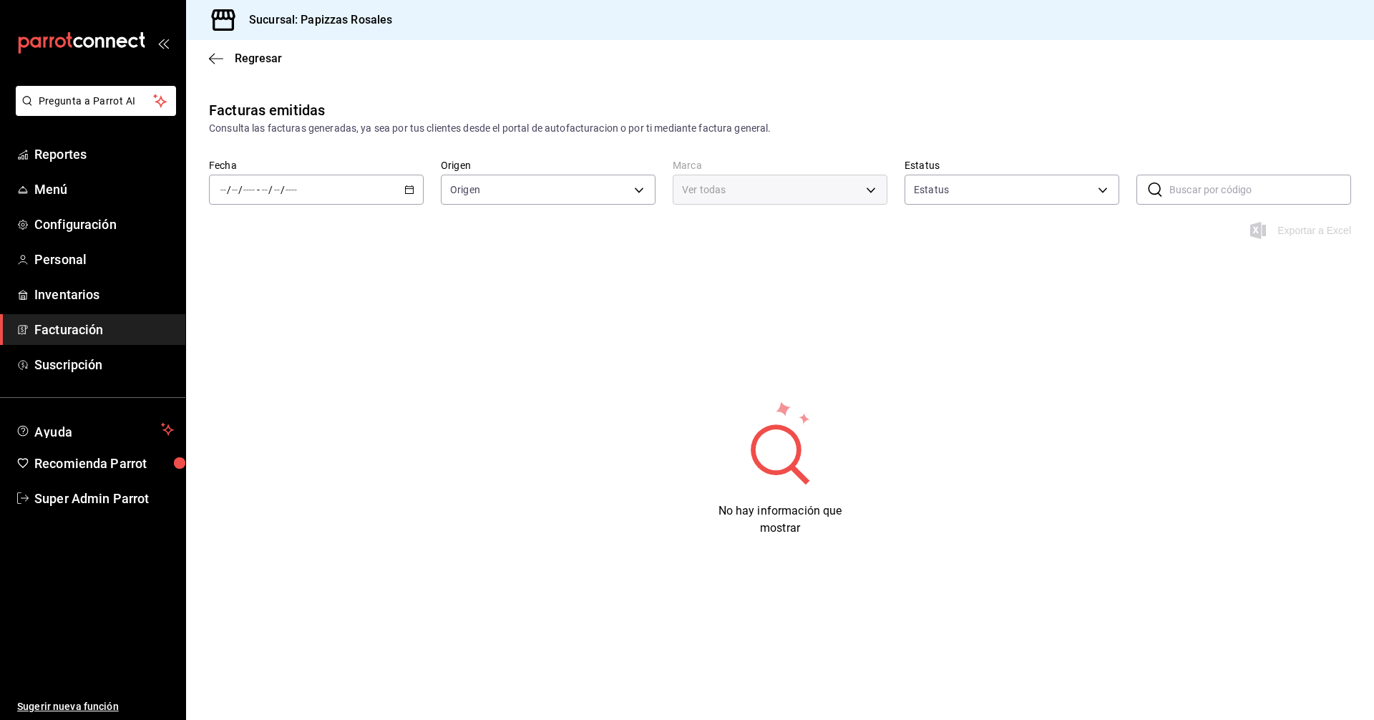
type input "ORDER_INVOICE,GENERAL_INVOICE"
type input "ACTIVE,PENDING_CANCELLATION,CANCELLED,PRE_CANCELLED"
type input "95716d80-e0d5-4762-8449-f5761bb08d9d"
click at [390, 192] on div "/ / - / /" at bounding box center [316, 190] width 215 height 30
click at [270, 327] on span "Mes actual" at bounding box center [276, 329] width 111 height 15
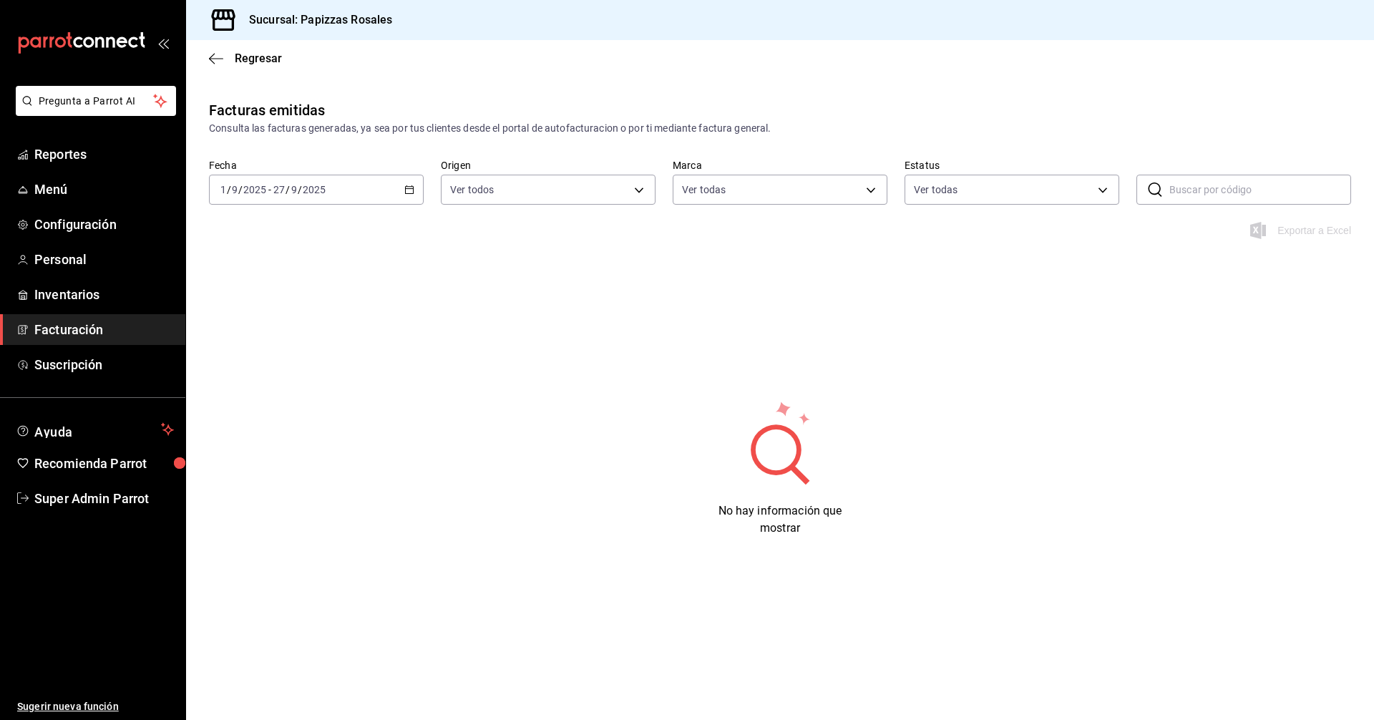
click at [387, 185] on div "2025-09-01 1 / 9 / 2025 - 2025-09-27 27 / 9 / 2025" at bounding box center [316, 190] width 215 height 30
click at [839, 220] on div "Fecha 2025-09-01 1 / 9 / 2025 - 2025-09-27 27 / 9 / 2025 Origen Ver todos ORDER…" at bounding box center [780, 190] width 1188 height 63
click at [936, 187] on body "Pregunta a Parrot AI Reportes Menú Configuración Personal Inventarios Facturaci…" at bounding box center [687, 360] width 1374 height 720
click at [989, 243] on li "Ver todas" at bounding box center [1011, 244] width 213 height 42
checkbox input "false"
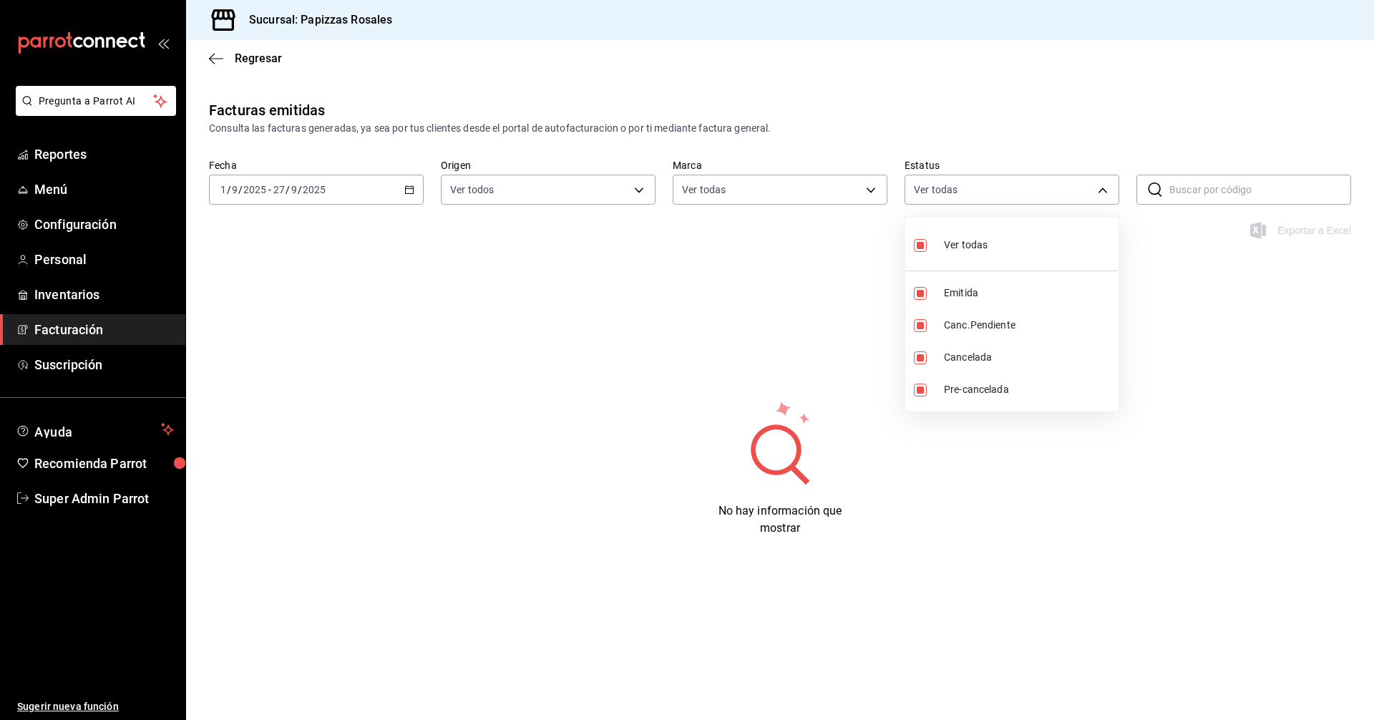
checkbox input "false"
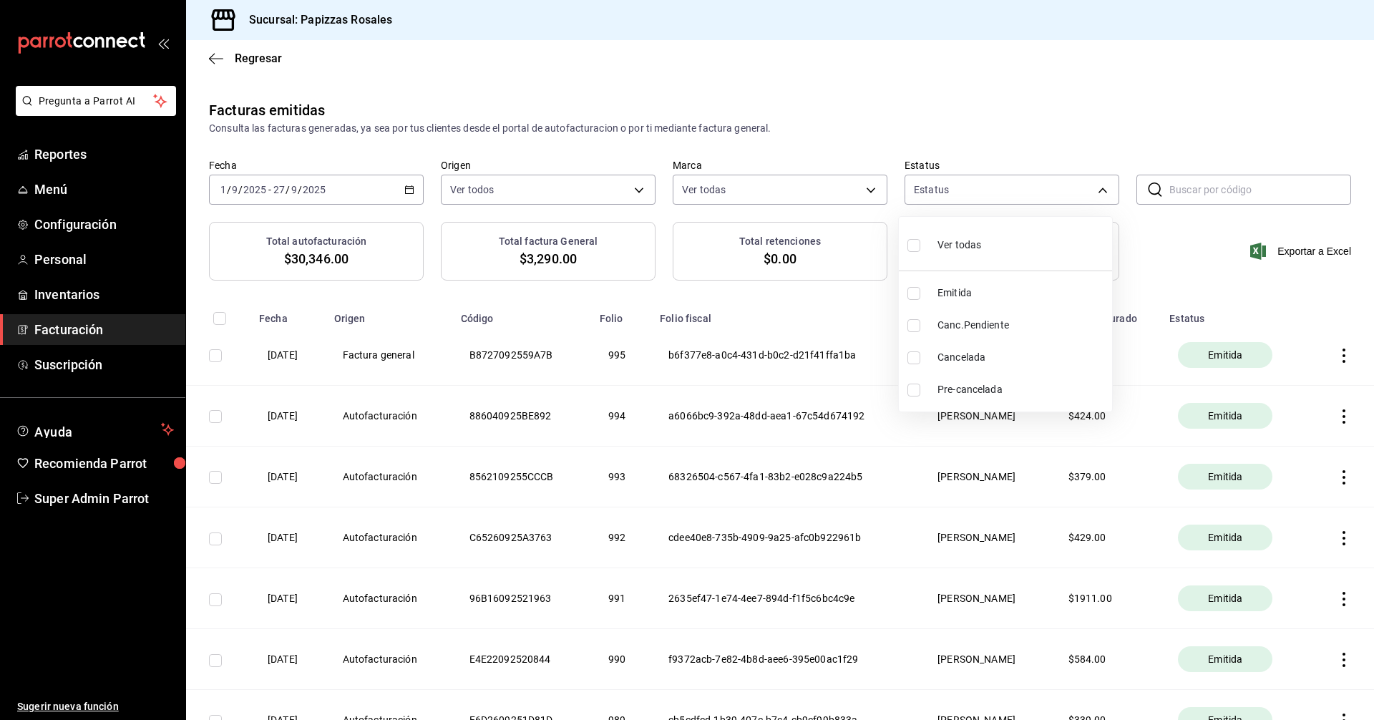
click at [813, 308] on div at bounding box center [687, 360] width 1374 height 720
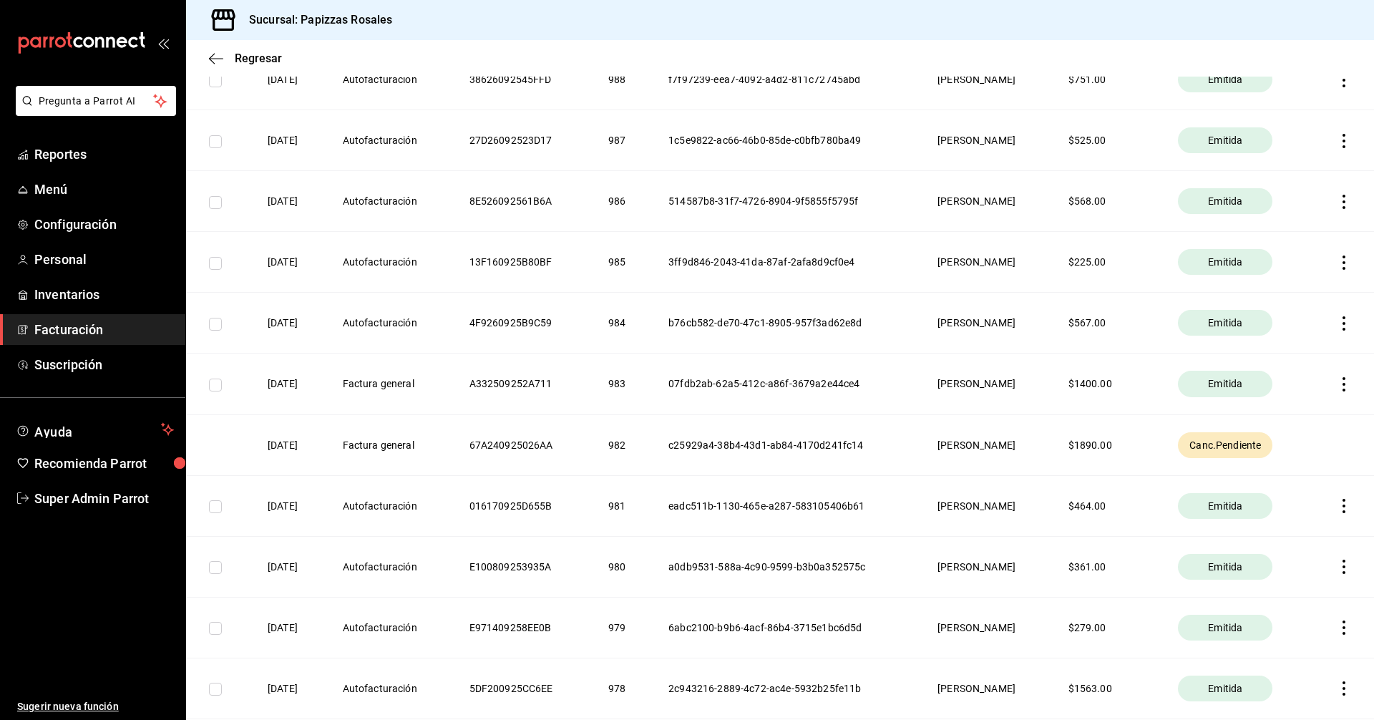
scroll to position [715, 0]
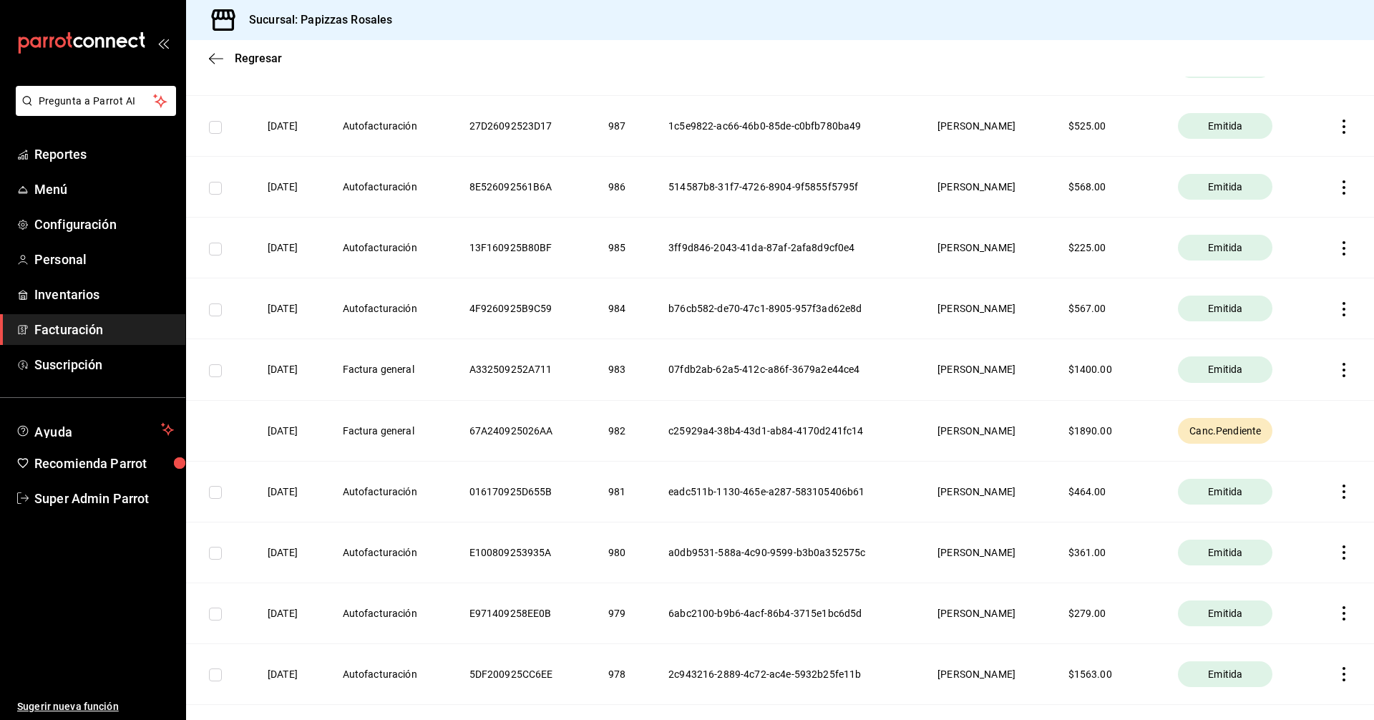
click at [79, 322] on span "Facturación" at bounding box center [104, 329] width 140 height 19
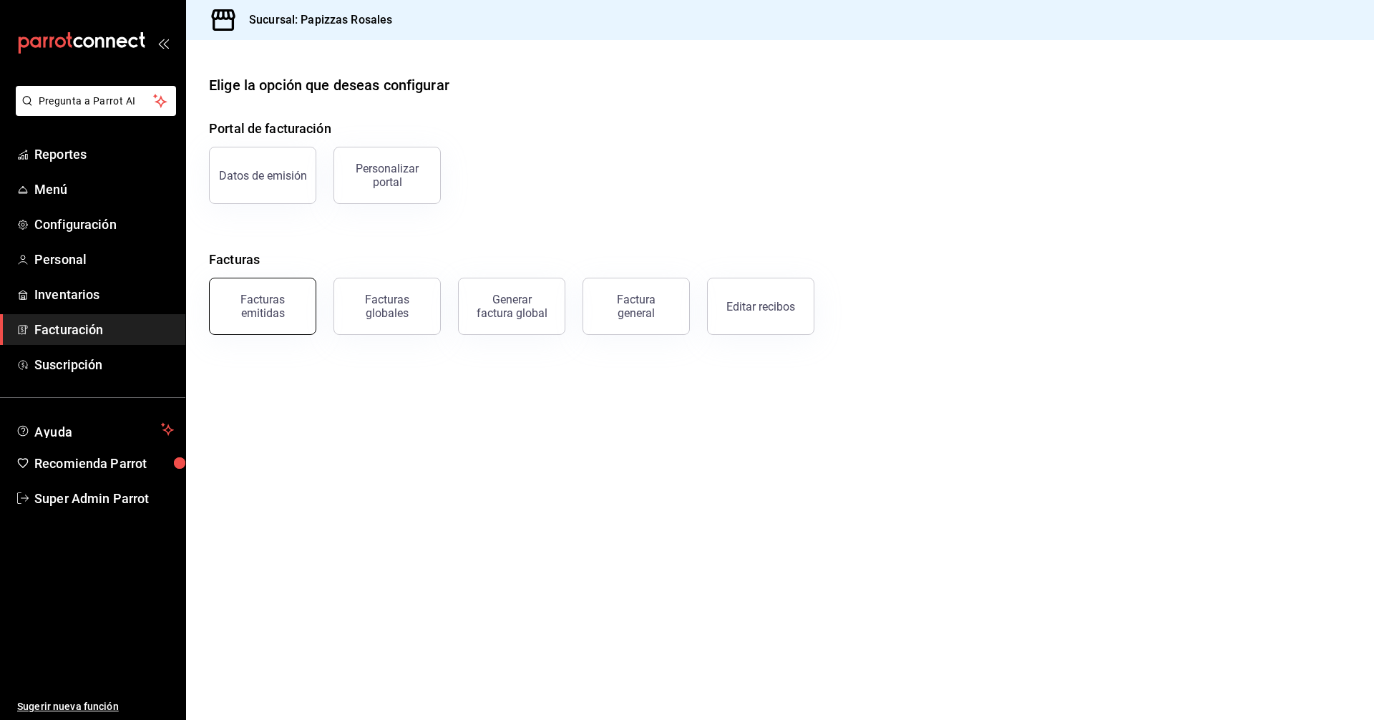
click at [282, 308] on div "Facturas emitidas" at bounding box center [262, 306] width 89 height 27
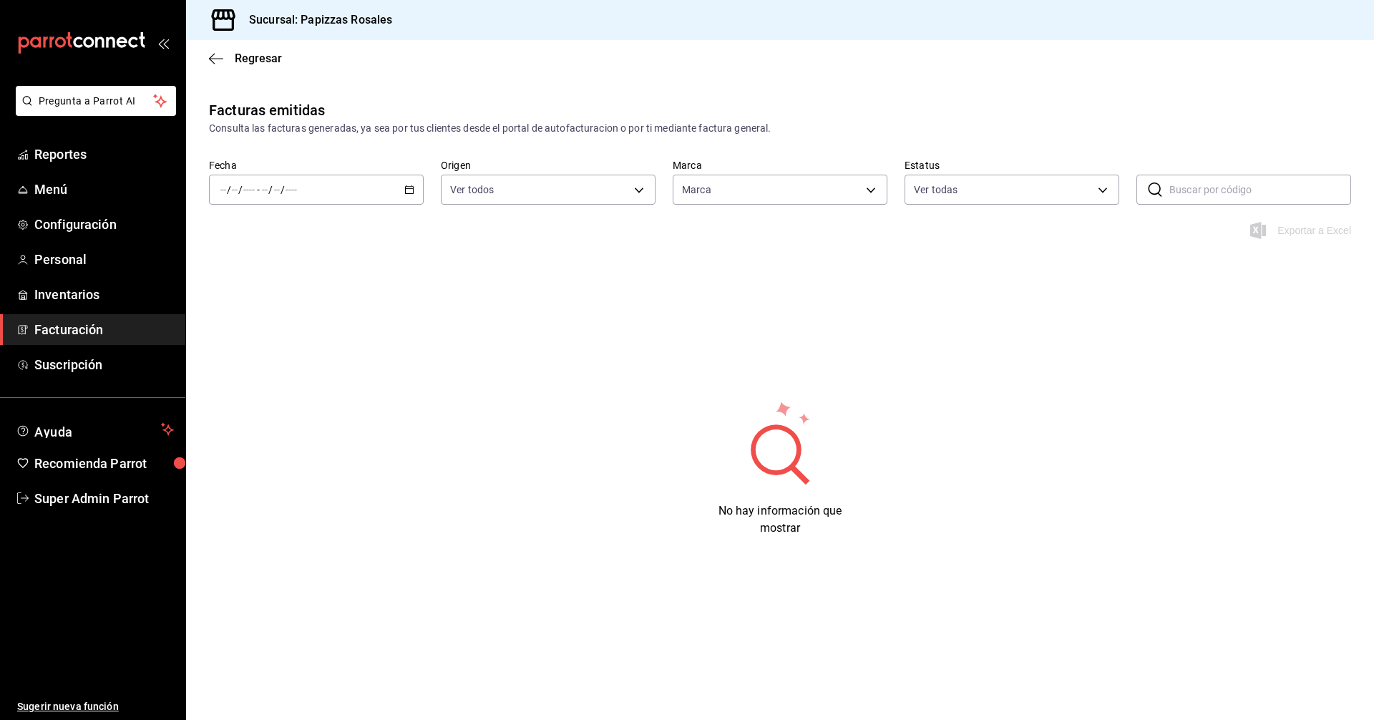
type input "95716d80-e0d5-4762-8449-f5761bb08d9d"
click at [351, 196] on div "/ / - / /" at bounding box center [316, 190] width 215 height 30
click at [271, 238] on span "Hoy" at bounding box center [276, 232] width 111 height 15
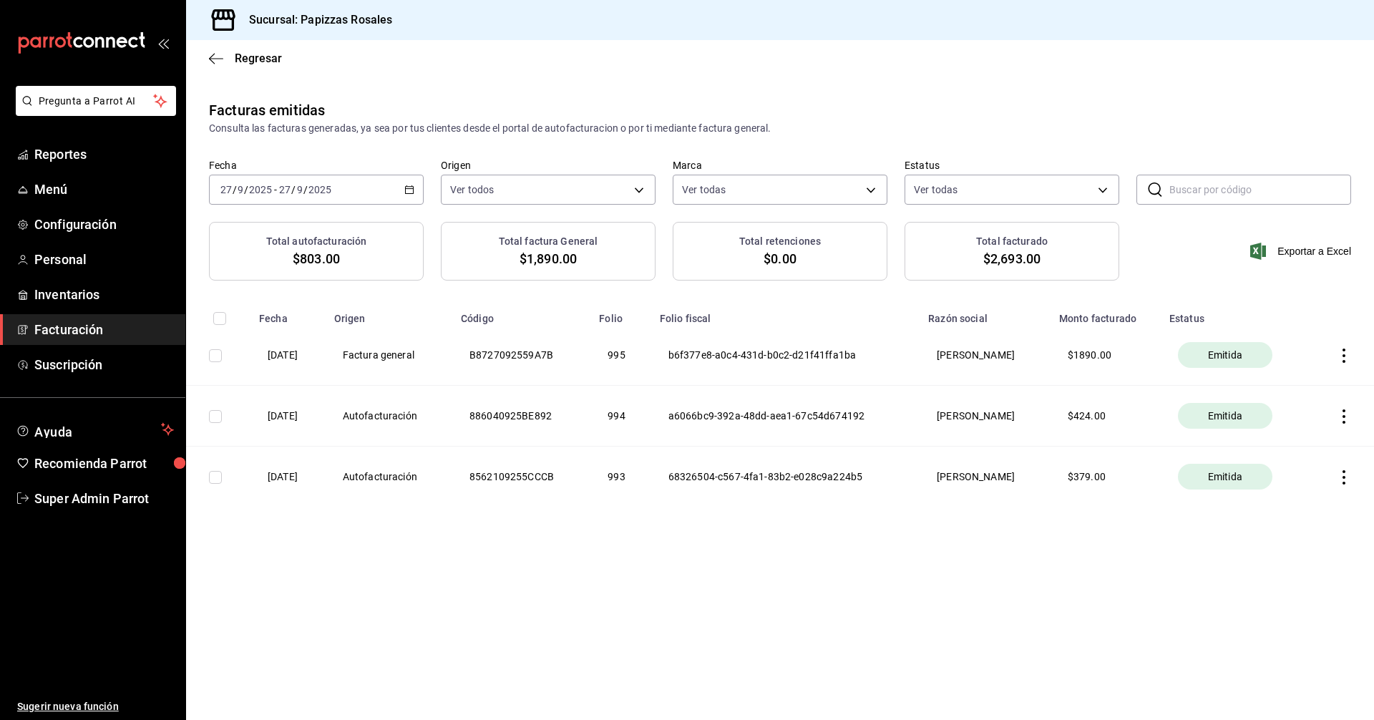
click at [1344, 351] on icon "button" at bounding box center [1343, 355] width 14 height 14
click at [1276, 389] on div "Cancelar factura" at bounding box center [1279, 391] width 74 height 11
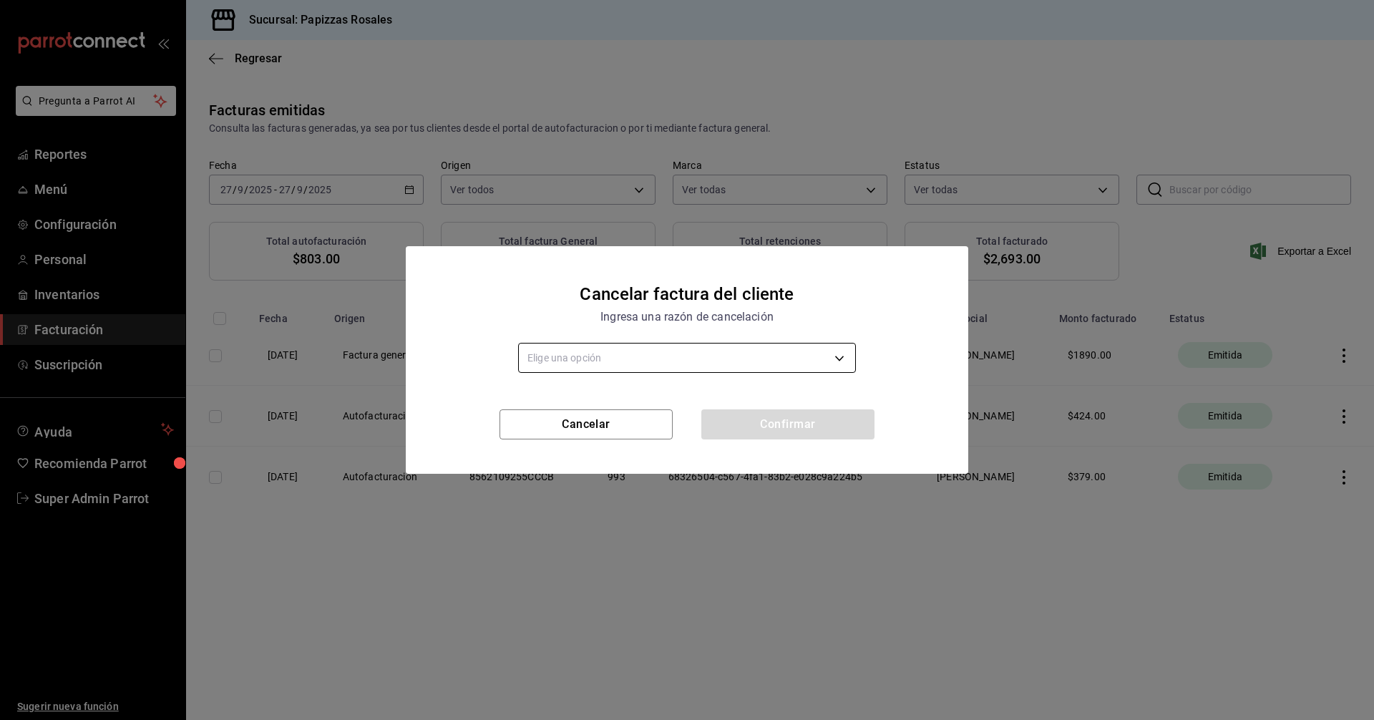
click at [688, 366] on body "Pregunta a Parrot AI Reportes Menú Configuración Personal Inventarios Facturaci…" at bounding box center [687, 360] width 1374 height 720
click at [695, 422] on li "02 Comprobantes emitidos con errores sin relación." at bounding box center [687, 426] width 336 height 24
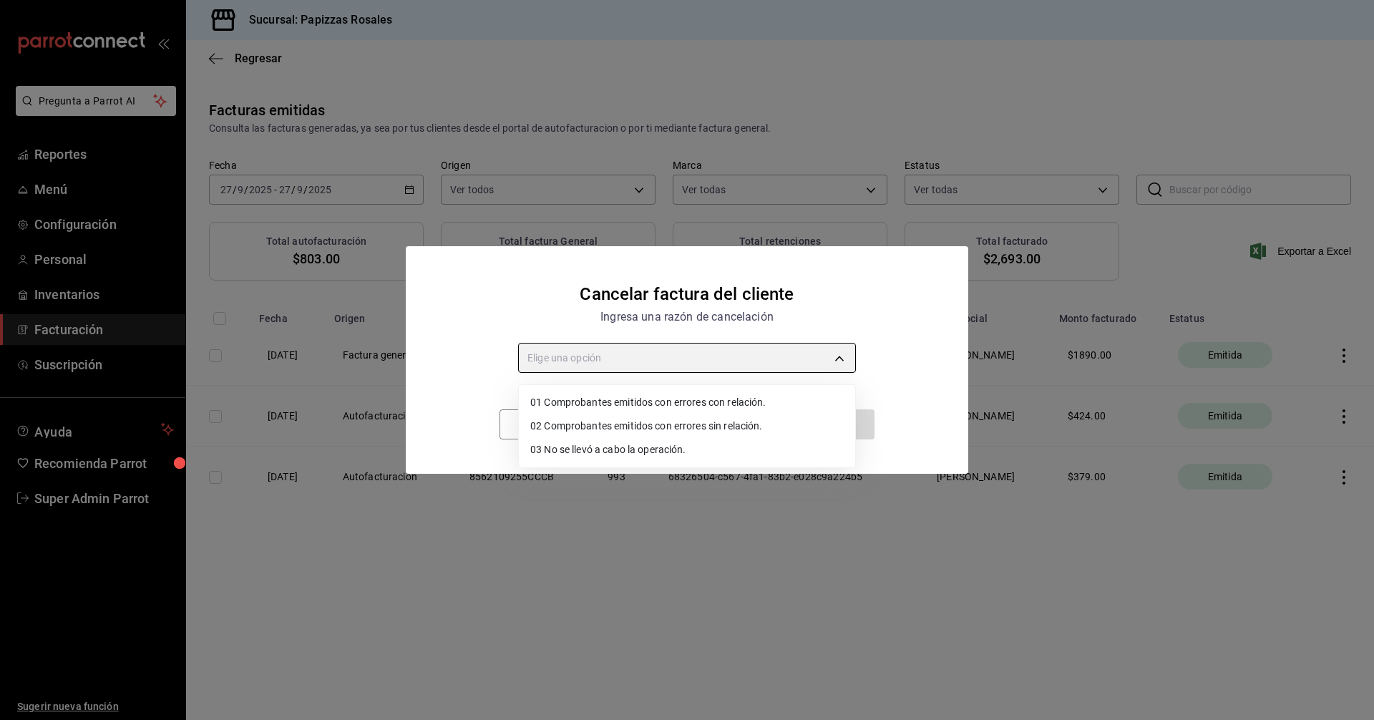
type input "RECEIPT_UNRELATED_ERRORS"
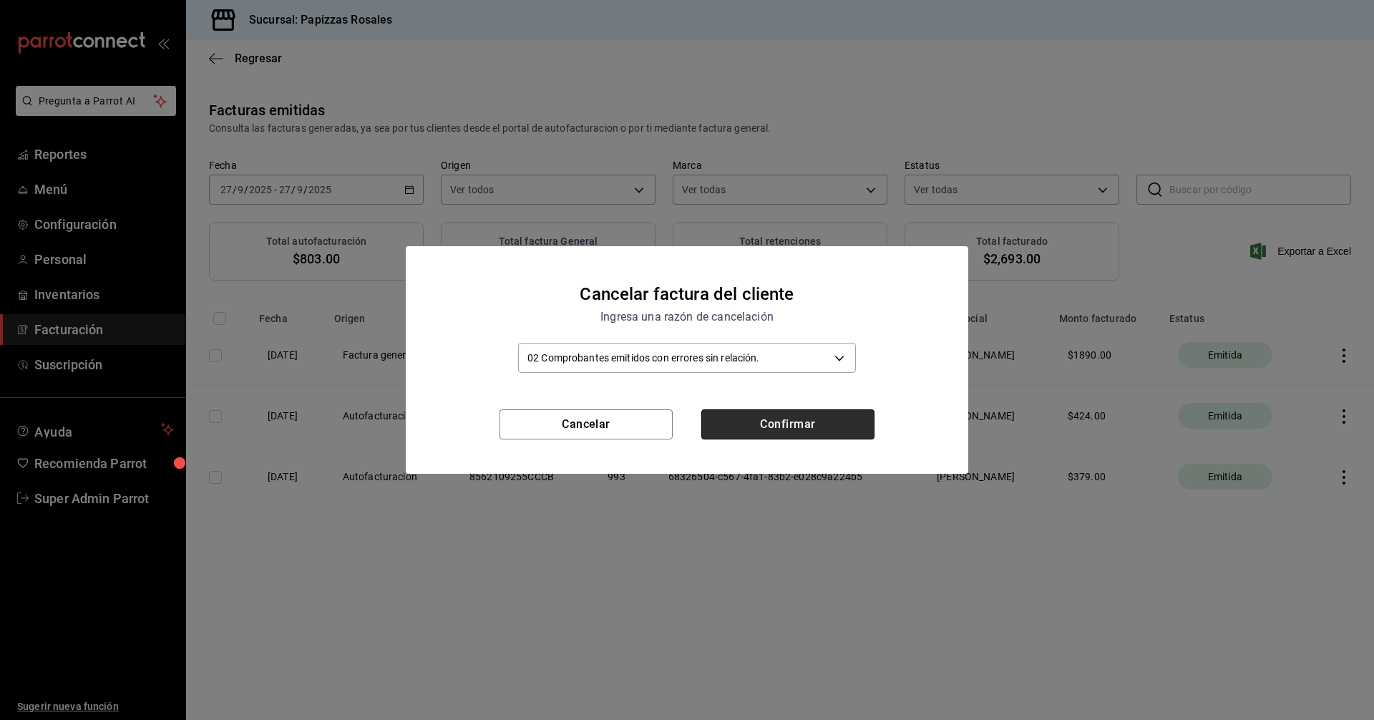
click at [766, 426] on button "Confirmar" at bounding box center [787, 424] width 173 height 30
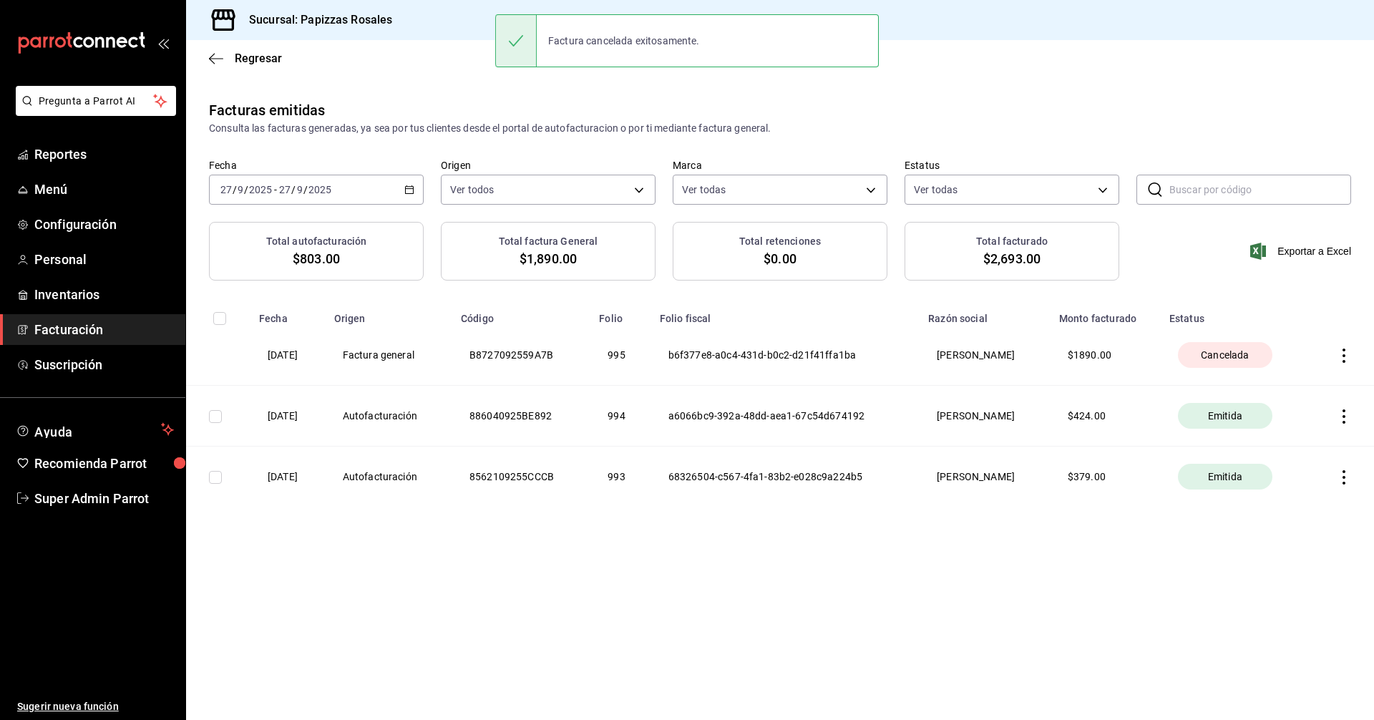
click at [1095, 636] on main "Regresar Facturas emitidas Consulta las facturas generadas, ya sea por tus clie…" at bounding box center [780, 380] width 1188 height 680
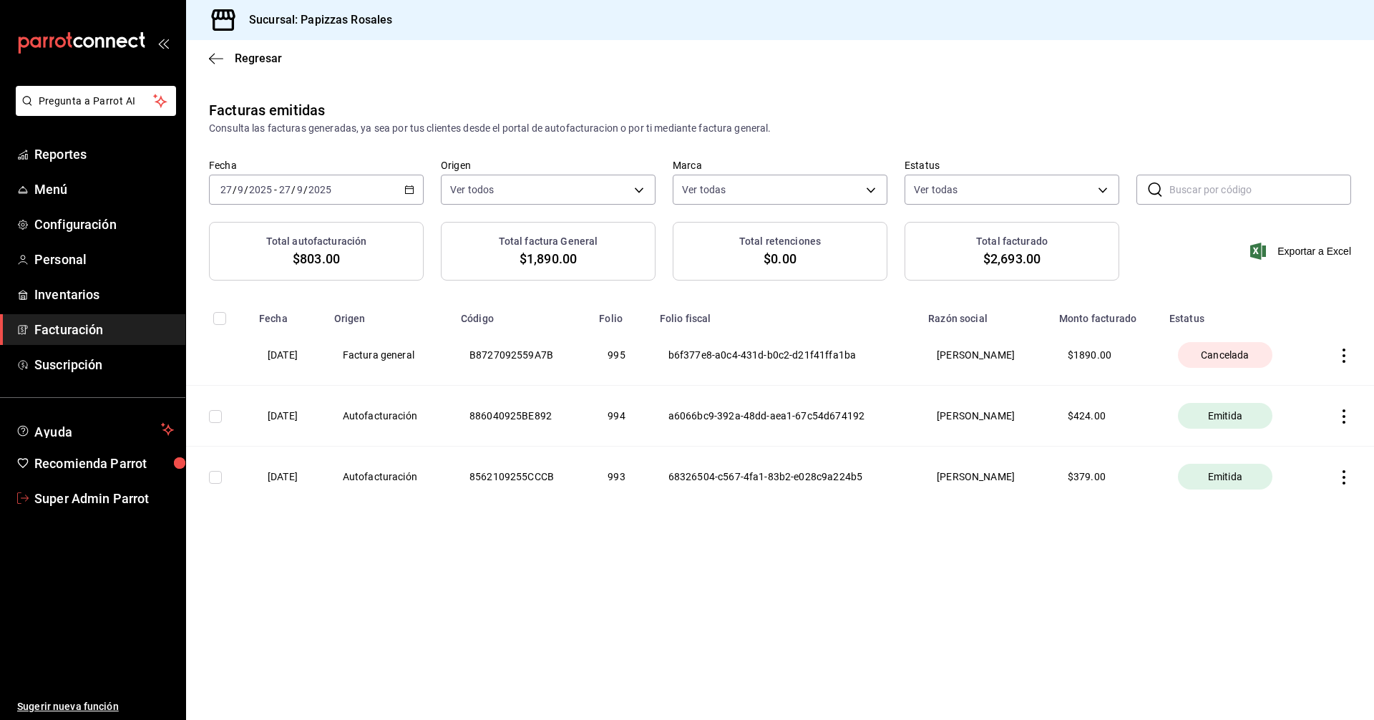
click span "Super Admin Parrot"
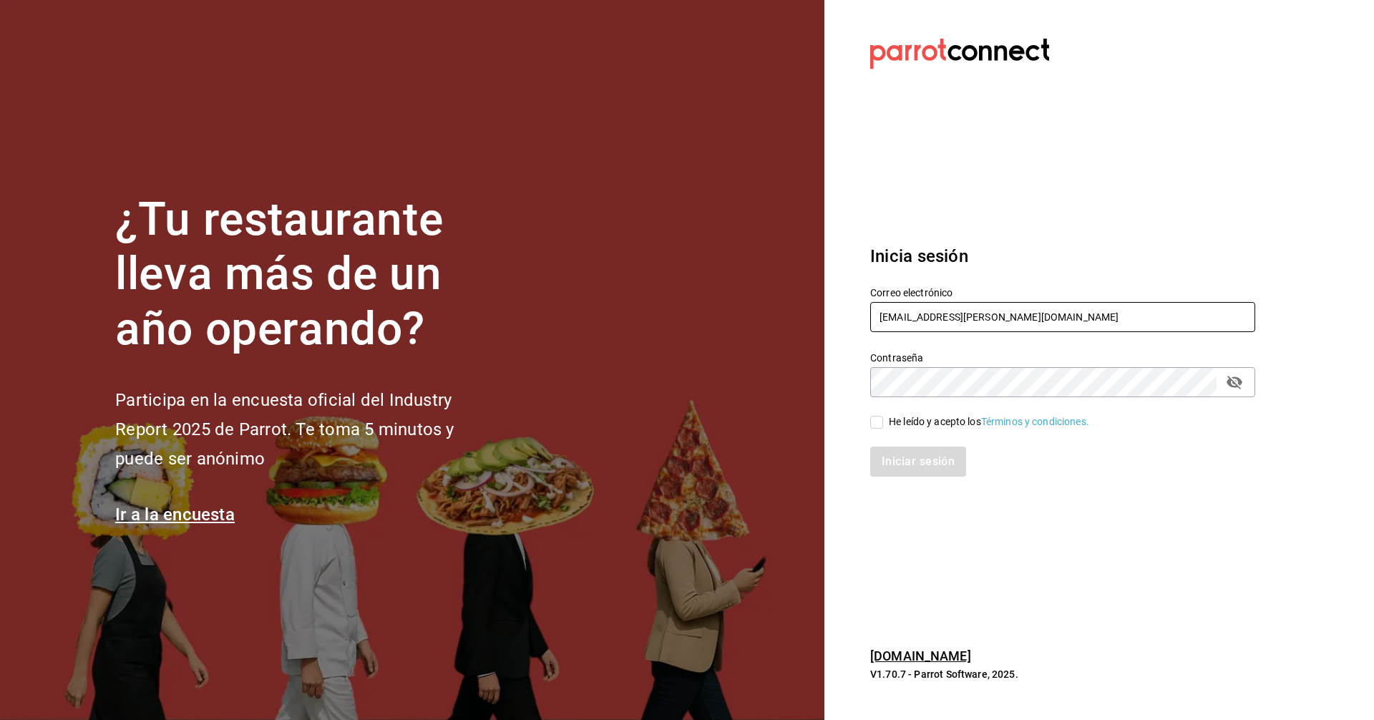
click input "papizzas@rosales.com"
paste input "los3chiflados@guadalupe"
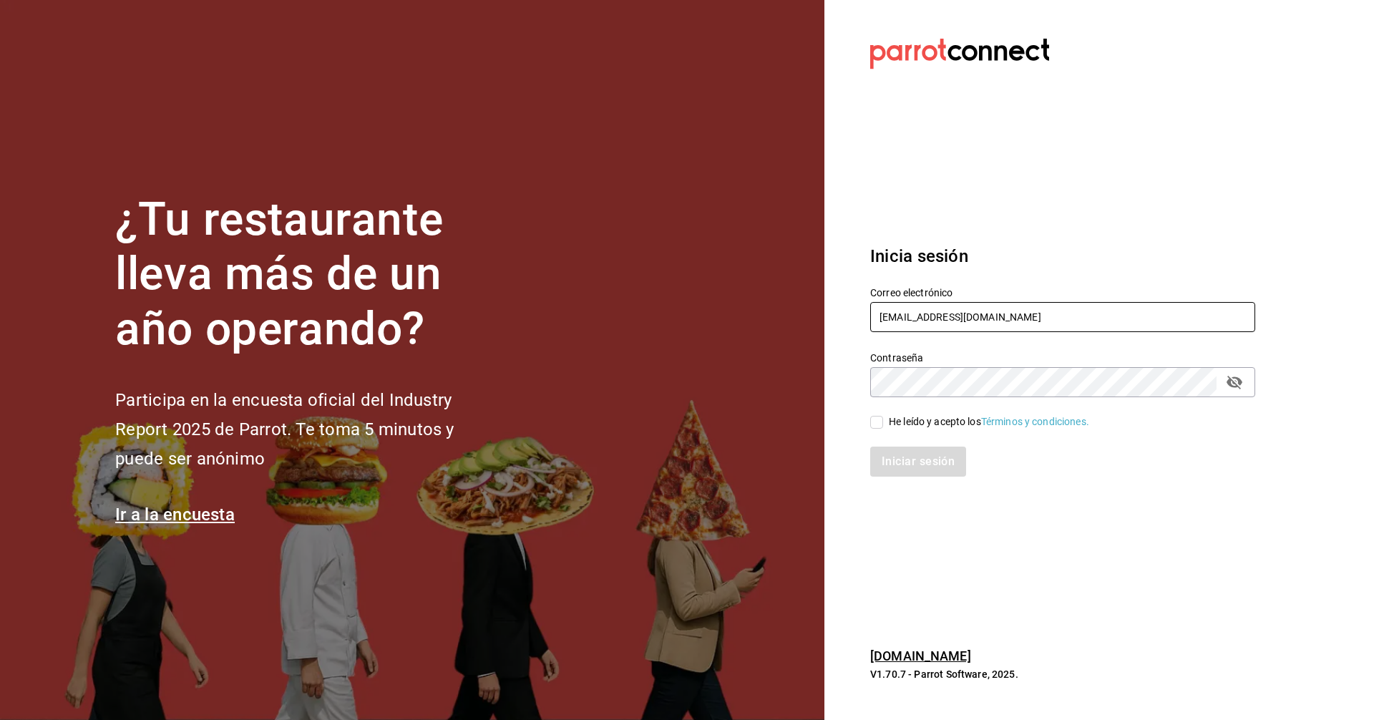
type input "los3chiflados@guadalupe.com"
click div "He leído y acepto los Términos y condiciones."
click input "He leído y acepto los Términos y condiciones."
checkbox input "true"
click button "Iniciar sesión"
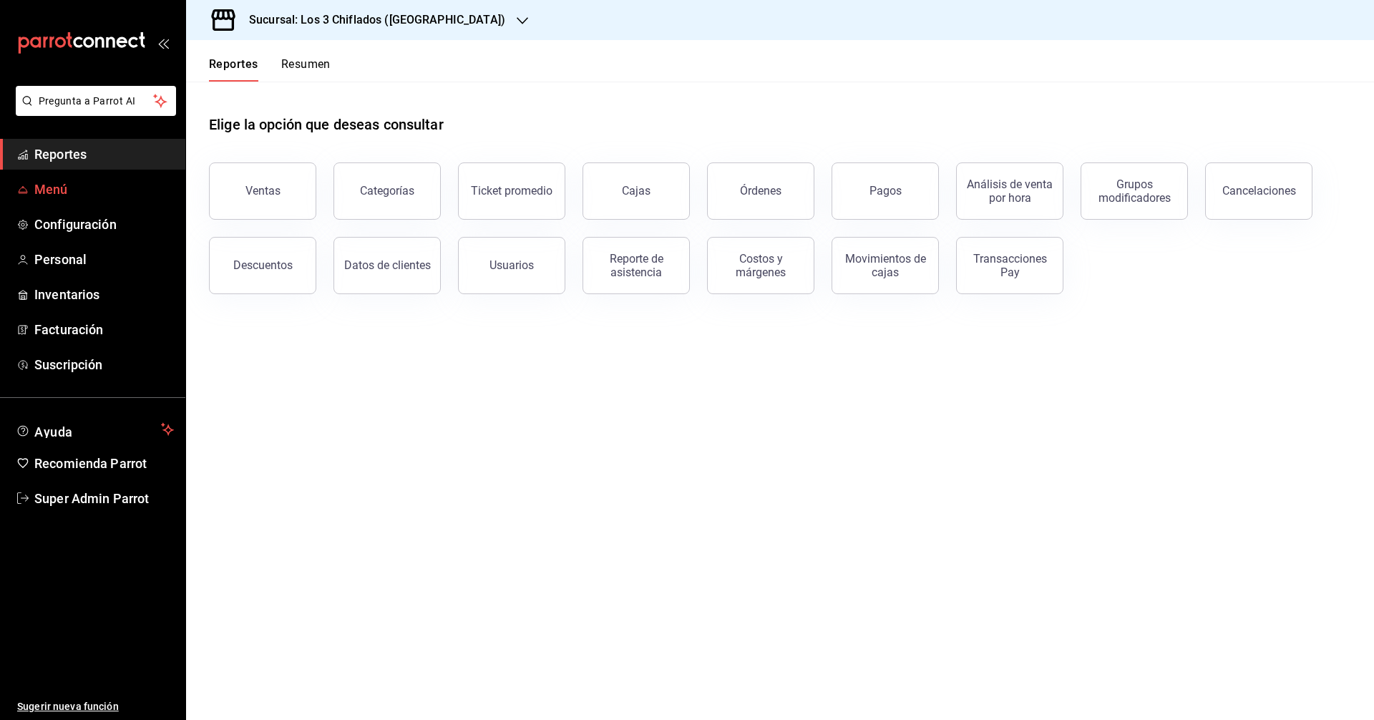
click at [60, 188] on span "Menú" at bounding box center [104, 189] width 140 height 19
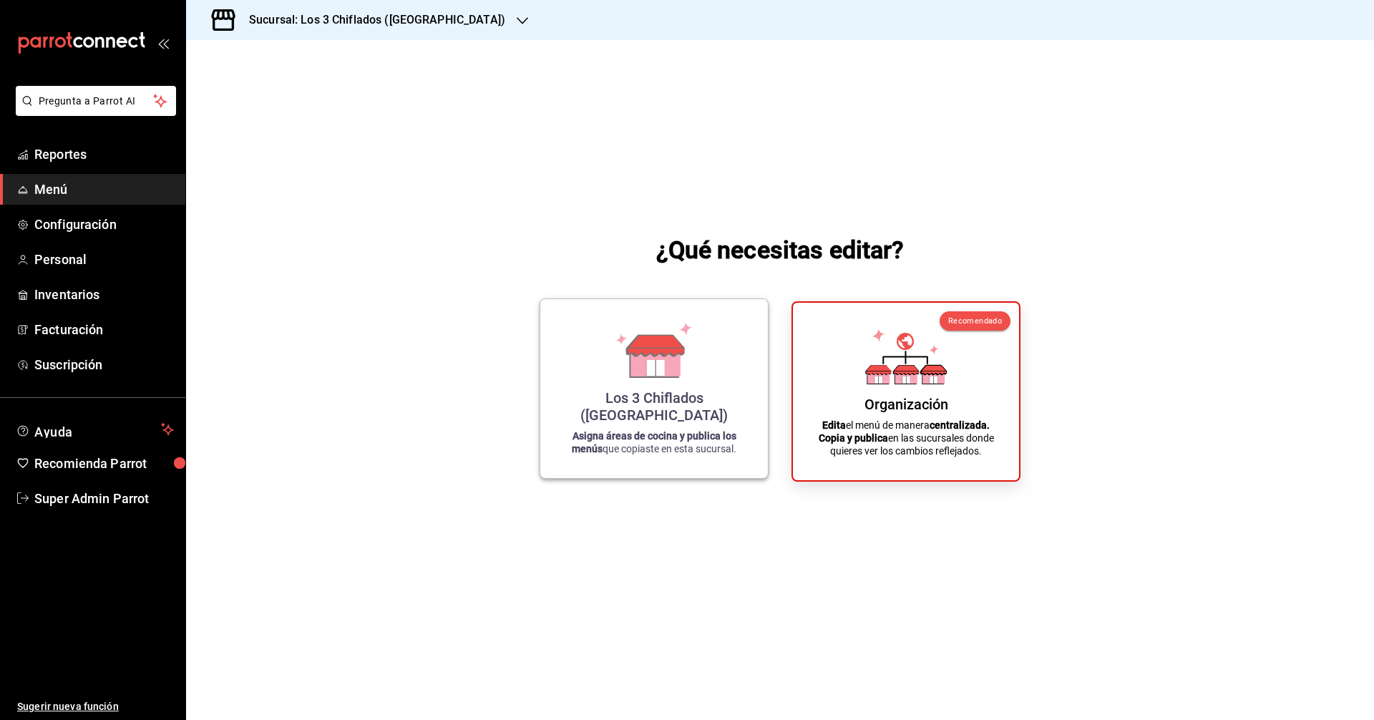
click at [633, 419] on div "Los 3 Chiflados ([GEOGRAPHIC_DATA])" at bounding box center [653, 406] width 193 height 34
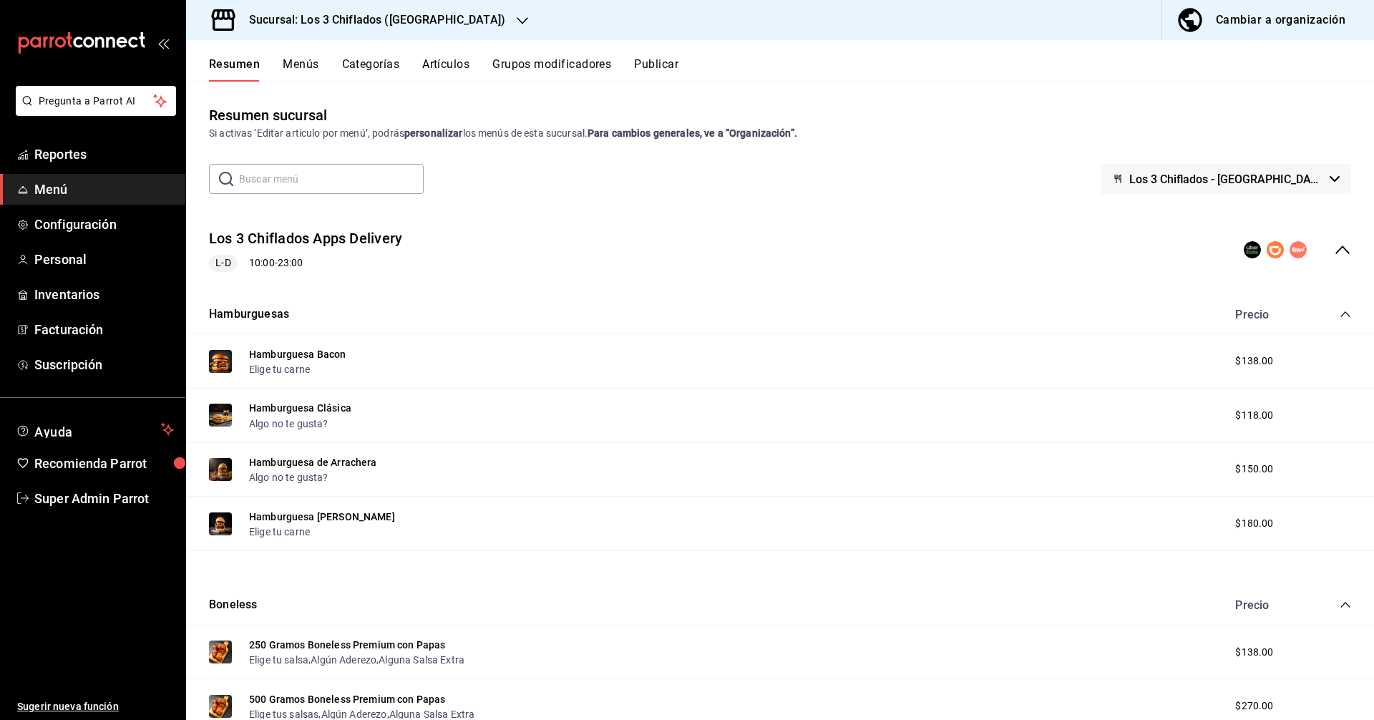
click at [1334, 250] on icon "collapse-menu-row" at bounding box center [1342, 249] width 17 height 17
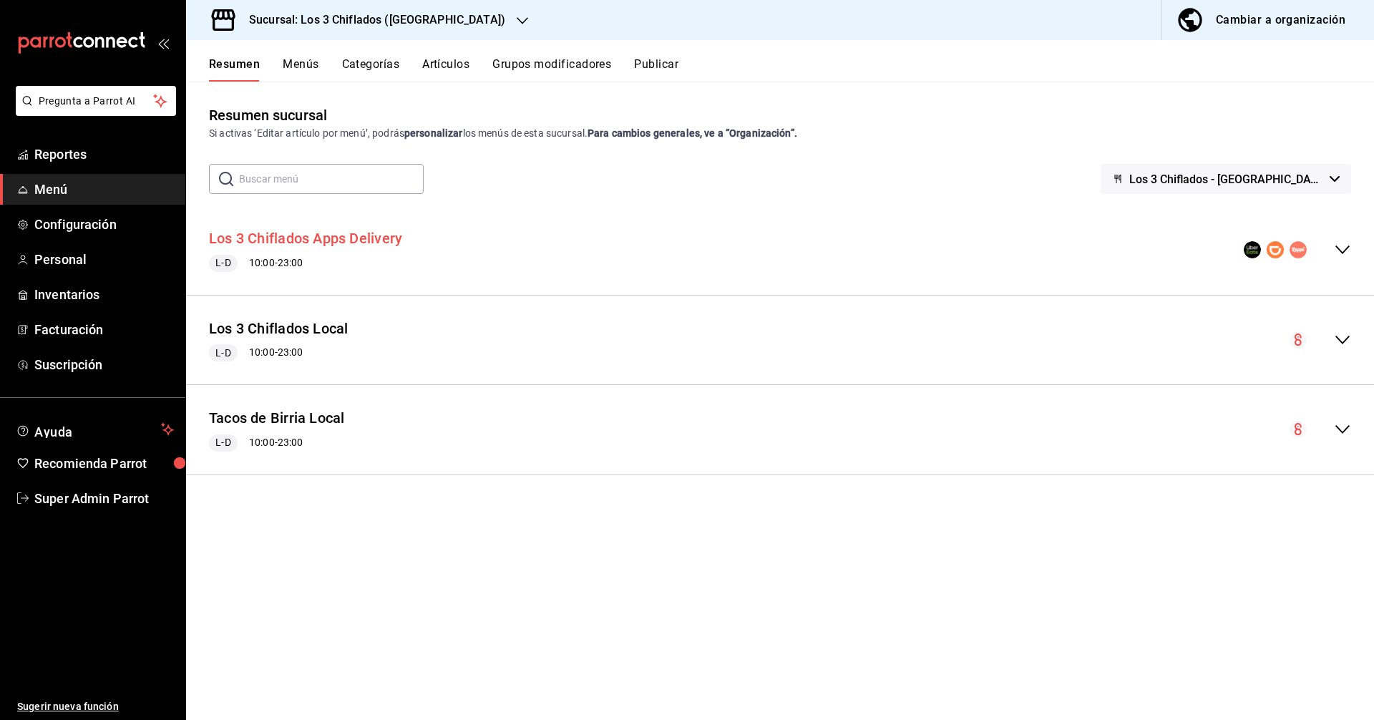
click at [262, 238] on button "Los 3 Chiflados Apps Delivery" at bounding box center [305, 238] width 193 height 21
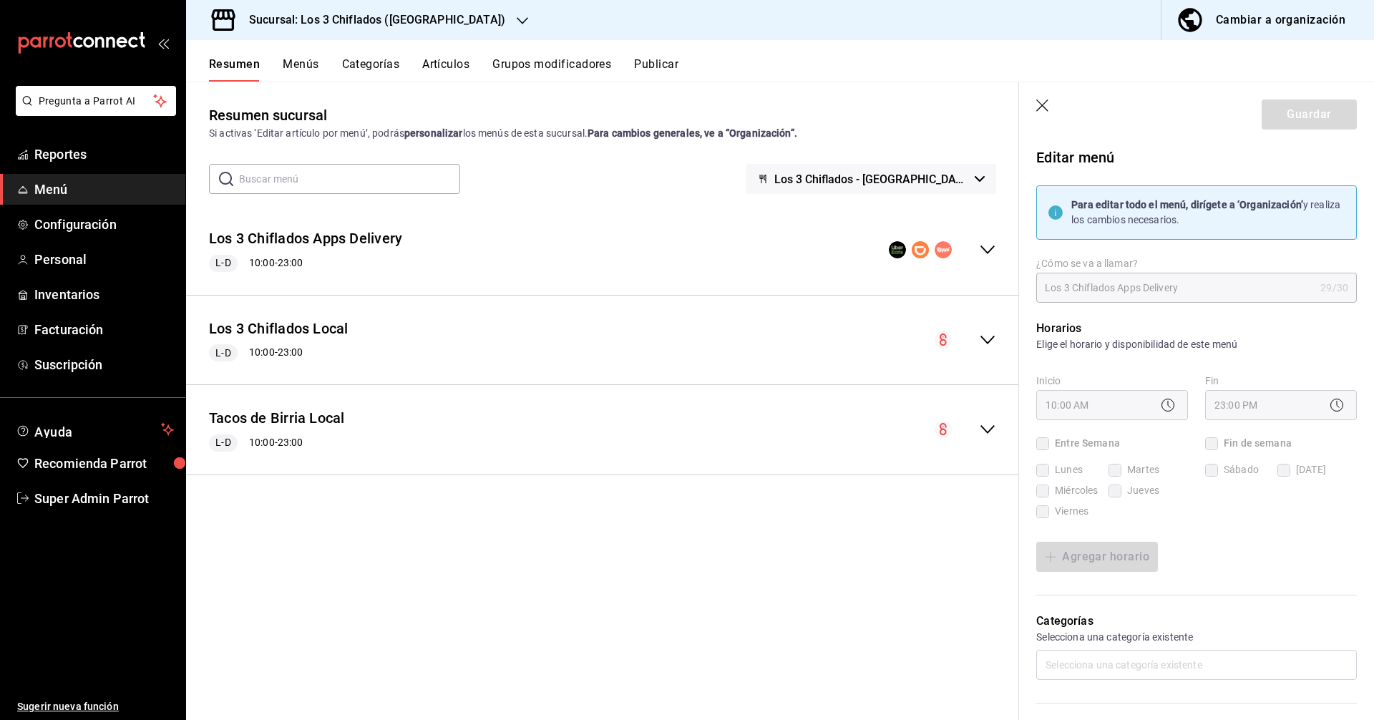
checkbox input "true"
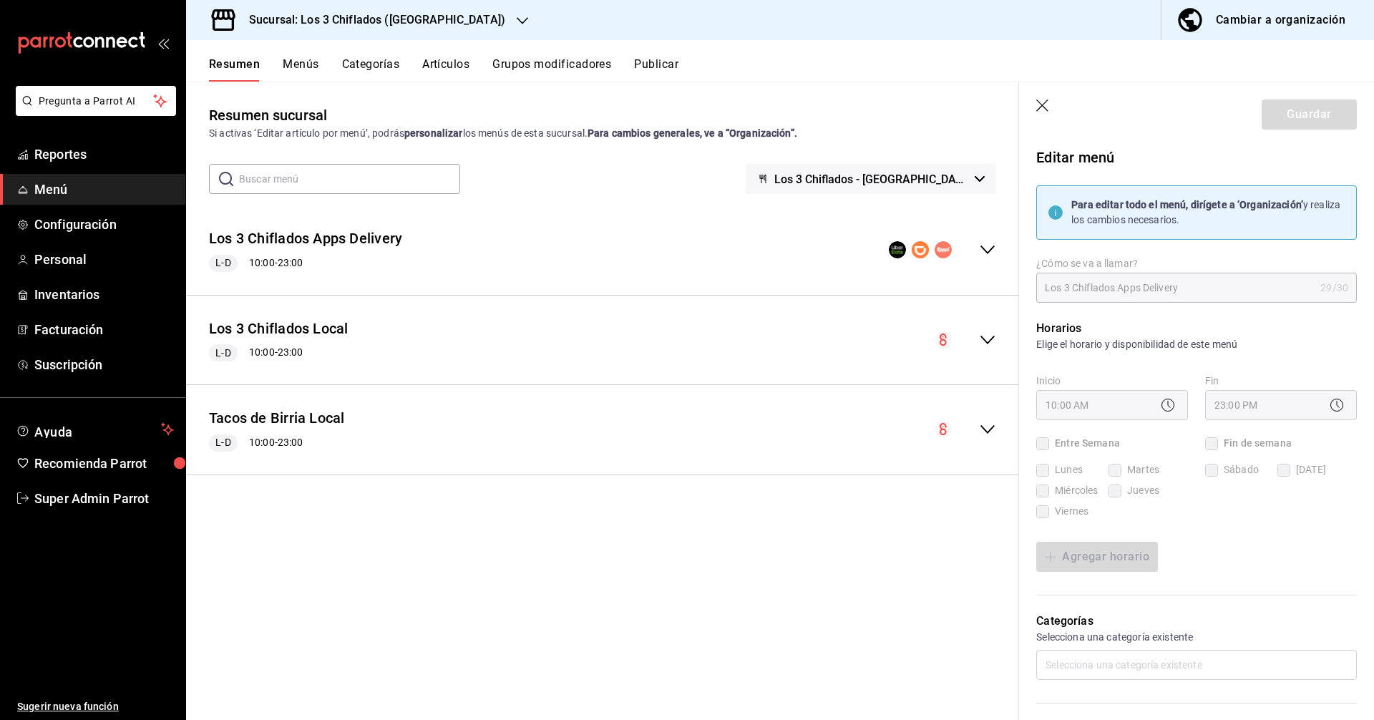
checkbox input "true"
click at [1128, 401] on div "10:00 AM" at bounding box center [1112, 405] width 152 height 30
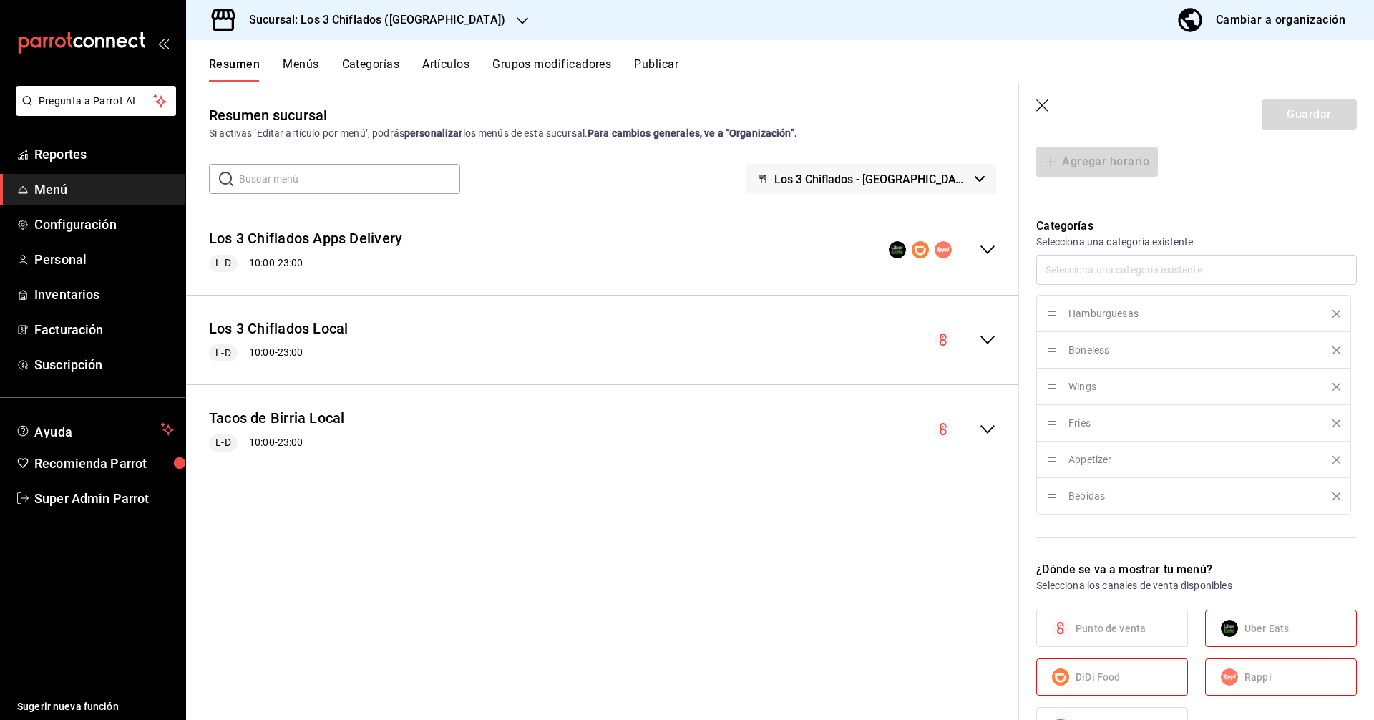
scroll to position [144, 0]
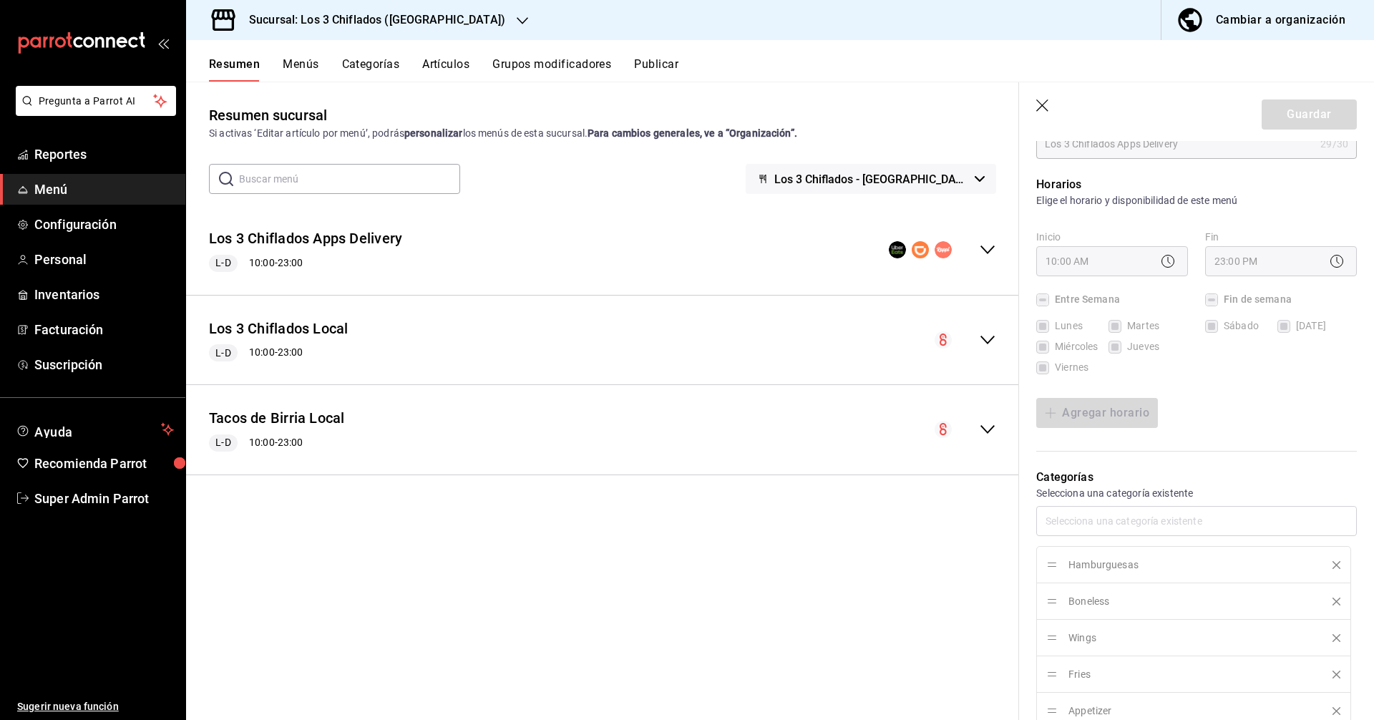
click at [1043, 109] on icon "button" at bounding box center [1043, 106] width 14 height 14
checkbox input "false"
type input "1759002867694"
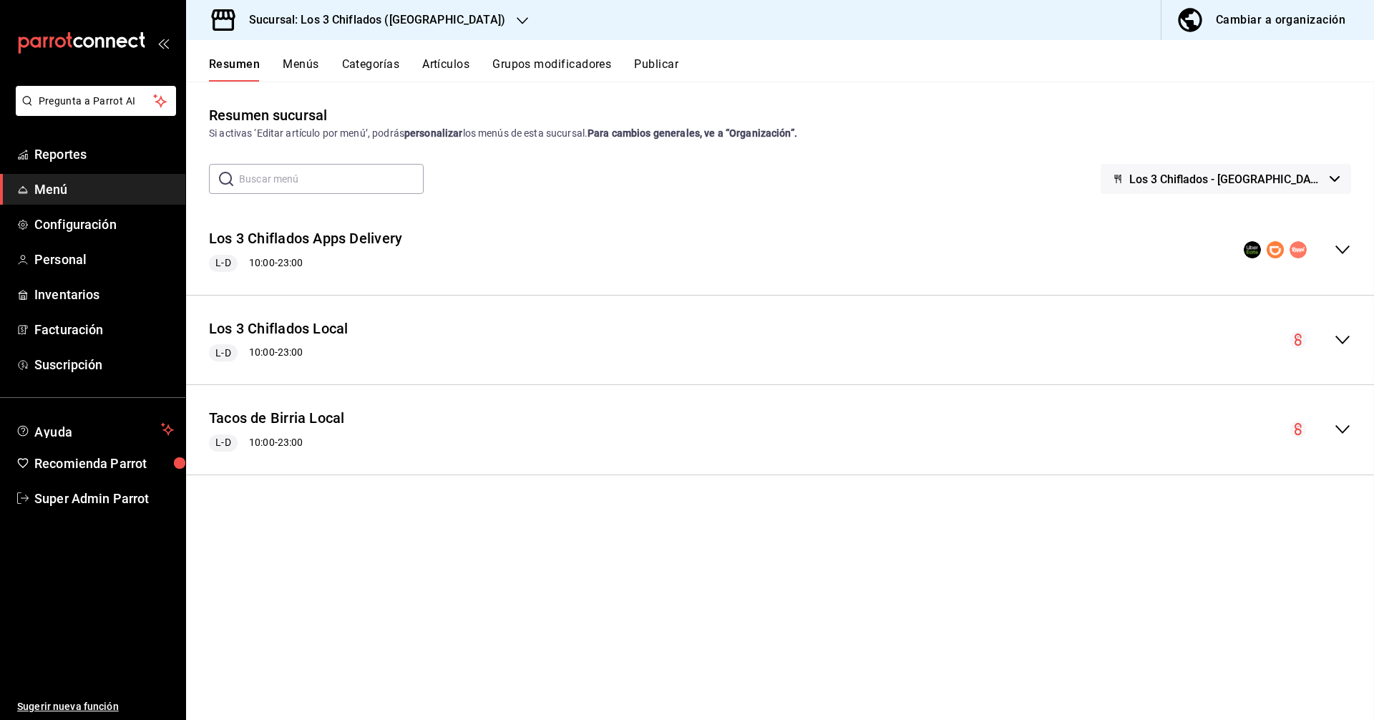
checkbox input "false"
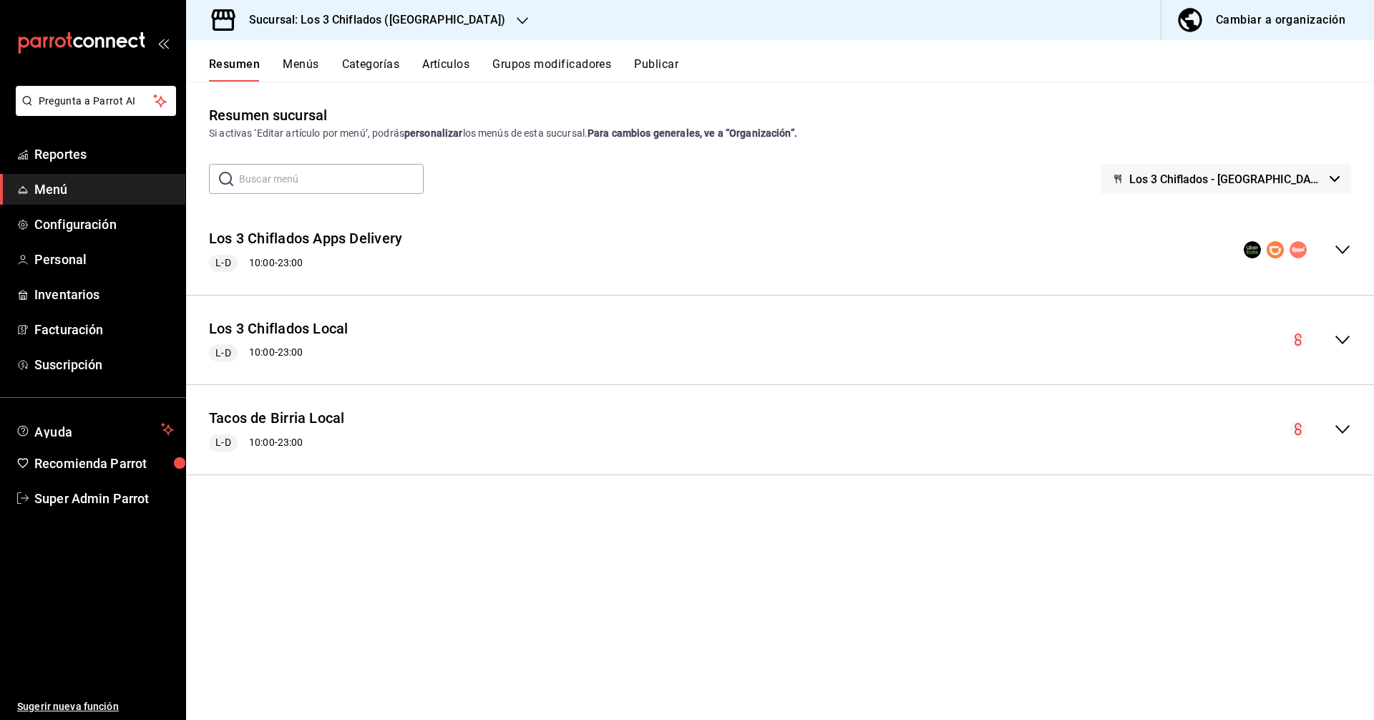
checkbox input "false"
click at [653, 696] on div "Resumen sucursal Si activas ‘Editar artículo por menú’, podrás personalizar los…" at bounding box center [780, 411] width 1188 height 615
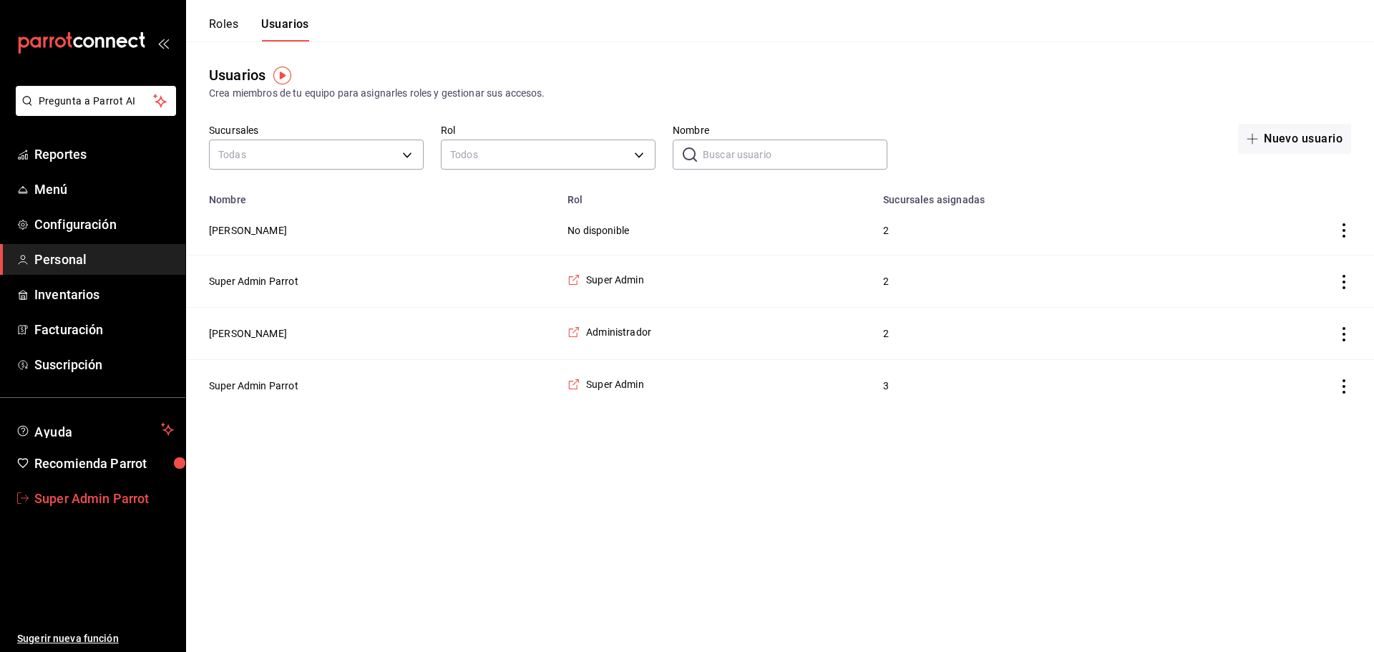
click at [92, 509] on link "Super Admin Parrot" at bounding box center [92, 498] width 185 height 31
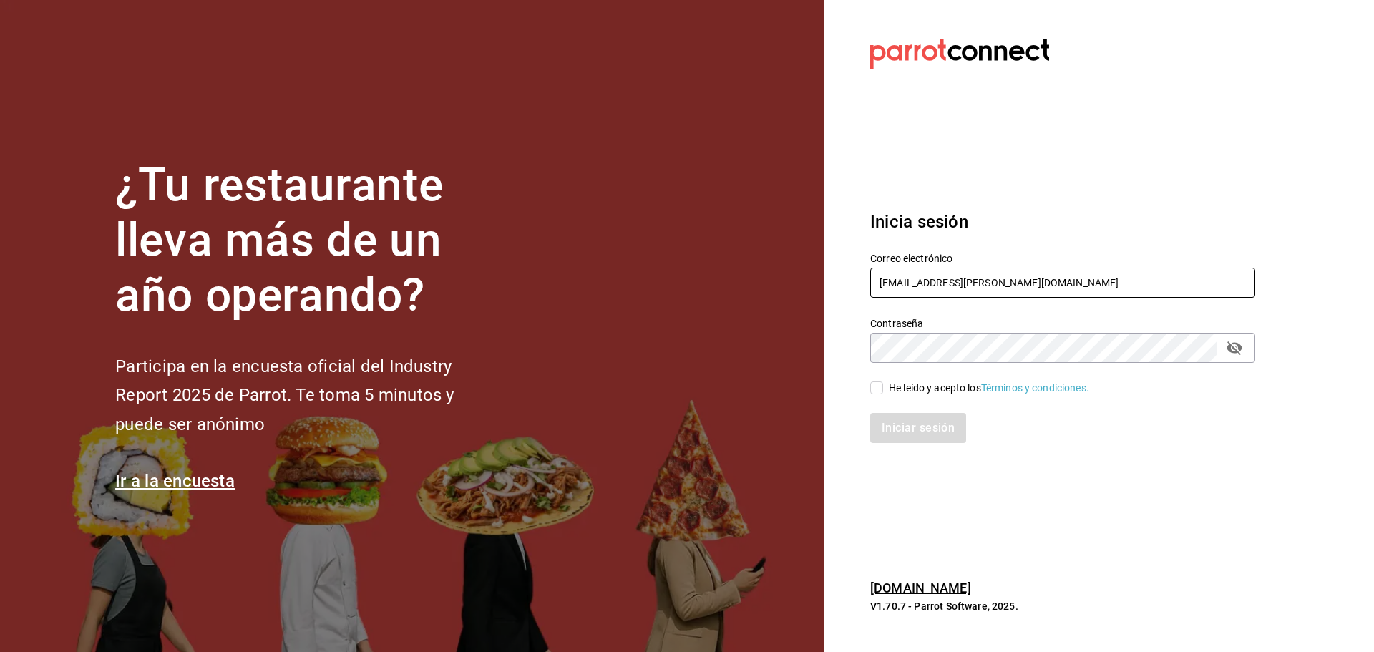
click at [927, 280] on input "[EMAIL_ADDRESS][PERSON_NAME][DOMAIN_NAME]" at bounding box center [1062, 283] width 385 height 30
type input "okh"
click at [969, 230] on h3 "Inicia sesión" at bounding box center [1062, 222] width 385 height 26
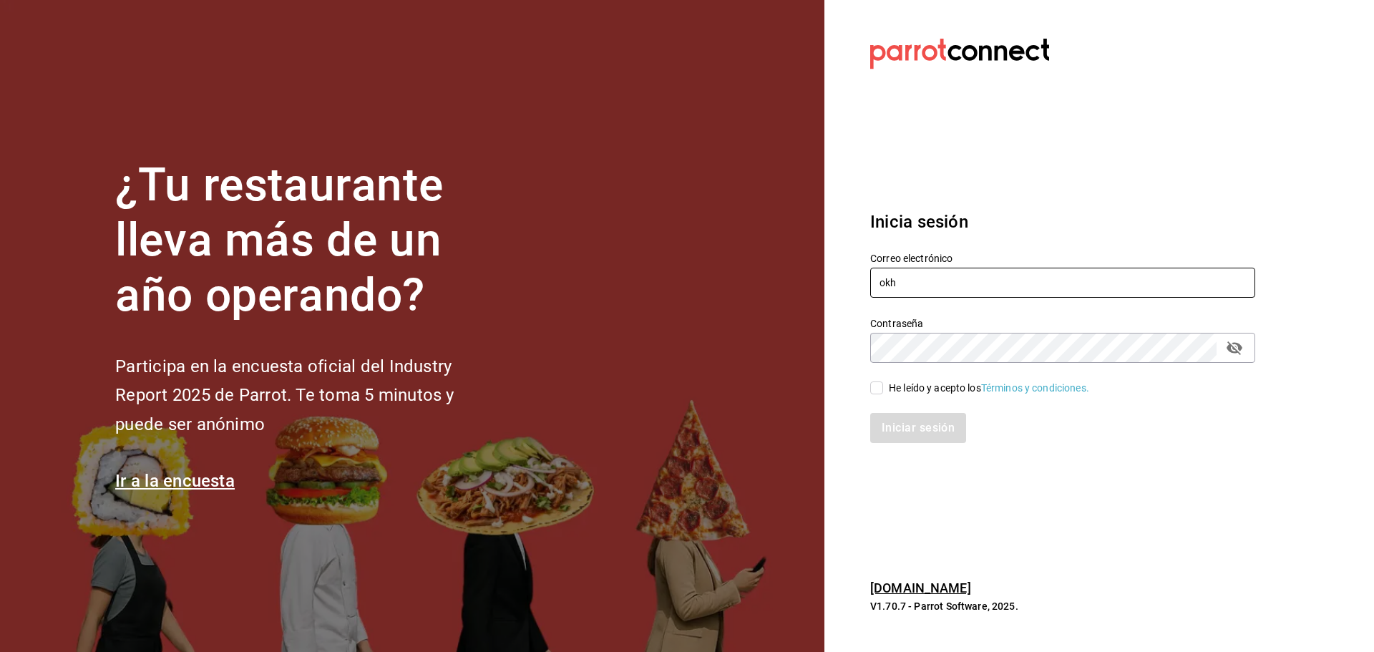
click at [934, 286] on input "okh" at bounding box center [1062, 283] width 385 height 30
click at [913, 287] on input "text" at bounding box center [1062, 283] width 385 height 30
paste input "[EMAIL_ADDRESS][DOMAIN_NAME]"
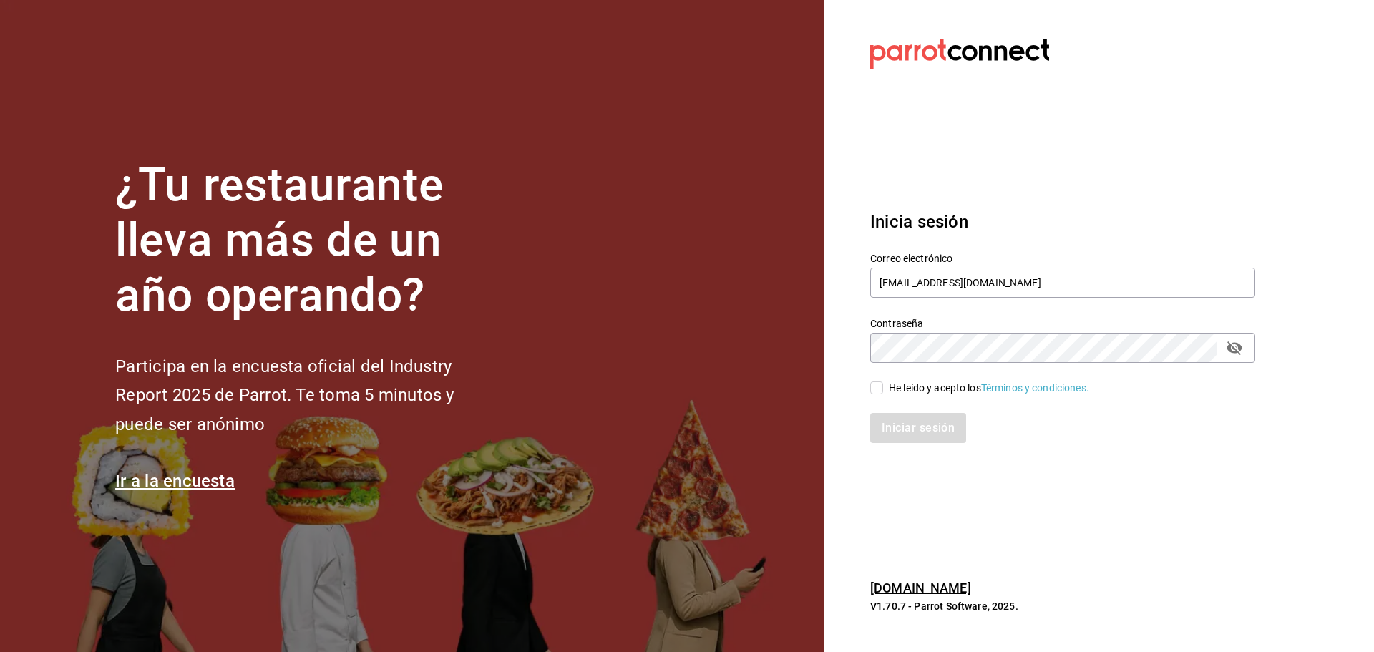
type input "[EMAIL_ADDRESS][DOMAIN_NAME]"
click at [939, 385] on div "He leído y acepto los Términos y condiciones." at bounding box center [989, 388] width 200 height 15
click at [883, 385] on input "He leído y acepto los Términos y condiciones." at bounding box center [876, 387] width 13 height 13
checkbox input "true"
click at [933, 436] on button "Iniciar sesión" at bounding box center [918, 428] width 97 height 30
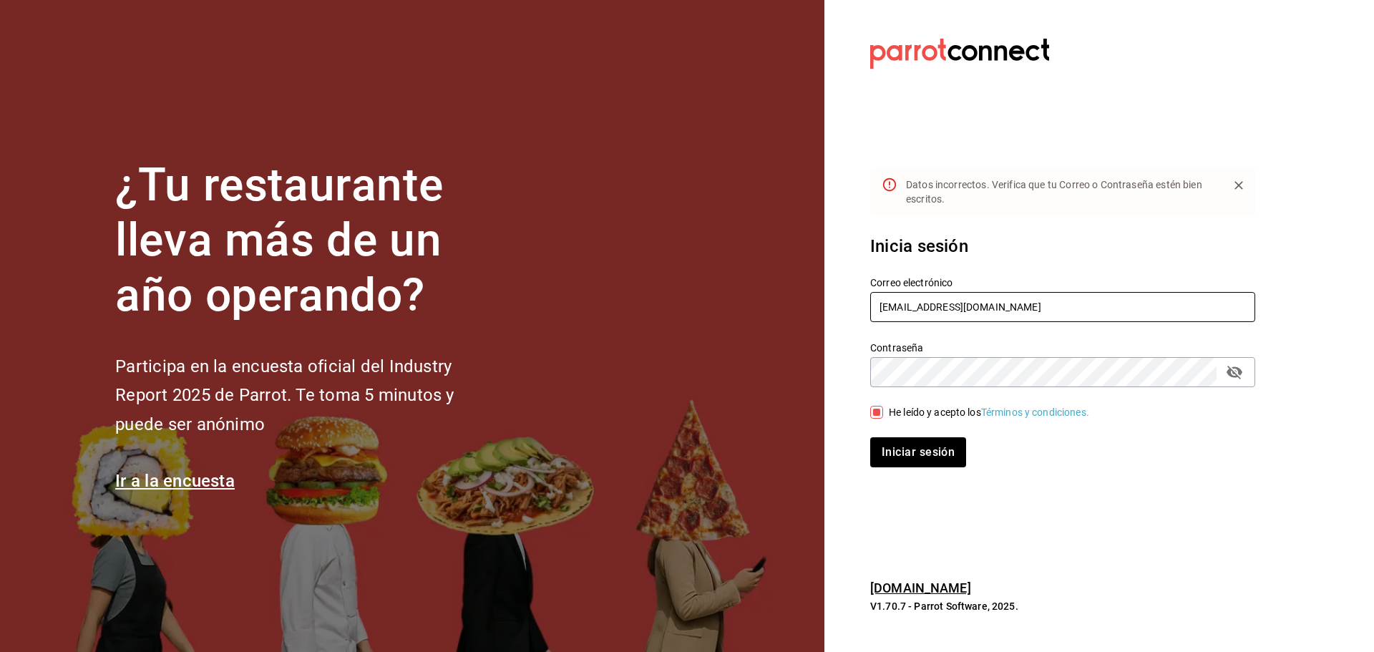
click at [963, 317] on input "[EMAIL_ADDRESS][DOMAIN_NAME]" at bounding box center [1062, 307] width 385 height 30
click at [972, 234] on h3 "Inicia sesión" at bounding box center [1062, 246] width 385 height 26
click at [935, 304] on input "[EMAIL_ADDRESS][DOMAIN_NAME]" at bounding box center [1062, 307] width 385 height 30
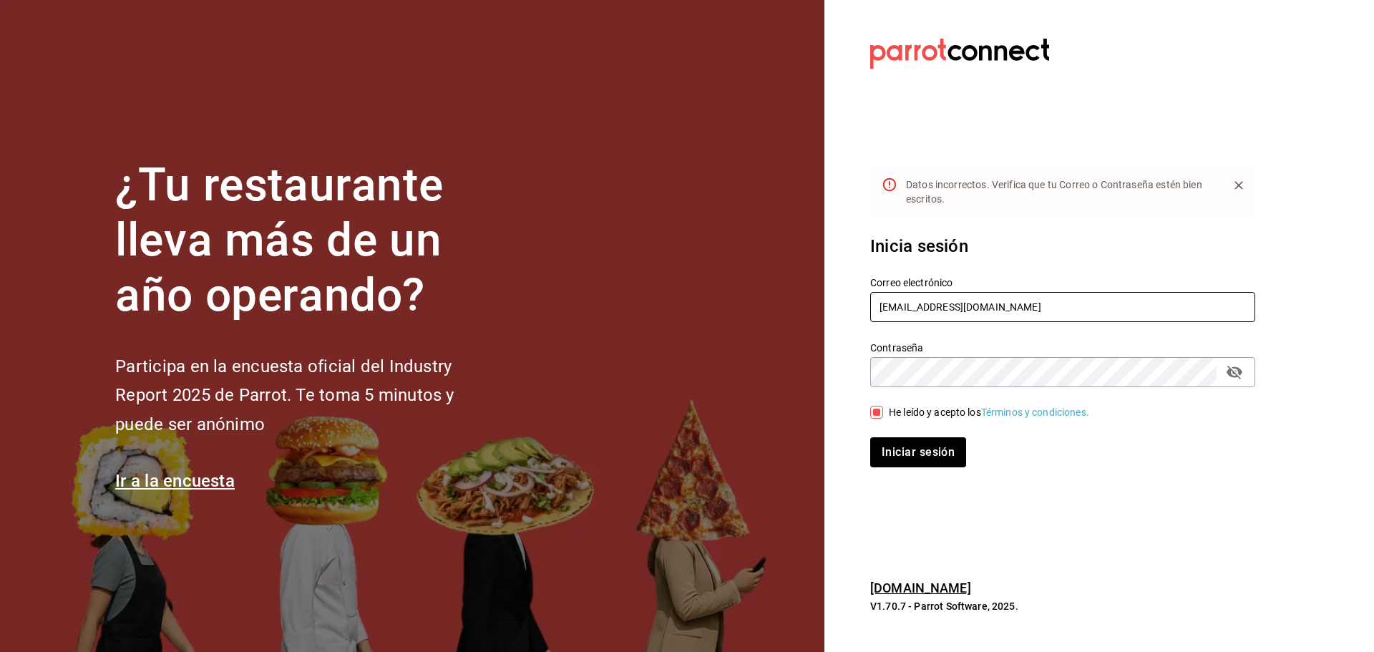
click at [935, 304] on input "[EMAIL_ADDRESS][DOMAIN_NAME]" at bounding box center [1062, 307] width 385 height 30
paste input "casakaliserrania"
type input "[EMAIL_ADDRESS][DOMAIN_NAME]"
click at [937, 444] on button "Iniciar sesión" at bounding box center [918, 452] width 97 height 30
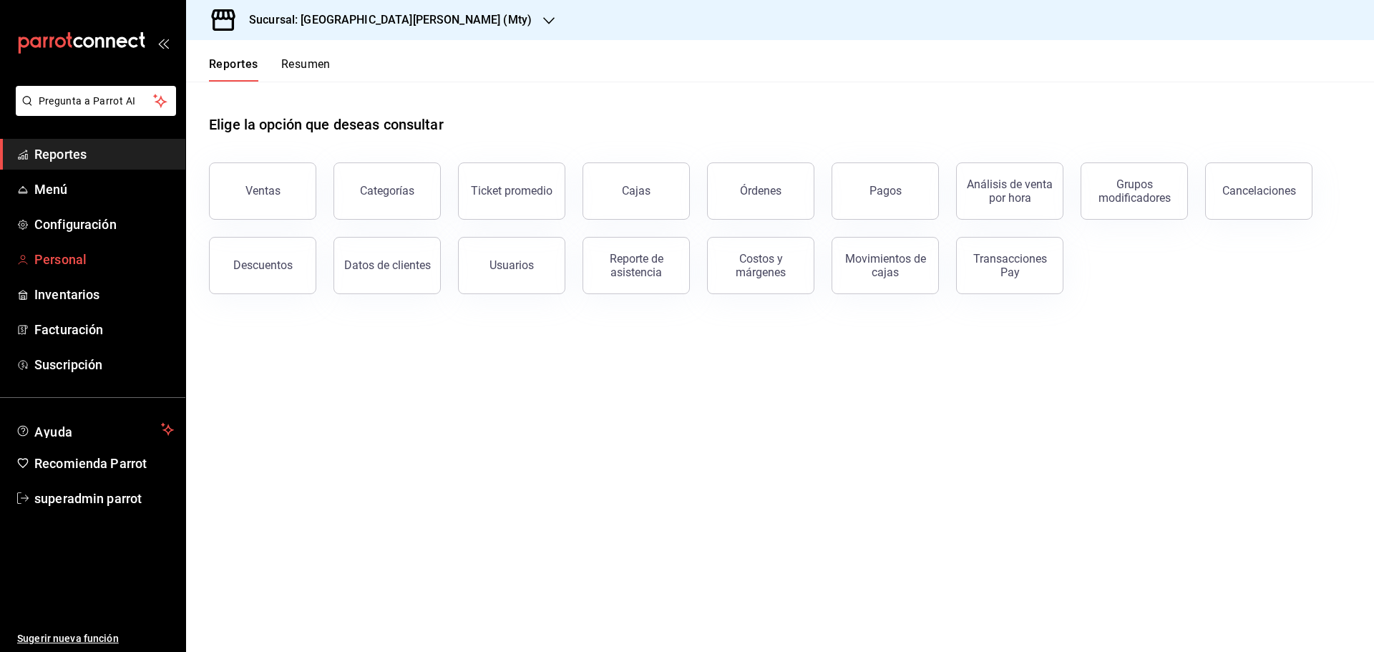
click at [61, 264] on span "Personal" at bounding box center [104, 259] width 140 height 19
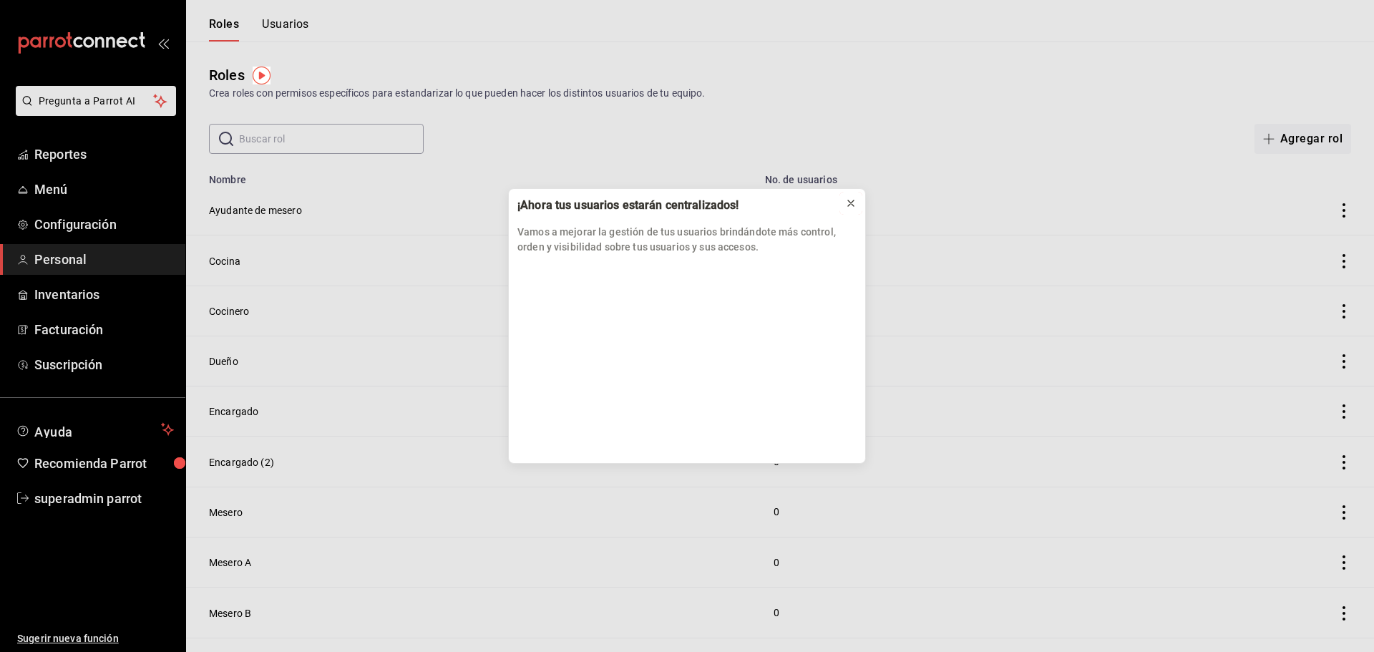
click at [846, 207] on icon at bounding box center [850, 202] width 11 height 11
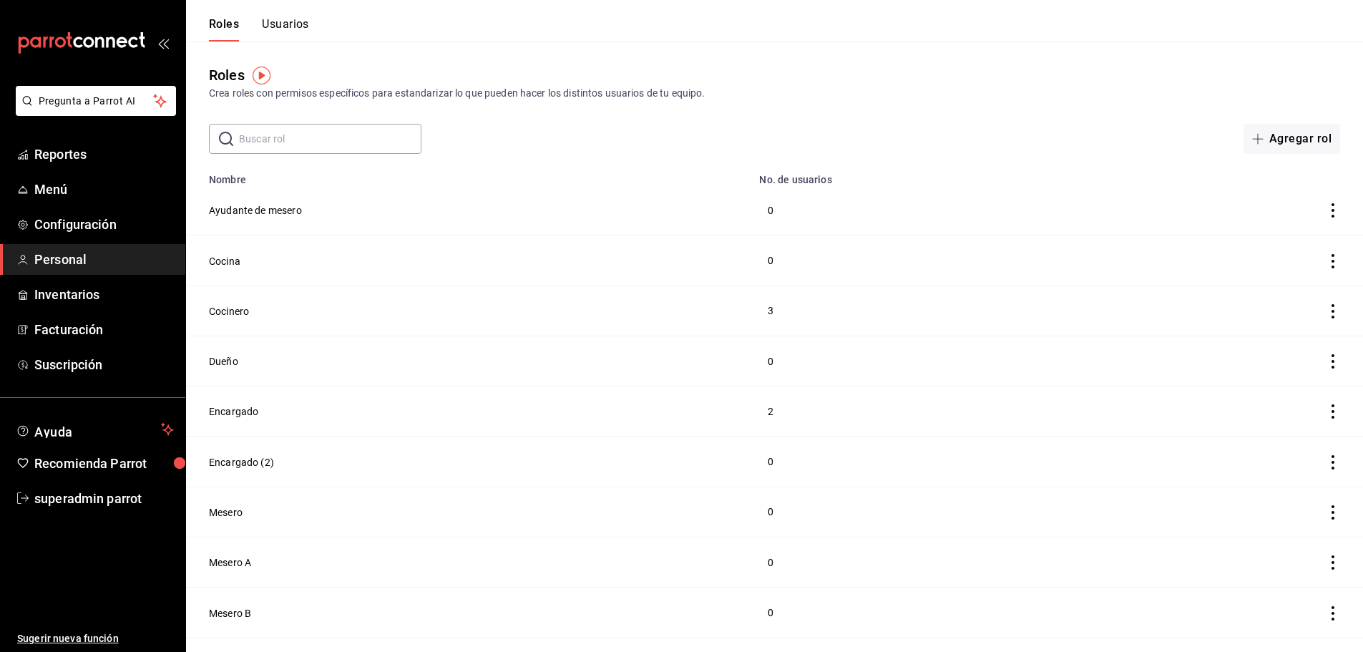
click at [294, 14] on div "Roles Usuarios" at bounding box center [247, 20] width 123 height 41
click at [299, 19] on button "Usuarios" at bounding box center [285, 29] width 47 height 24
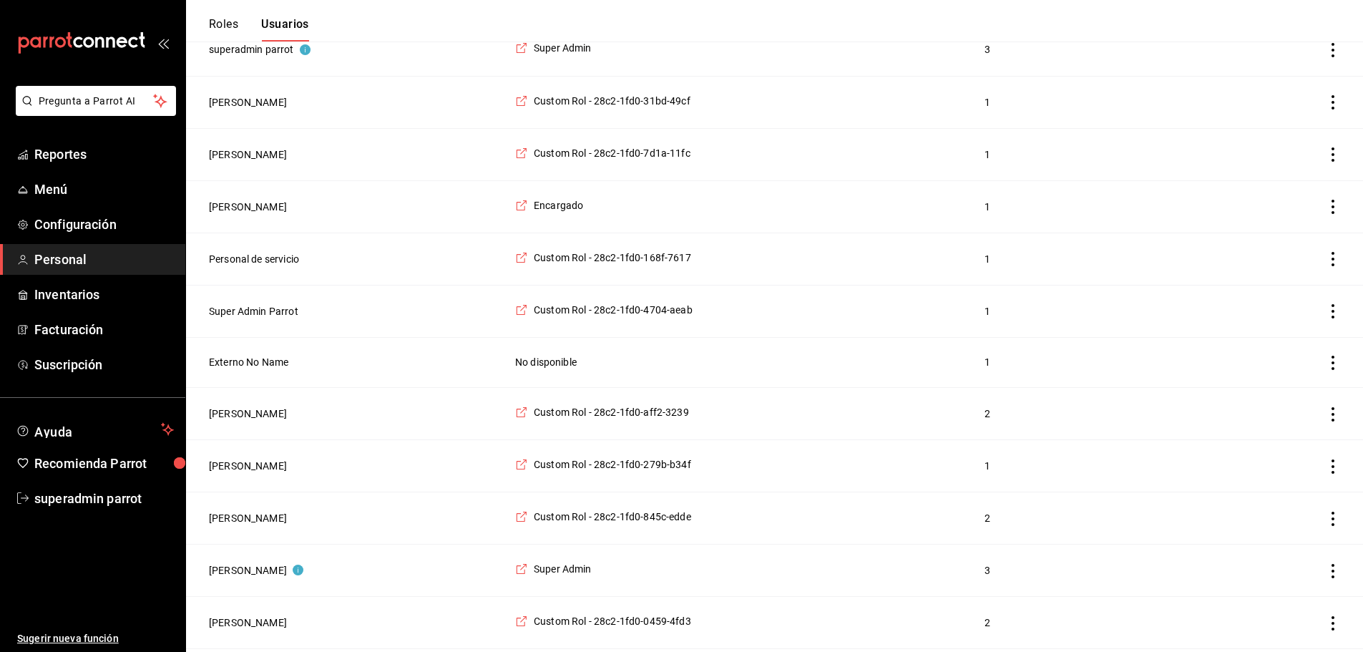
scroll to position [924, 0]
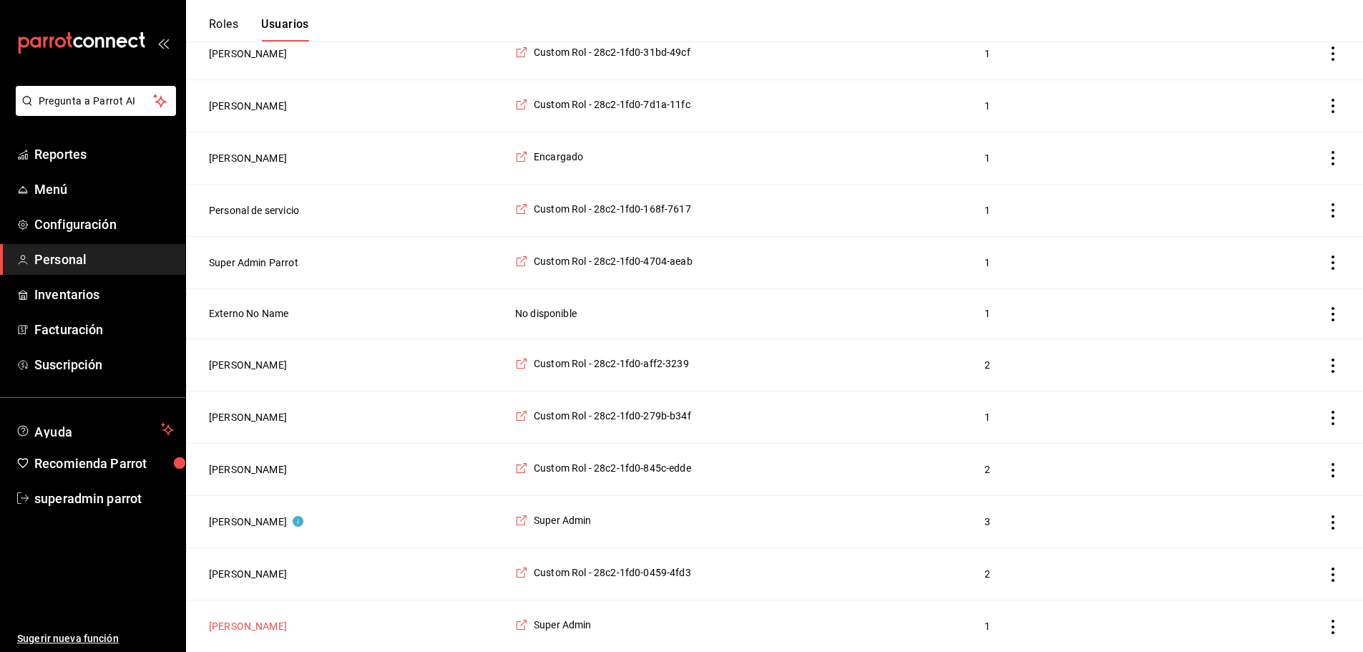
click at [275, 624] on button "[PERSON_NAME]" at bounding box center [248, 626] width 78 height 14
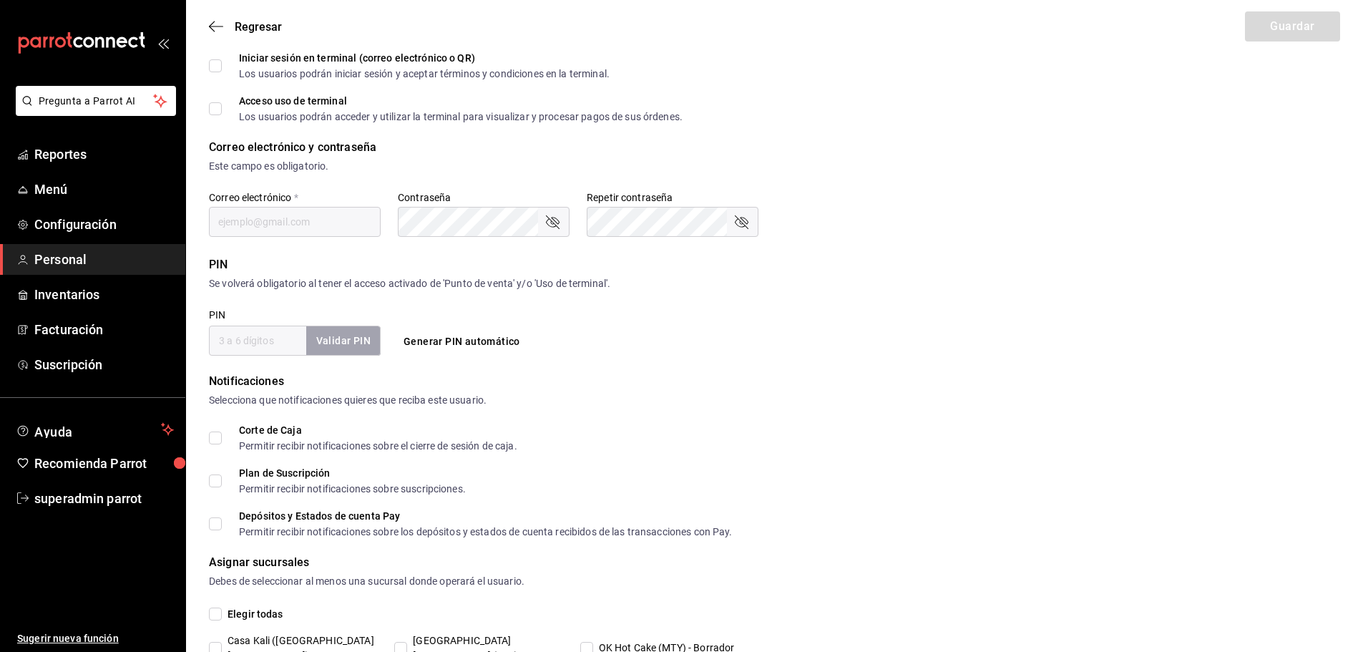
scroll to position [377, 0]
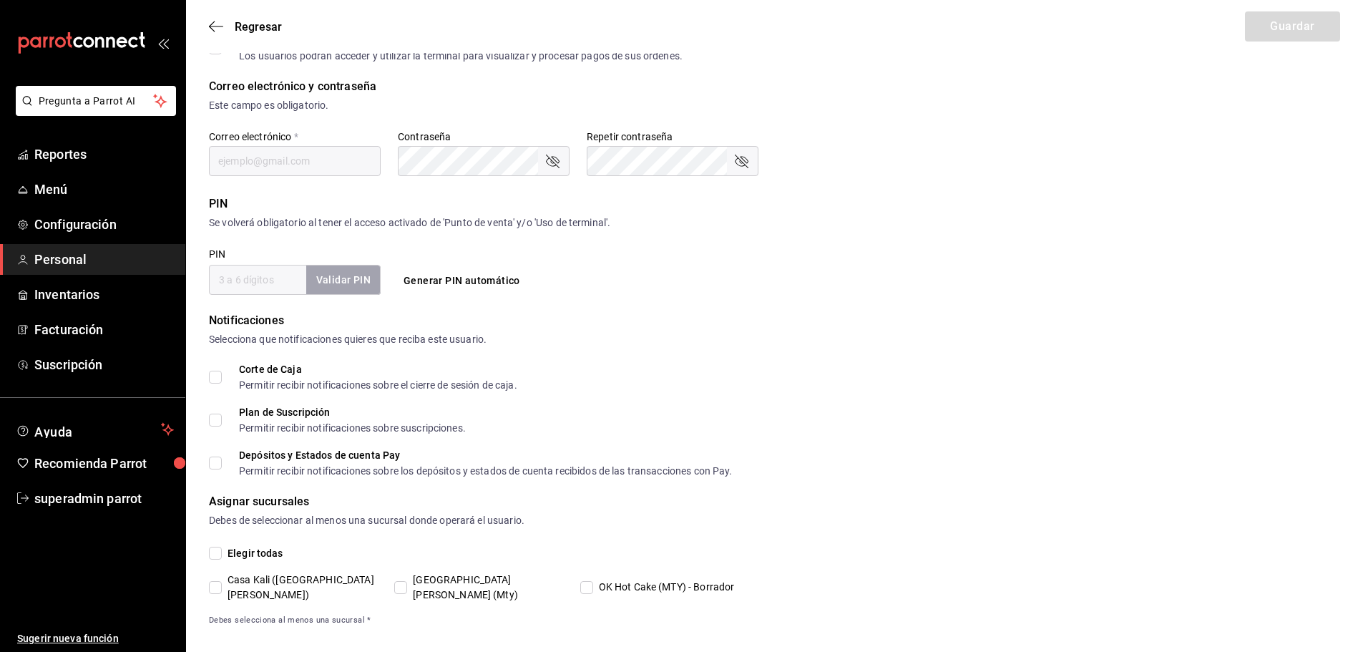
type input "[PERSON_NAME]"
checkbox input "true"
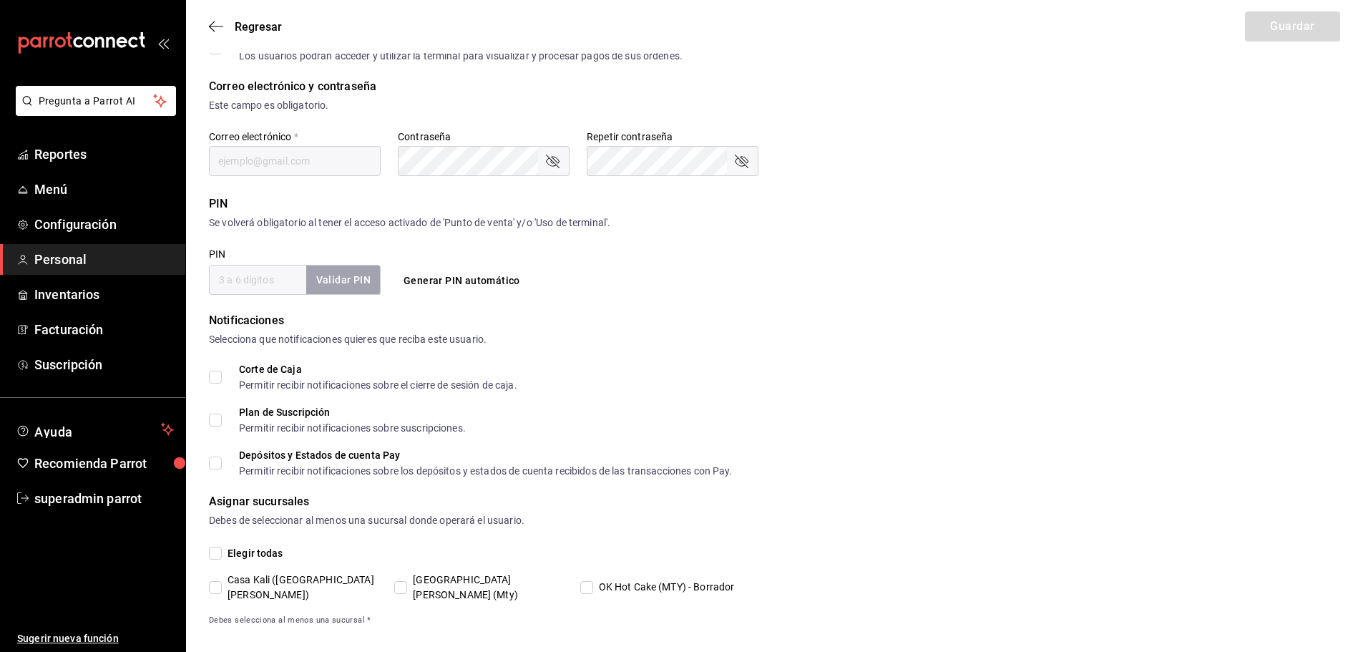
type input "[EMAIL_ADDRESS][DOMAIN_NAME]"
type input "1989"
checkbox input "true"
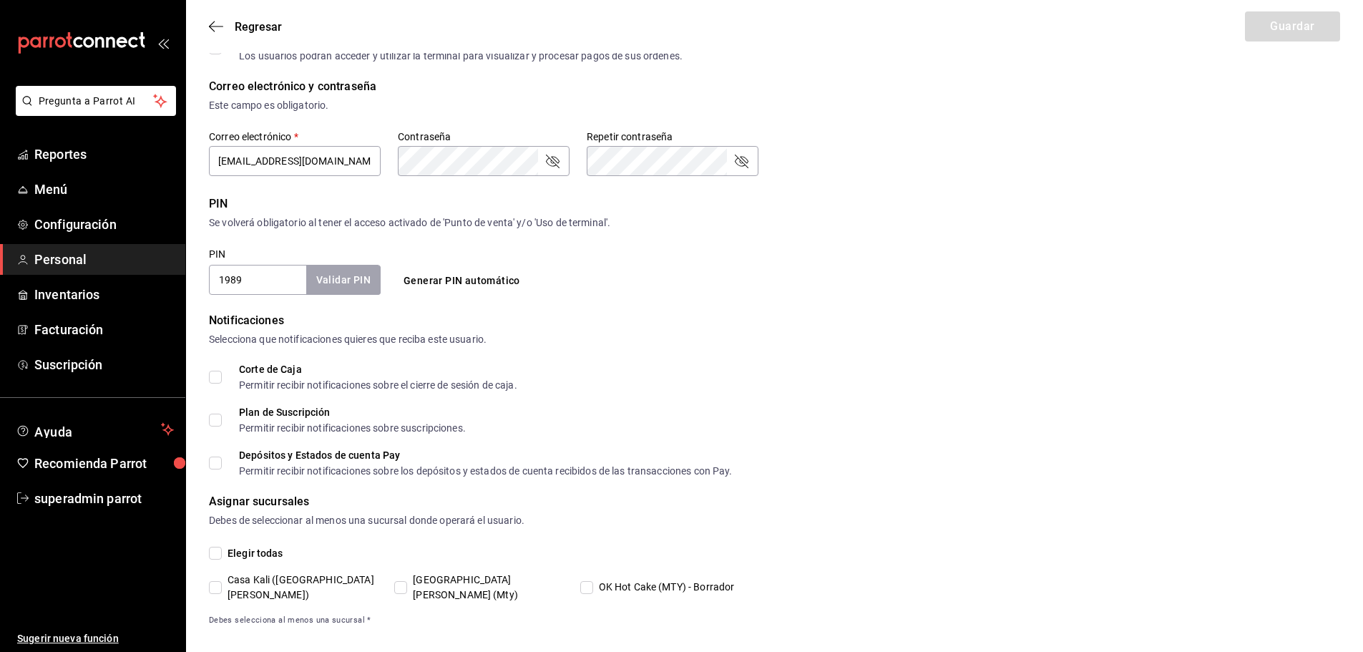
type input "7e3855a1-5255-4af3-b75e-808637d48076"
type input "ADMIN"
checkbox input "true"
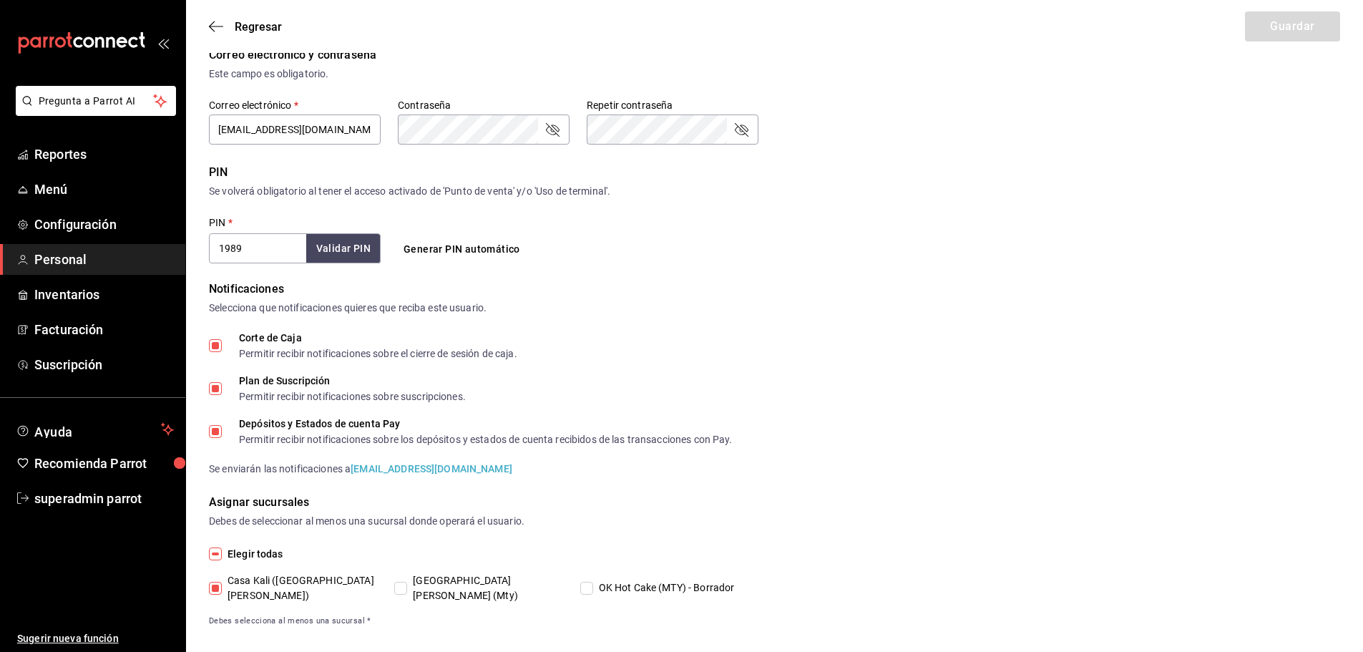
scroll to position [409, 0]
click at [316, 137] on input "[EMAIL_ADDRESS][DOMAIN_NAME]" at bounding box center [295, 129] width 172 height 30
click at [319, 138] on input "[EMAIL_ADDRESS][DOMAIN_NAME]" at bounding box center [295, 129] width 172 height 30
click at [401, 581] on input "[GEOGRAPHIC_DATA][PERSON_NAME] (Mty)" at bounding box center [400, 587] width 13 height 13
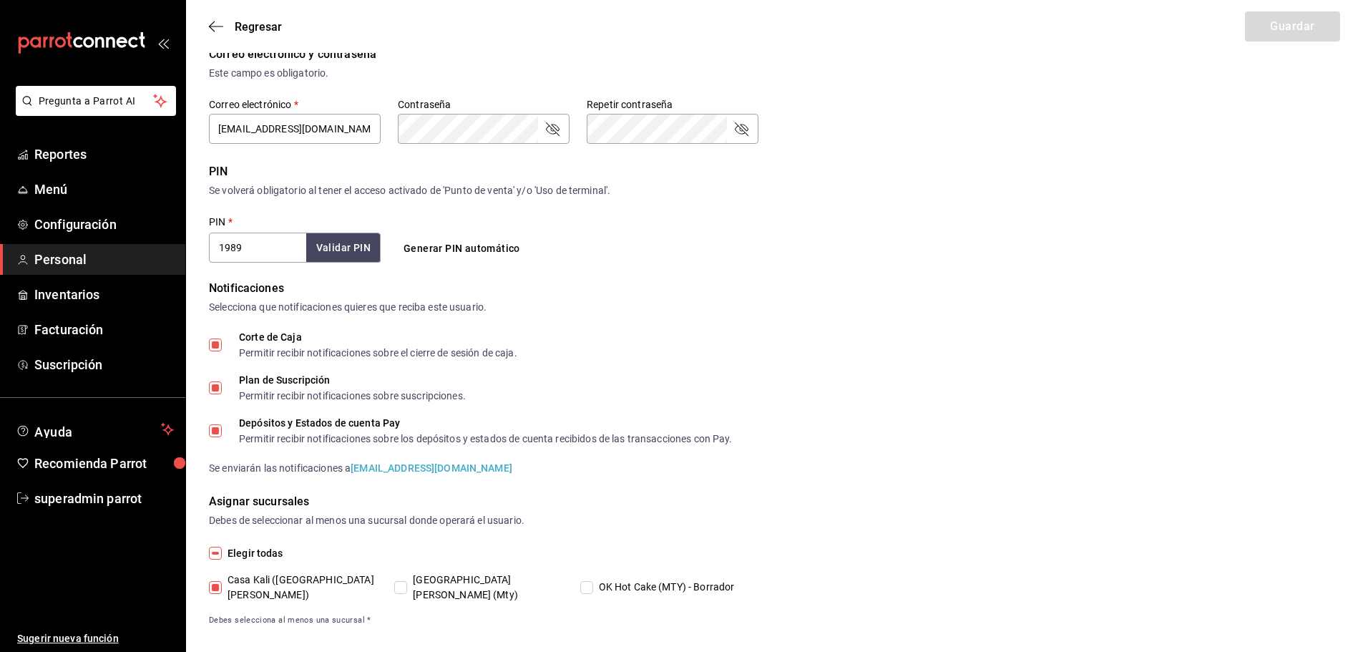
checkbox input "true"
click at [1309, 20] on button "Guardar" at bounding box center [1292, 26] width 95 height 30
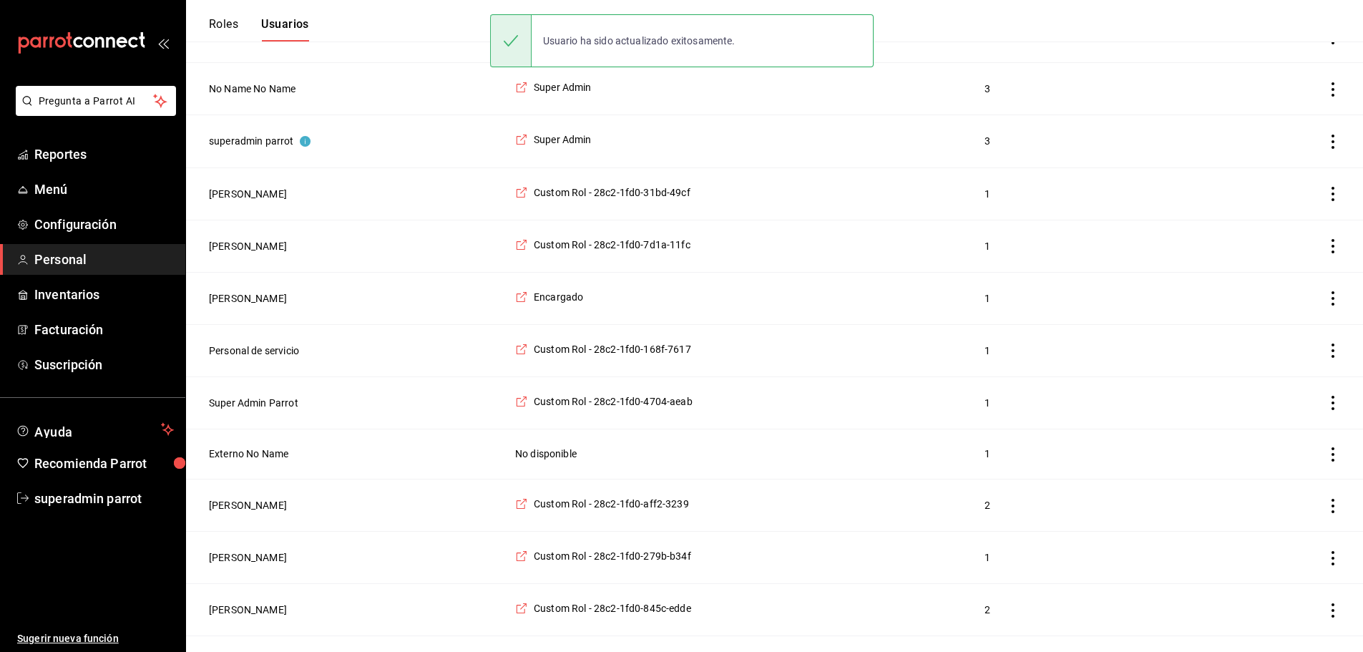
scroll to position [924, 0]
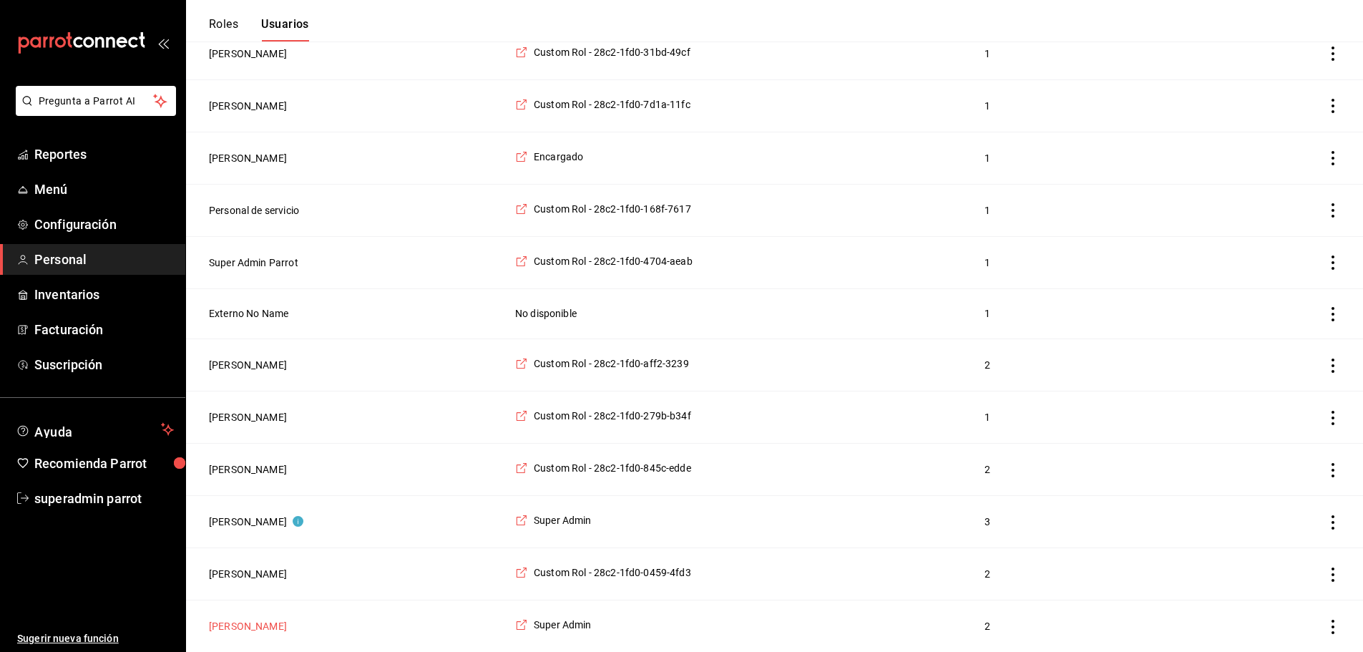
click at [287, 621] on button "Juan Pablo Delgado" at bounding box center [248, 626] width 78 height 14
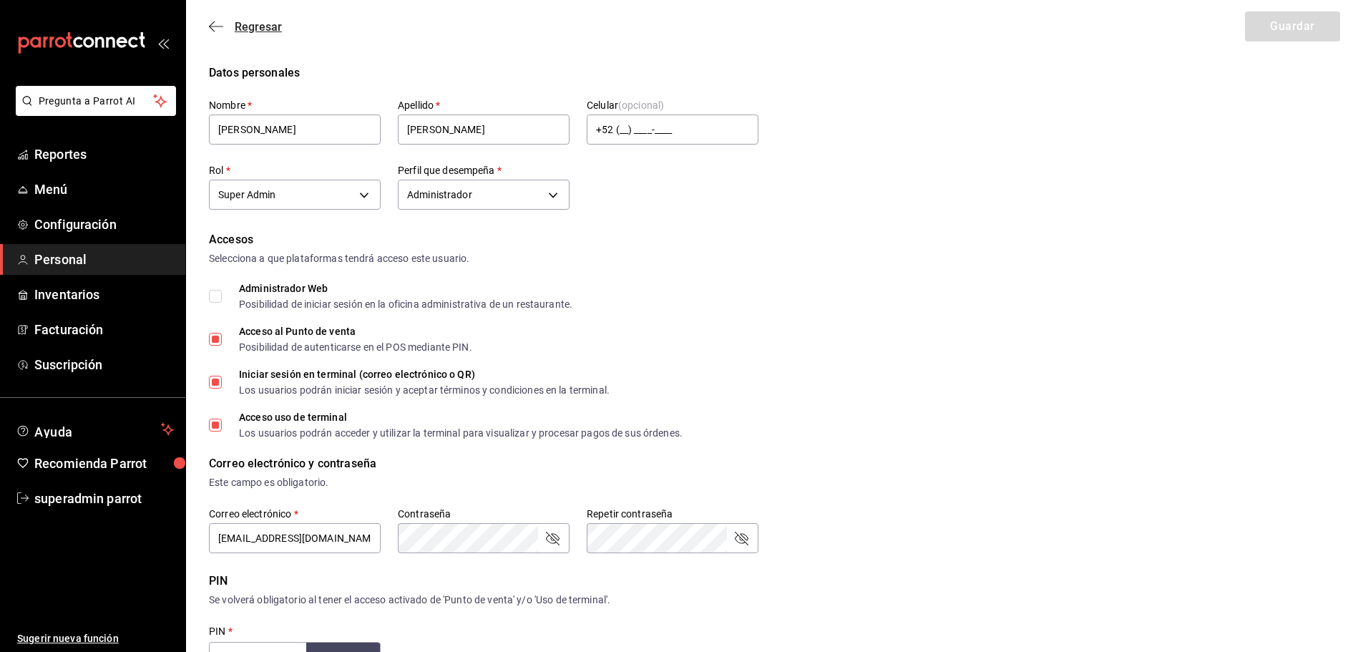
click at [219, 22] on icon "button" at bounding box center [216, 26] width 14 height 13
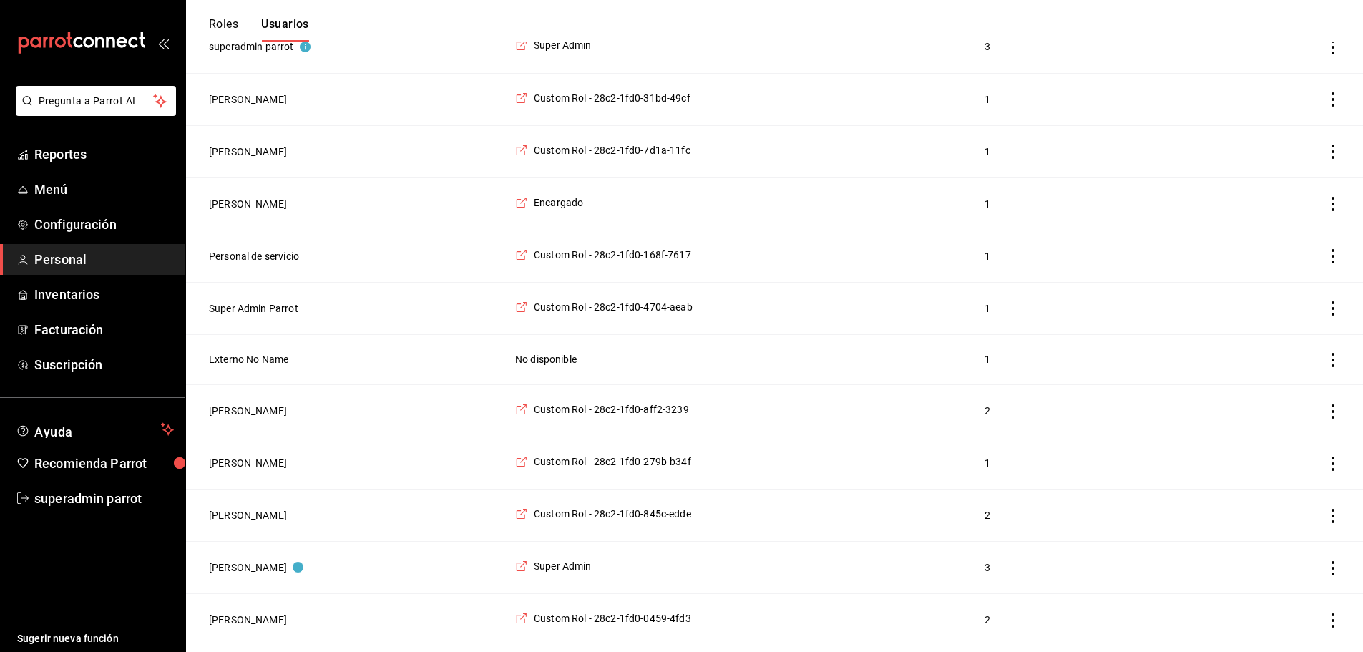
scroll to position [924, 0]
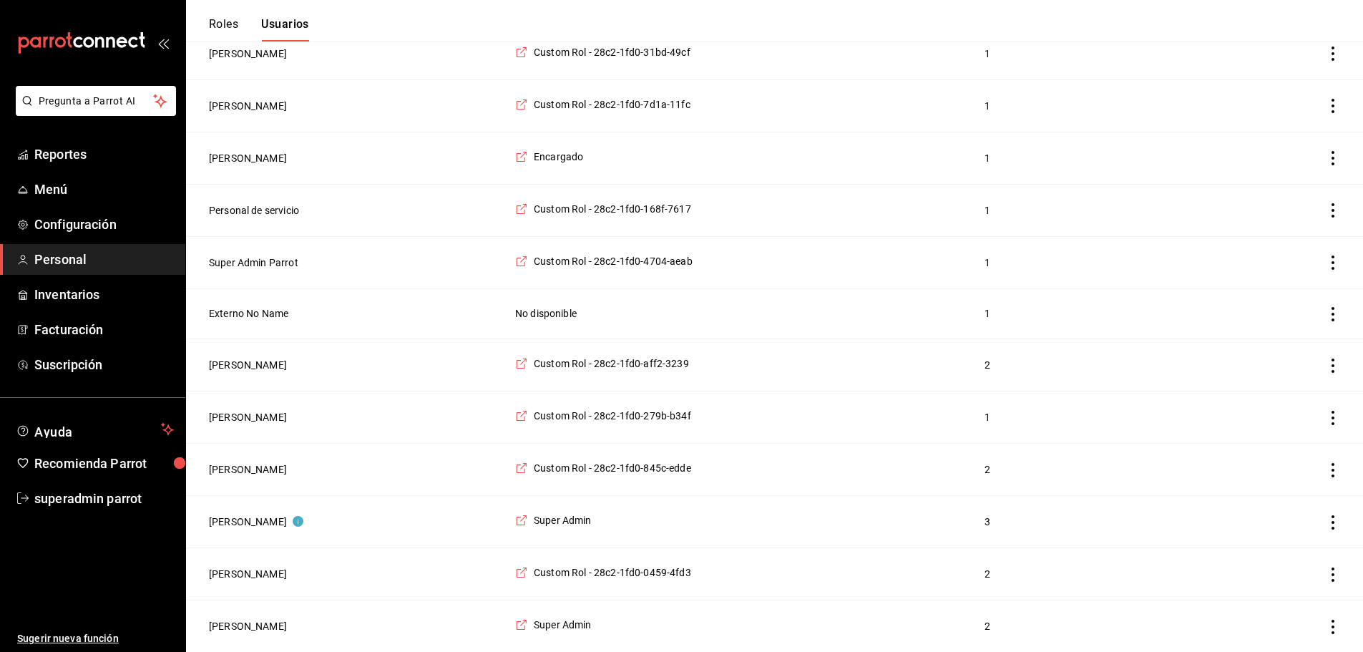
click at [247, 633] on td "Juan Pablo Delgado" at bounding box center [346, 626] width 321 height 52
click at [248, 624] on button "Juan Pablo Delgado" at bounding box center [248, 626] width 78 height 14
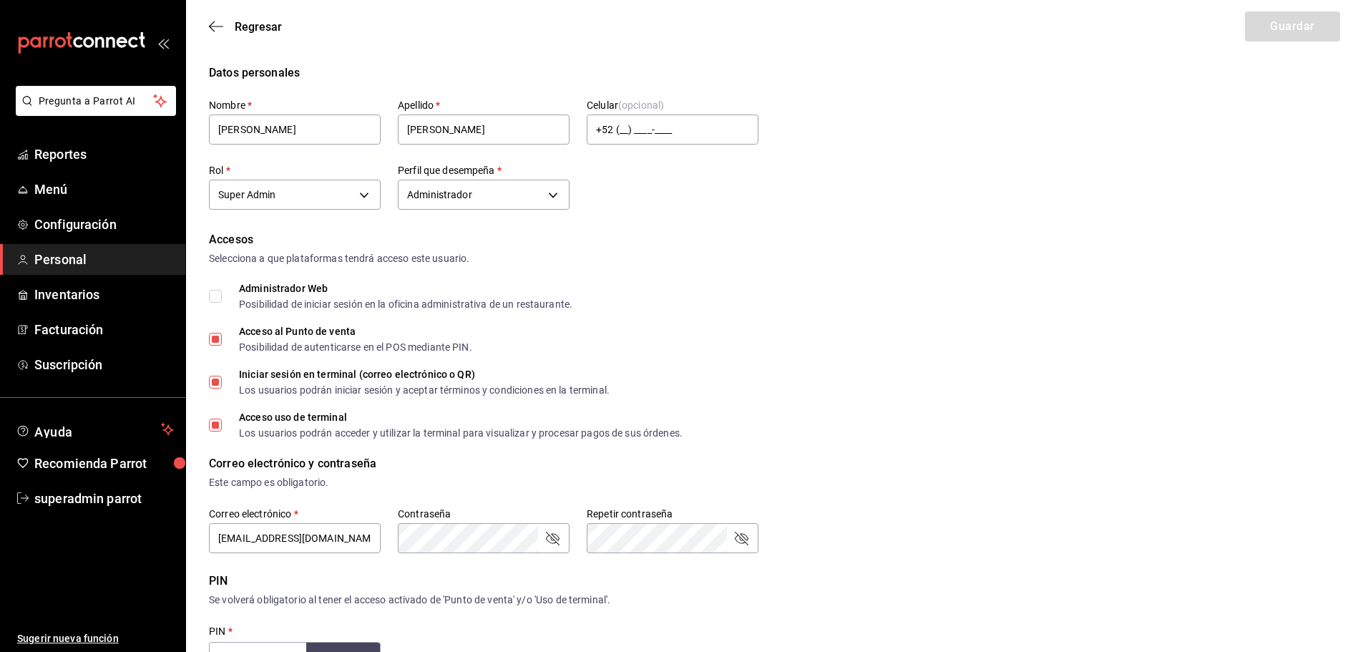
scroll to position [409, 0]
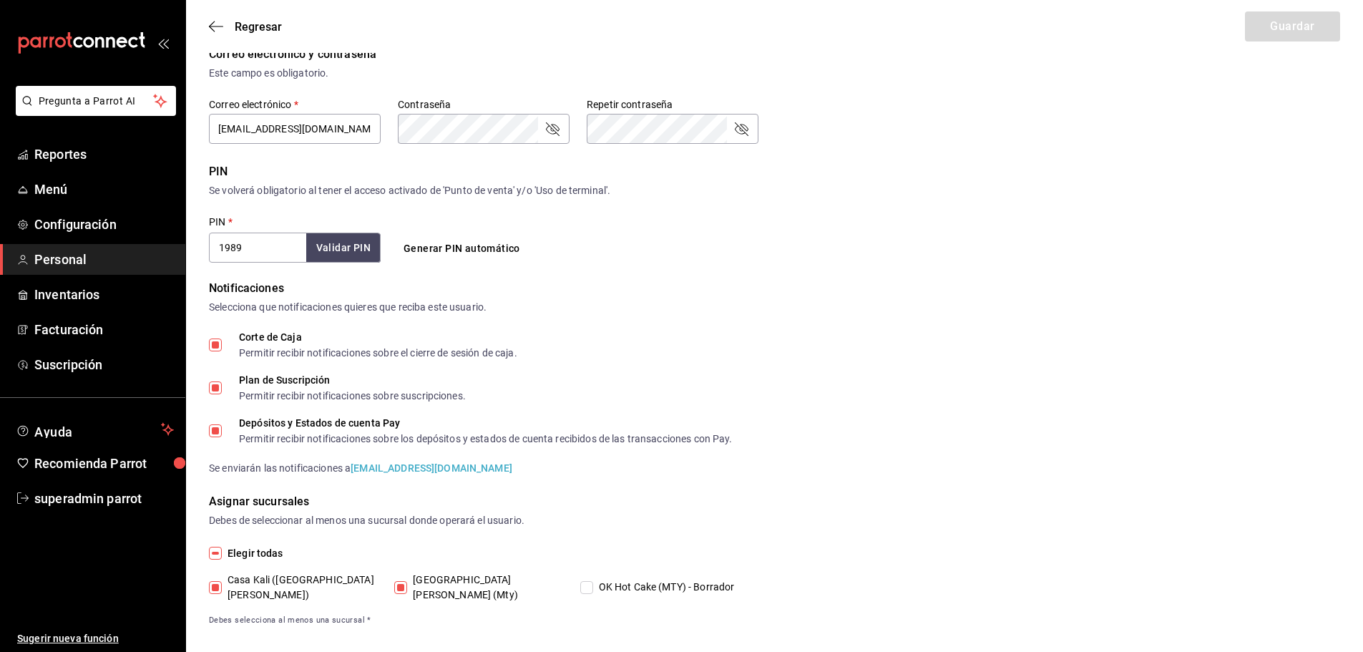
click at [945, 287] on div "Notificaciones" at bounding box center [774, 288] width 1131 height 17
click at [861, 458] on div "Corte de Caja Permitir recibir notificaciones sobre el cierre de sesión de caja…" at bounding box center [774, 404] width 1131 height 144
click at [771, 408] on div "Corte de Caja Permitir recibir notificaciones sobre el cierre de sesión de caja…" at bounding box center [774, 404] width 1131 height 144
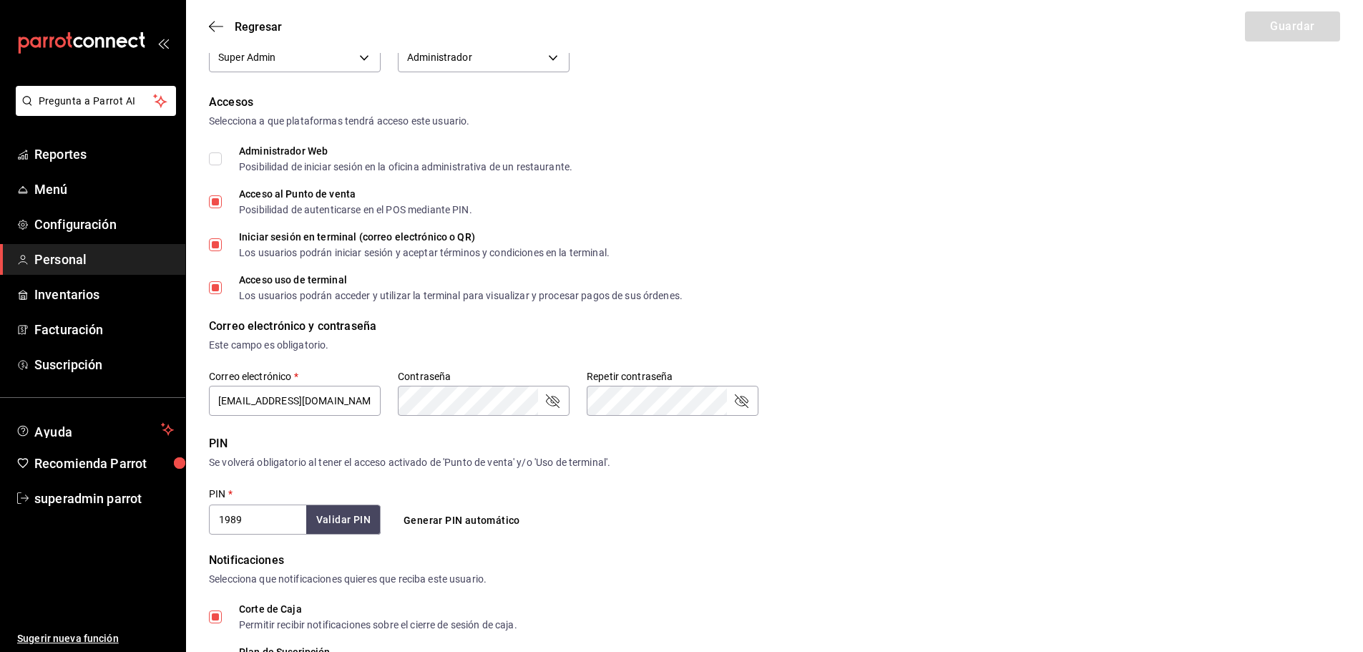
scroll to position [0, 0]
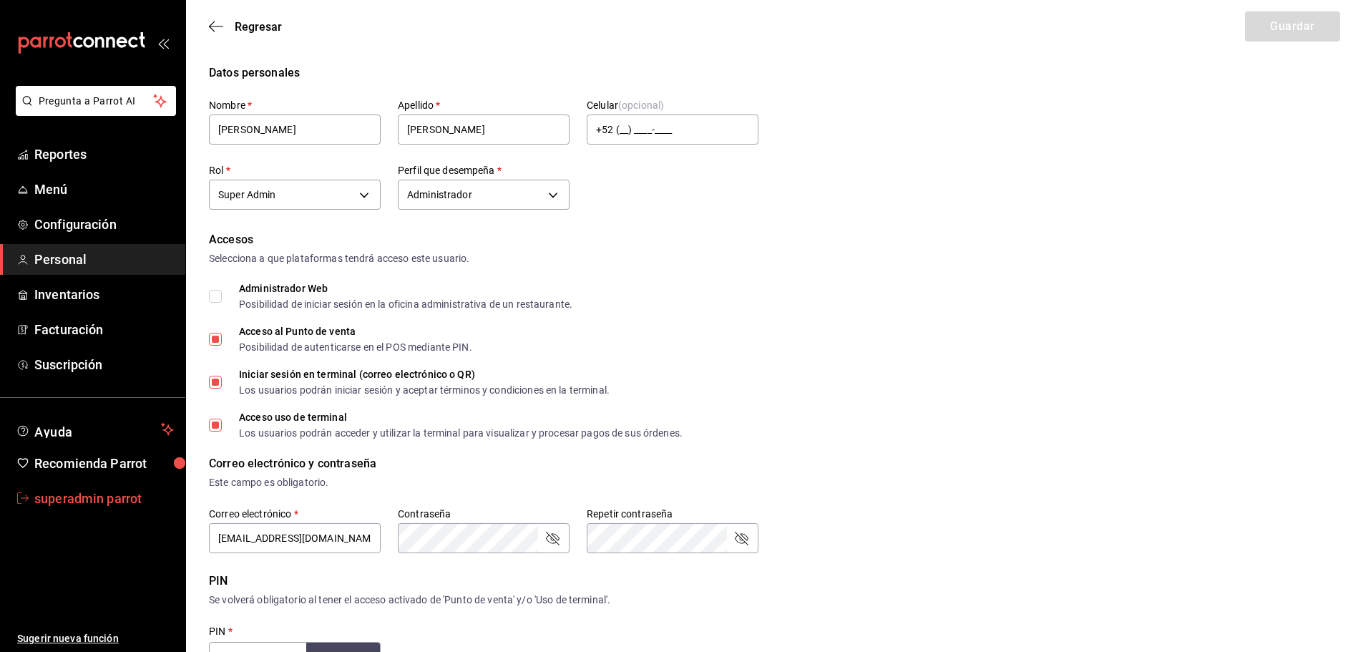
click at [136, 503] on span "superadmin parrot" at bounding box center [104, 498] width 140 height 19
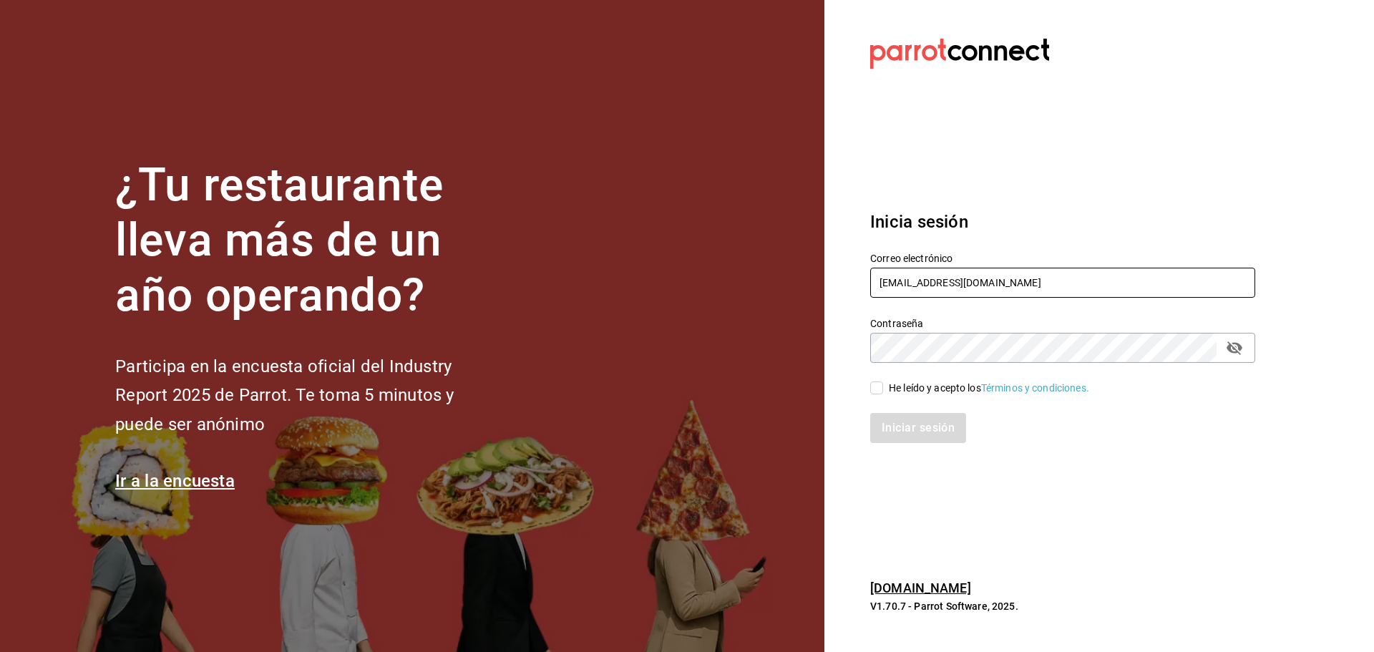
click at [915, 268] on input "casakaliserrania@mty.com" at bounding box center [1062, 283] width 385 height 30
click at [917, 270] on input "casakaliserrania@mty.com" at bounding box center [1062, 283] width 385 height 30
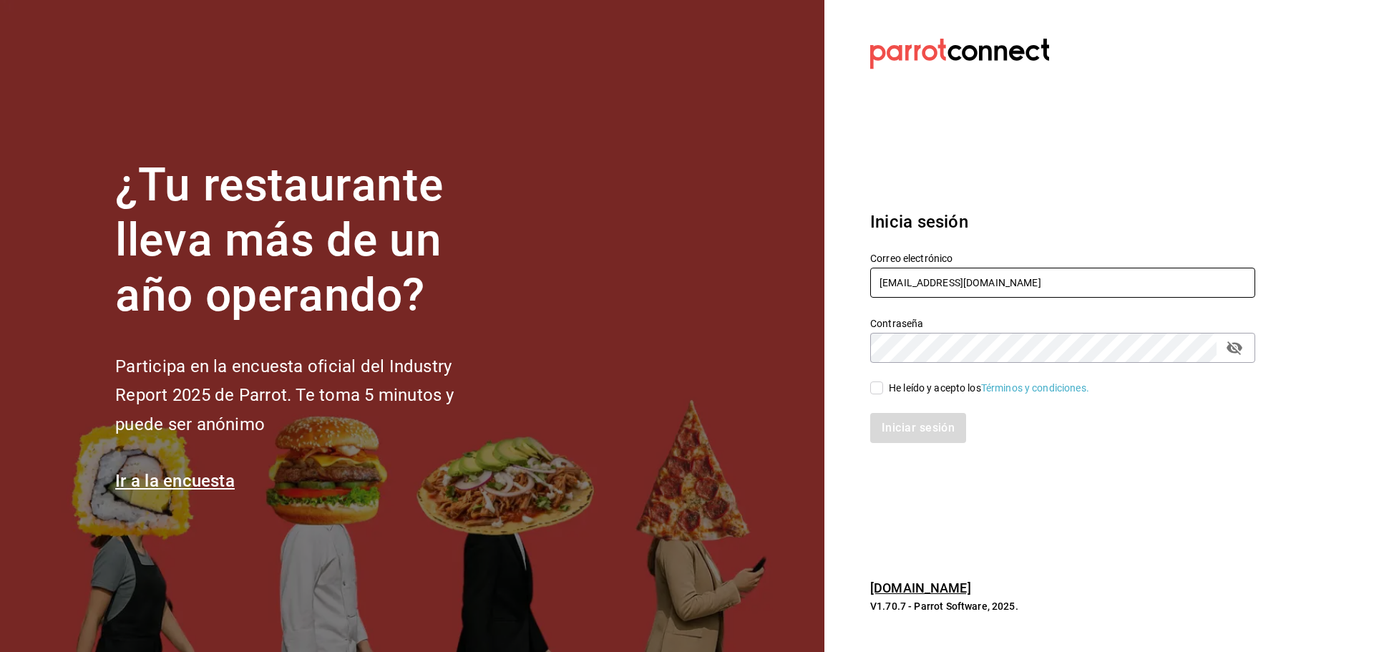
paste input "lunamediacafe@paseojardines"
type input "lunamediacafe@paseojardines.com"
click at [944, 388] on div "He leído y acepto los Términos y condiciones." at bounding box center [989, 388] width 200 height 15
click at [883, 388] on input "He leído y acepto los Términos y condiciones." at bounding box center [876, 387] width 13 height 13
checkbox input "true"
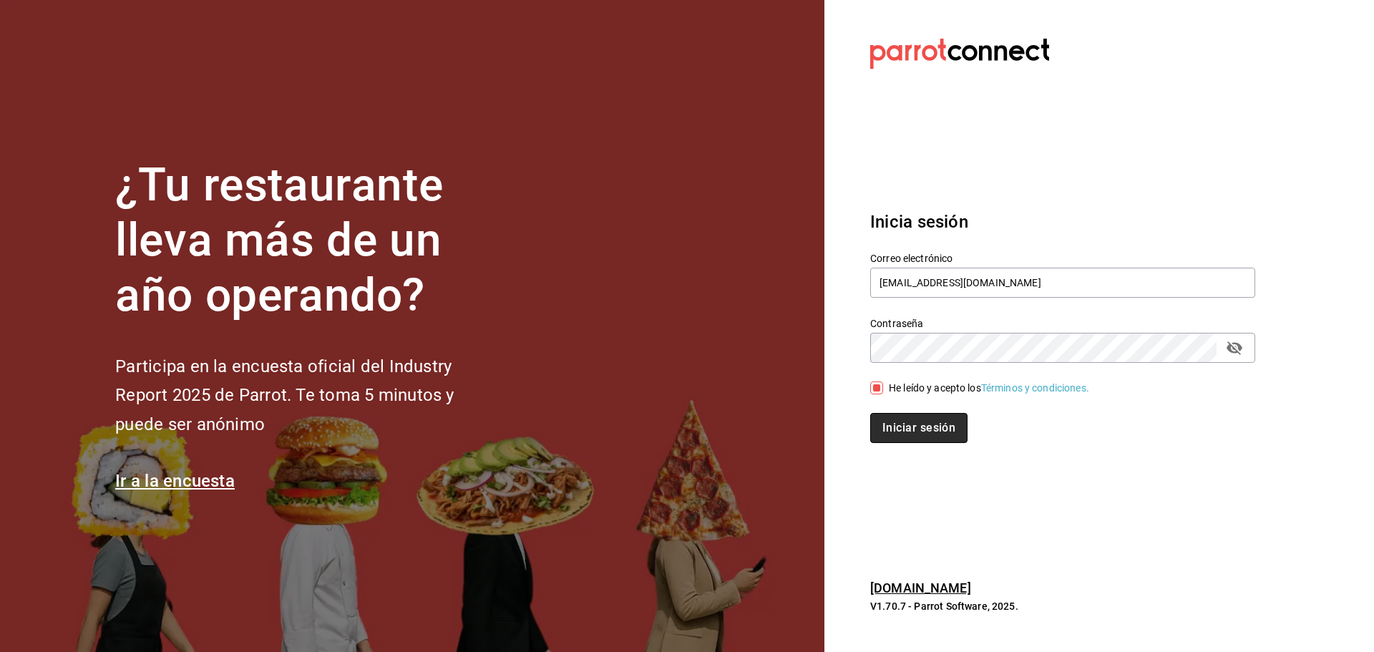
click at [944, 424] on button "Iniciar sesión" at bounding box center [918, 428] width 97 height 30
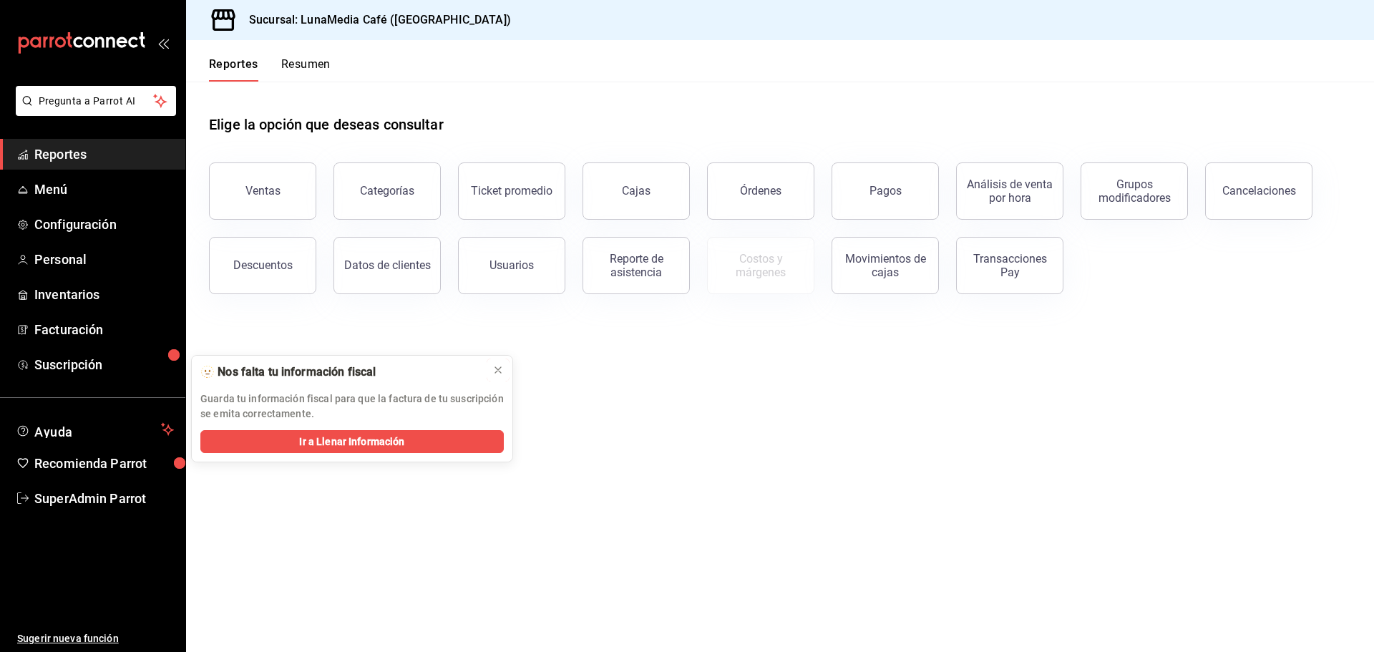
drag, startPoint x: 502, startPoint y: 376, endPoint x: 502, endPoint y: 365, distance: 11.4
click at [502, 376] on div at bounding box center [497, 370] width 11 height 14
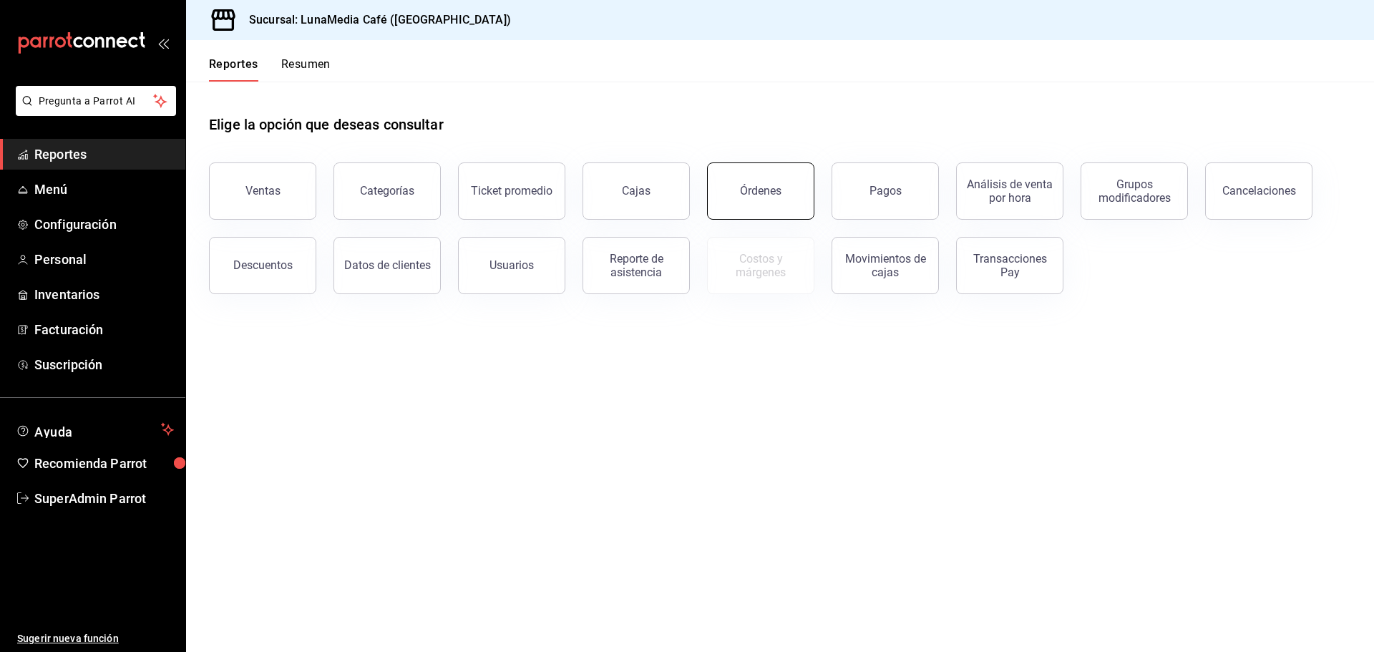
click at [732, 182] on button "Órdenes" at bounding box center [760, 190] width 107 height 57
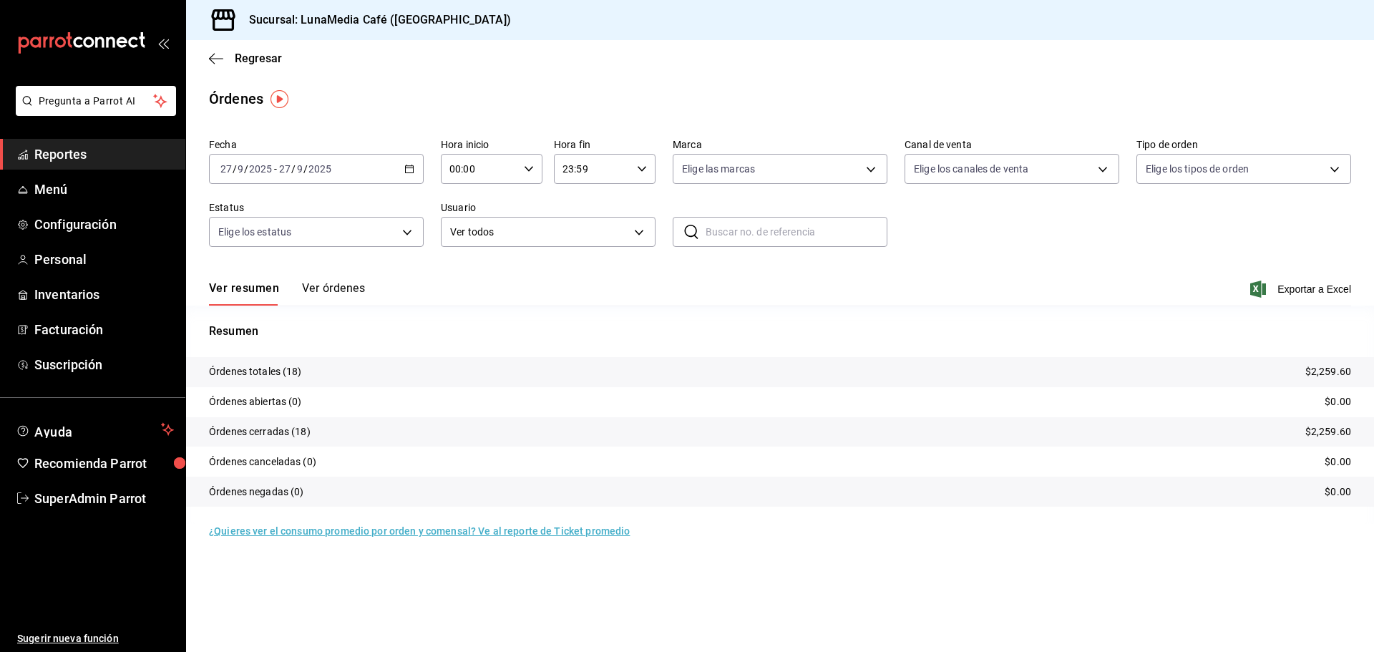
click at [356, 295] on button "Ver órdenes" at bounding box center [333, 293] width 63 height 24
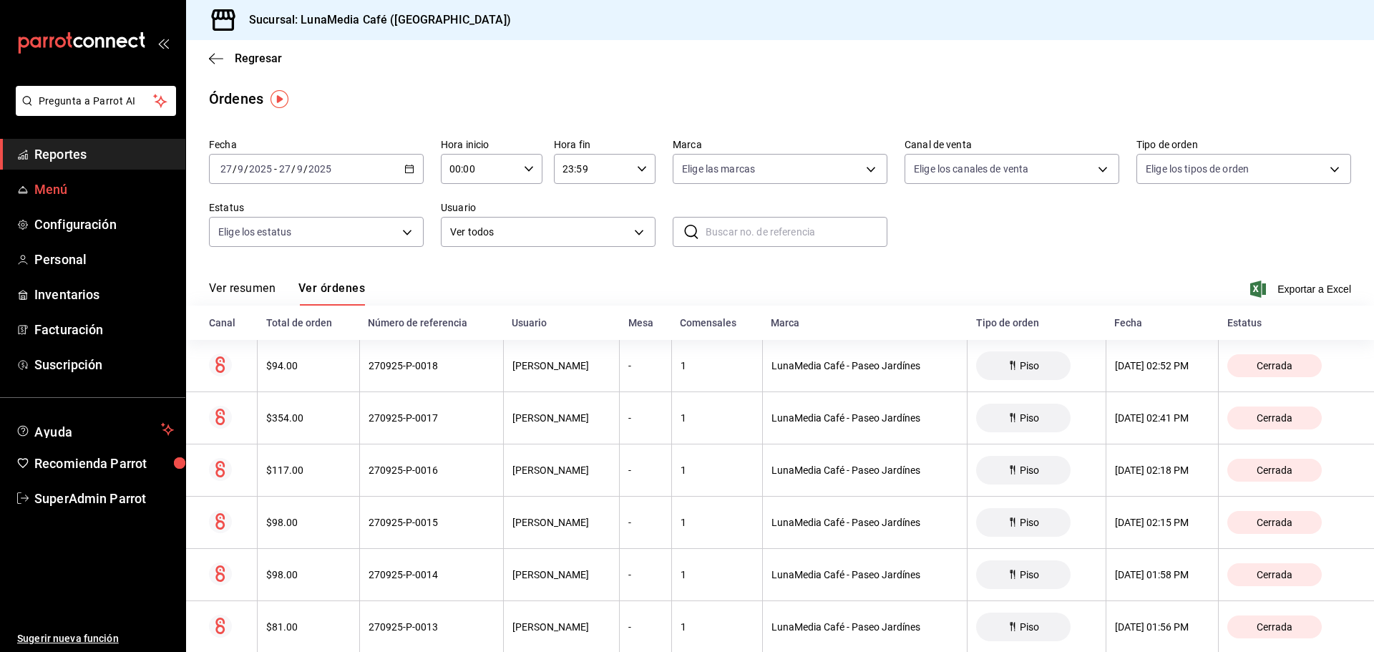
click at [37, 200] on link "Menú" at bounding box center [92, 189] width 185 height 31
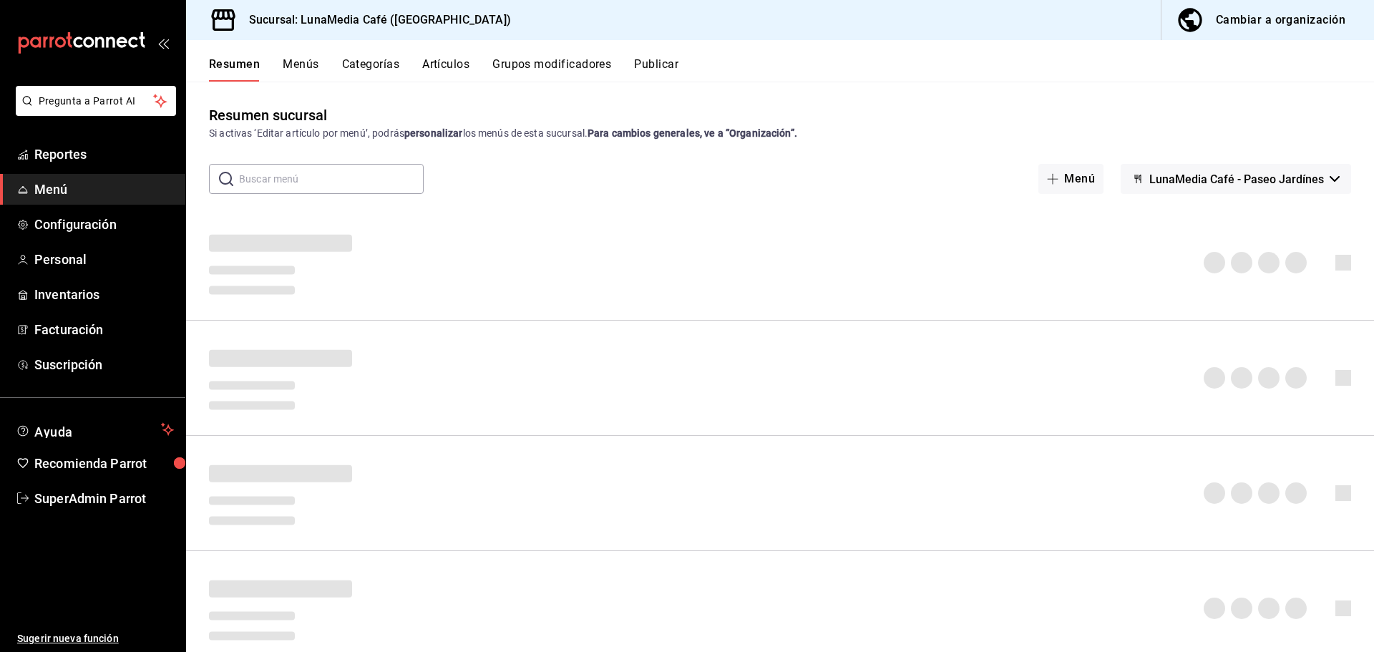
click at [669, 57] on div "Resumen Menús Categorías Artículos Grupos modificadores Publicar" at bounding box center [780, 60] width 1188 height 41
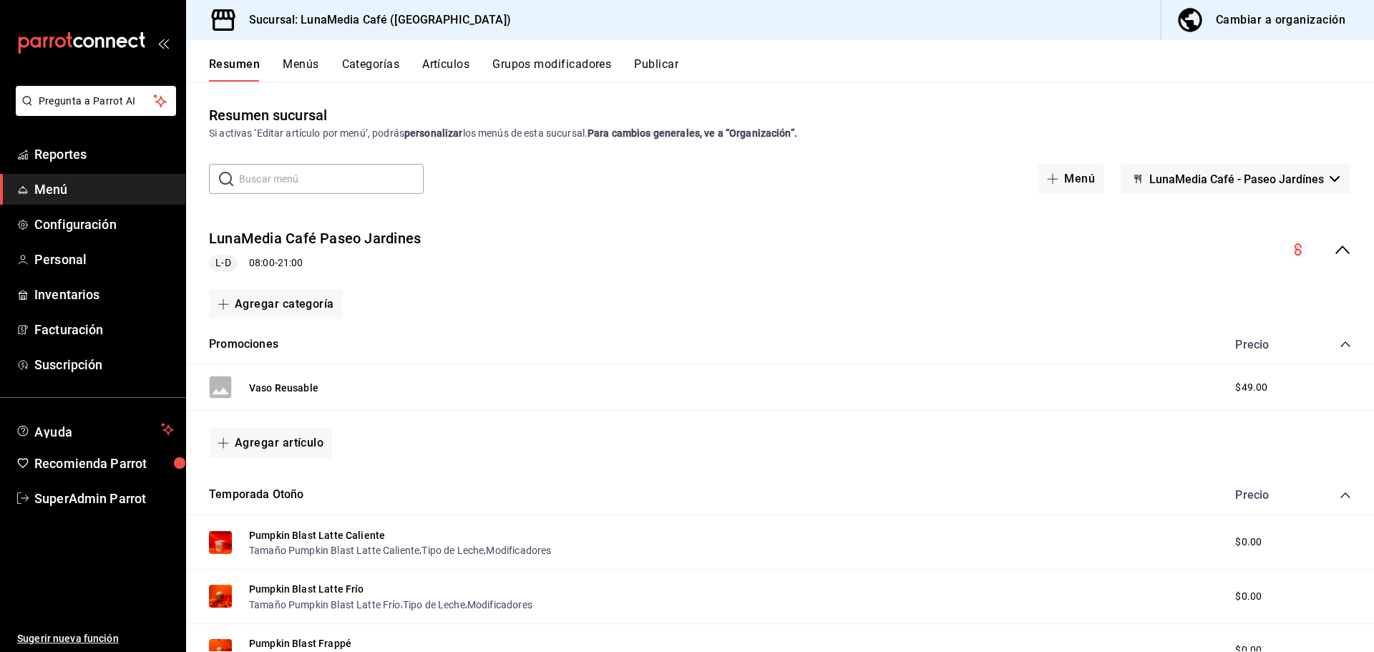
click at [672, 59] on button "Publicar" at bounding box center [656, 69] width 44 height 24
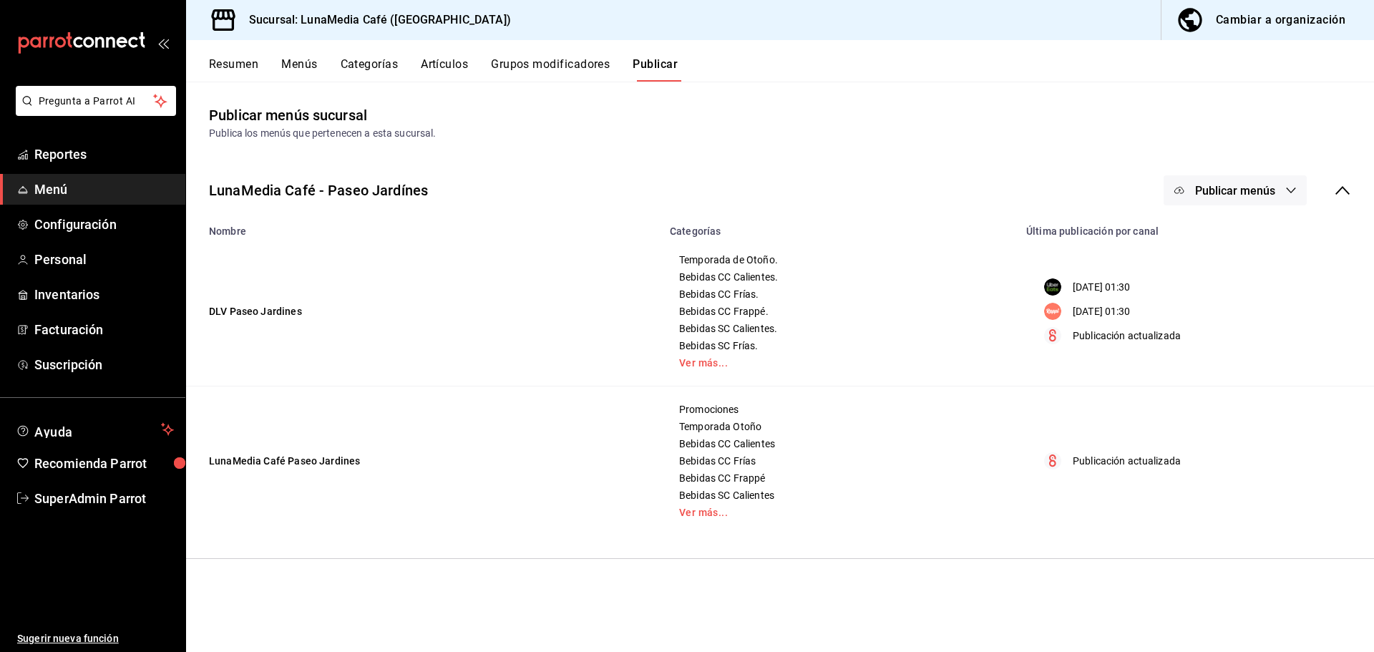
click at [251, 66] on button "Resumen" at bounding box center [233, 69] width 49 height 24
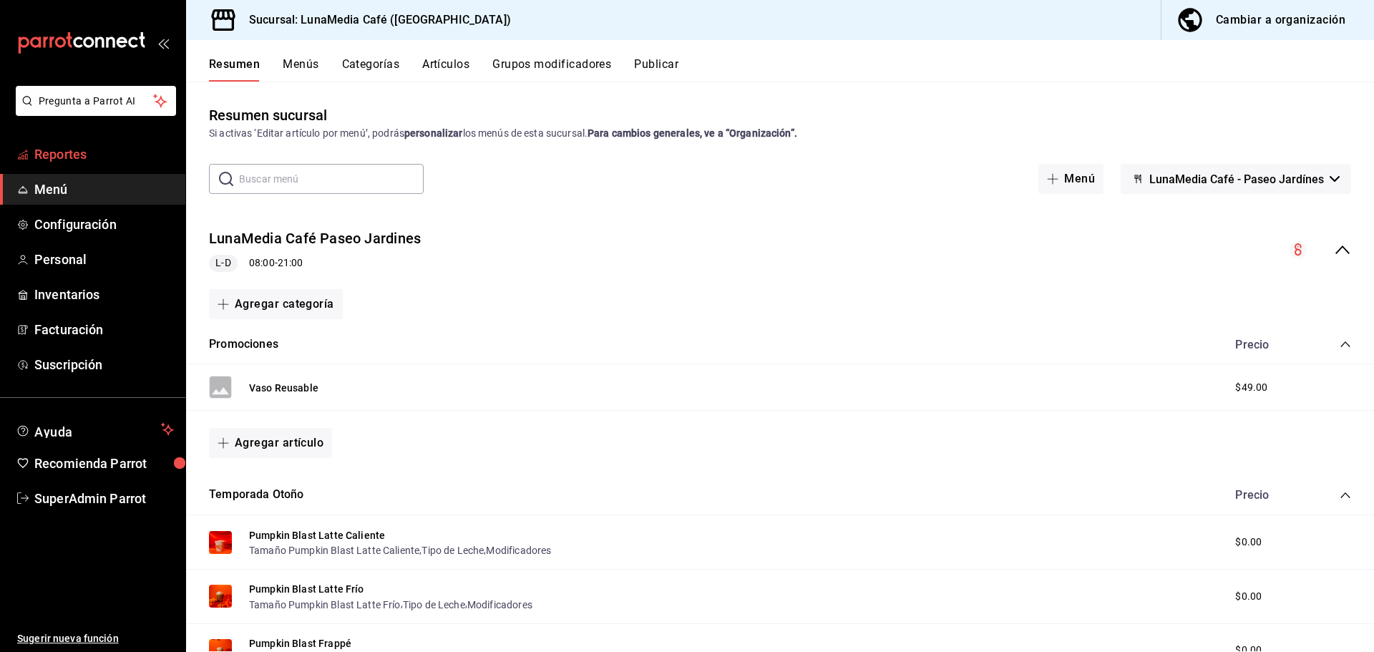
click at [77, 153] on span "Reportes" at bounding box center [104, 154] width 140 height 19
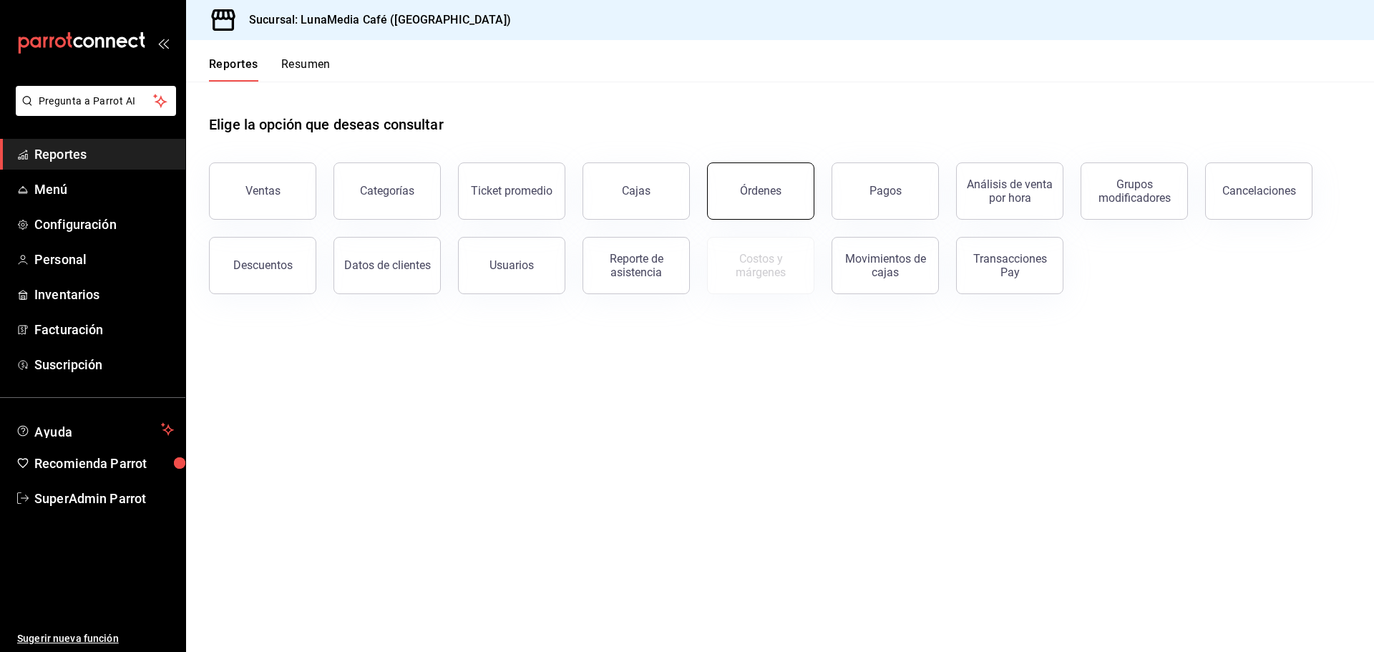
click at [797, 175] on button "Órdenes" at bounding box center [760, 190] width 107 height 57
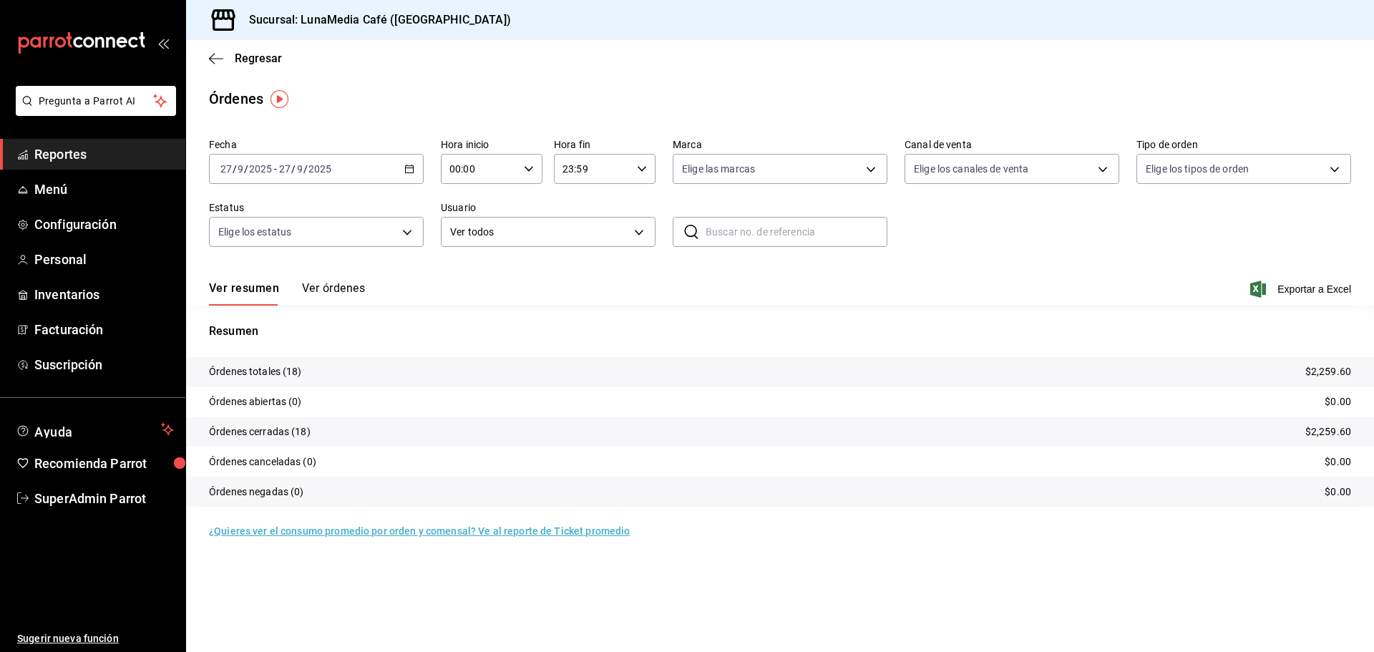
click at [344, 176] on div "2025-09-27 27 / 9 / 2025 - 2025-09-27 27 / 9 / 2025" at bounding box center [316, 169] width 215 height 30
click at [277, 311] on span "Mes actual" at bounding box center [276, 308] width 111 height 15
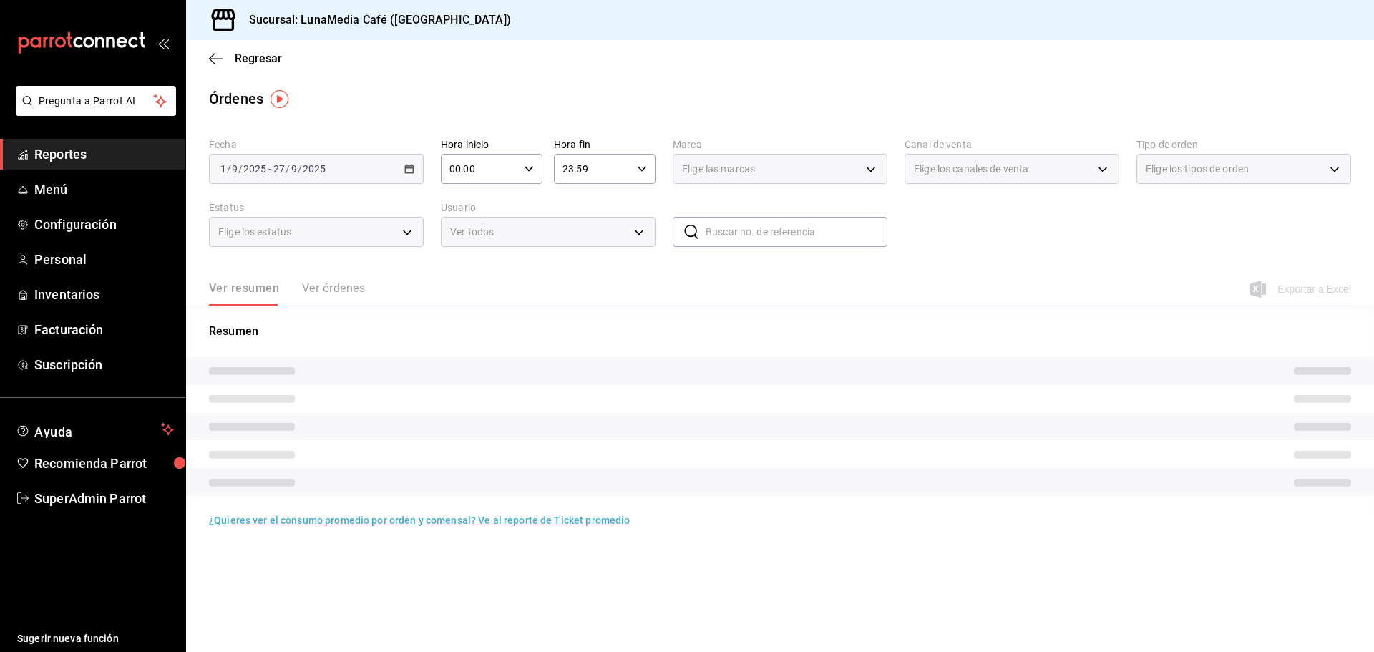
click at [952, 170] on body "Pregunta a Parrot AI Reportes Menú Configuración Personal Inventarios Facturaci…" at bounding box center [687, 326] width 1374 height 652
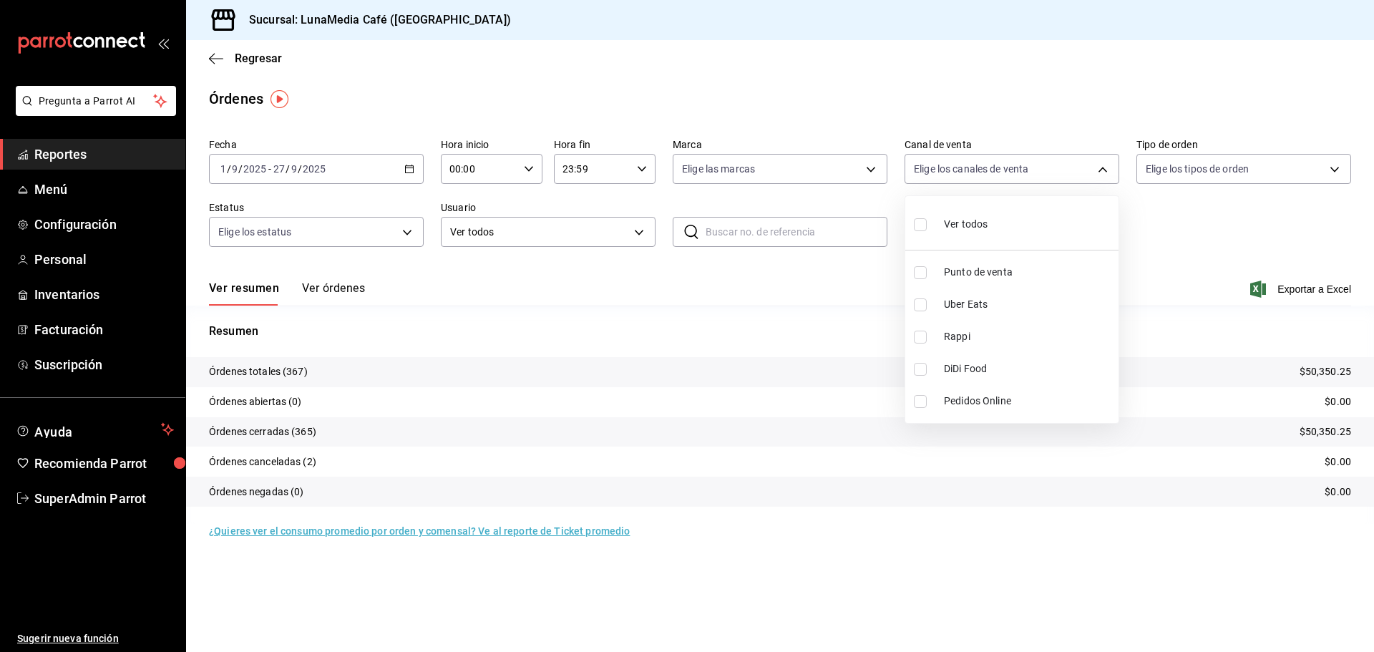
click at [962, 300] on span "Uber Eats" at bounding box center [1028, 304] width 169 height 15
type input "UBER_EATS"
checkbox input "true"
click at [694, 285] on div at bounding box center [687, 326] width 1374 height 652
click at [685, 320] on div "Resumen Órdenes totales (0) $0.00 Órdenes abiertas (0) $0.00 Órdenes cerradas (…" at bounding box center [780, 414] width 1188 height 218
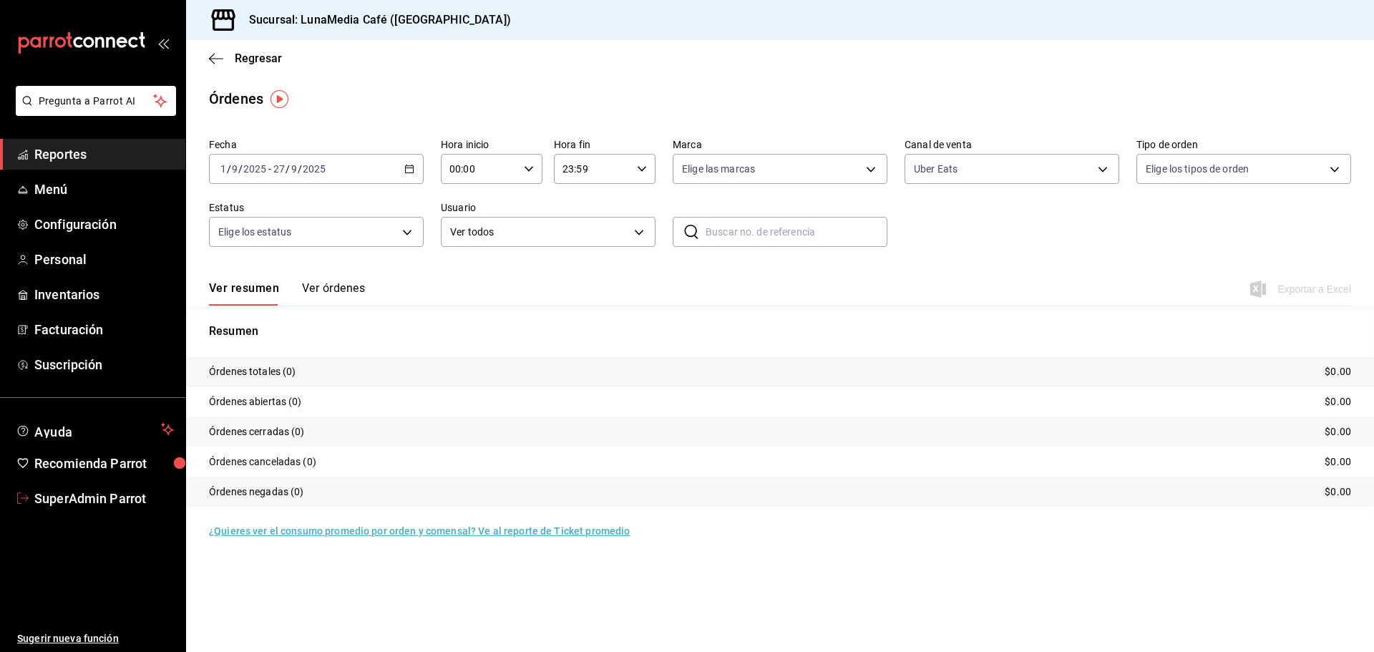
click at [84, 497] on span "SuperAdmin Parrot" at bounding box center [104, 498] width 140 height 19
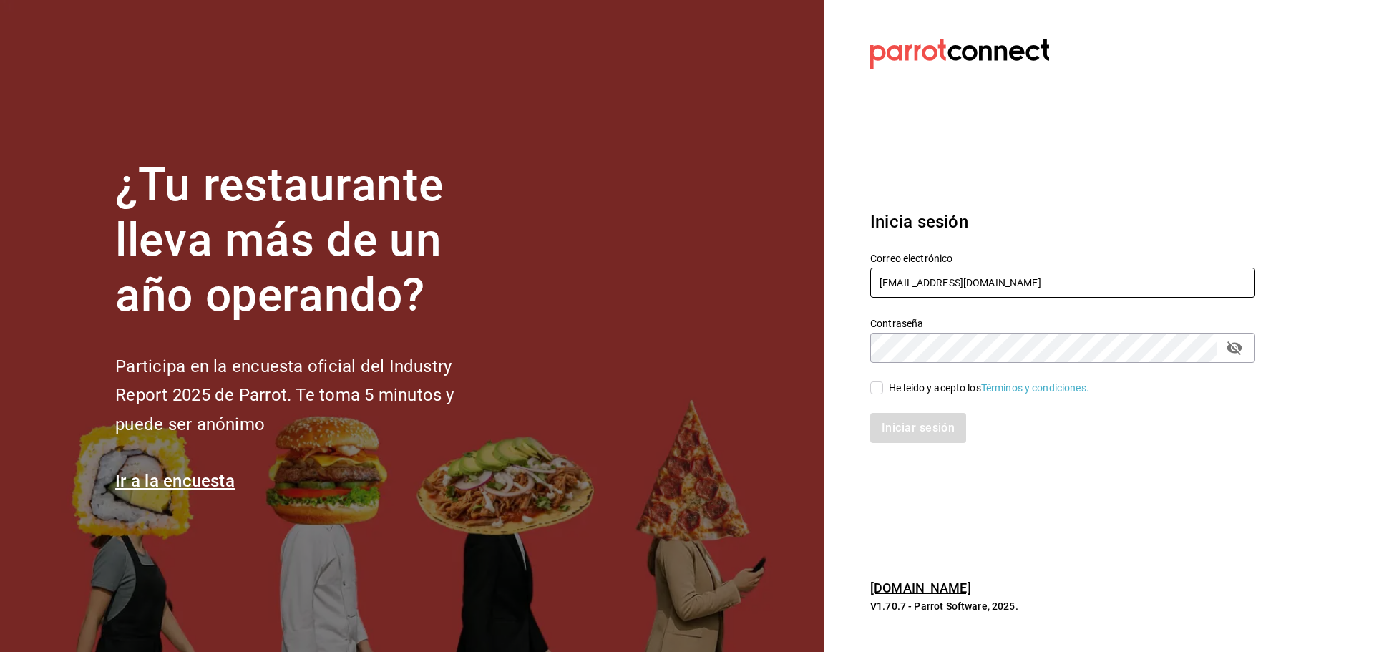
click at [964, 291] on input "lunamediacafe@paseojardines.com" at bounding box center [1062, 283] width 385 height 30
click at [1204, 196] on div "Inicia sesión Correo electrónico lunamediacafe@paseojardines.com Contraseña Con…" at bounding box center [1062, 326] width 385 height 268
click at [920, 272] on input "lunamediacafe@paseojardines.com" at bounding box center [1062, 283] width 385 height 30
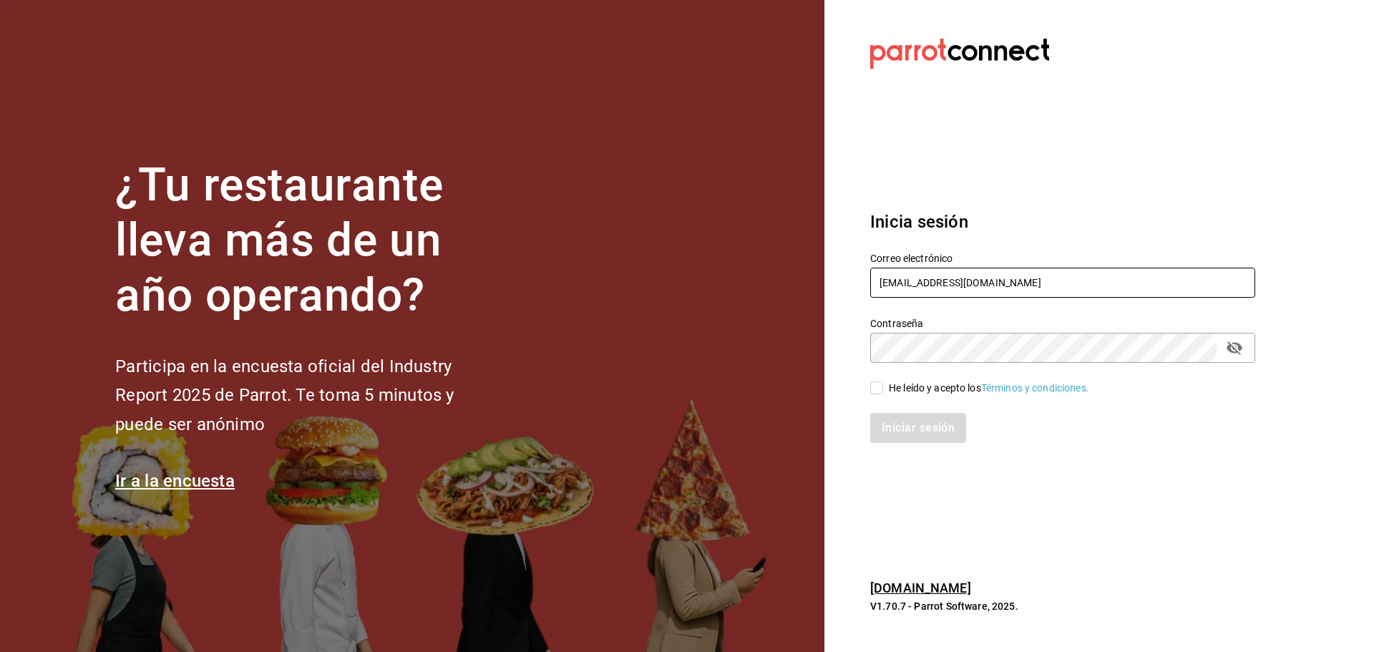
click at [920, 272] on input "lunamediacafe@paseojardines.com" at bounding box center [1062, 283] width 385 height 30
paste input "os3chiflados@guadalupe"
type input "los3chiflados@guadalupe.com"
click at [941, 383] on div "He leído y acepto los Términos y condiciones." at bounding box center [989, 388] width 200 height 15
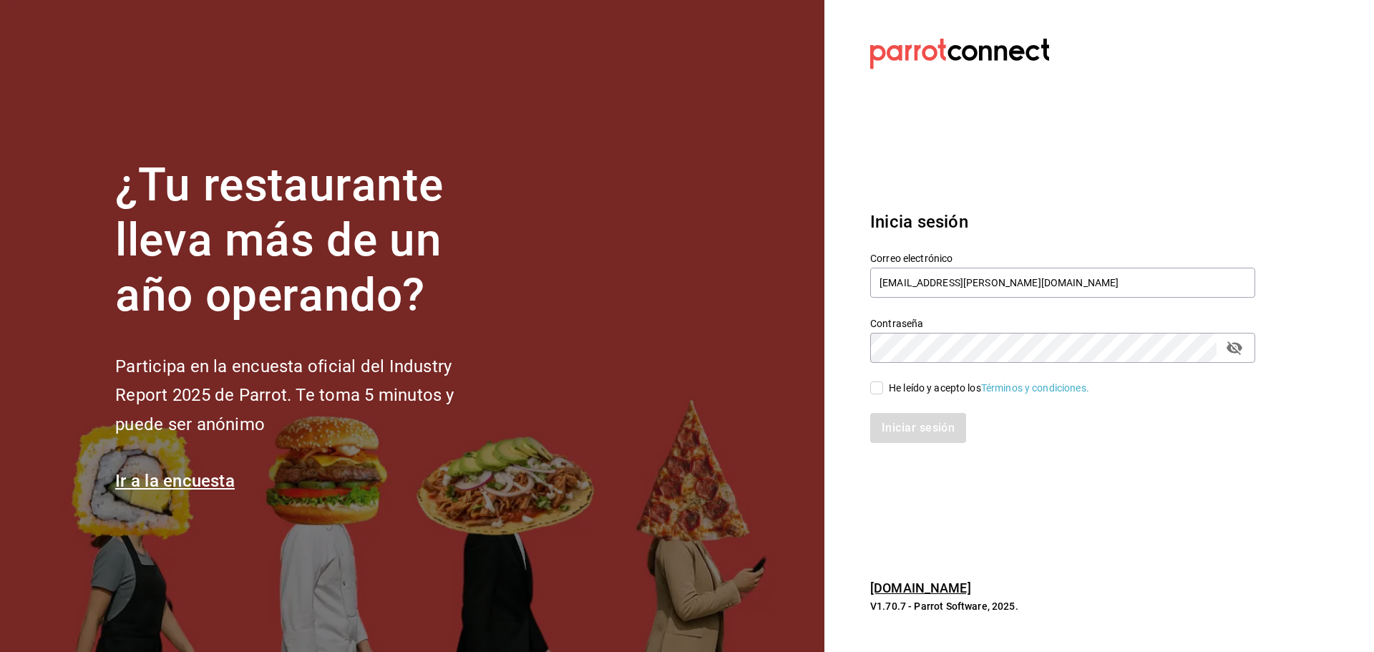
click at [883, 383] on input "He leído y acepto los Términos y condiciones." at bounding box center [876, 387] width 13 height 13
checkbox input "true"
click at [942, 417] on button "Iniciar sesión" at bounding box center [918, 428] width 97 height 30
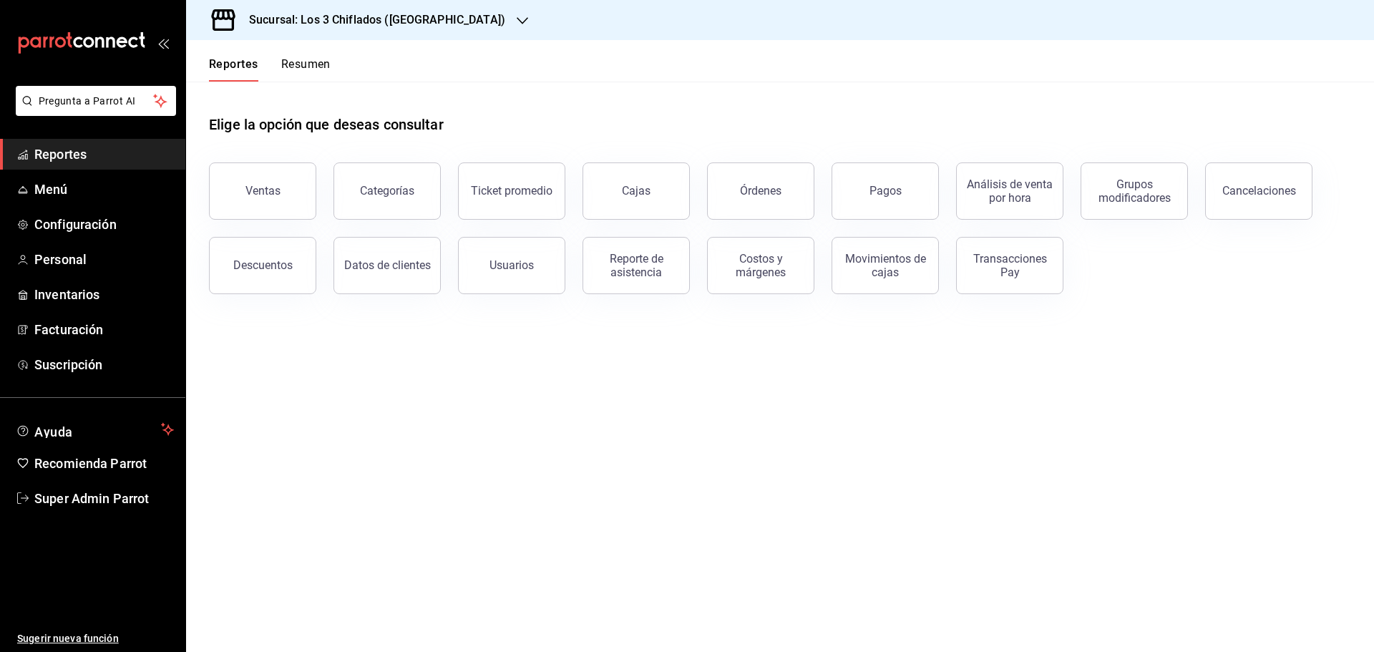
click at [787, 376] on main "Elige la opción que deseas consultar Ventas Categorías Ticket promedio Cajas Ór…" at bounding box center [780, 367] width 1188 height 570
click at [33, 190] on link "Menú" at bounding box center [92, 189] width 185 height 31
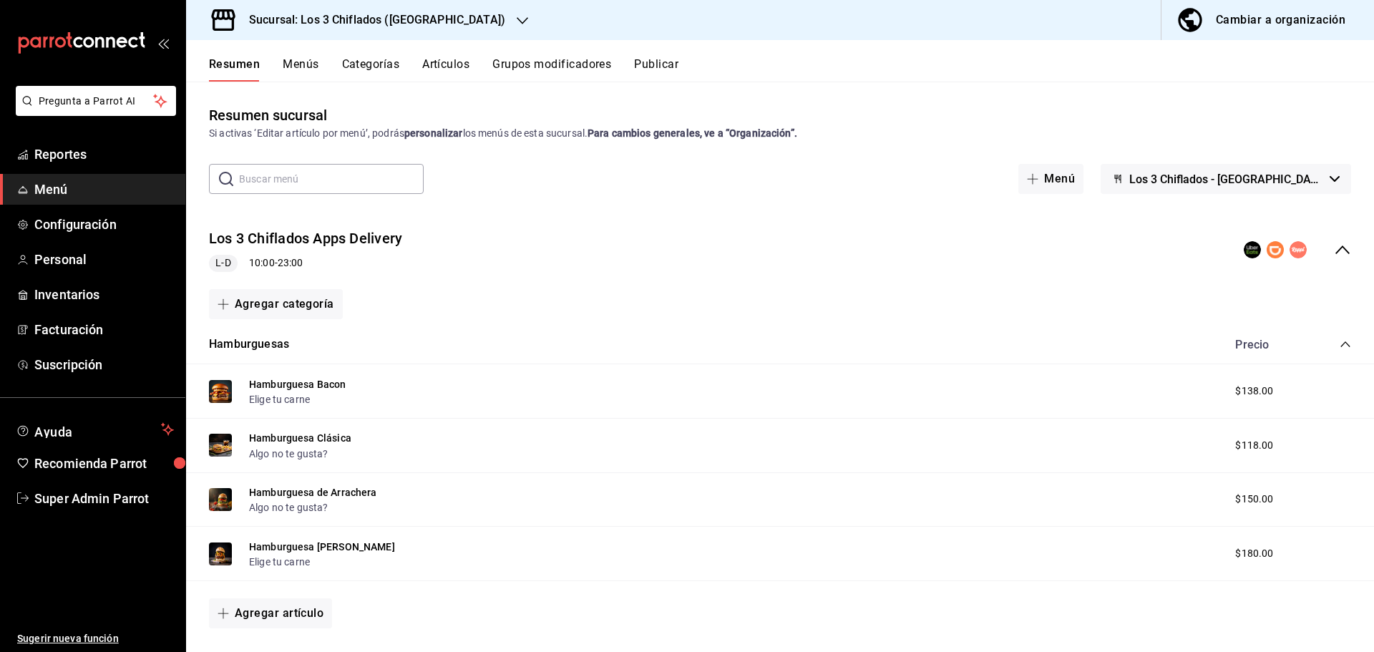
click at [1340, 243] on div "Los 3 Chiflados Apps Delivery L-D 10:00 - 23:00" at bounding box center [780, 250] width 1188 height 67
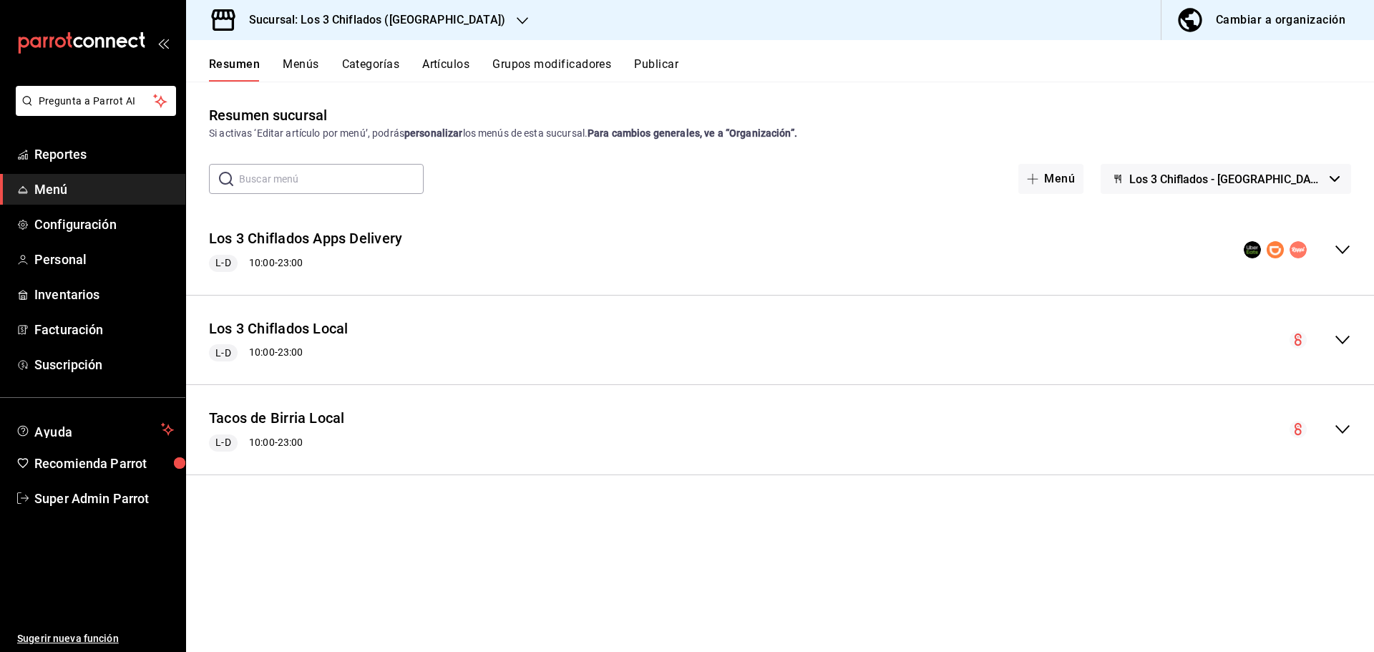
click at [1340, 243] on icon "collapse-menu-row" at bounding box center [1342, 249] width 17 height 17
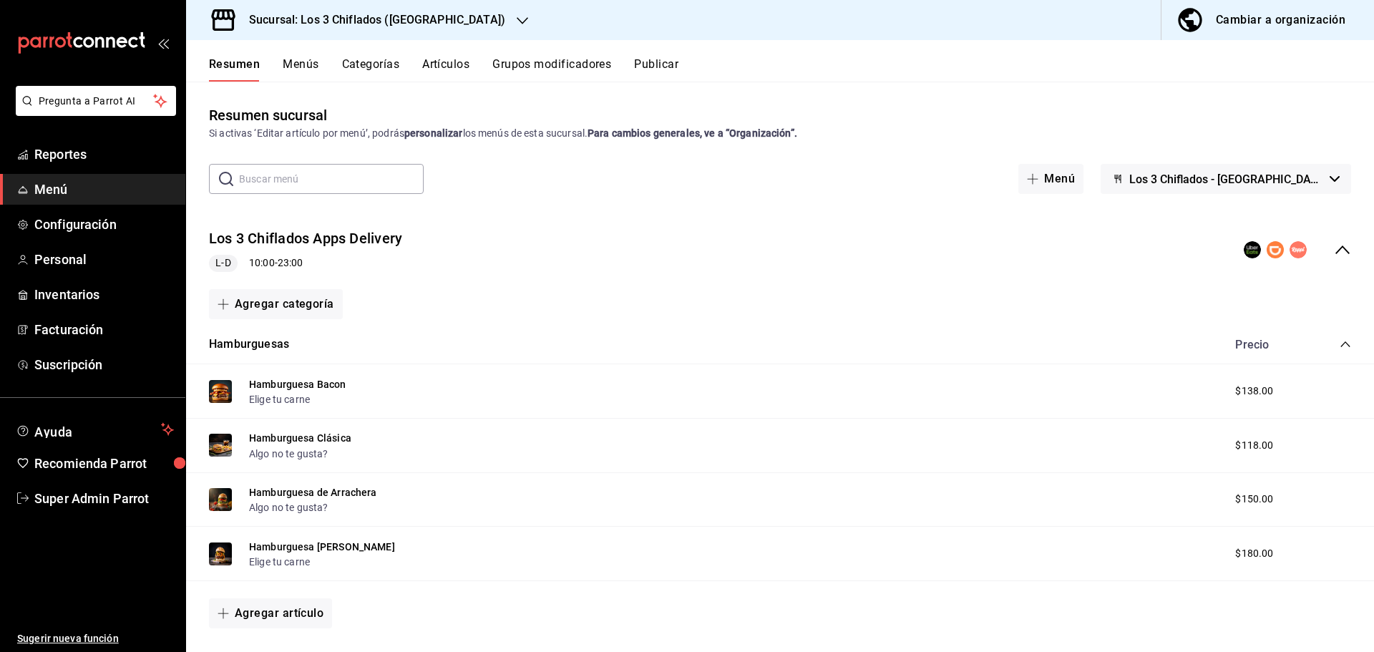
click at [1340, 243] on div "Los 3 Chiflados Apps Delivery L-D 10:00 - 23:00" at bounding box center [780, 250] width 1188 height 67
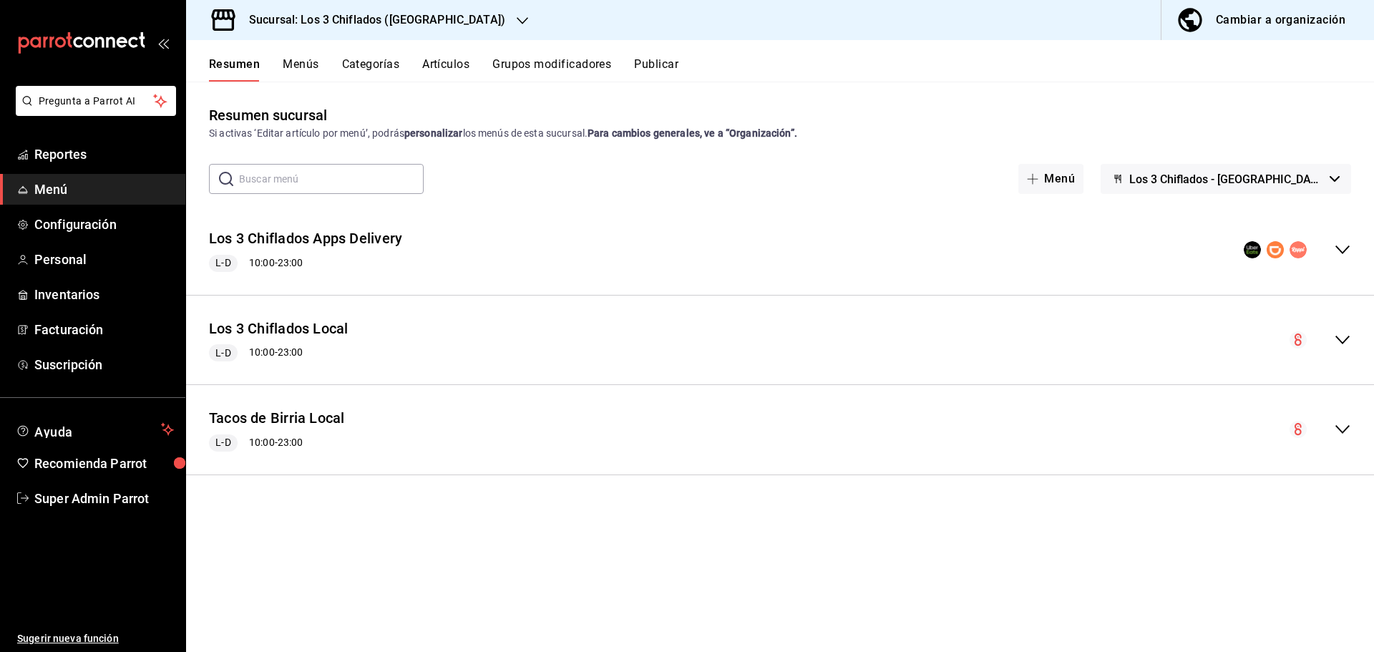
click at [1337, 254] on icon "collapse-menu-row" at bounding box center [1342, 249] width 17 height 17
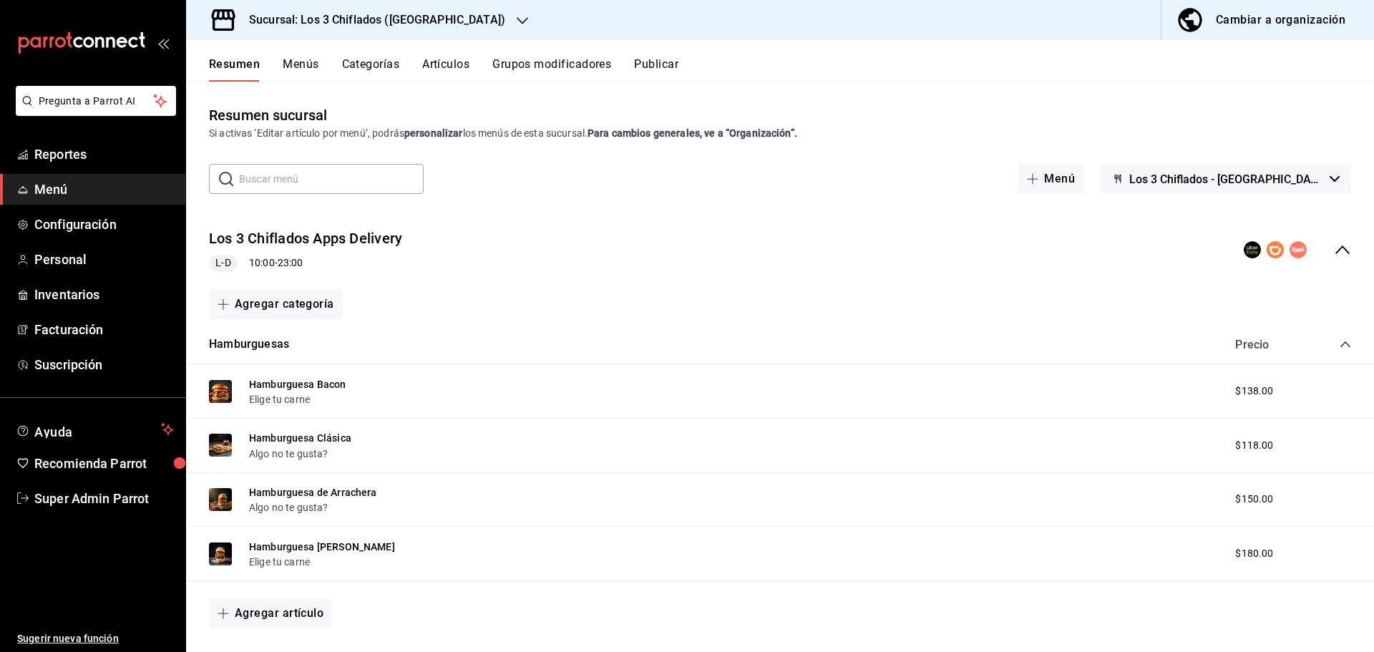
click at [668, 55] on div "Resumen Menús Categorías Artículos Grupos modificadores Publicar" at bounding box center [780, 60] width 1188 height 41
click at [670, 59] on button "Publicar" at bounding box center [656, 69] width 44 height 24
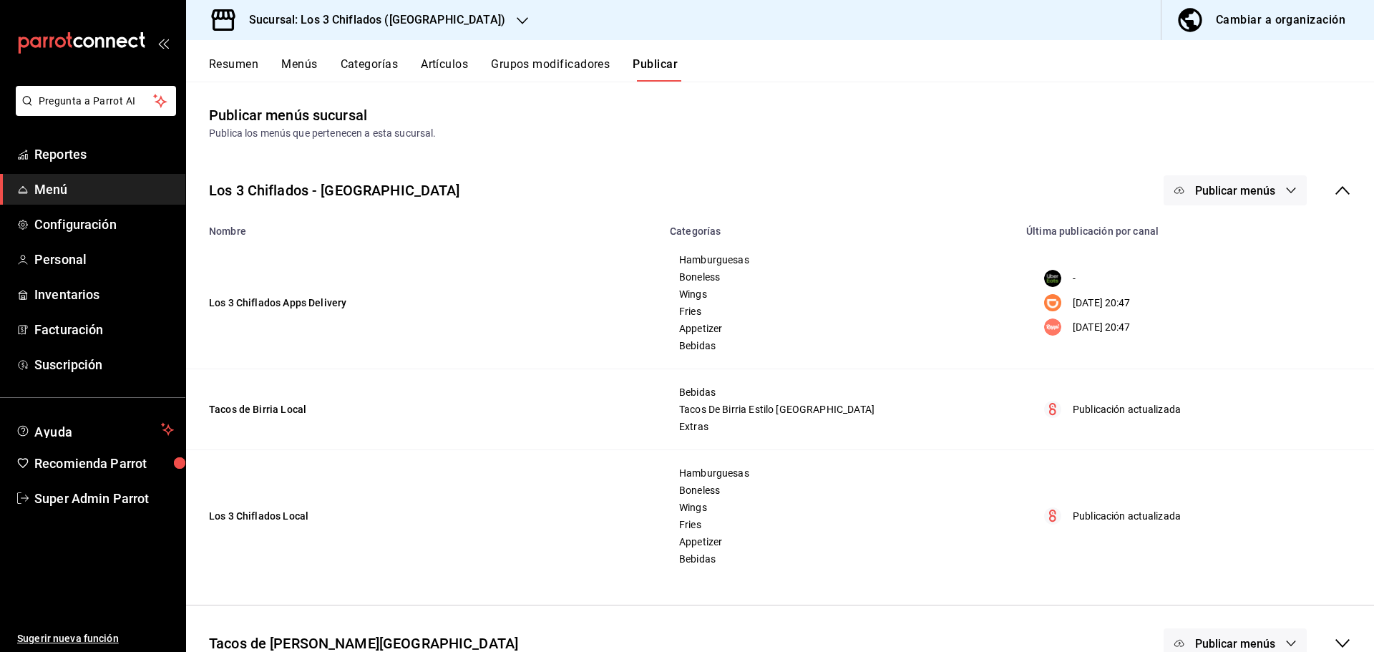
click at [425, 2] on div "Sucursal: Los 3 Chiflados ([GEOGRAPHIC_DATA])" at bounding box center [365, 20] width 336 height 40
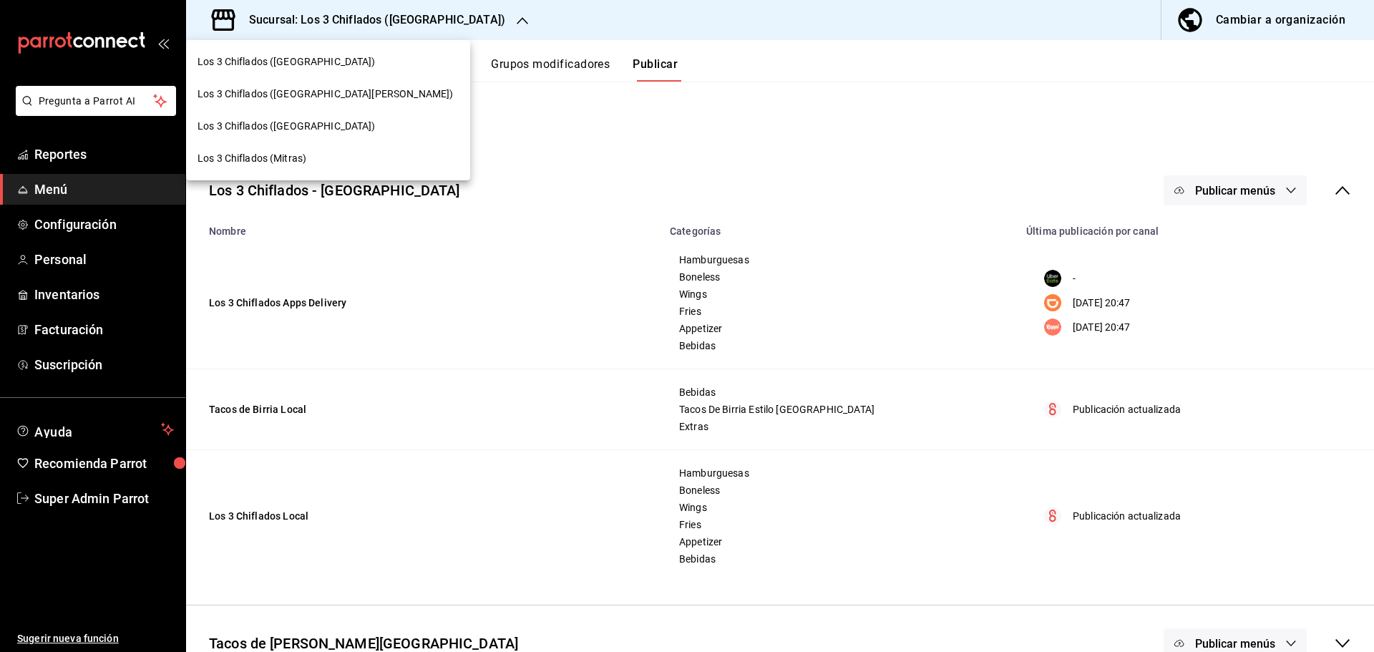
click at [300, 132] on span "Los 3 Chiflados ([GEOGRAPHIC_DATA])" at bounding box center [286, 126] width 178 height 15
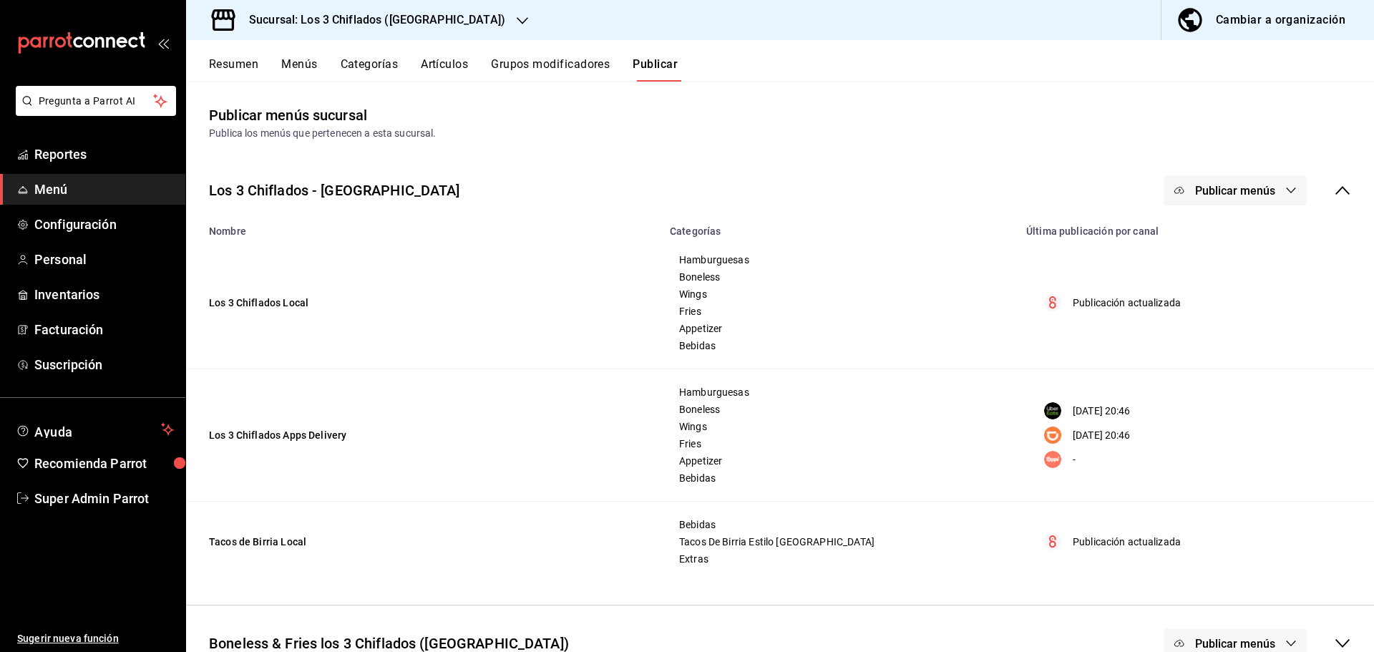
click at [1334, 196] on icon at bounding box center [1342, 190] width 17 height 17
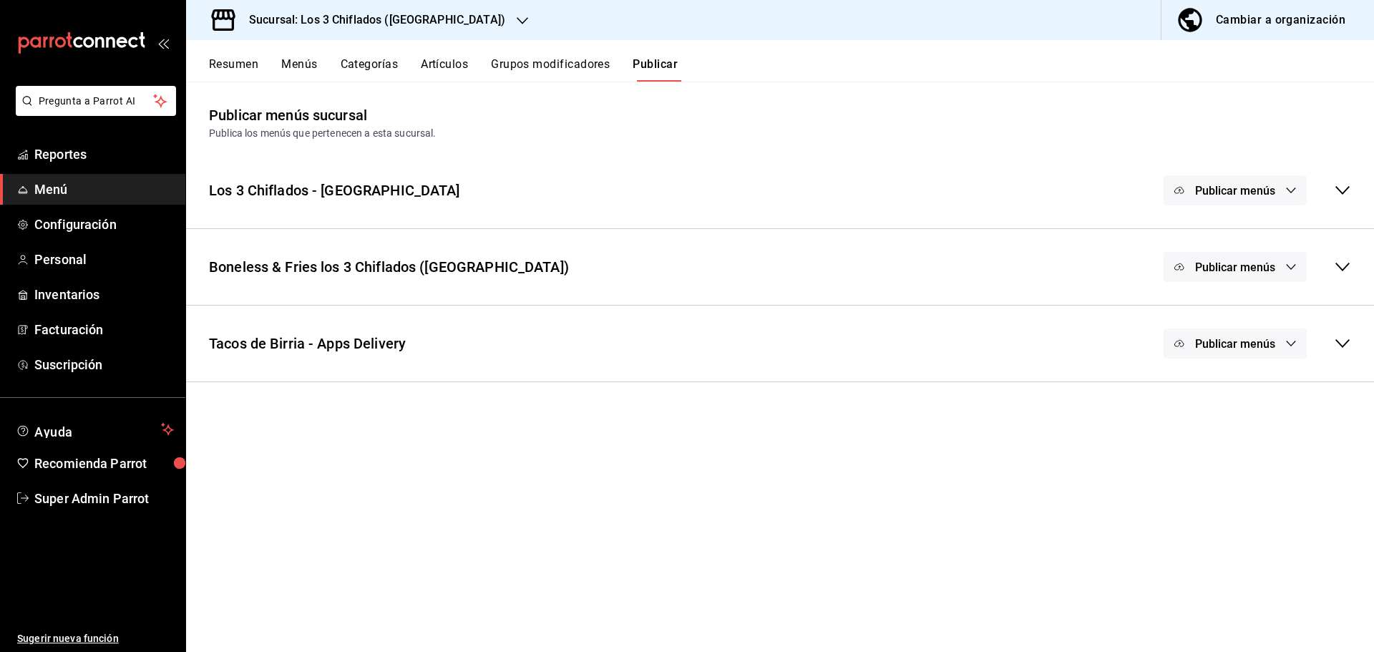
click at [1347, 346] on icon at bounding box center [1342, 343] width 17 height 17
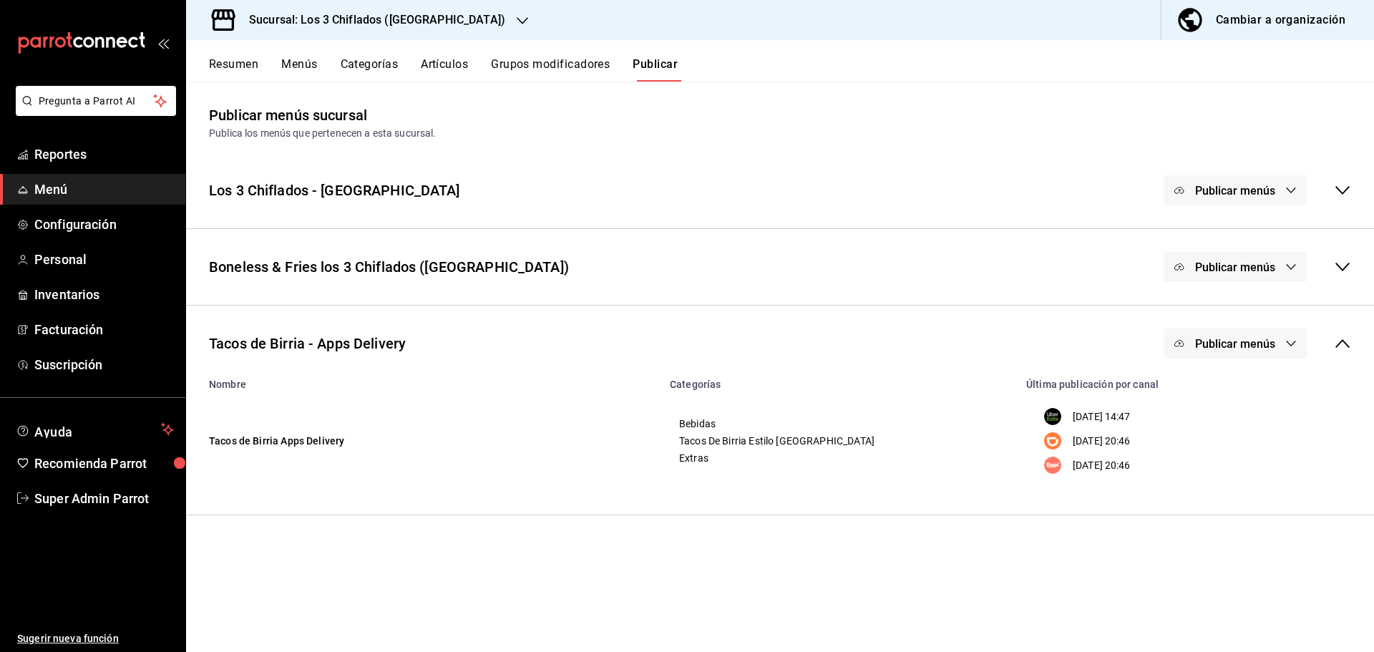
click at [1347, 346] on icon at bounding box center [1342, 343] width 14 height 9
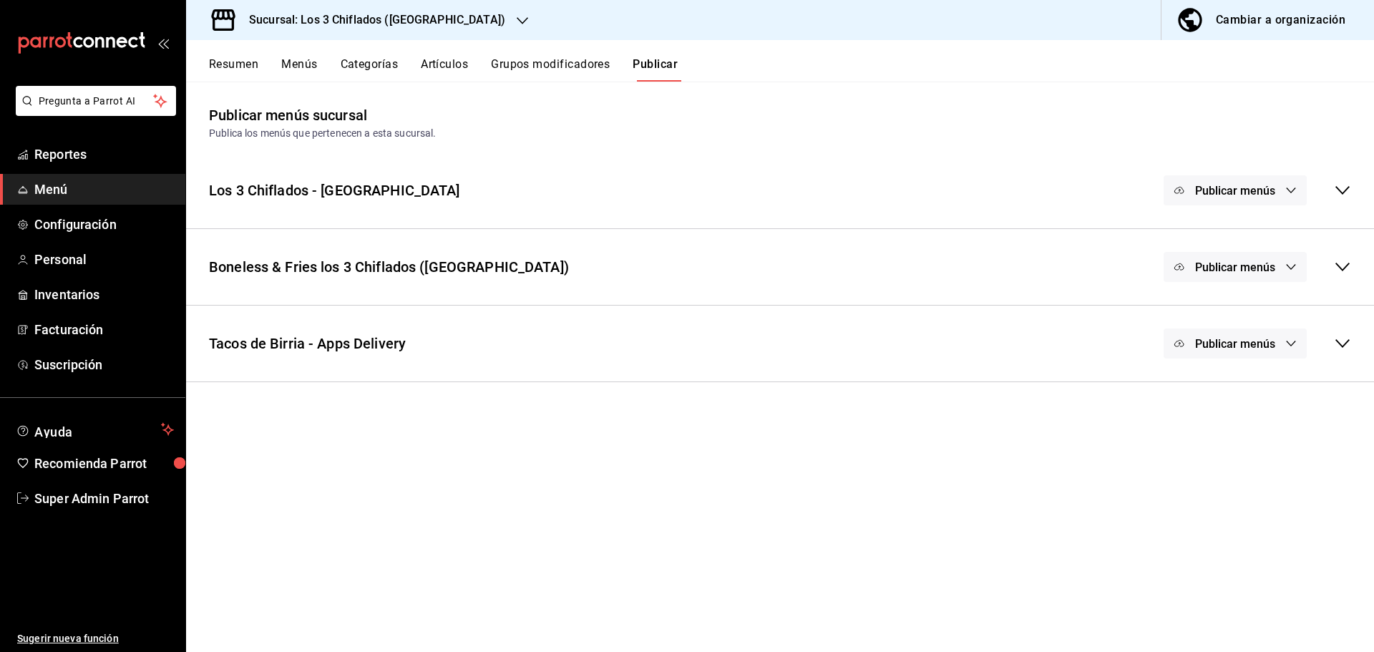
click at [1347, 346] on icon at bounding box center [1342, 343] width 17 height 17
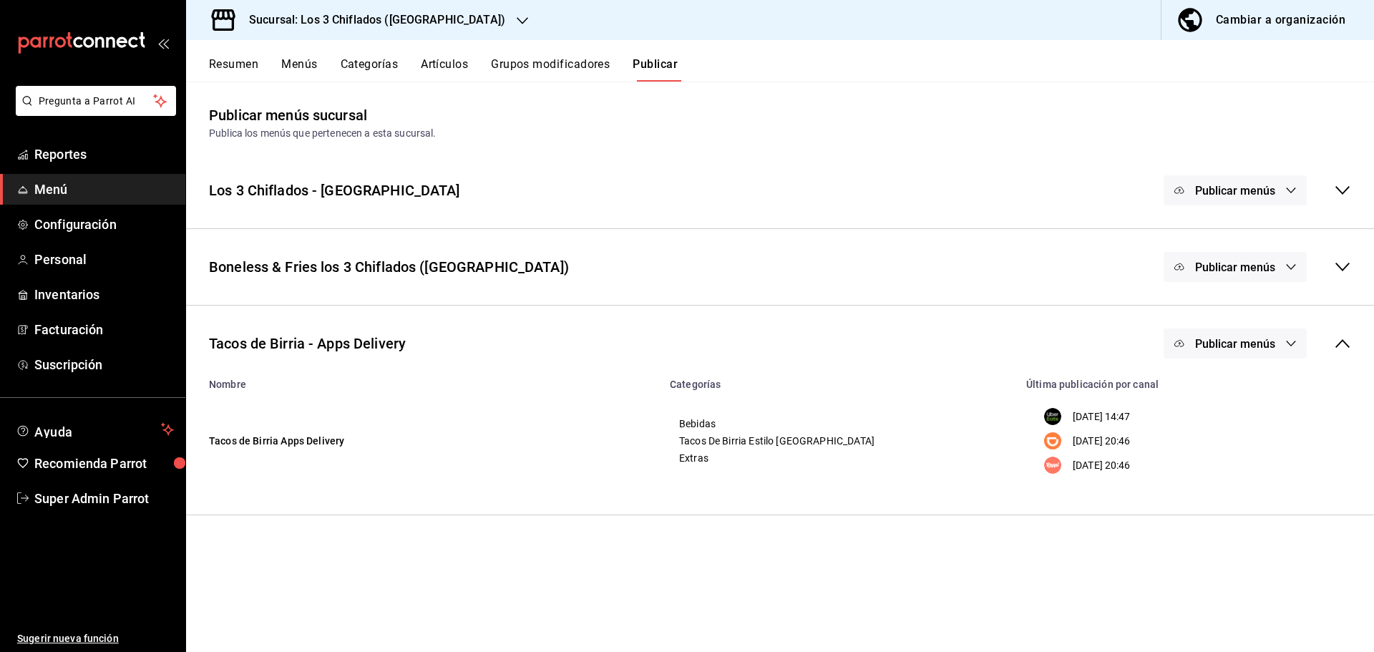
click at [1343, 260] on icon at bounding box center [1342, 266] width 17 height 17
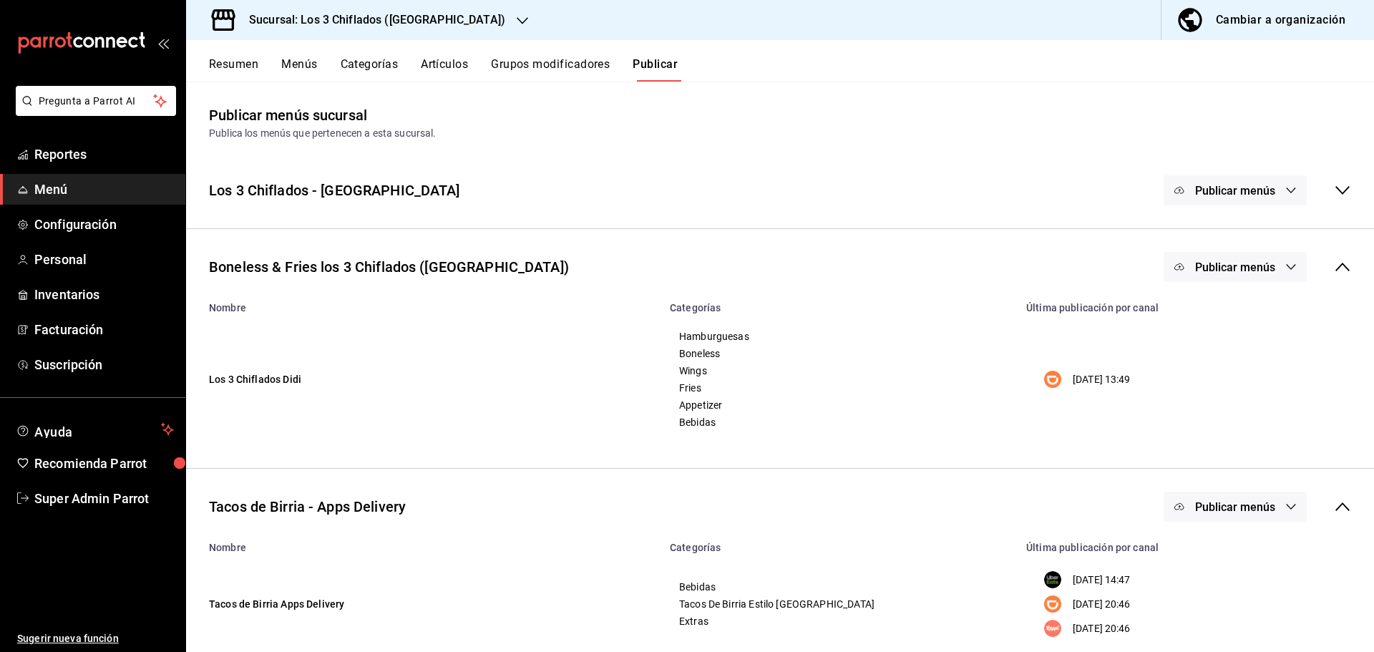
click at [1082, 396] on td "[DATE] 13:49" at bounding box center [1195, 379] width 356 height 132
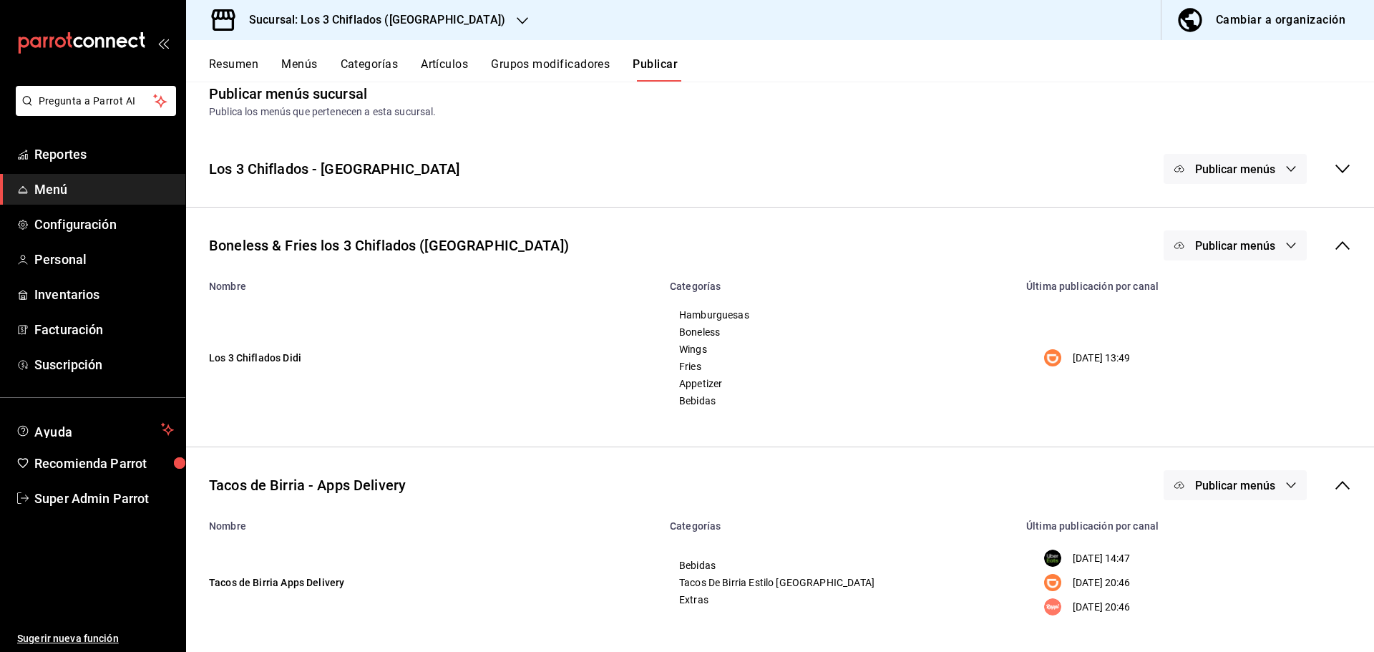
scroll to position [28, 0]
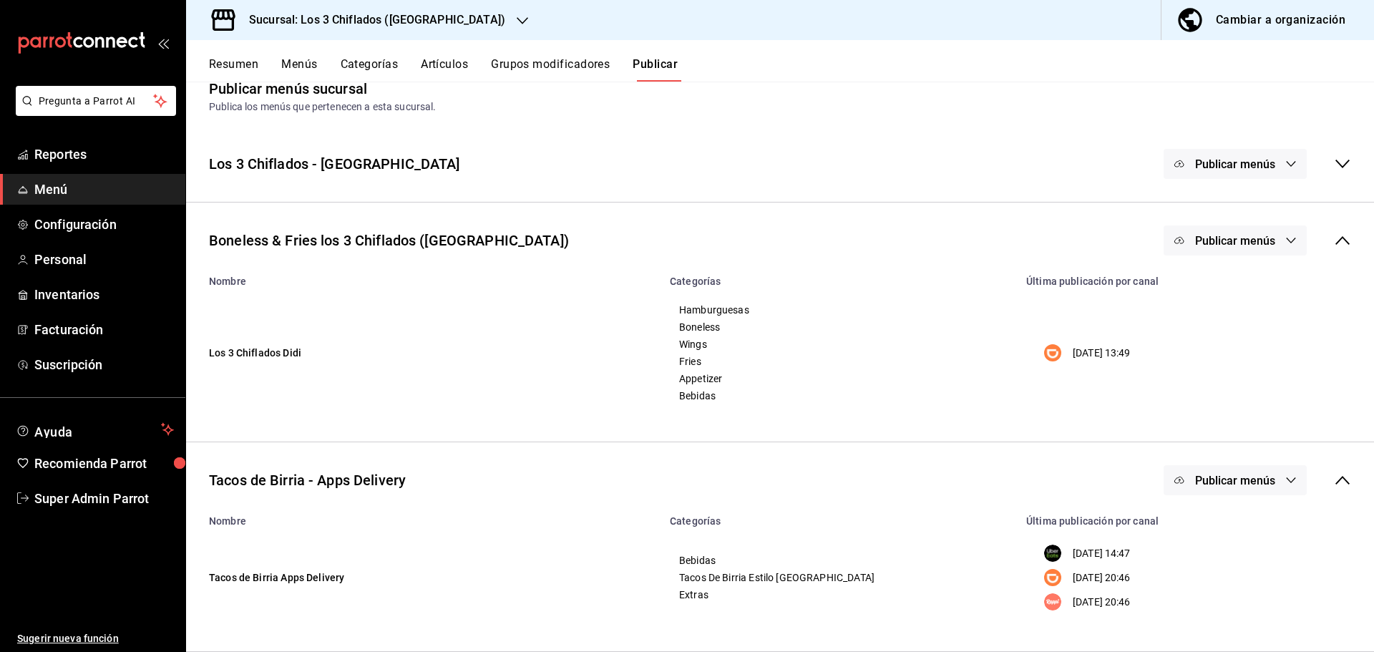
click at [1334, 164] on icon at bounding box center [1342, 163] width 17 height 17
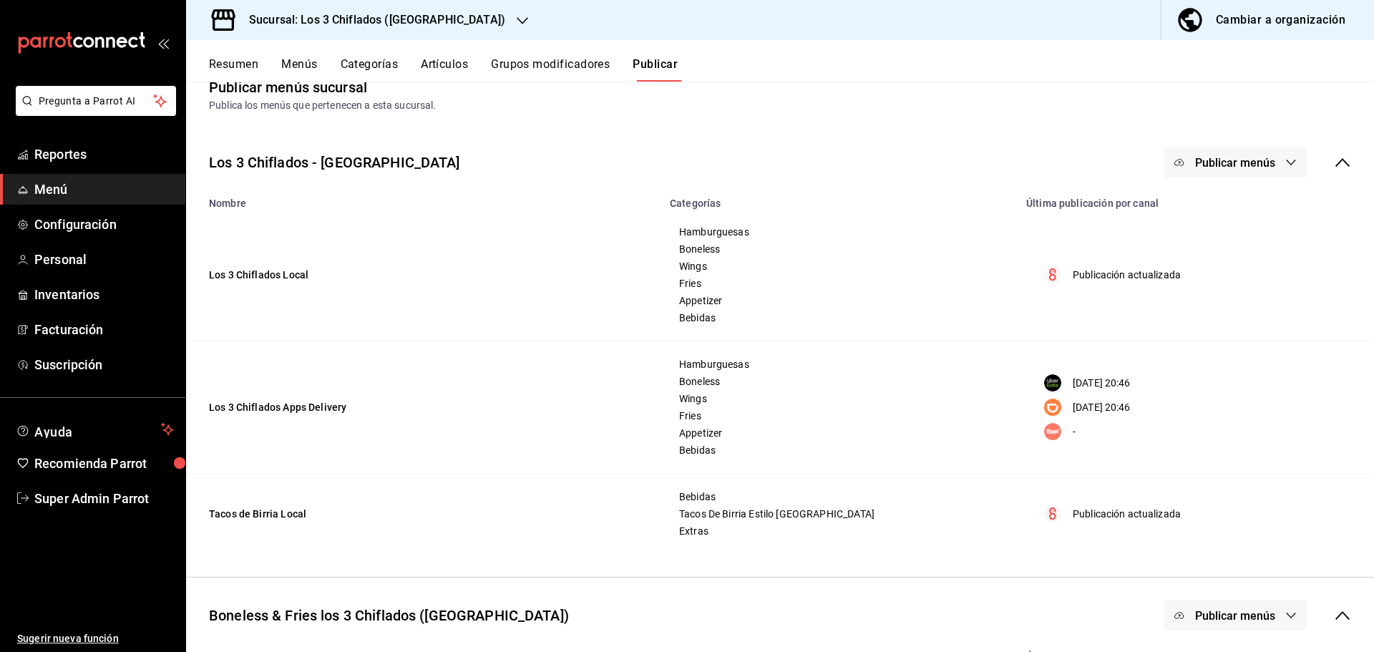
click at [1334, 167] on icon at bounding box center [1342, 162] width 17 height 17
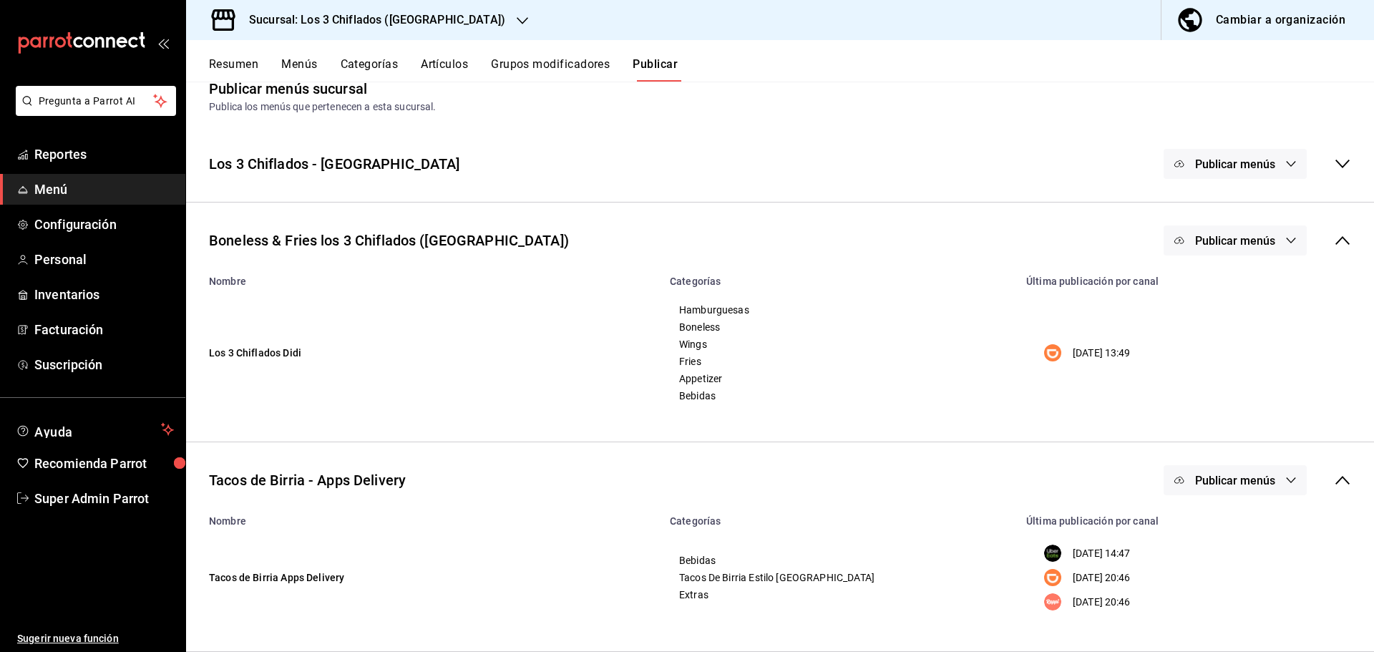
drag, startPoint x: 1150, startPoint y: 550, endPoint x: 1035, endPoint y: 544, distance: 115.3
click at [1035, 544] on div "[DATE] 14:47" at bounding box center [1192, 552] width 315 height 17
click at [965, 552] on td "Bebidas Tacos De Birria Estilo Jalisco Extras" at bounding box center [839, 578] width 356 height 102
click at [240, 62] on button "Resumen" at bounding box center [233, 69] width 49 height 24
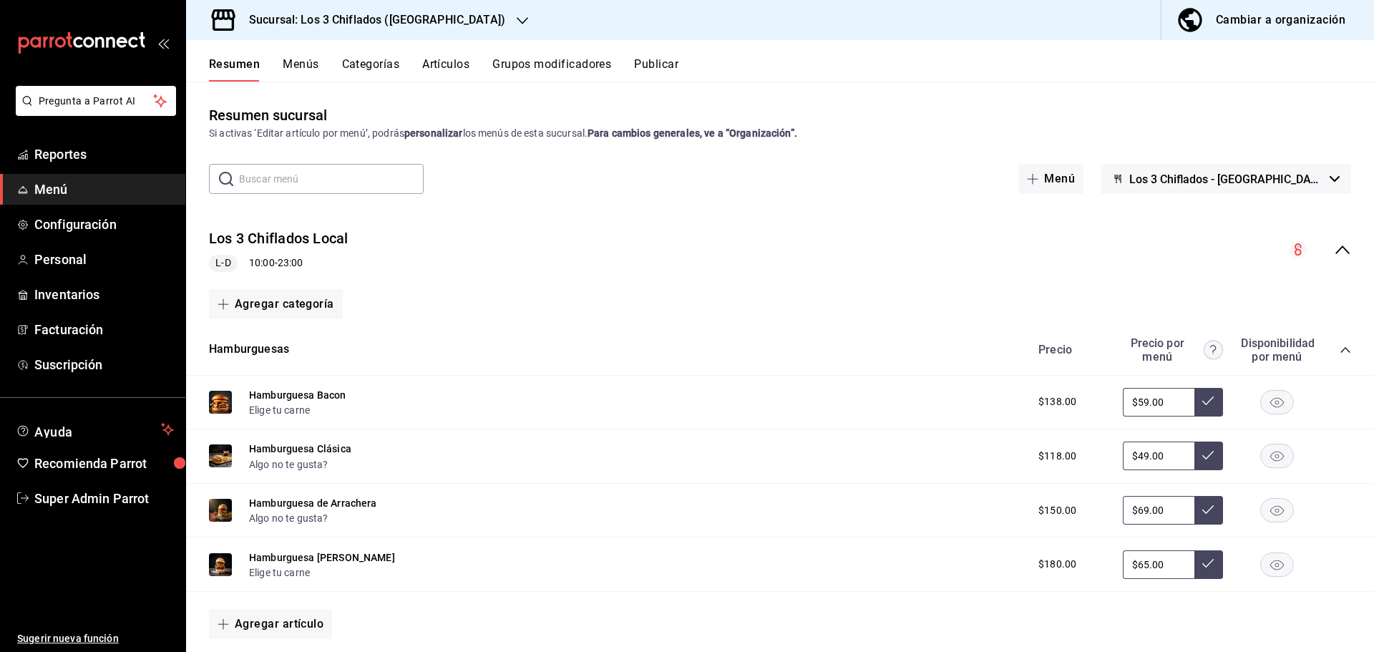
click at [1269, 181] on span "Los 3 Chiflados - [GEOGRAPHIC_DATA]" at bounding box center [1226, 179] width 195 height 14
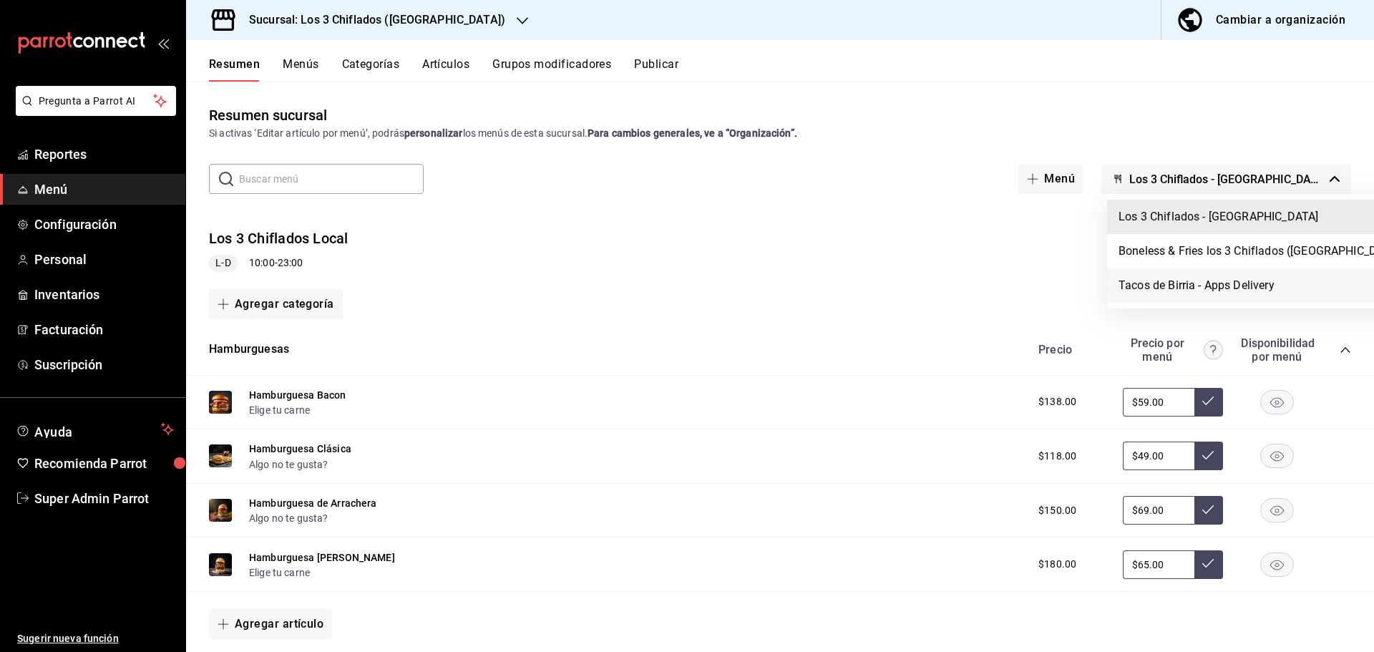
click at [1243, 276] on li "Tacos de Birria - Apps Delivery" at bounding box center [1261, 285] width 309 height 34
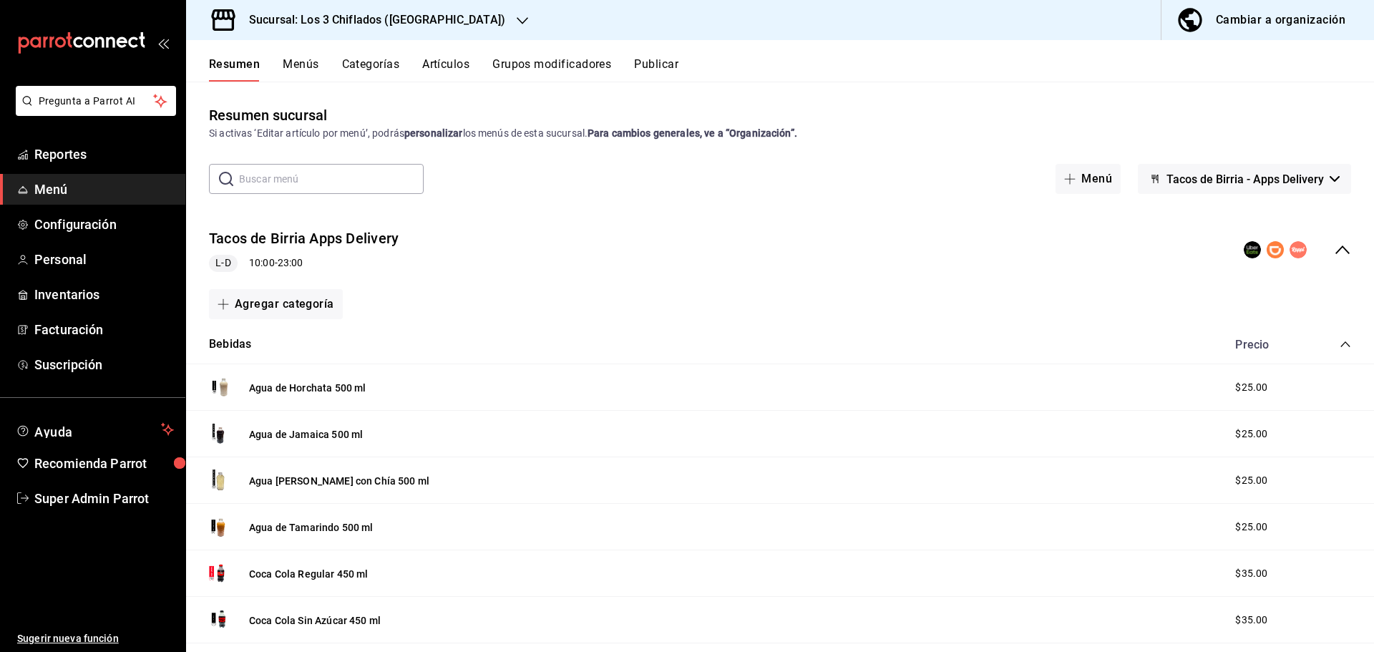
click at [1334, 246] on icon "collapse-menu-row" at bounding box center [1342, 249] width 17 height 17
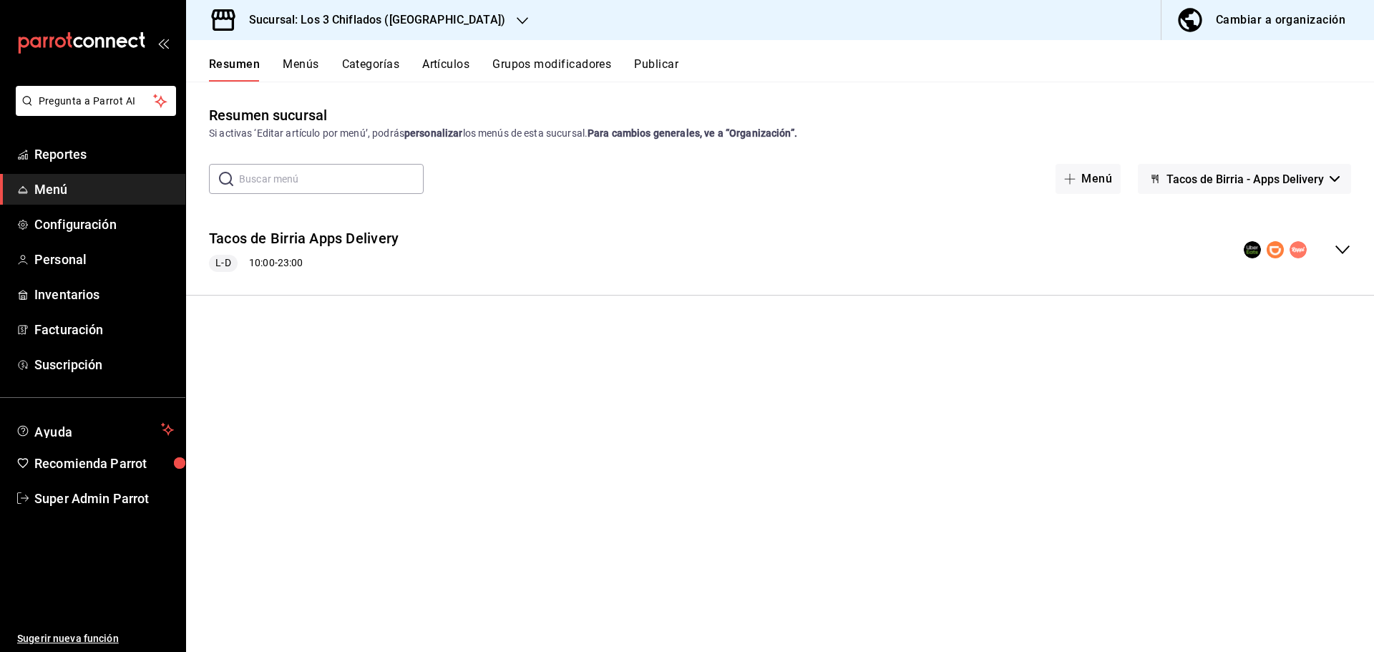
click at [1334, 246] on icon "collapse-menu-row" at bounding box center [1342, 249] width 17 height 17
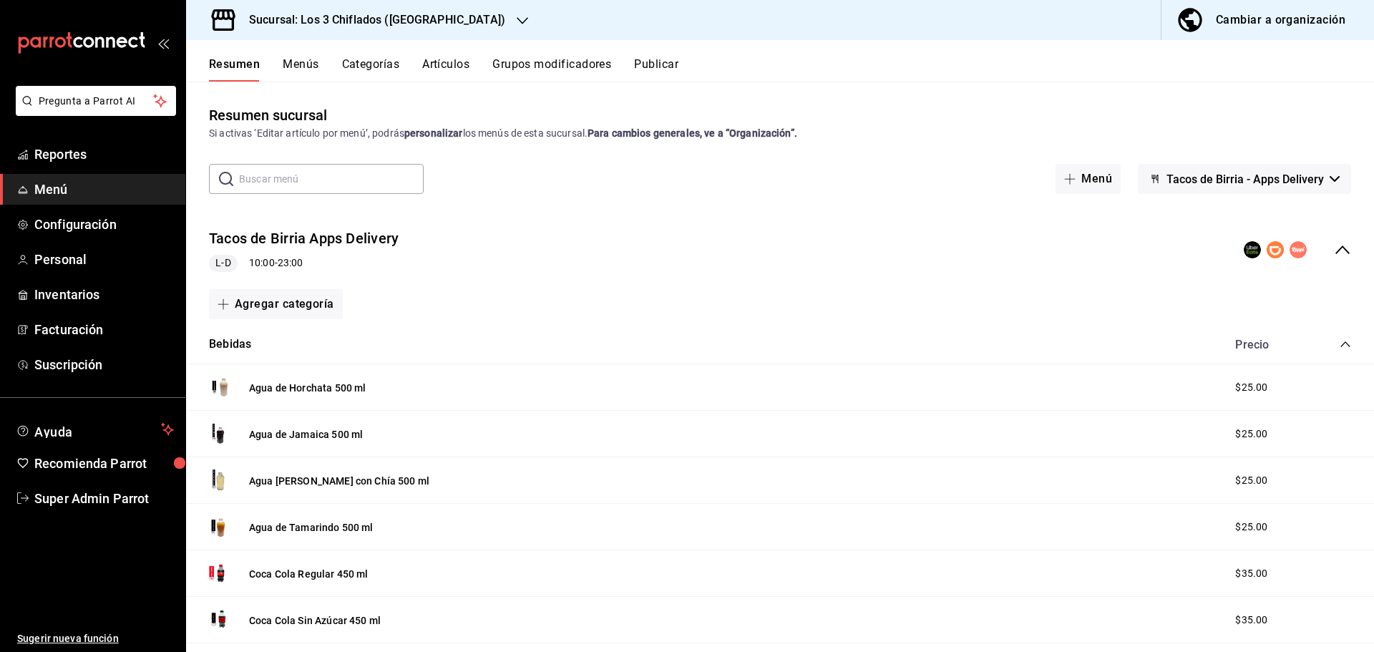
click at [1254, 185] on span "Tacos de Birria - Apps Delivery" at bounding box center [1244, 179] width 157 height 14
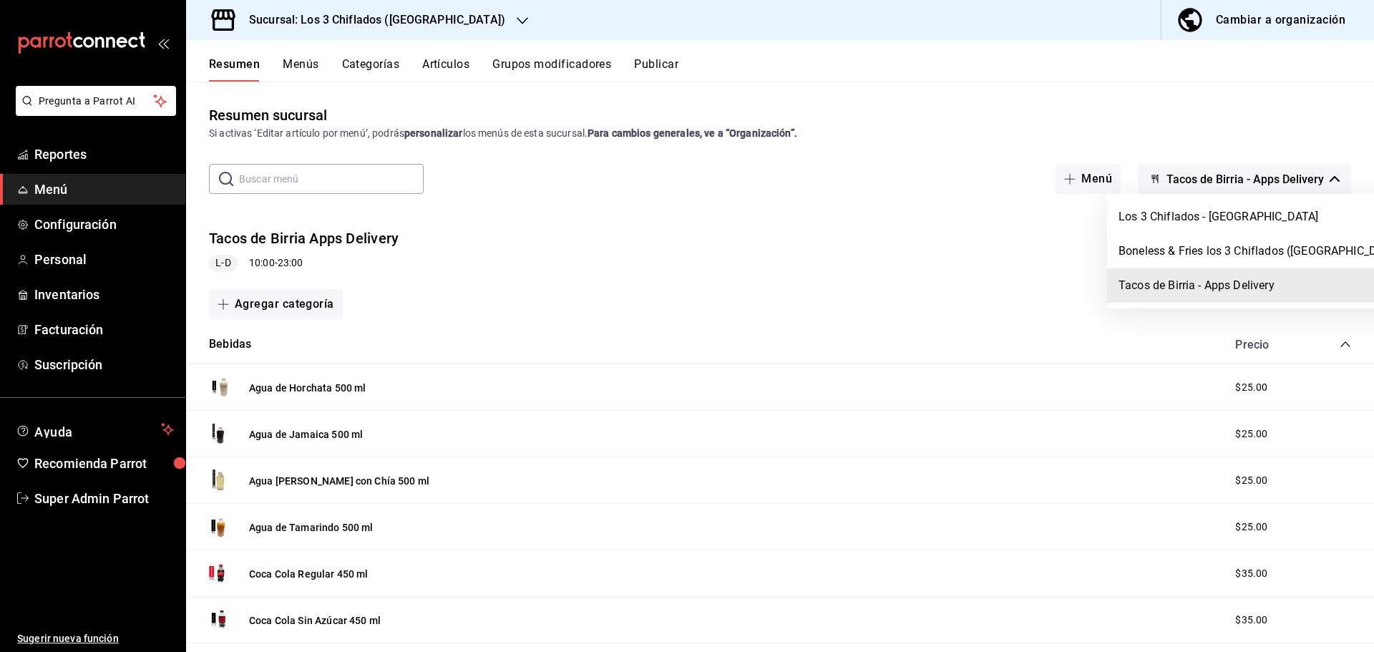
click at [1335, 341] on div at bounding box center [687, 326] width 1374 height 652
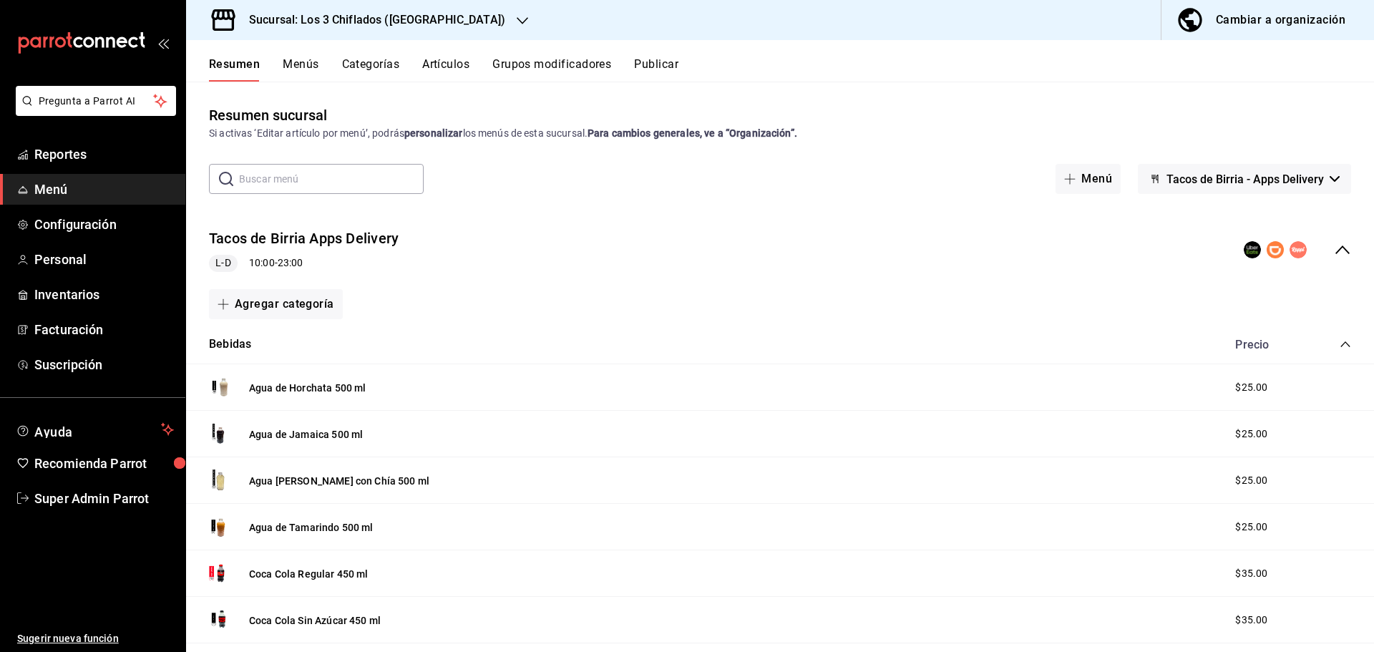
click at [1339, 341] on icon "collapse-category-row" at bounding box center [1344, 343] width 11 height 11
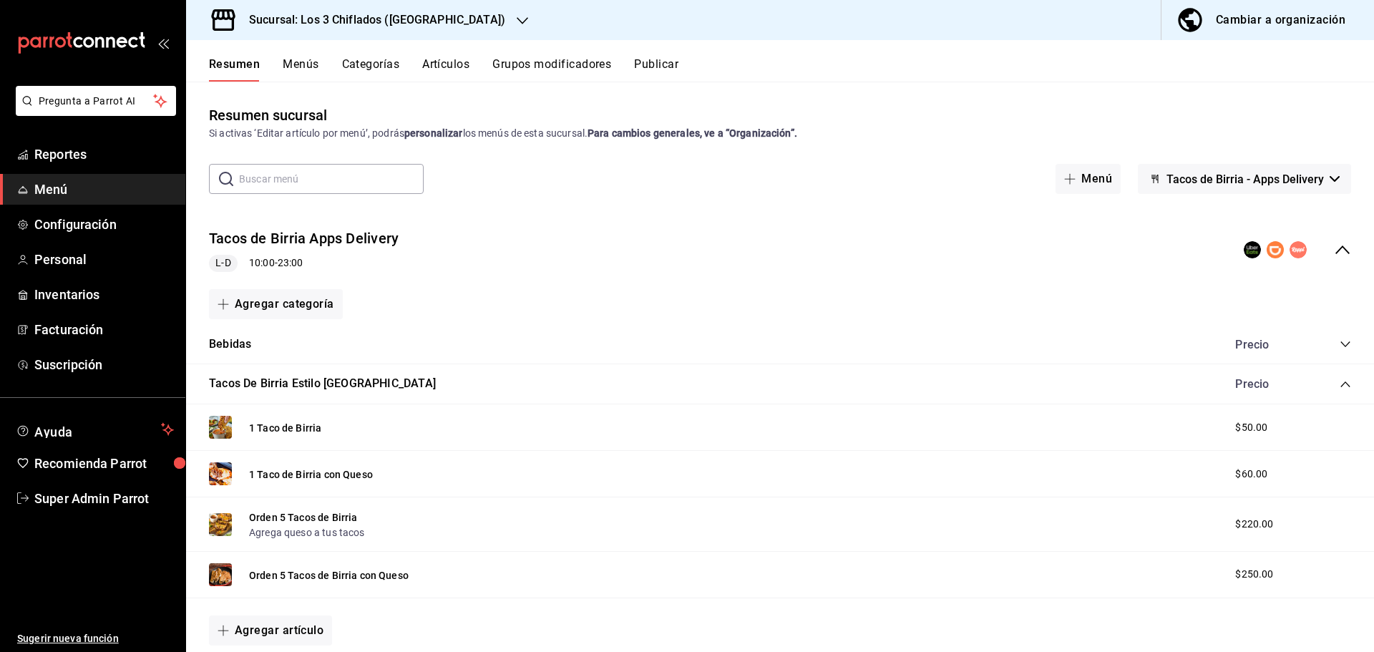
click at [1339, 346] on icon "collapse-category-row" at bounding box center [1344, 343] width 11 height 11
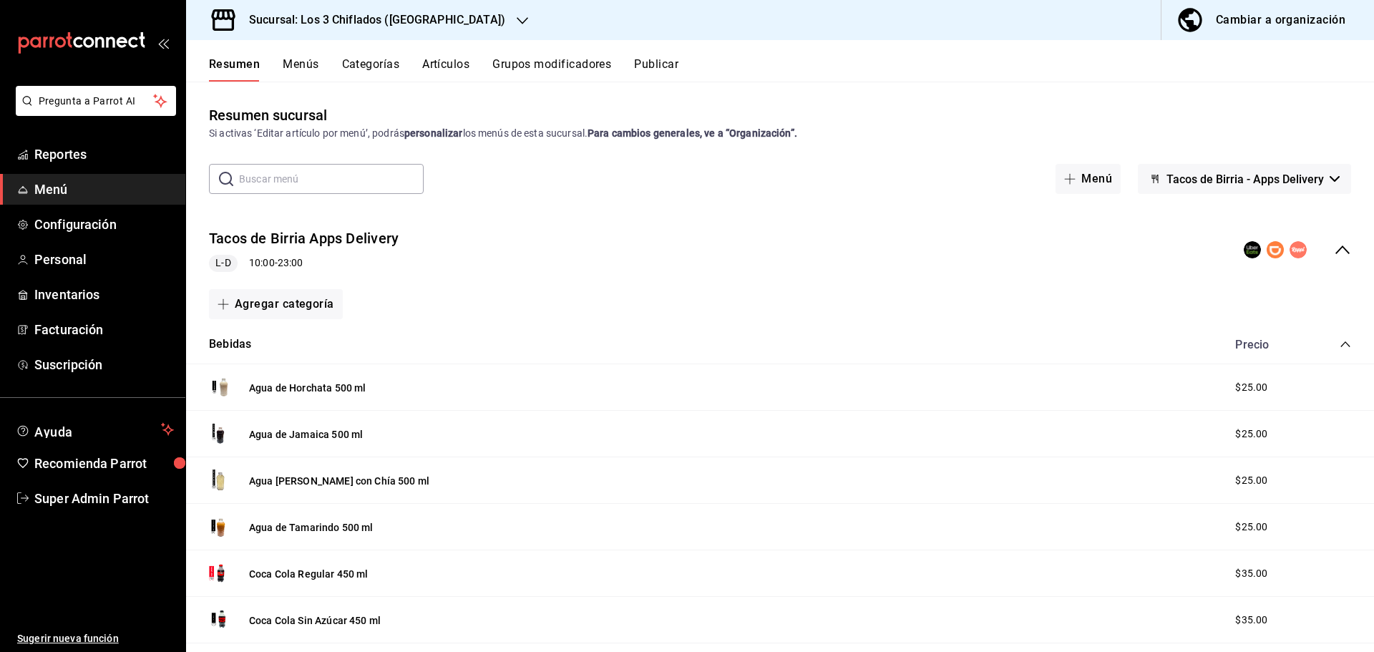
click at [1339, 346] on icon "collapse-category-row" at bounding box center [1344, 343] width 11 height 11
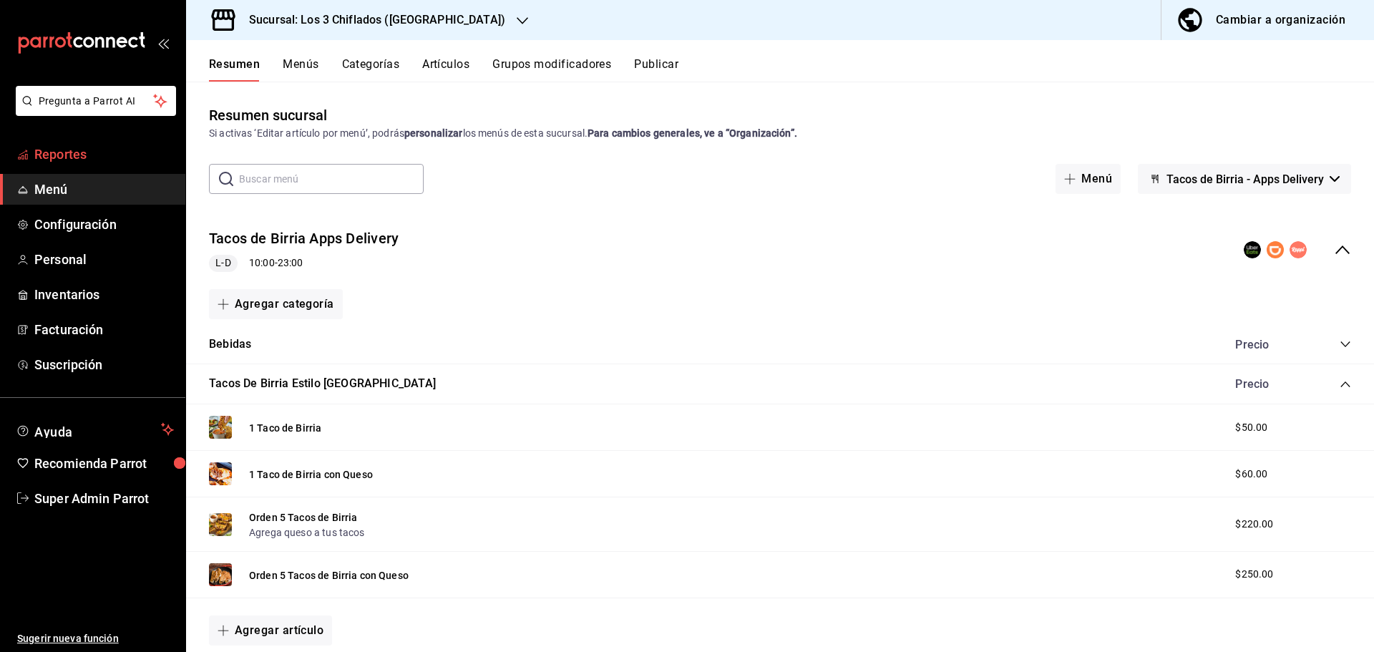
click at [62, 156] on span "Reportes" at bounding box center [104, 154] width 140 height 19
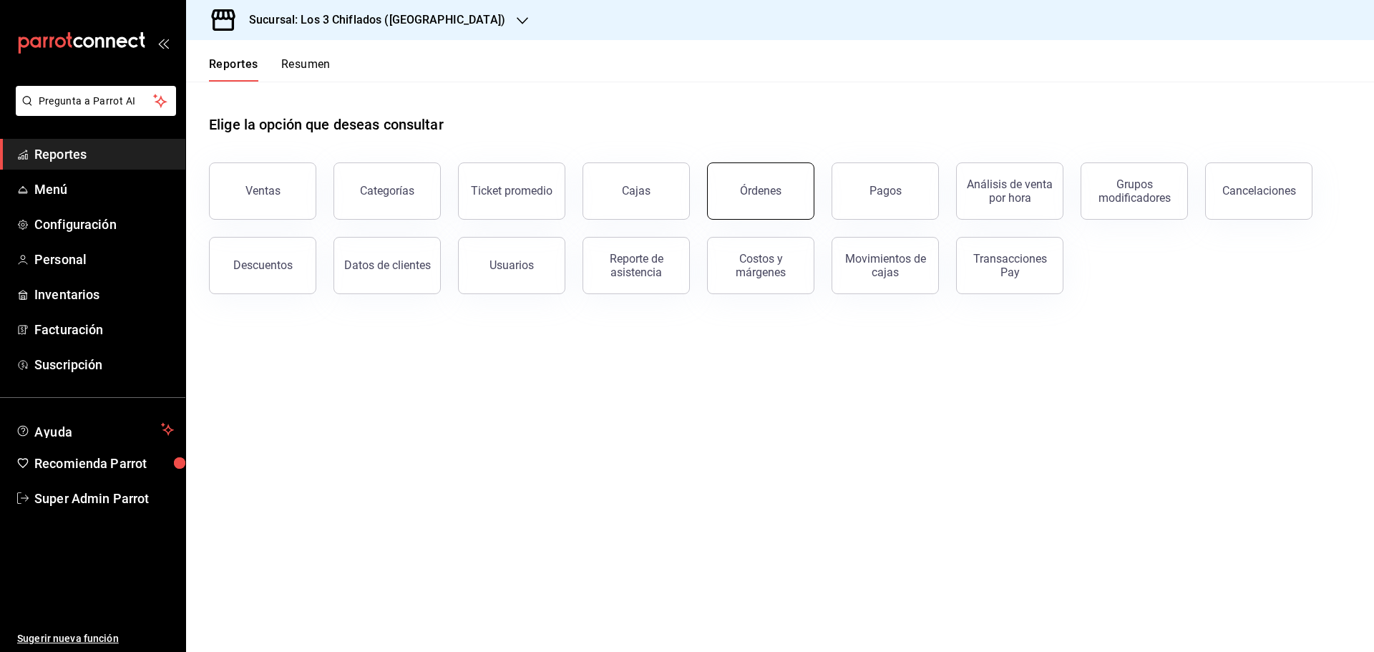
click at [733, 181] on button "Órdenes" at bounding box center [760, 190] width 107 height 57
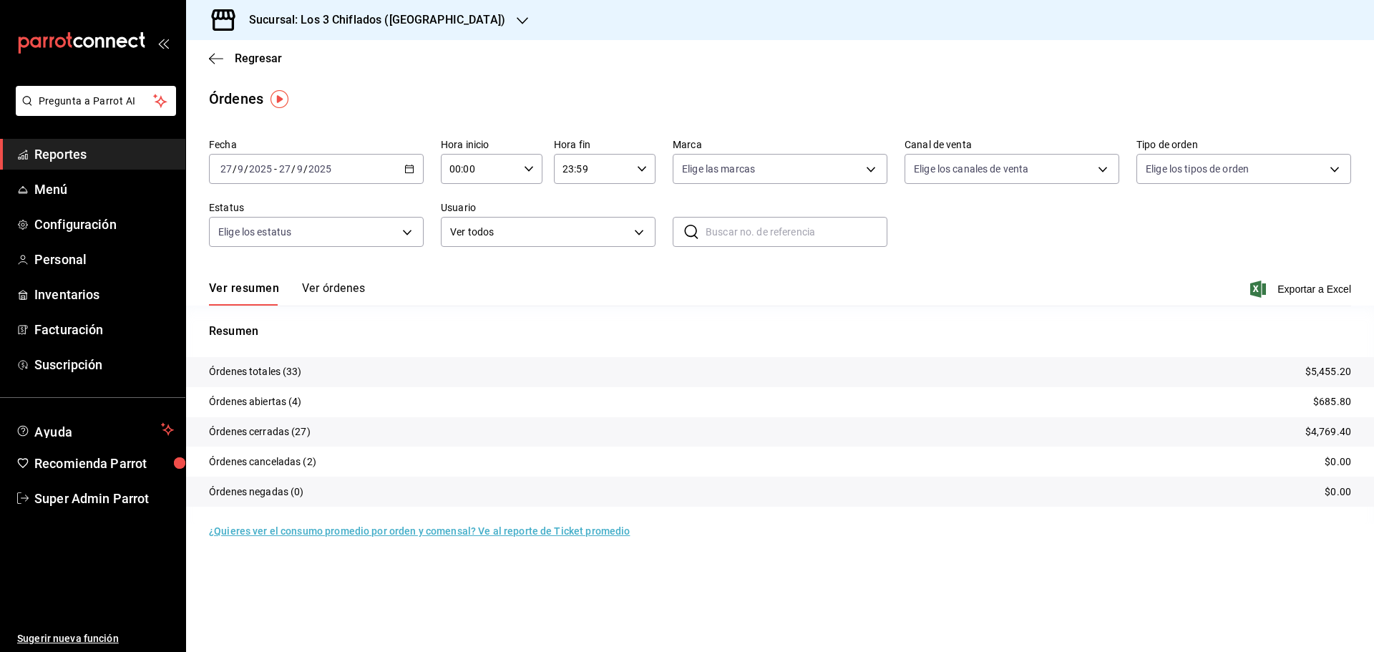
click at [350, 283] on button "Ver órdenes" at bounding box center [333, 293] width 63 height 24
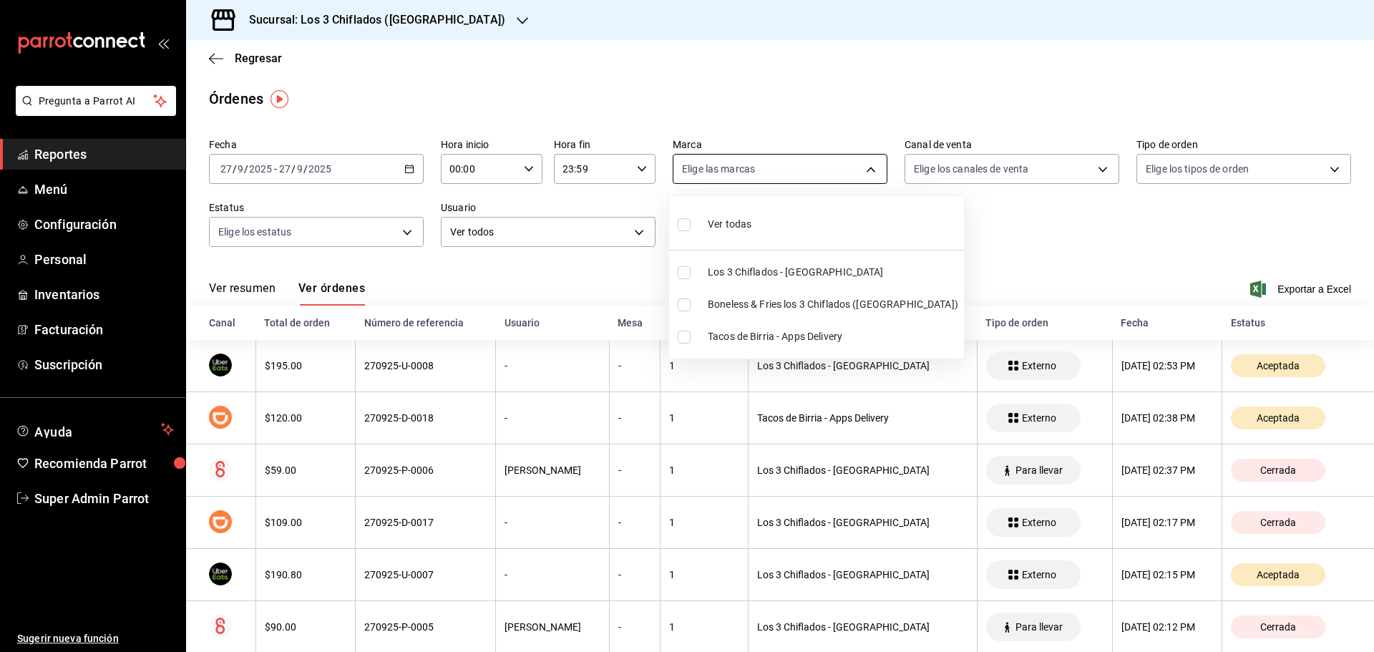
click at [805, 182] on body "Pregunta a Parrot AI Reportes Menú Configuración Personal Inventarios Facturaci…" at bounding box center [687, 326] width 1374 height 652
click at [746, 333] on span "Tacos de Birria - Apps Delivery" at bounding box center [833, 336] width 250 height 15
type input "23bfec5b-efb7-49c1-9035-de2ce3d1d77f"
checkbox input "true"
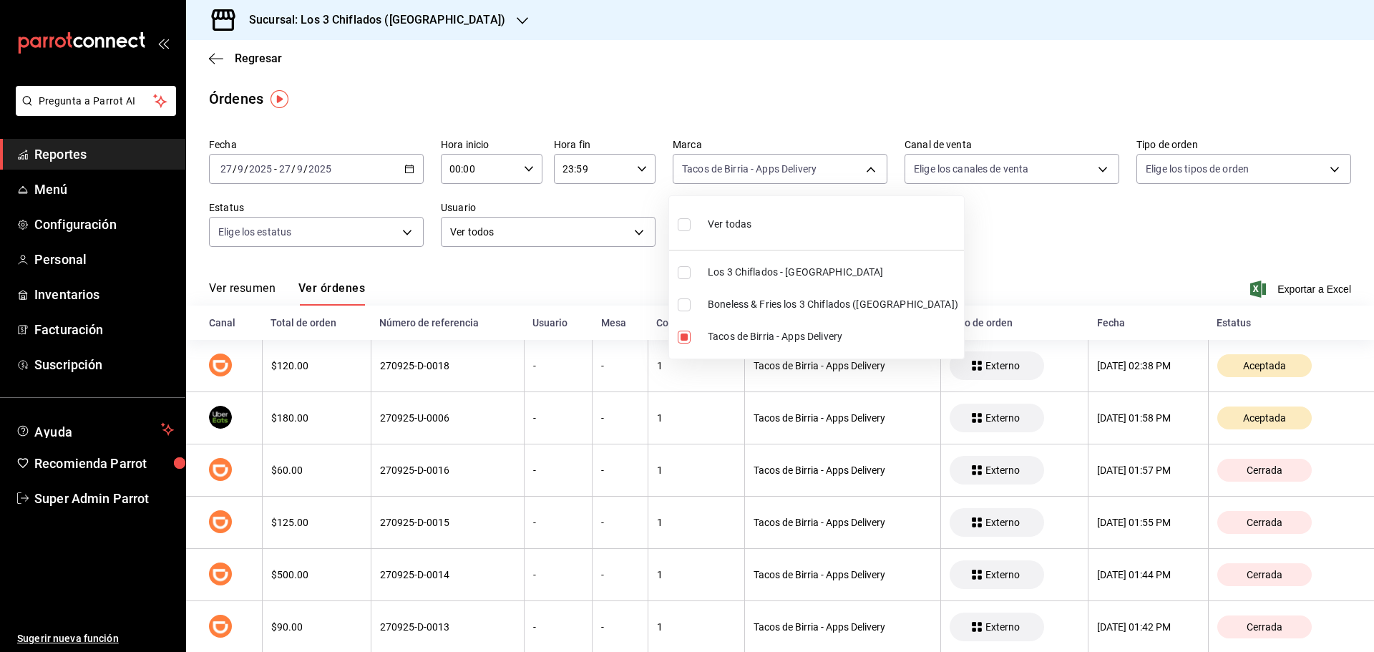
click at [1026, 248] on div at bounding box center [687, 326] width 1374 height 652
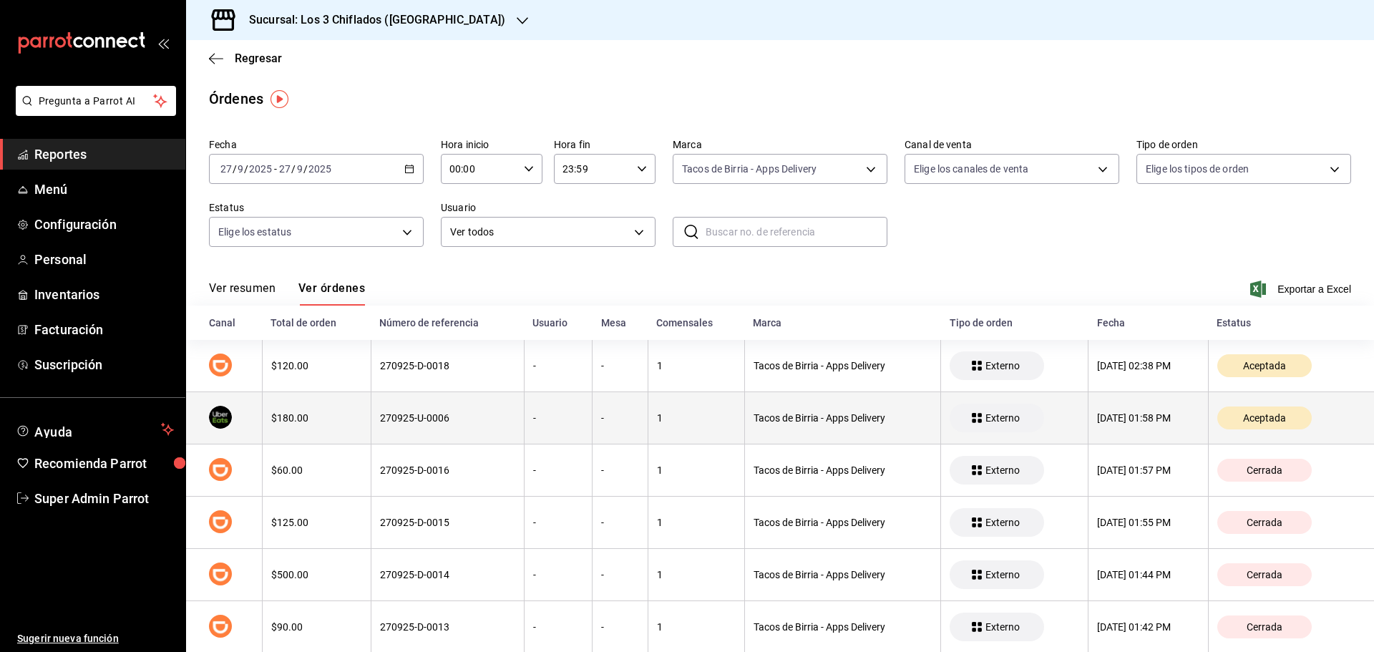
click at [852, 421] on div "Tacos de Birria - Apps Delivery" at bounding box center [842, 417] width 178 height 11
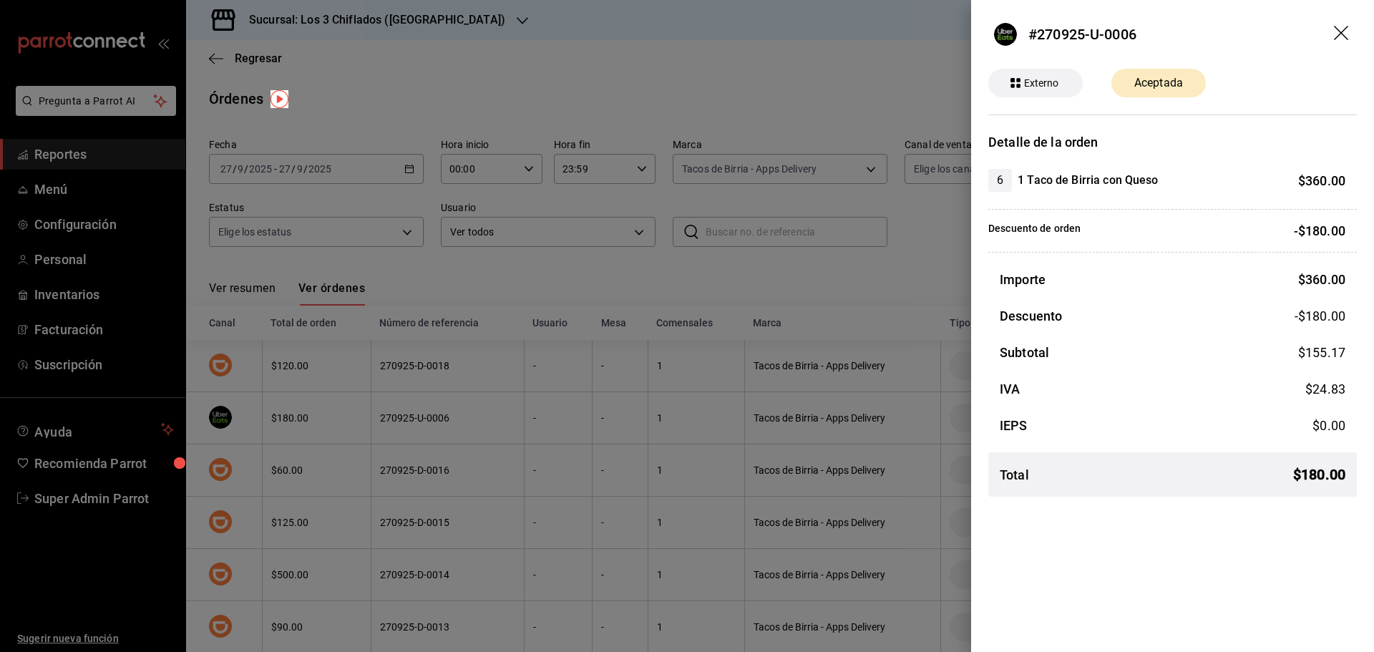
click at [828, 371] on div at bounding box center [687, 326] width 1374 height 652
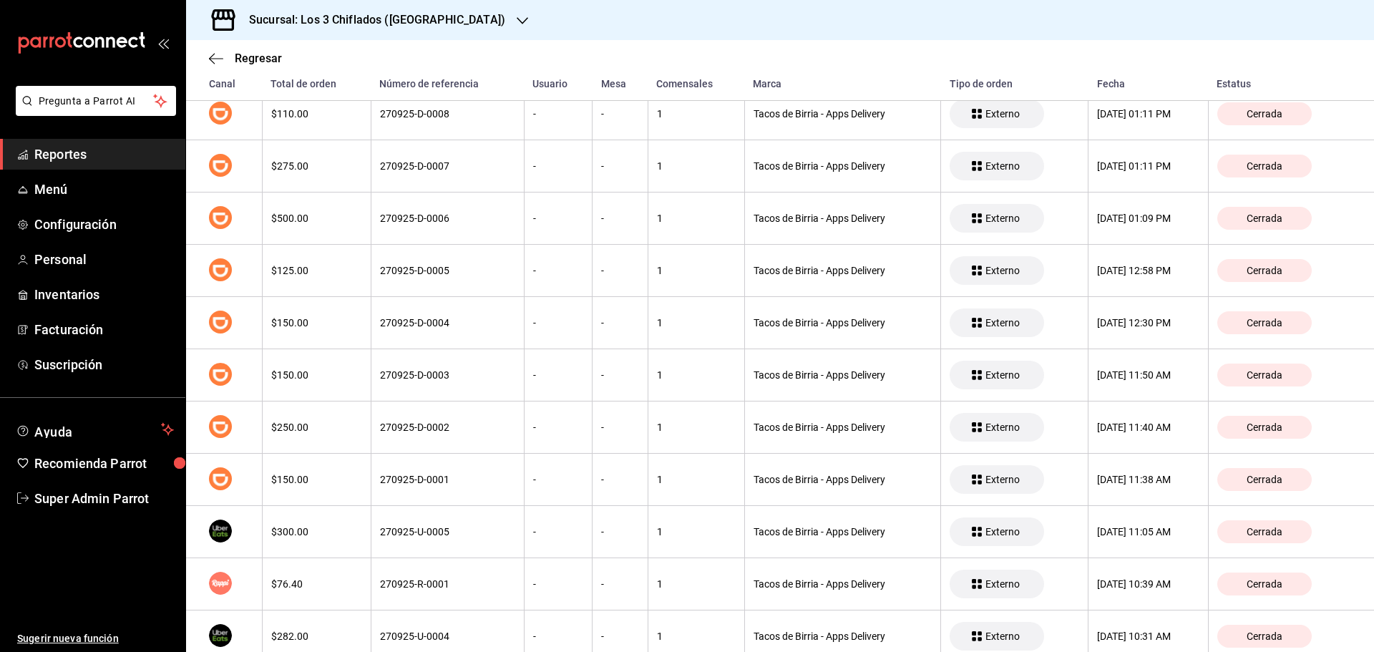
scroll to position [841, 0]
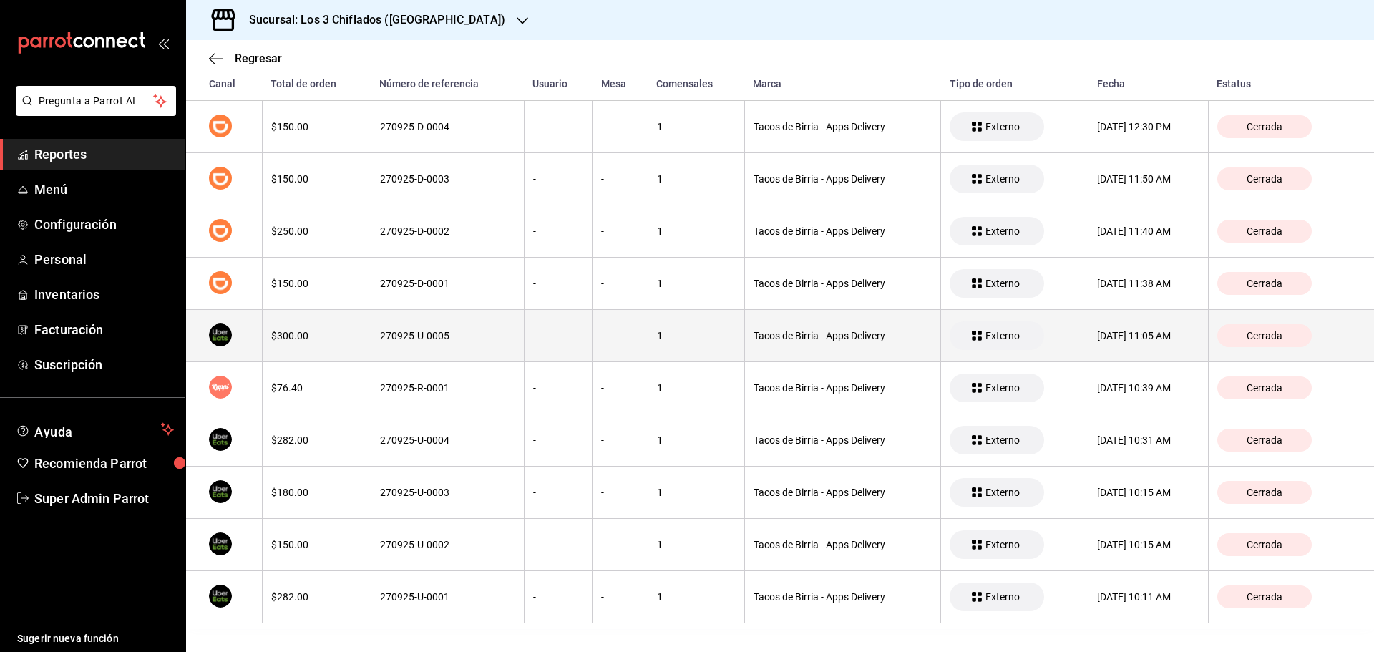
click at [744, 343] on th "Tacos de Birria - Apps Delivery" at bounding box center [842, 336] width 196 height 52
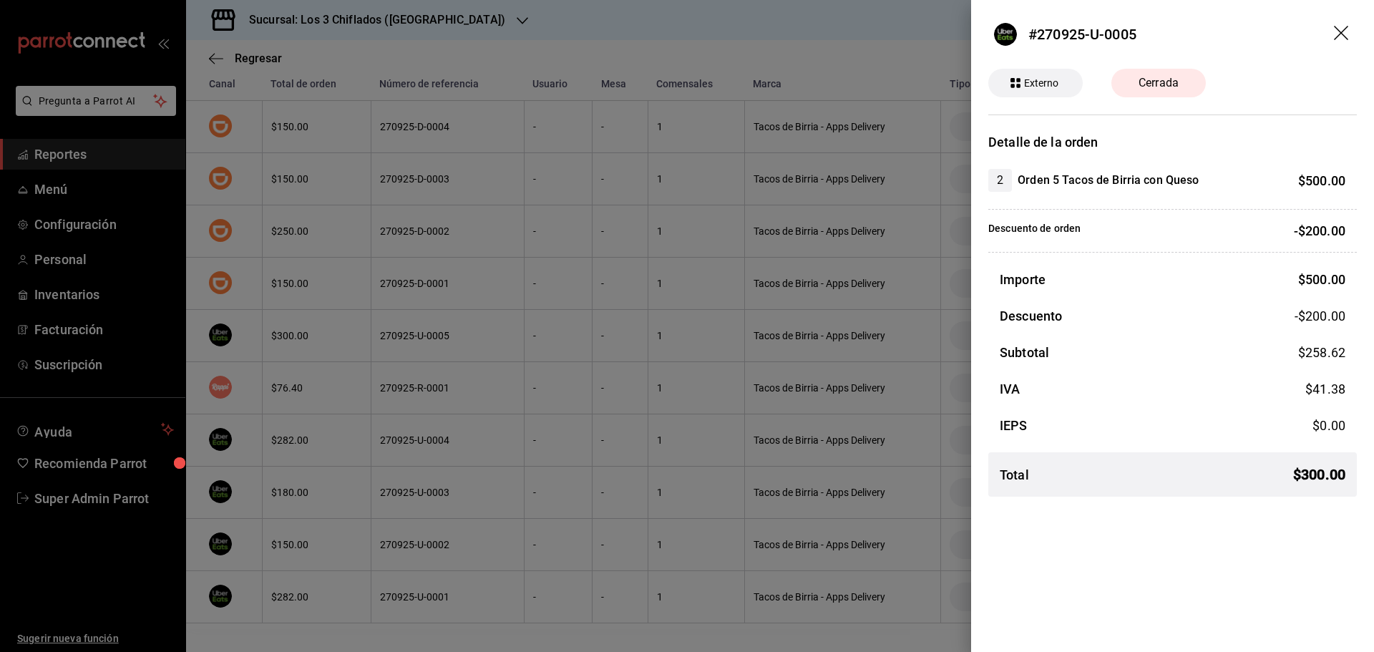
click at [874, 361] on div at bounding box center [687, 326] width 1374 height 652
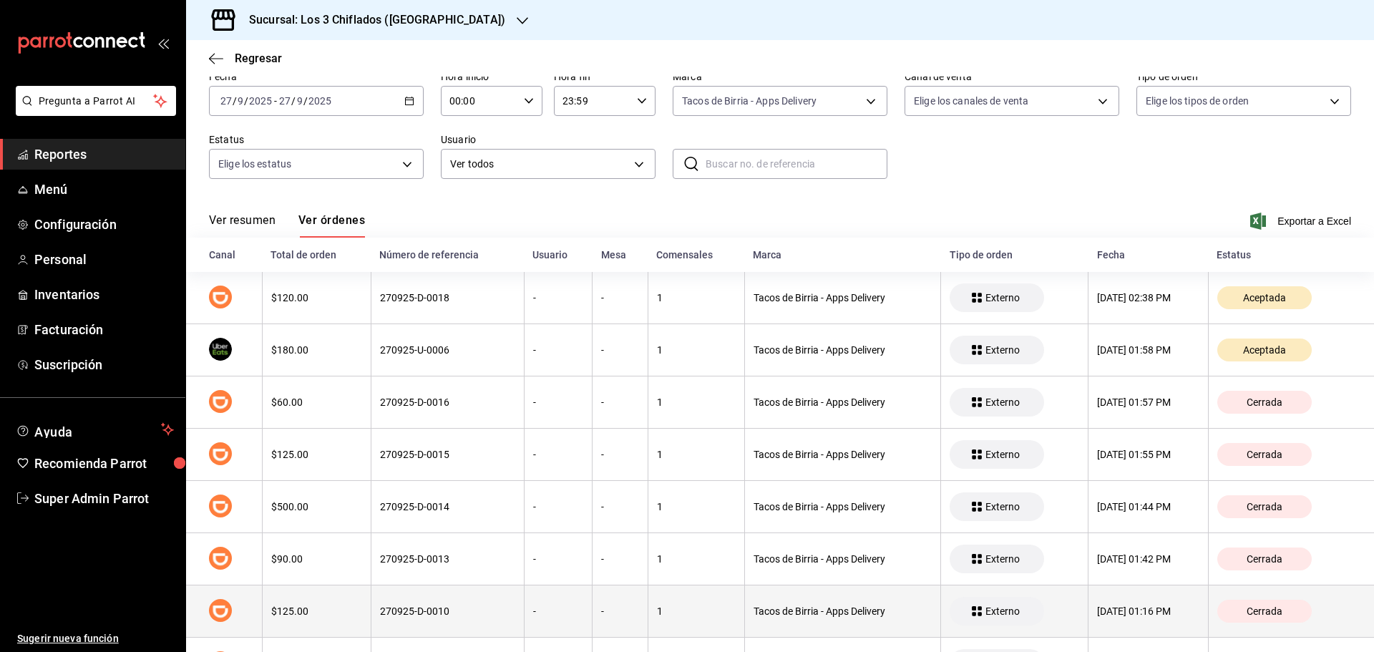
scroll to position [0, 0]
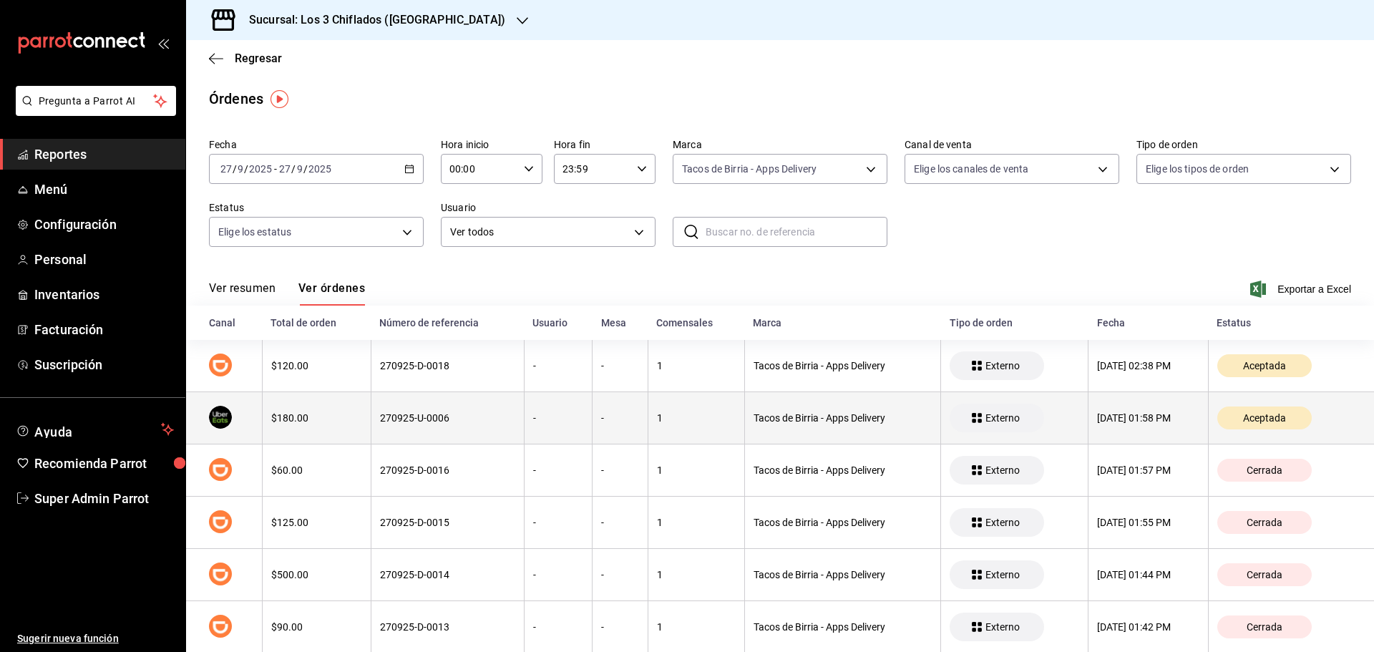
click at [667, 414] on div "1" at bounding box center [696, 417] width 79 height 11
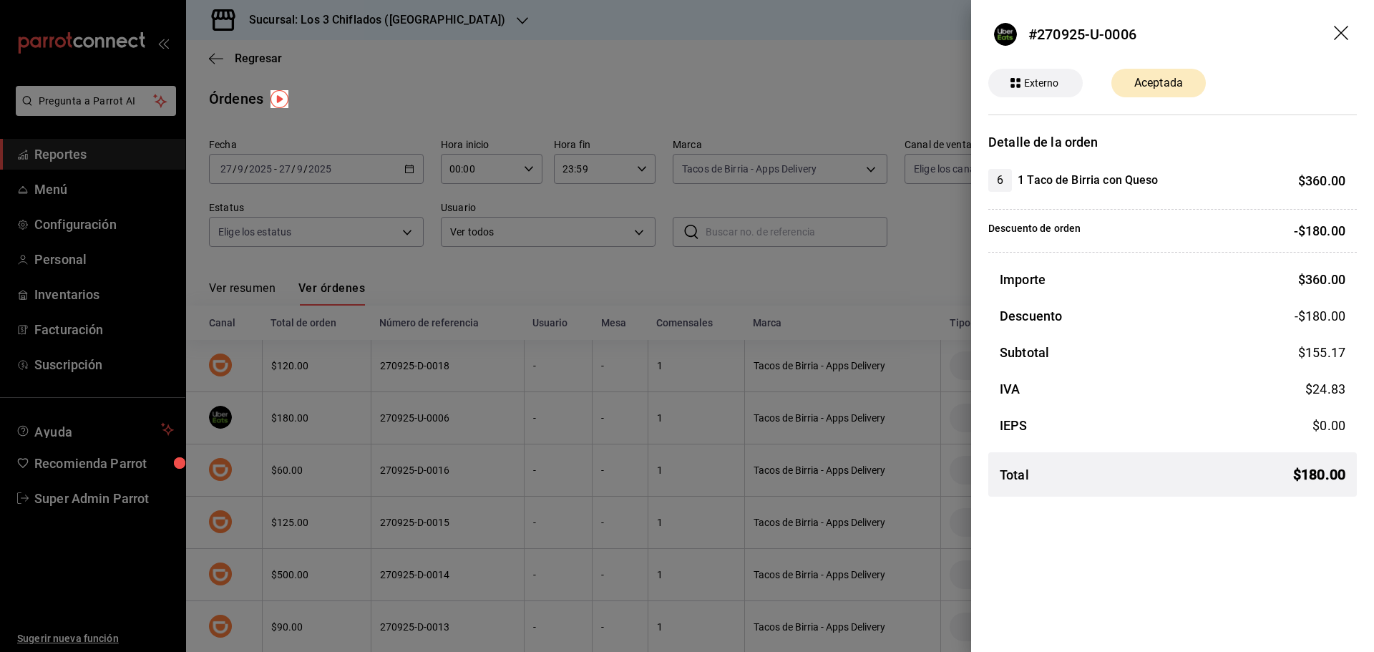
click at [904, 81] on div at bounding box center [687, 326] width 1374 height 652
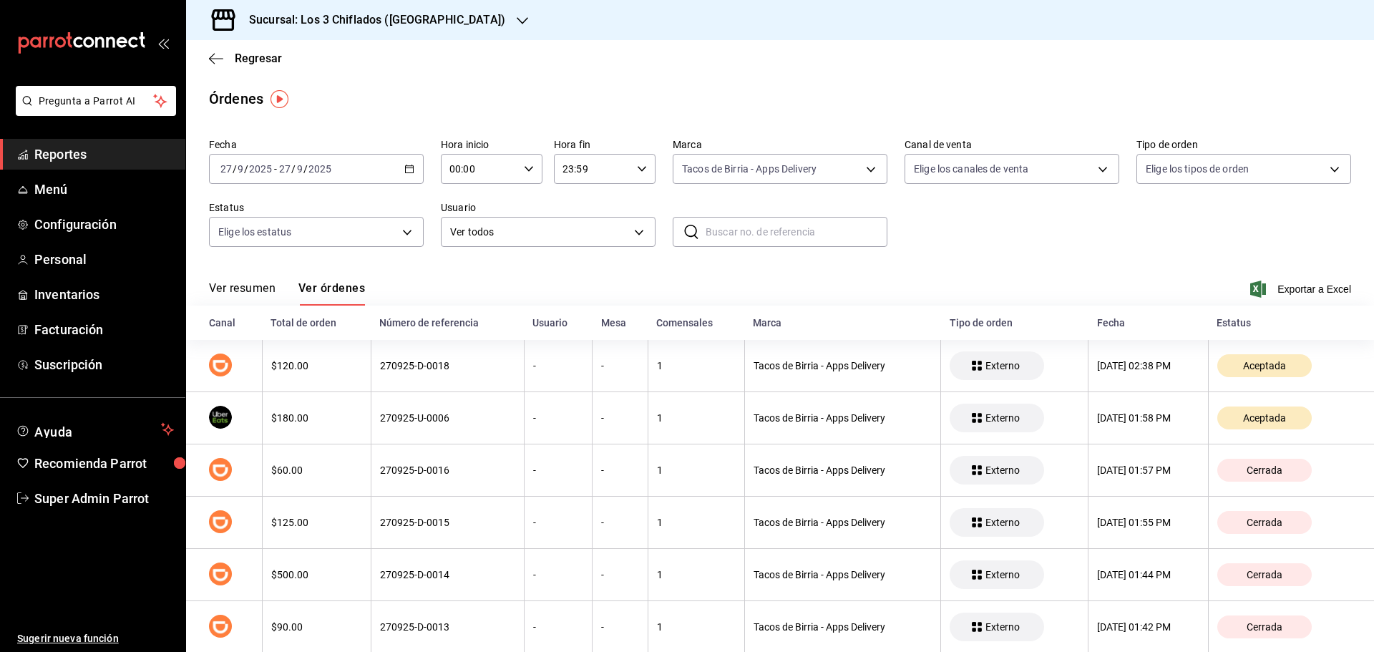
click at [1196, 101] on div "Órdenes" at bounding box center [780, 98] width 1188 height 21
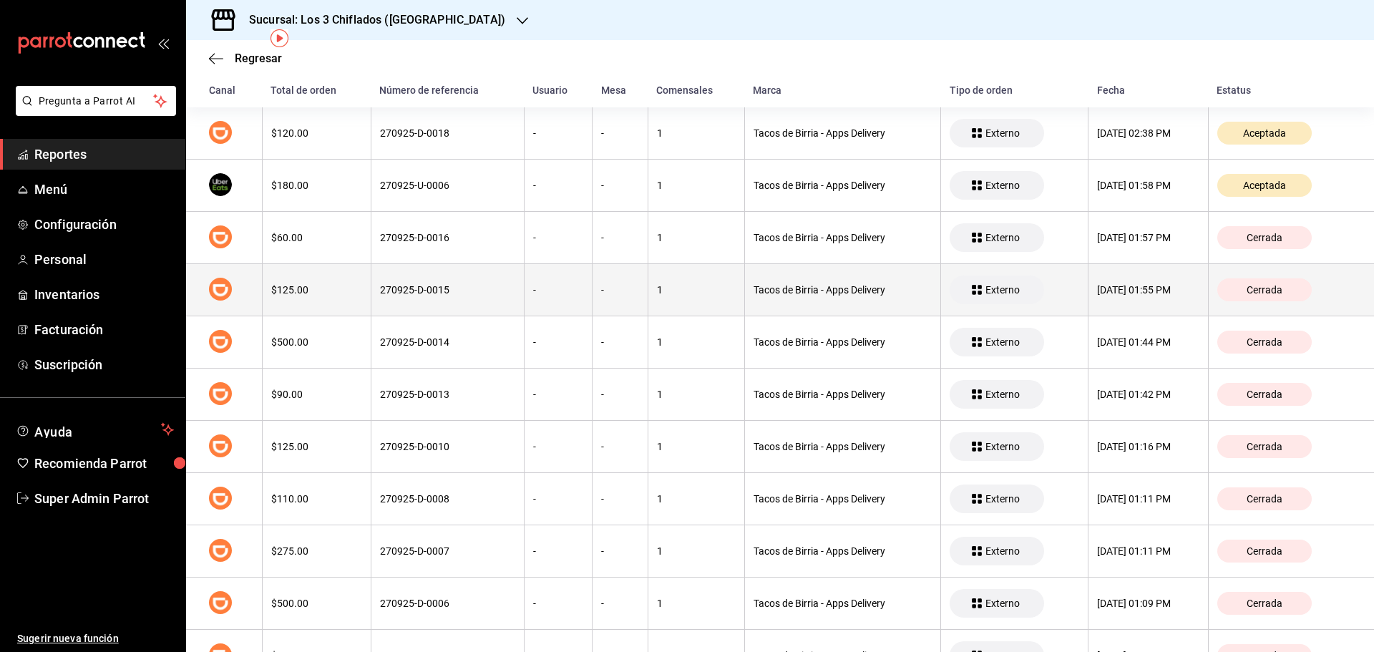
scroll to position [286, 0]
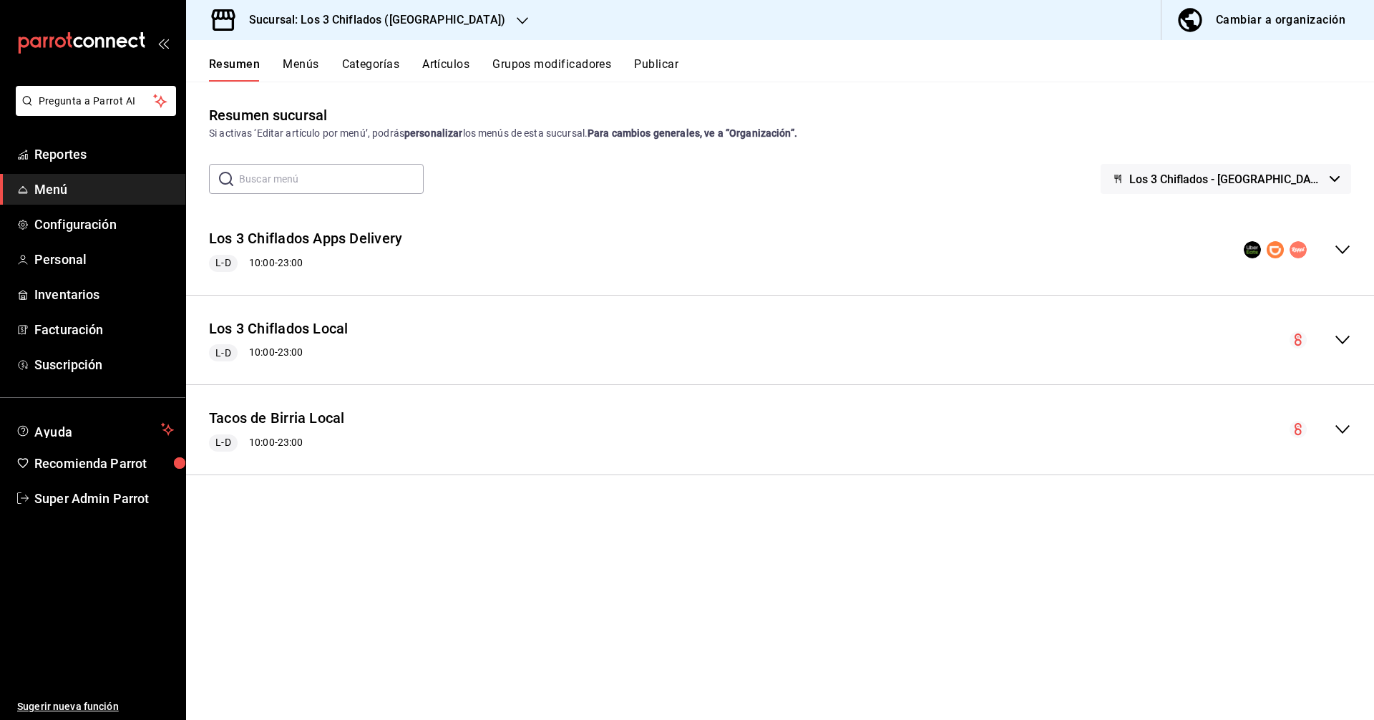
scroll to position [144, 0]
click at [99, 496] on span "Super Admin Parrot" at bounding box center [104, 498] width 140 height 19
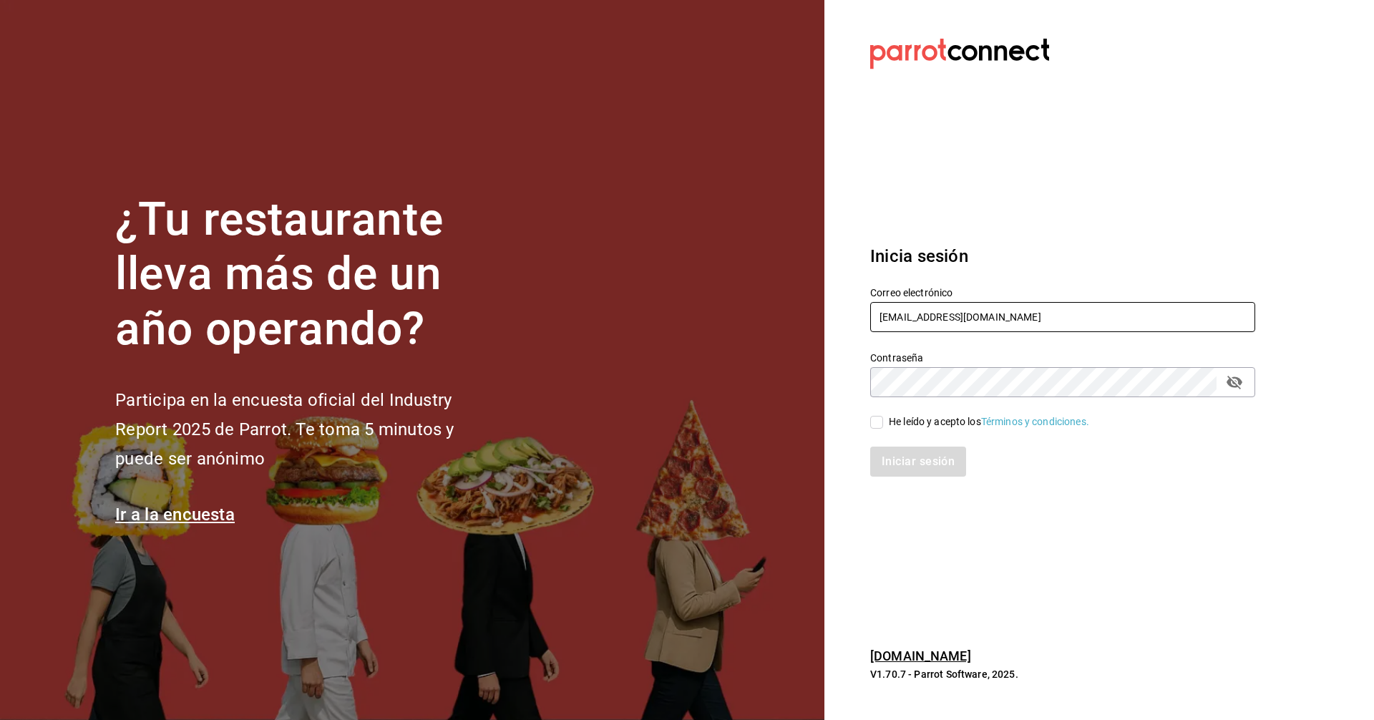
click at [1060, 316] on input "los3chiflados@guadalupe.com" at bounding box center [1062, 317] width 385 height 30
paste input "cristina@vallarta"
type input "[PERSON_NAME][EMAIL_ADDRESS][DOMAIN_NAME]"
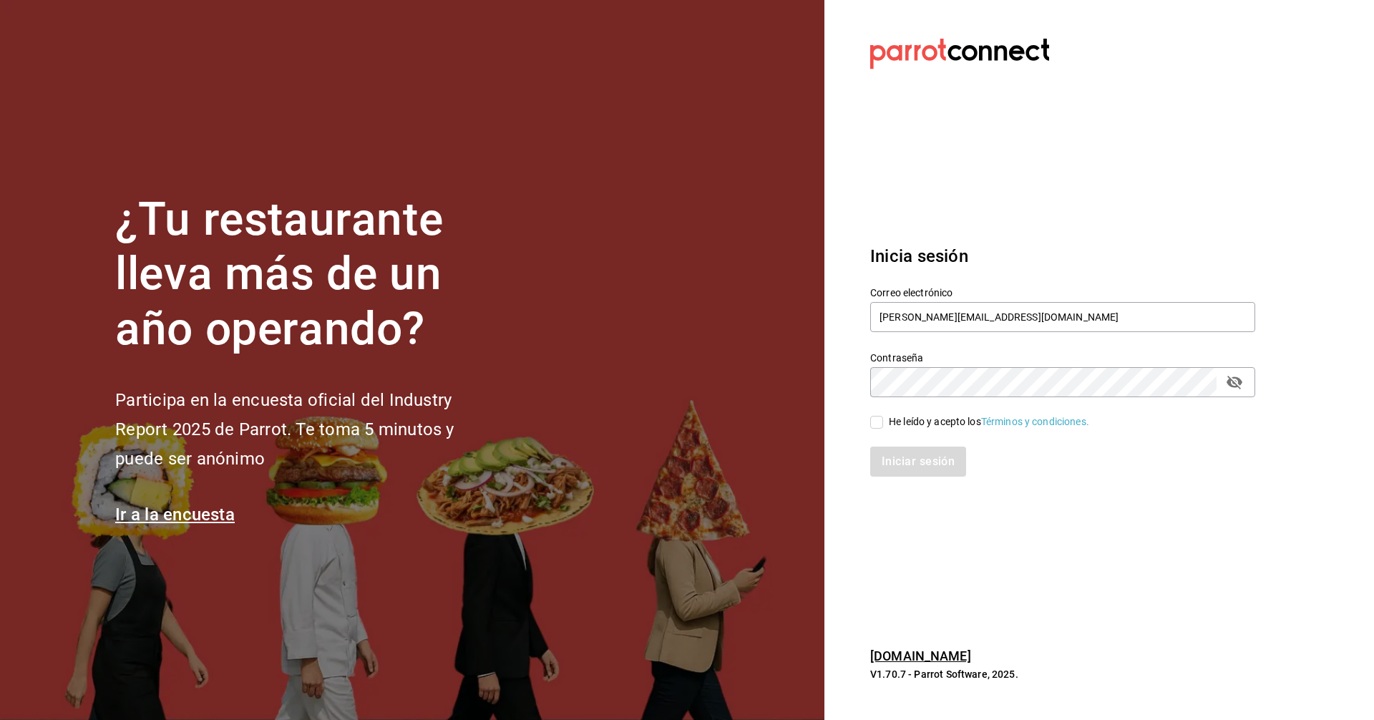
click at [938, 421] on div "He leído y acepto los Términos y condiciones." at bounding box center [989, 421] width 200 height 15
click at [883, 421] on input "He leído y acepto los Términos y condiciones." at bounding box center [876, 422] width 13 height 13
checkbox input "true"
click at [932, 472] on button "Iniciar sesión" at bounding box center [918, 461] width 97 height 30
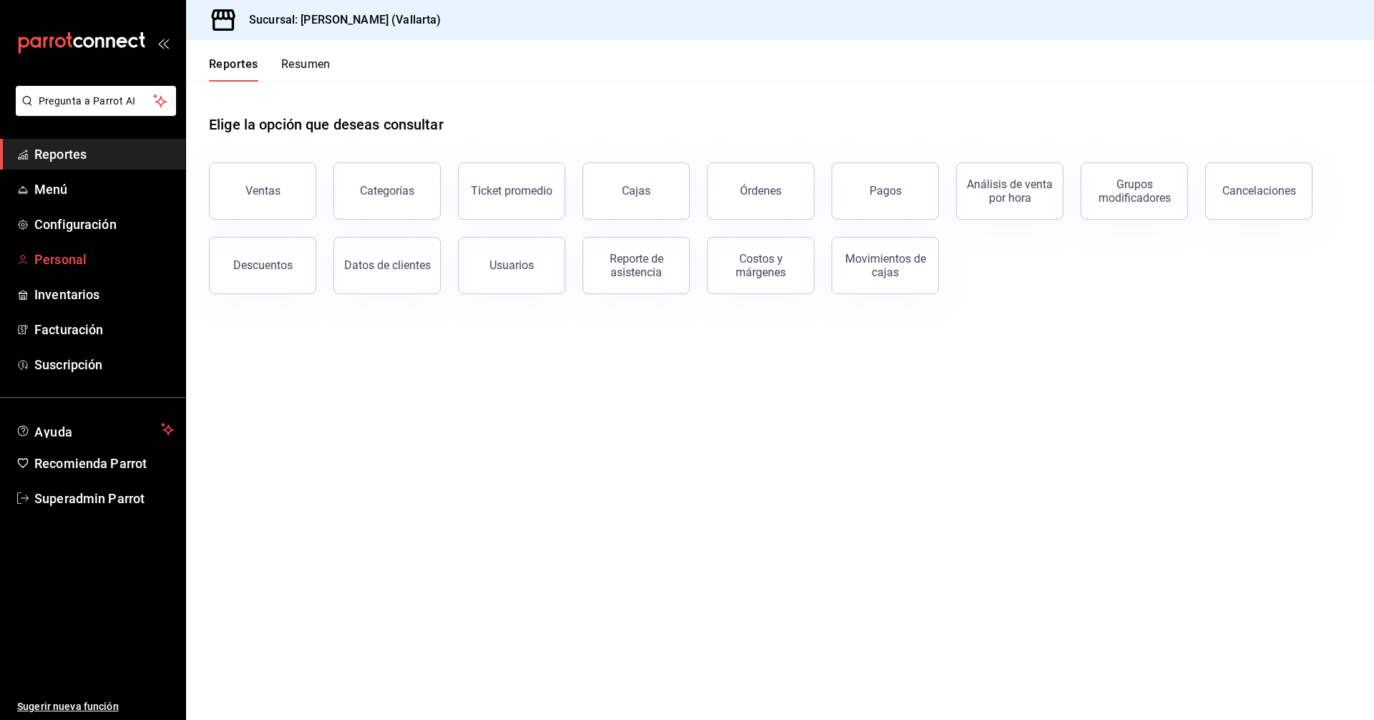
click at [70, 262] on span "Personal" at bounding box center [104, 259] width 140 height 19
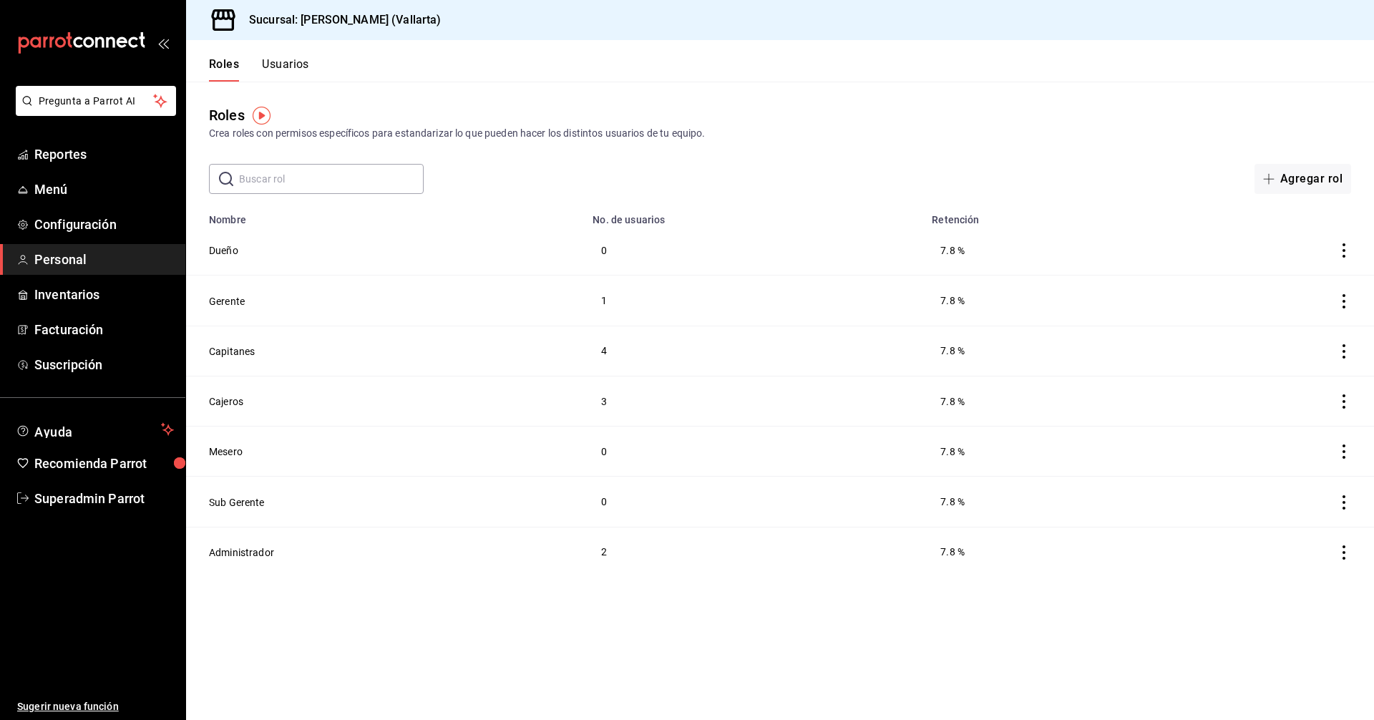
click at [295, 71] on button "Usuarios" at bounding box center [285, 69] width 47 height 24
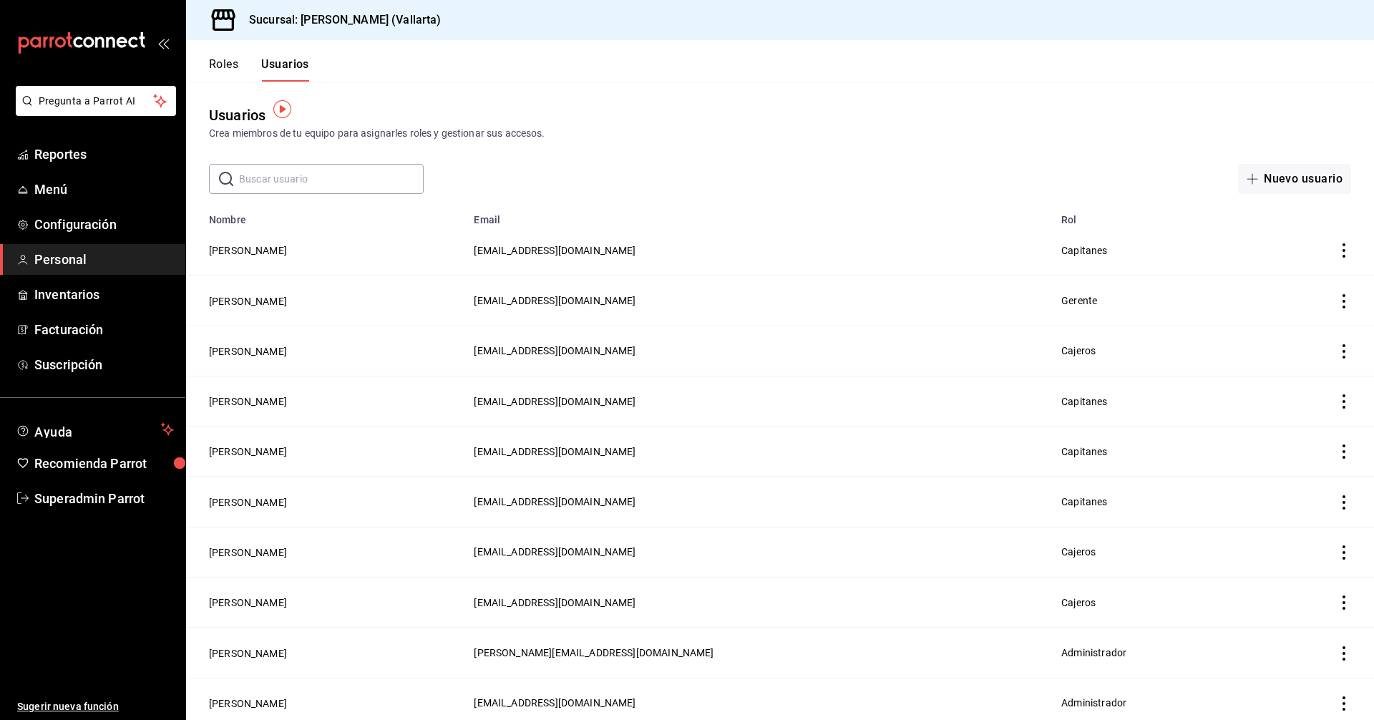
scroll to position [51, 0]
